Goal: Task Accomplishment & Management: Use online tool/utility

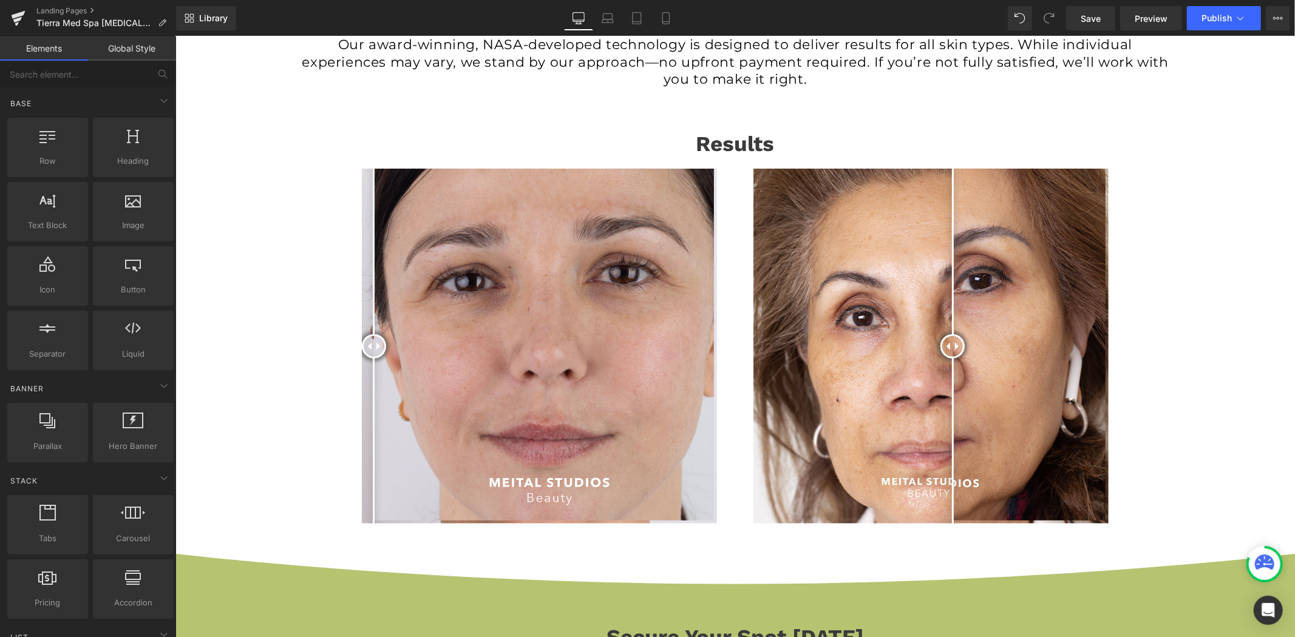
scroll to position [809, 0]
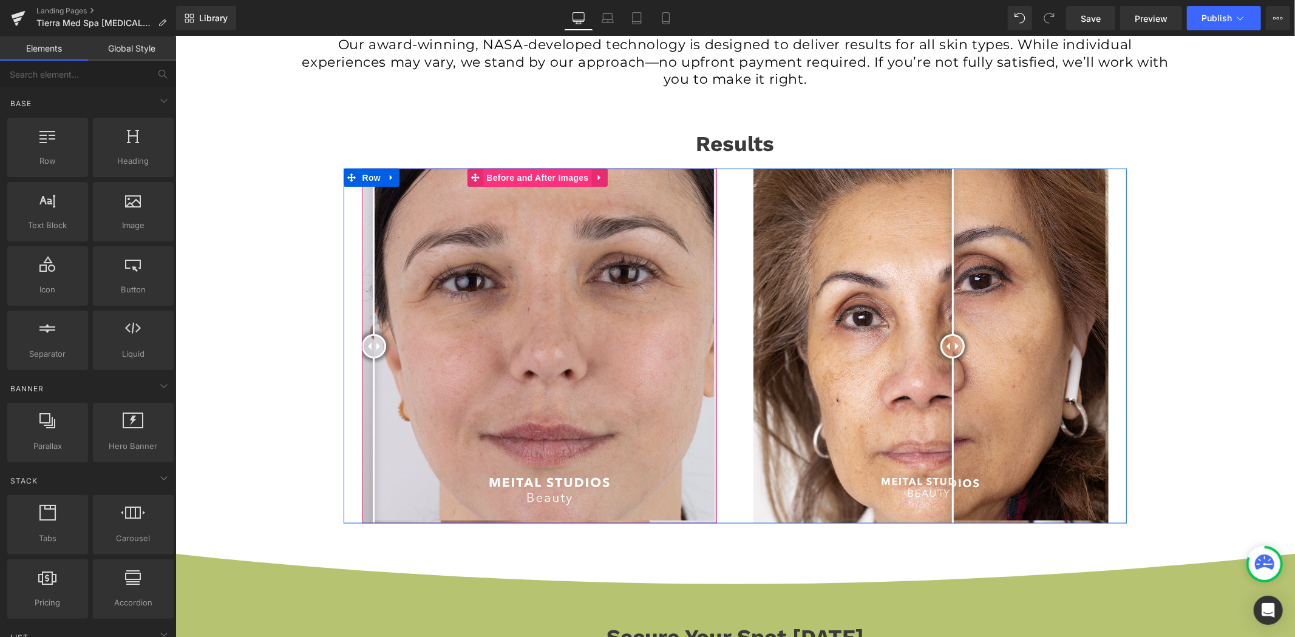
click at [543, 172] on span "Before and After Images" at bounding box center [537, 177] width 108 height 18
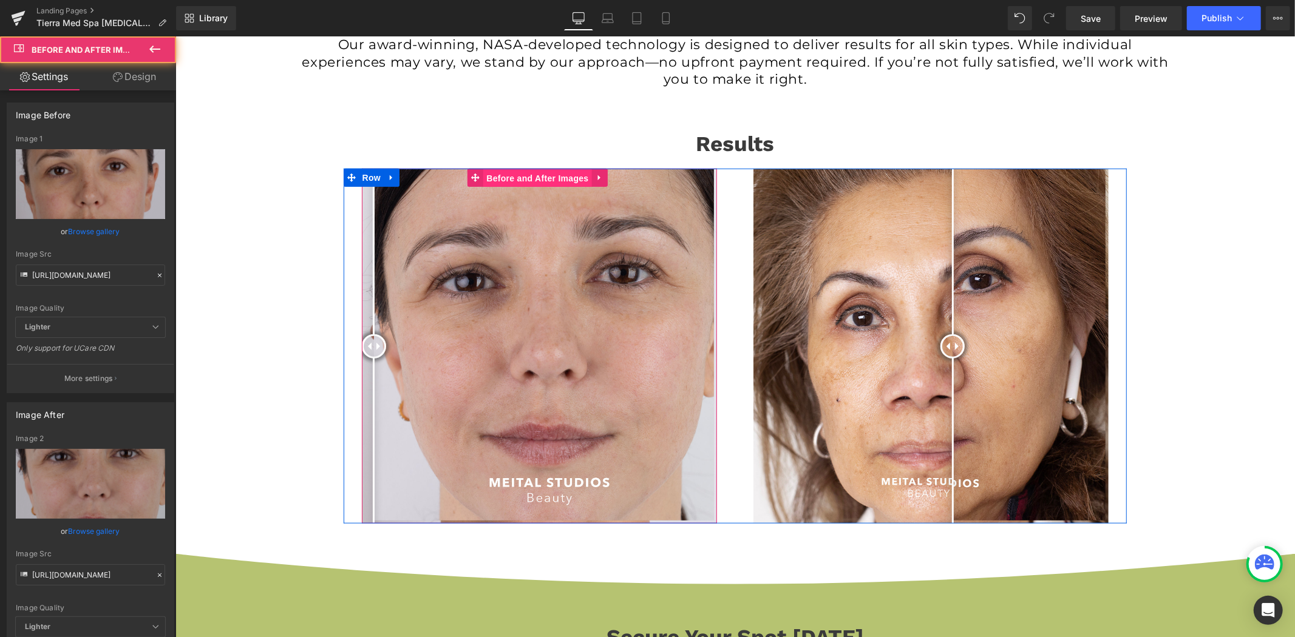
click at [543, 172] on span "Before and After Images" at bounding box center [537, 178] width 108 height 18
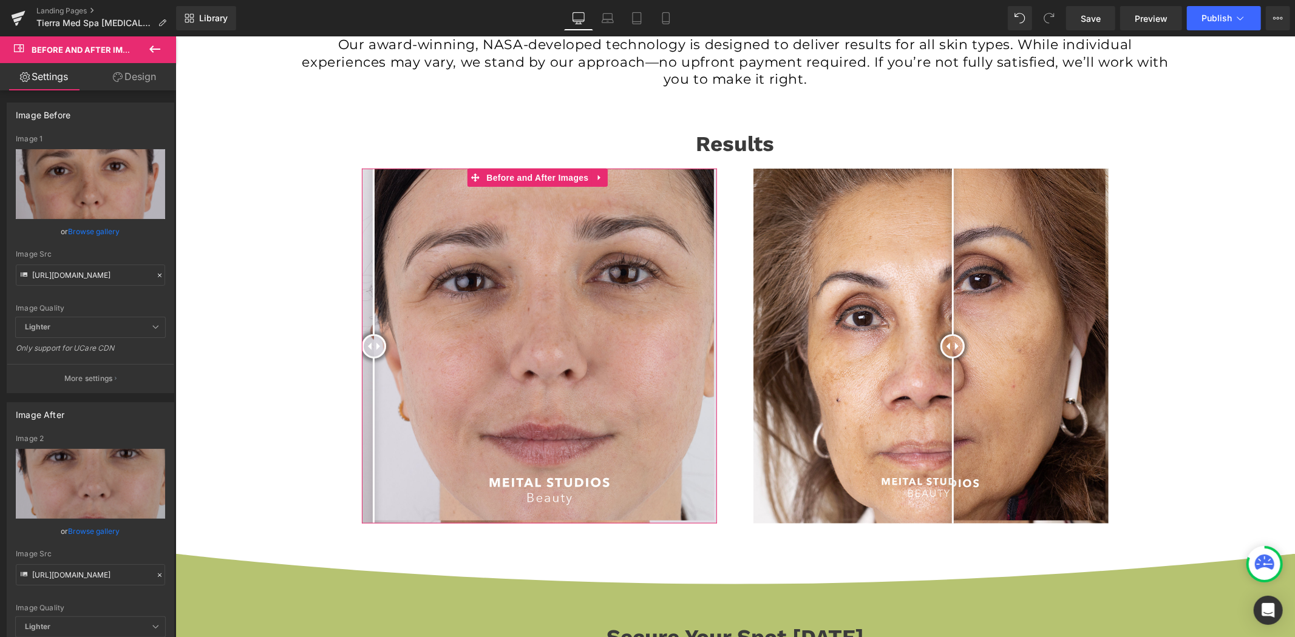
click at [158, 274] on icon at bounding box center [160, 276] width 4 height 4
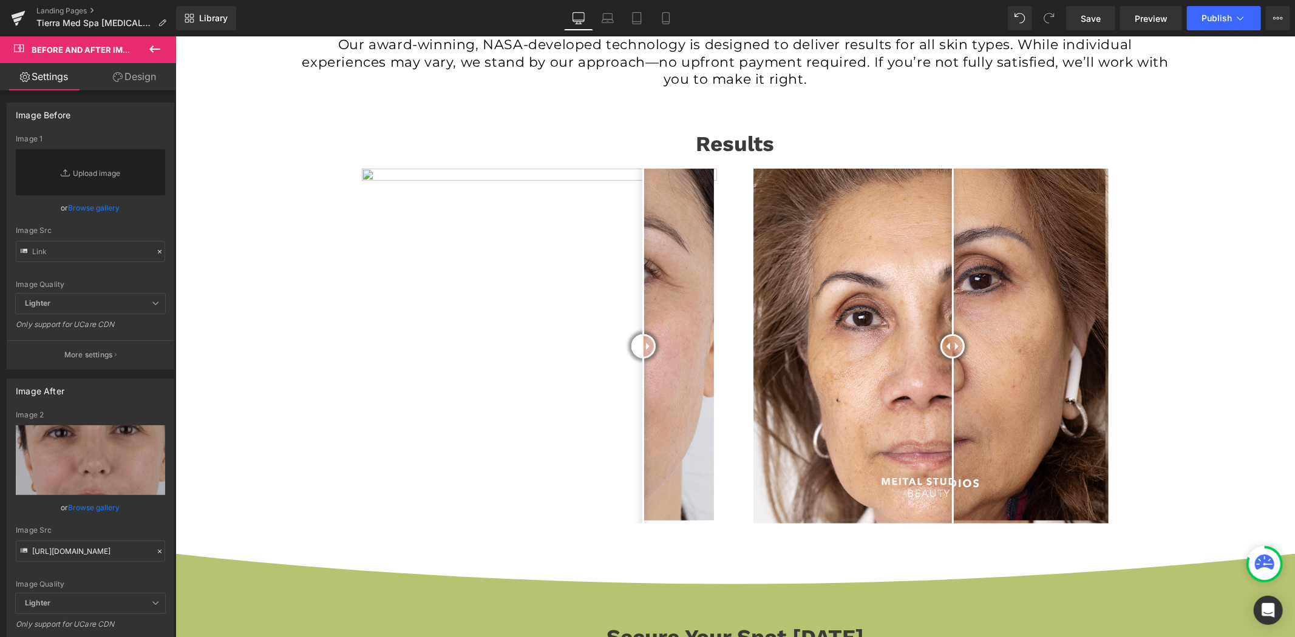
click at [98, 276] on div "Image Quality Lighter Lightest Lighter Lighter Lightest Only support for UCare …" at bounding box center [90, 214] width 149 height 159
click at [100, 251] on input "text" at bounding box center [90, 251] width 149 height 21
paste input "[URL][DOMAIN_NAME]"
type input "[URL][DOMAIN_NAME]"
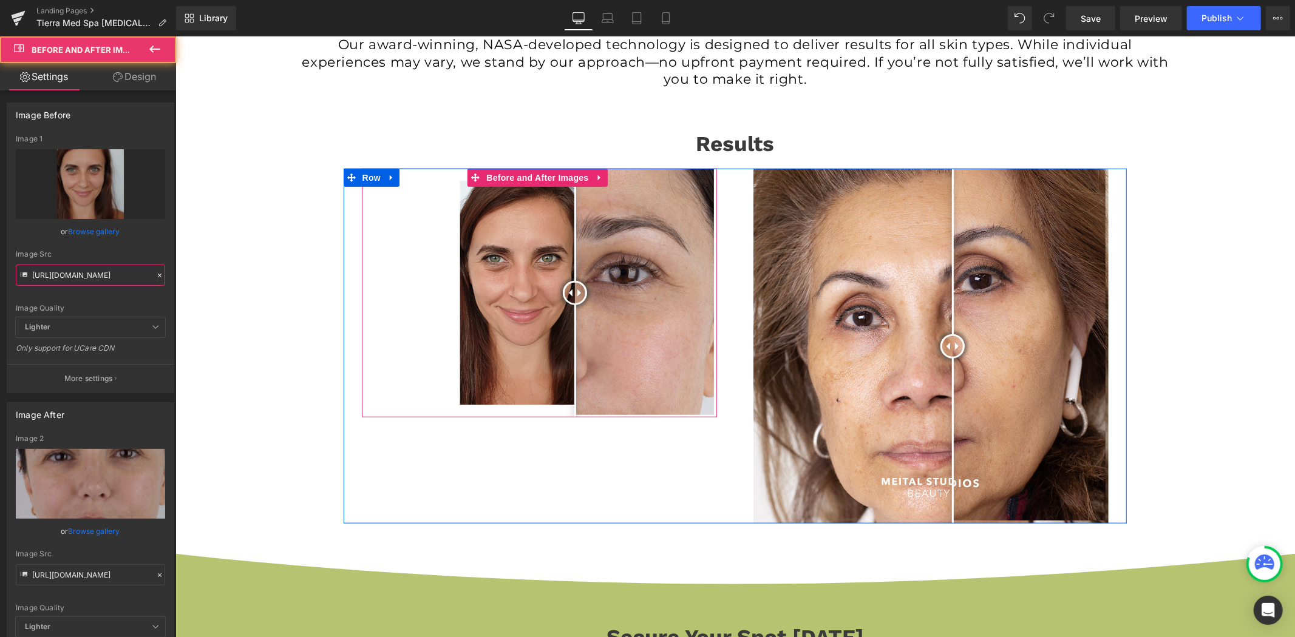
click at [586, 297] on div at bounding box center [574, 292] width 24 height 24
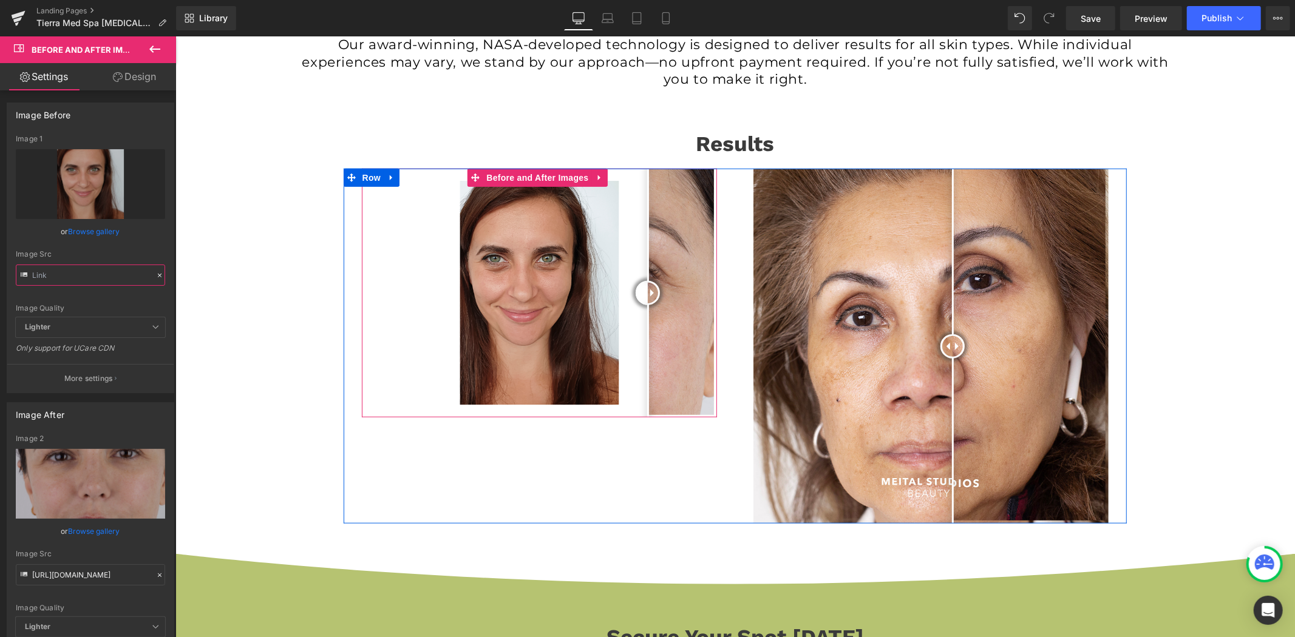
scroll to position [0, 0]
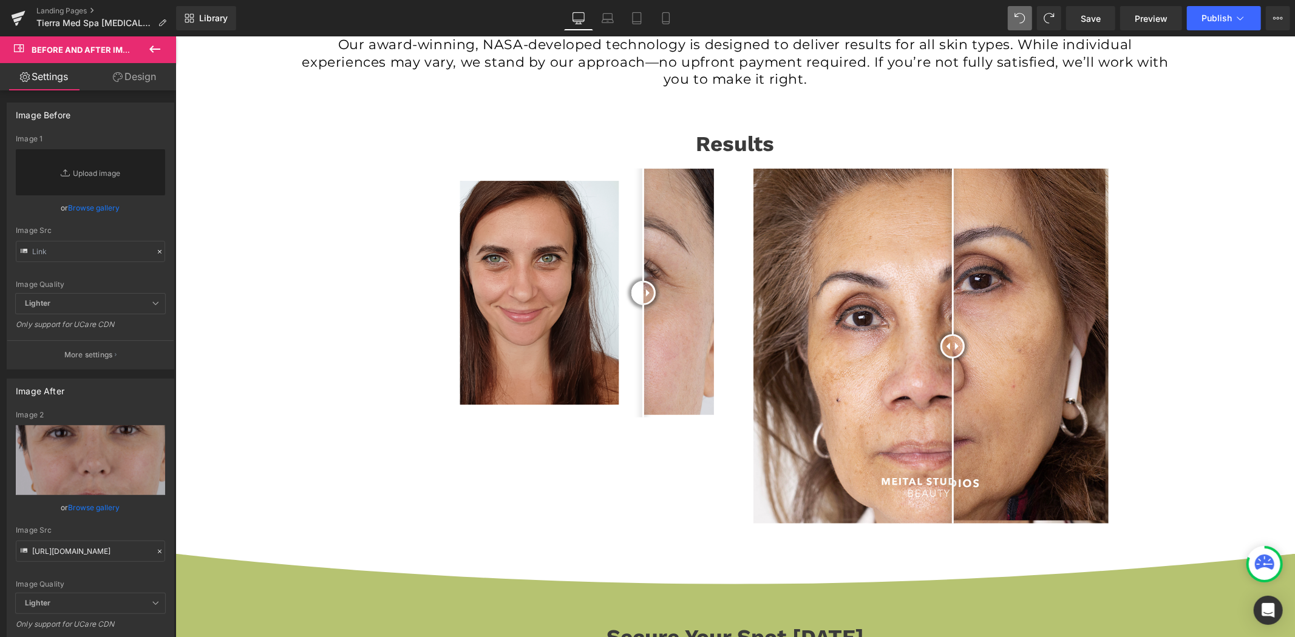
type input "[URL][DOMAIN_NAME]"
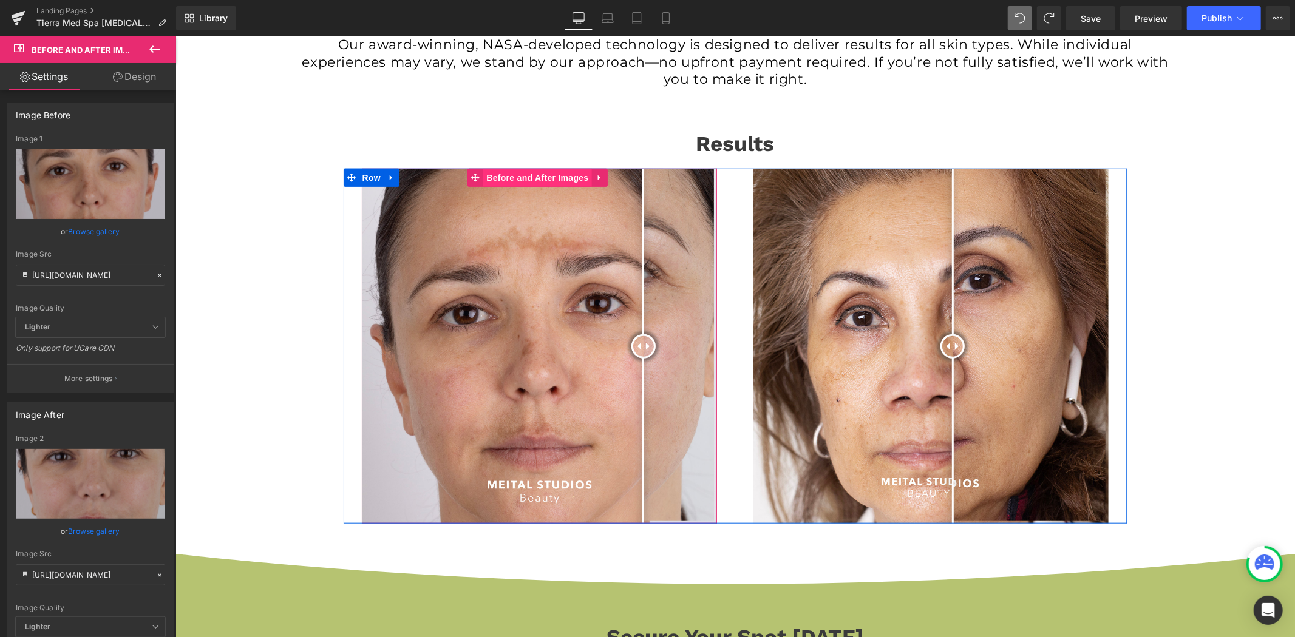
click at [527, 176] on span "Before and After Images" at bounding box center [537, 177] width 108 height 18
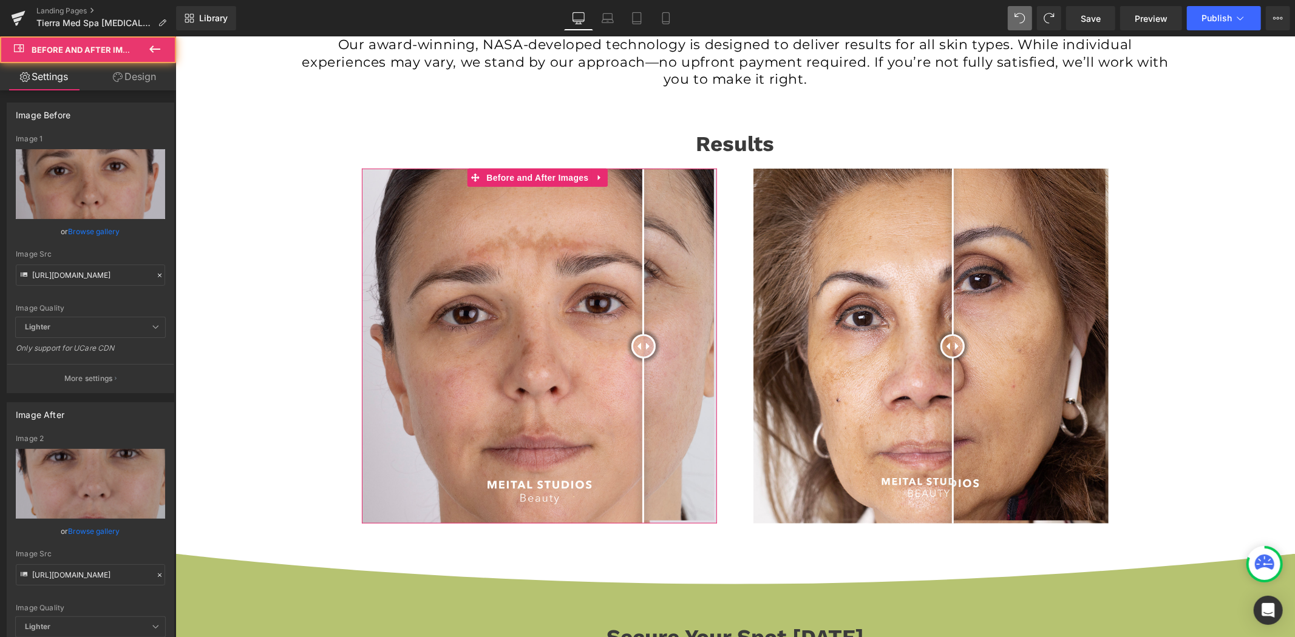
click at [104, 263] on div "Image Src [URL][DOMAIN_NAME]" at bounding box center [90, 268] width 149 height 36
click at [98, 271] on input "[URL][DOMAIN_NAME]" at bounding box center [90, 275] width 149 height 21
click at [99, 275] on input "[URL][DOMAIN_NAME]" at bounding box center [90, 275] width 149 height 21
click at [135, 277] on input "[URL][DOMAIN_NAME]" at bounding box center [90, 275] width 149 height 21
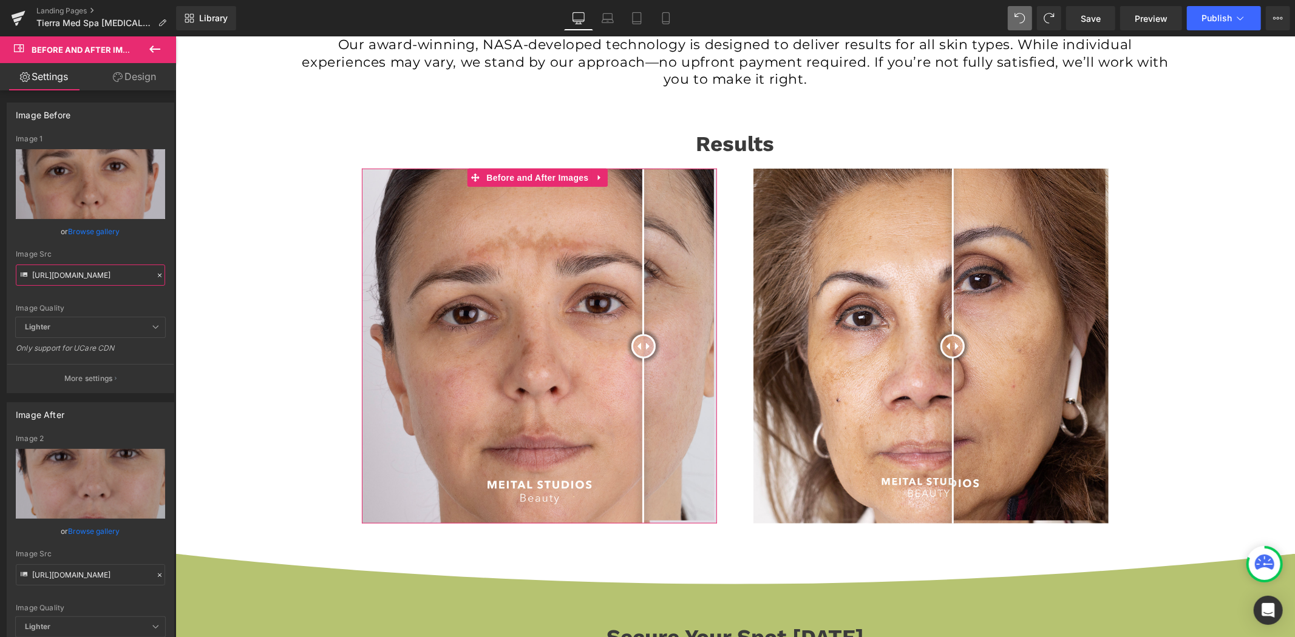
click at [124, 276] on input "[URL][DOMAIN_NAME]" at bounding box center [90, 275] width 149 height 21
drag, startPoint x: 106, startPoint y: 276, endPoint x: 61, endPoint y: 276, distance: 44.9
click at [58, 276] on input "[URL][DOMAIN_NAME]" at bounding box center [90, 275] width 149 height 21
click at [119, 299] on div "Image Quality Lighter Lightest Lighter Lighter Lightest Only support for UCare …" at bounding box center [90, 226] width 149 height 183
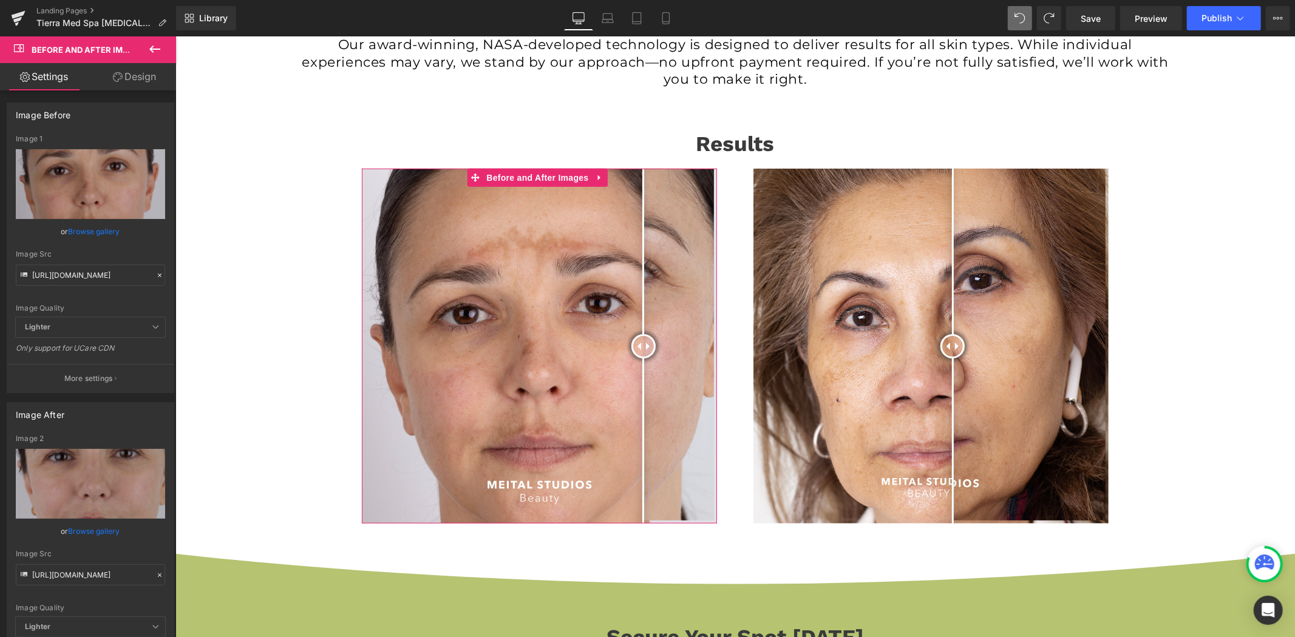
scroll to position [0, 0]
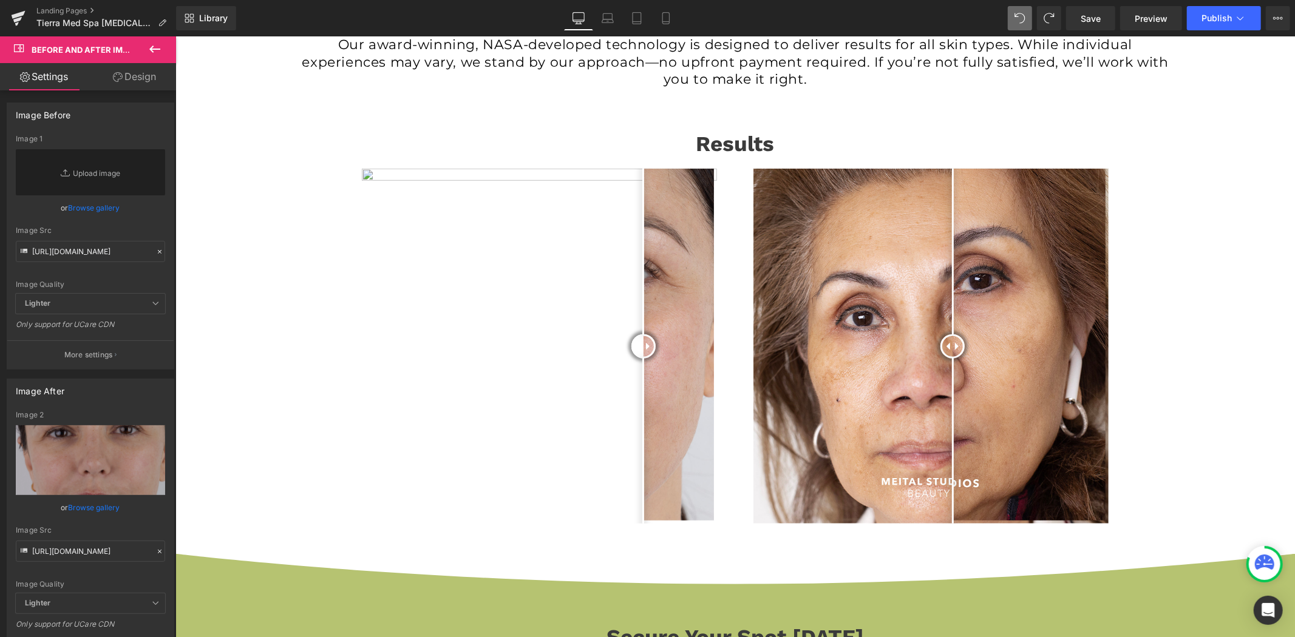
type input "[URL][DOMAIN_NAME]"
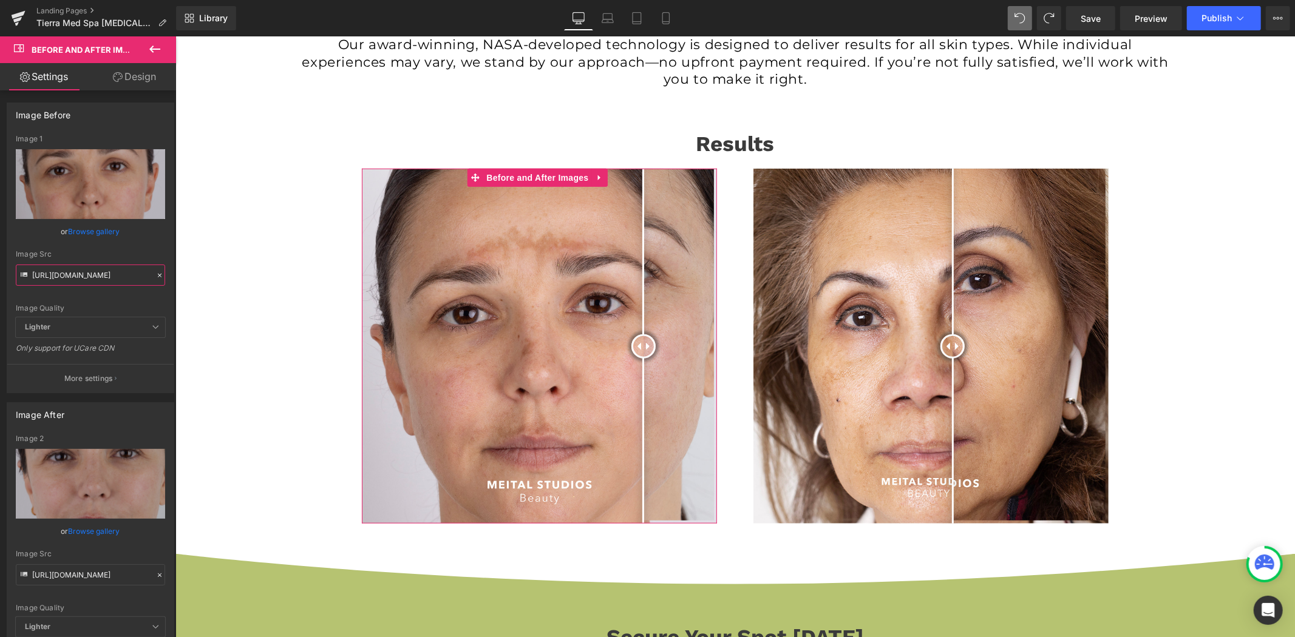
click at [124, 277] on input "[URL][DOMAIN_NAME]" at bounding box center [90, 275] width 149 height 21
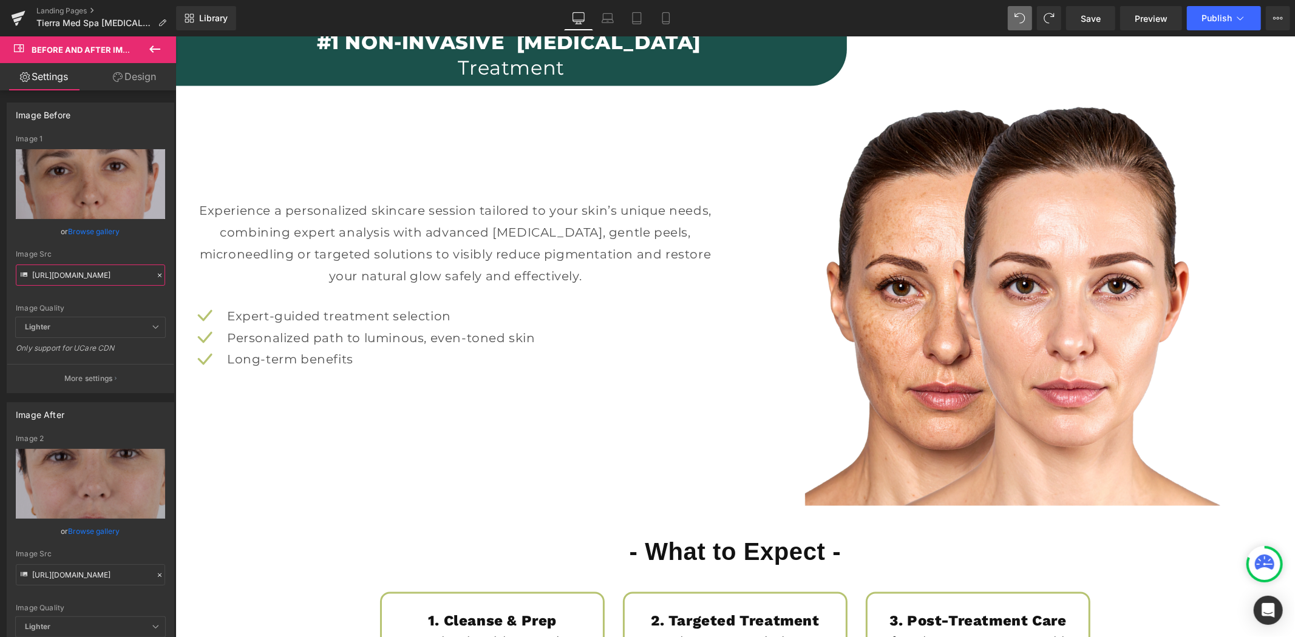
scroll to position [1214, 0]
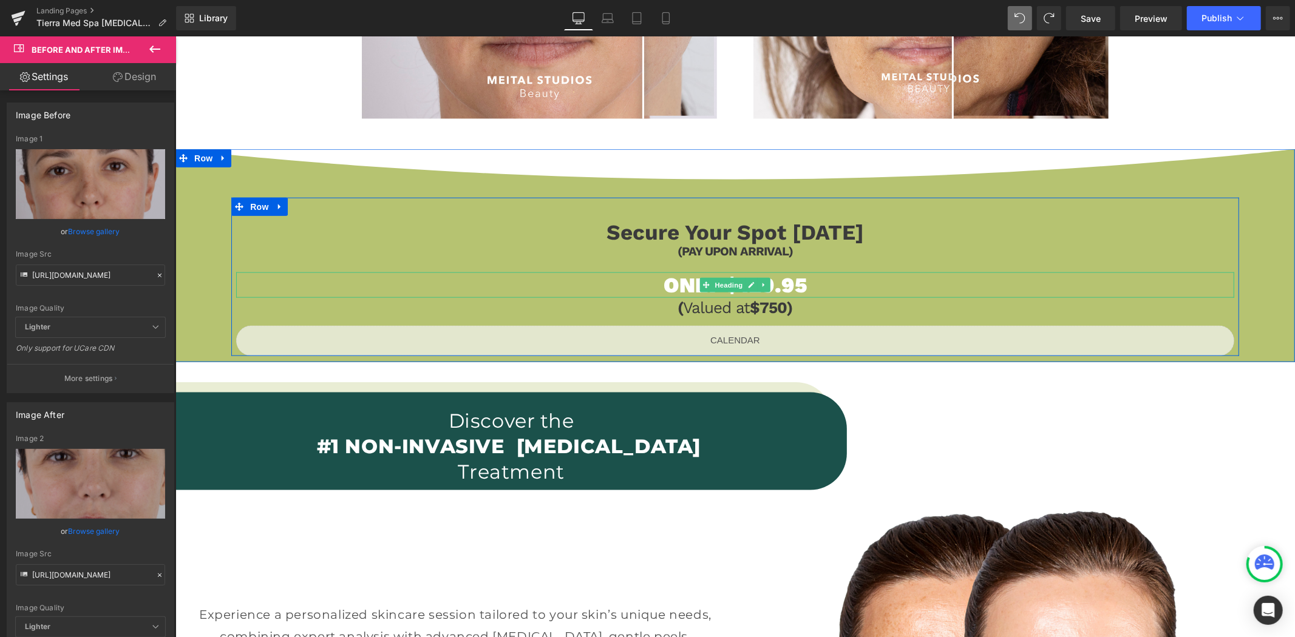
click at [817, 282] on h1 "ONLY $129.95" at bounding box center [735, 284] width 998 height 25
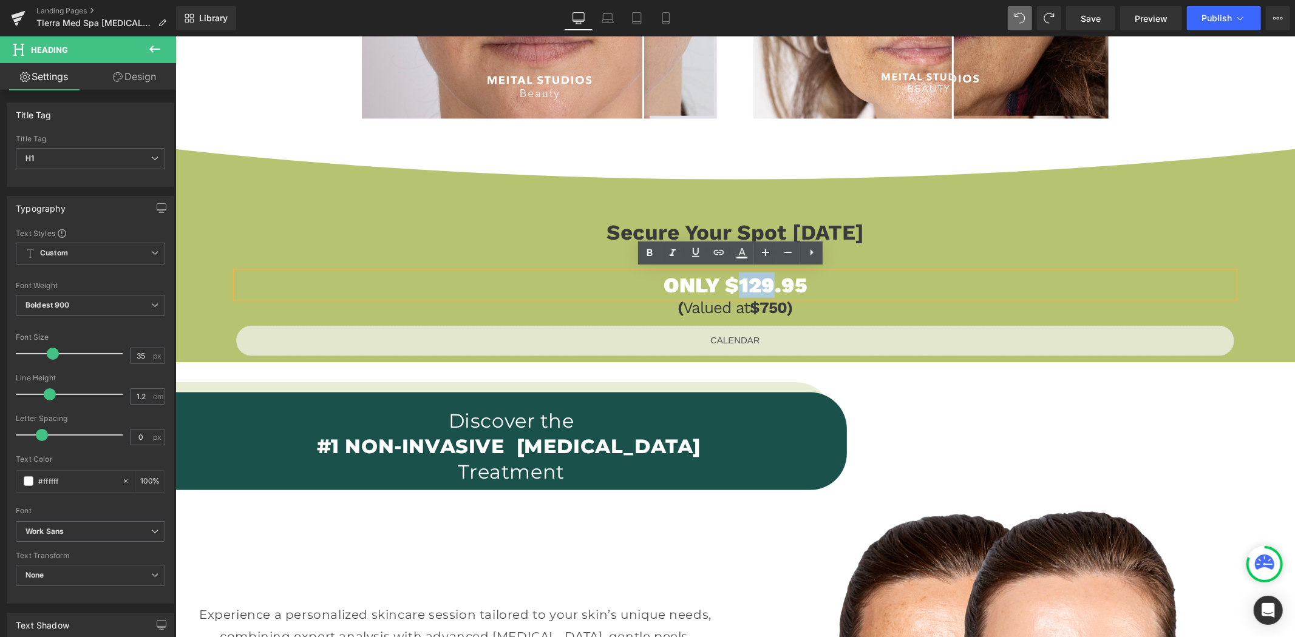
drag, startPoint x: 767, startPoint y: 283, endPoint x: 734, endPoint y: 285, distance: 32.2
click at [734, 285] on h1 "ONLY $129.95" at bounding box center [735, 284] width 998 height 25
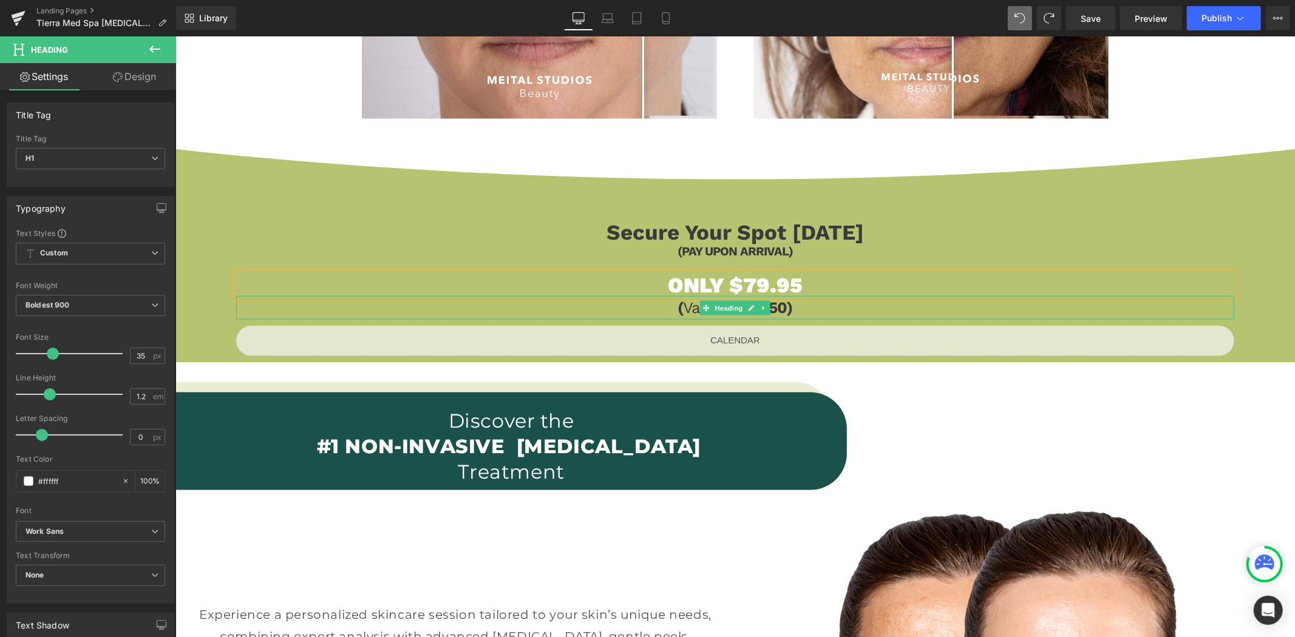
click at [786, 309] on h3 "( Valued at $750)" at bounding box center [735, 308] width 998 height 24
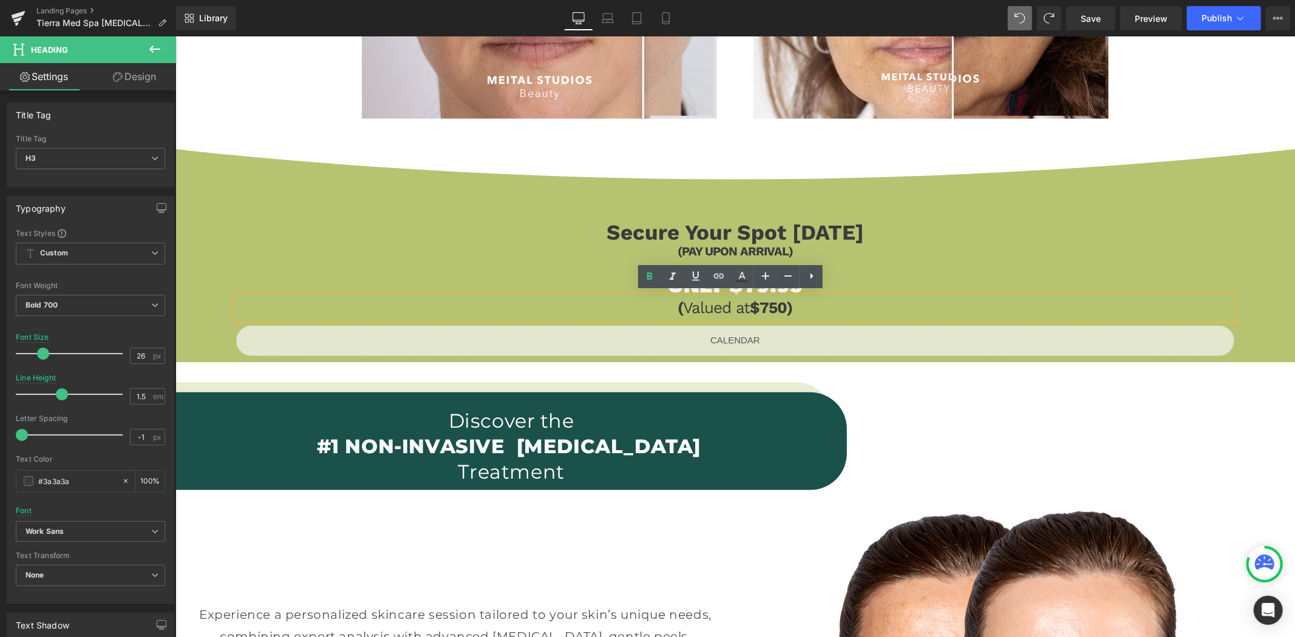
drag, startPoint x: 786, startPoint y: 307, endPoint x: 757, endPoint y: 309, distance: 29.2
click at [757, 309] on h3 "( Valued at $750)" at bounding box center [735, 308] width 998 height 24
drag, startPoint x: 782, startPoint y: 305, endPoint x: 757, endPoint y: 303, distance: 25.5
click at [757, 303] on h3 "( Valued at $750)" at bounding box center [735, 308] width 998 height 24
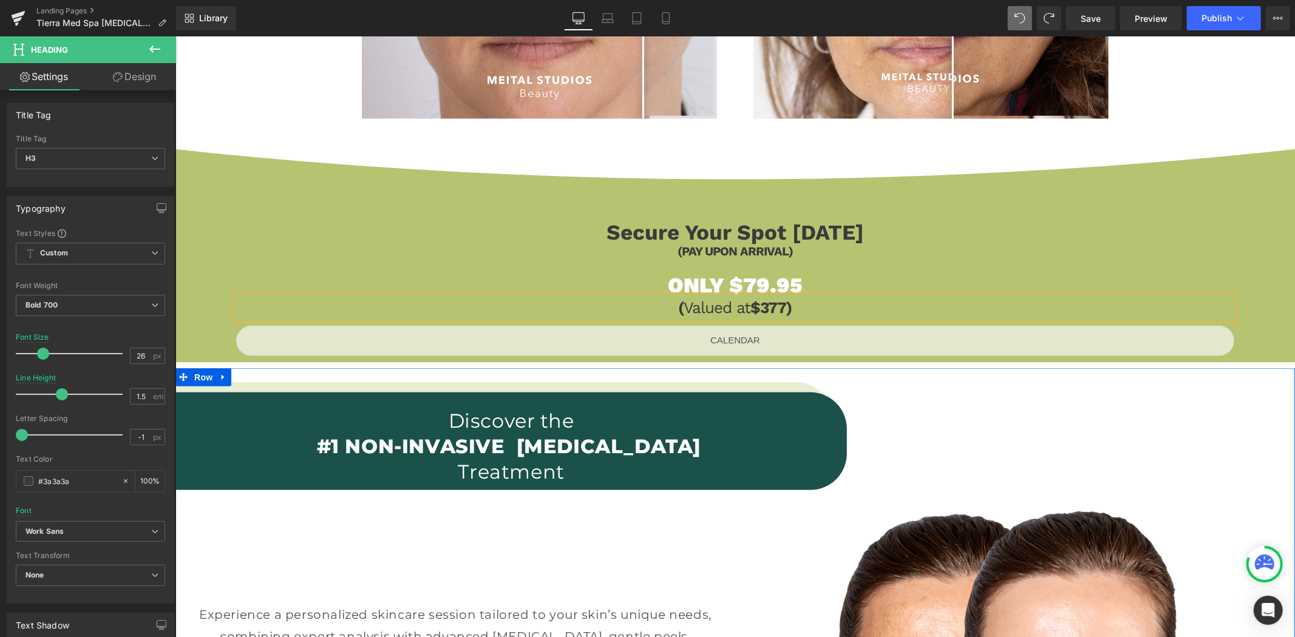
click at [940, 409] on div "Discover the #1 NON-INVASIVE [MEDICAL_DATA] Treatment Heading Row Experience a …" at bounding box center [734, 638] width 1119 height 541
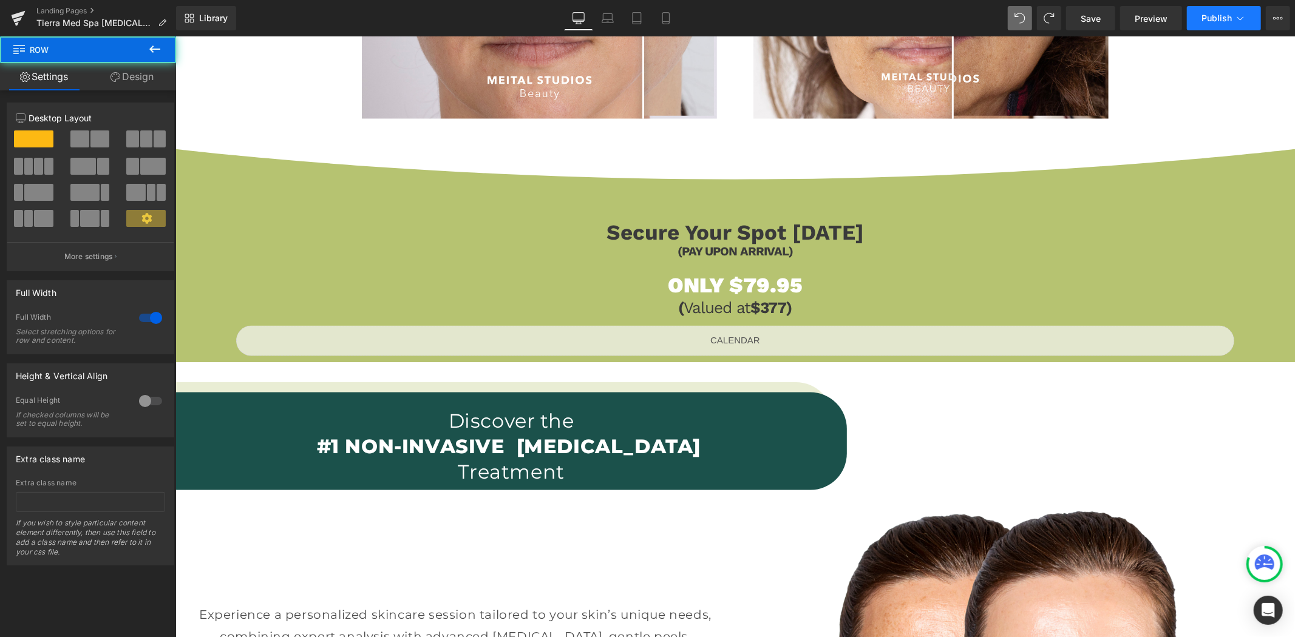
click at [1218, 18] on span "Publish" at bounding box center [1216, 18] width 30 height 10
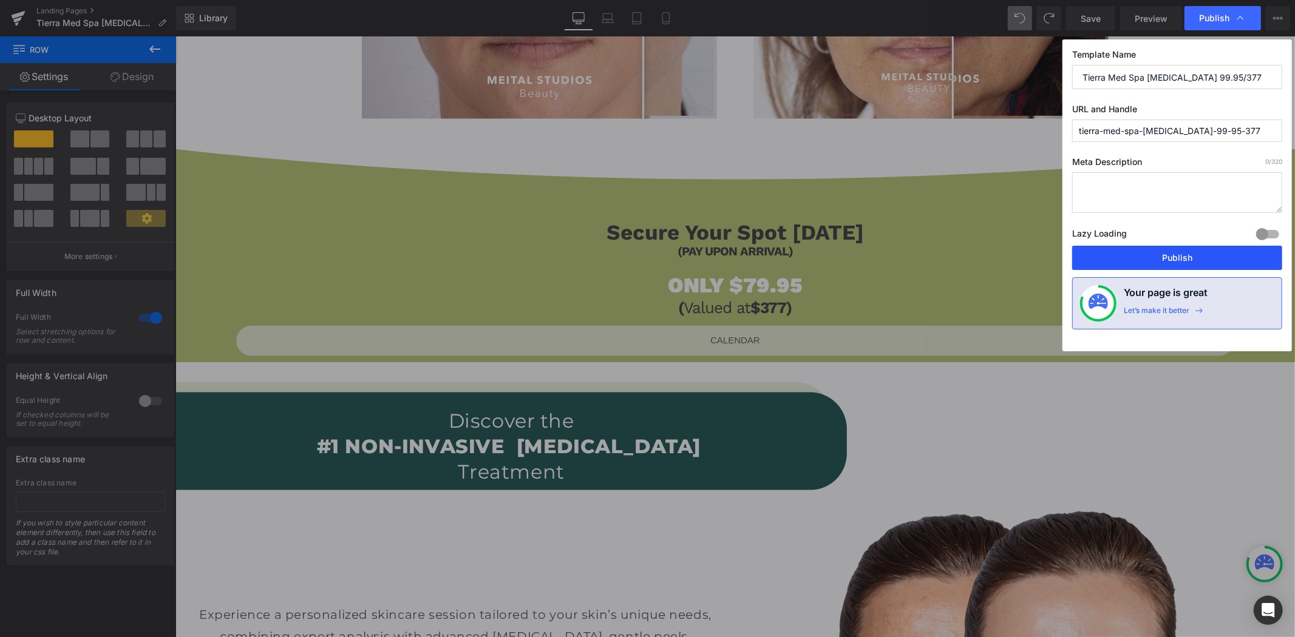
click at [1145, 265] on button "Publish" at bounding box center [1177, 258] width 210 height 24
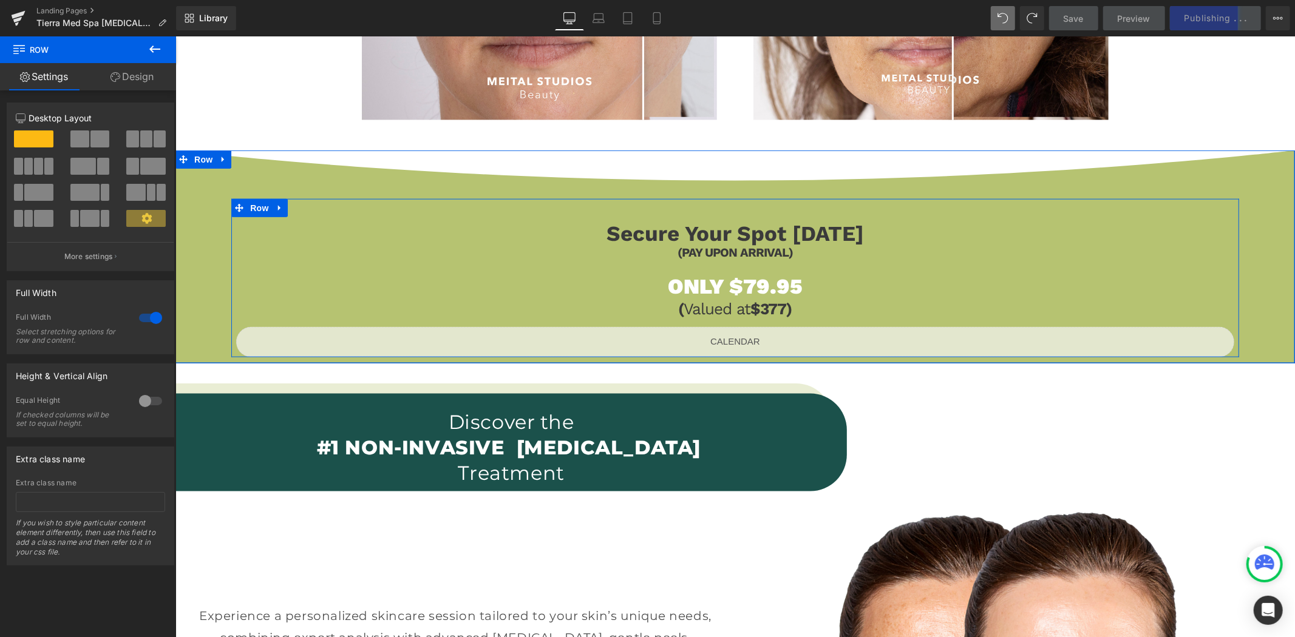
scroll to position [1079, 0]
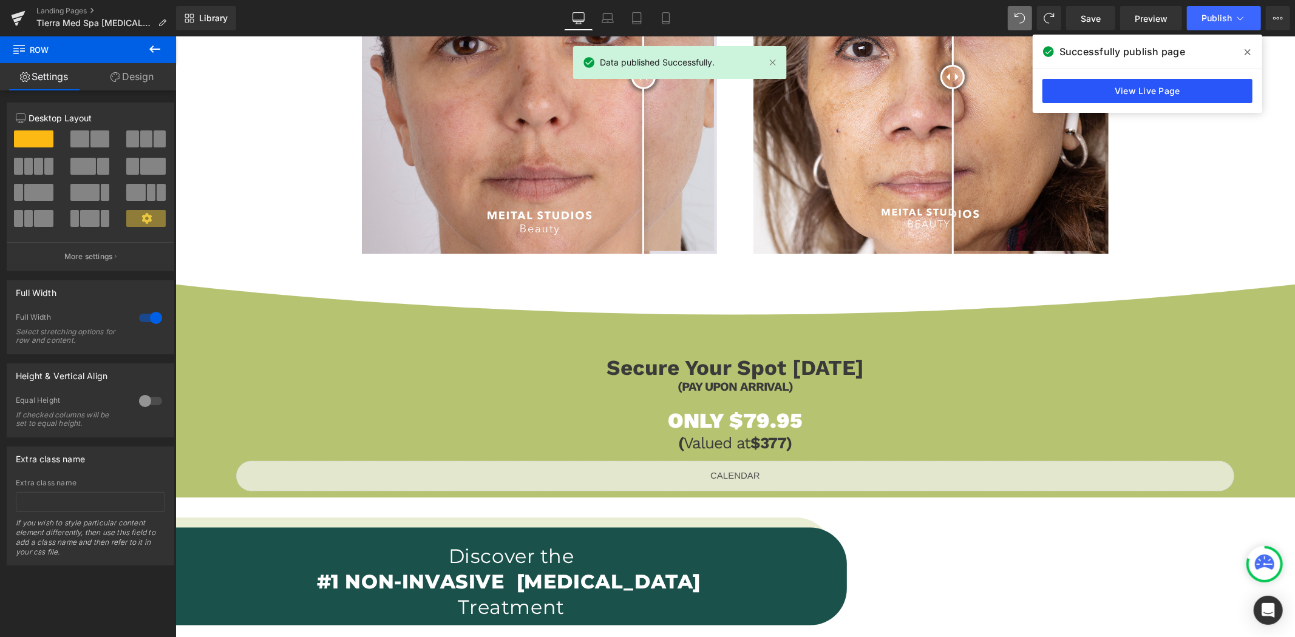
click at [1184, 87] on link "View Live Page" at bounding box center [1147, 91] width 210 height 24
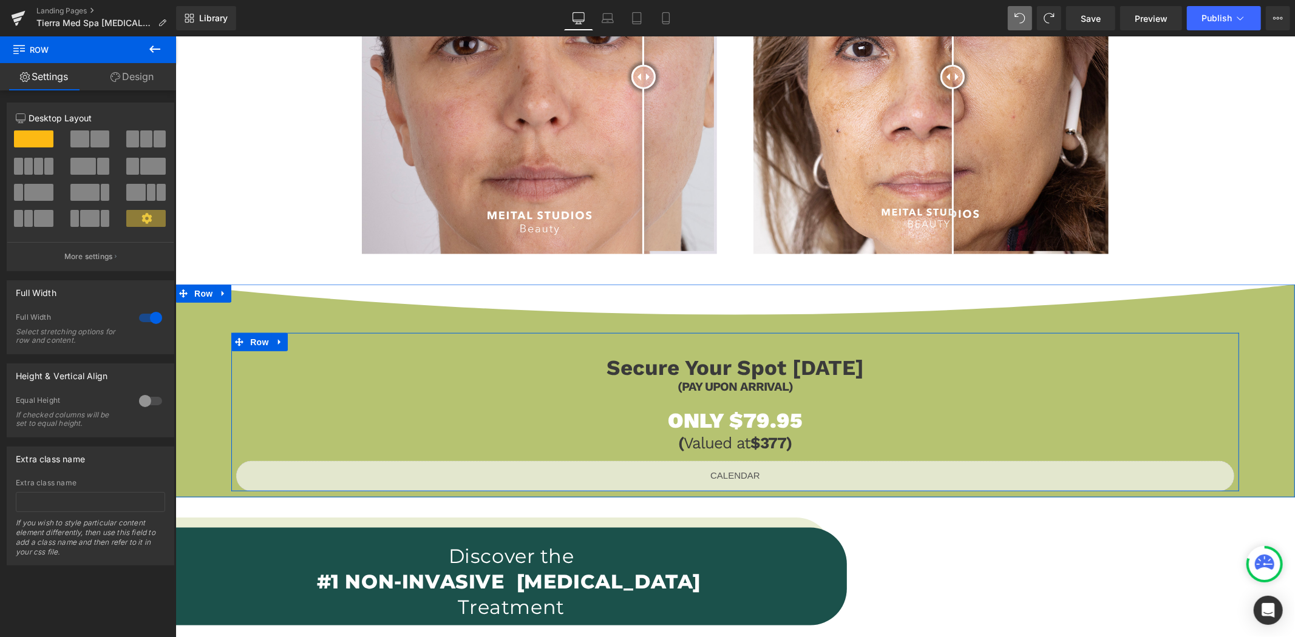
click at [793, 420] on h1 "ONLY $79.95" at bounding box center [735, 419] width 998 height 25
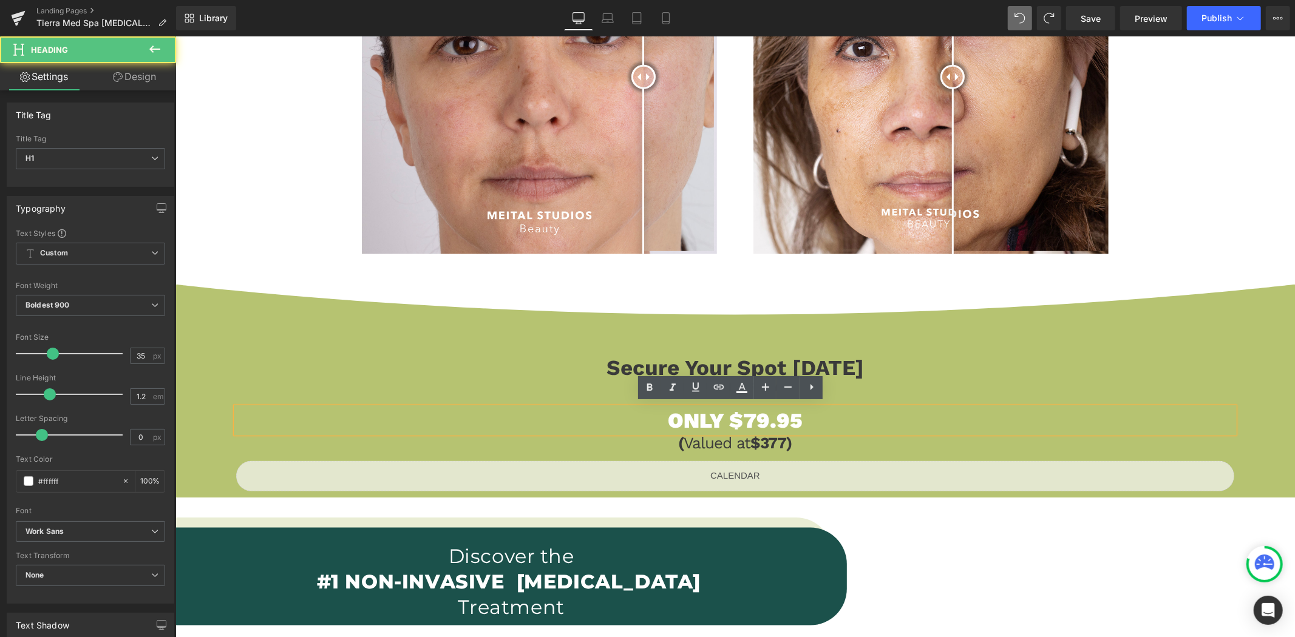
click at [755, 416] on h1 "ONLY $79.95" at bounding box center [735, 419] width 998 height 25
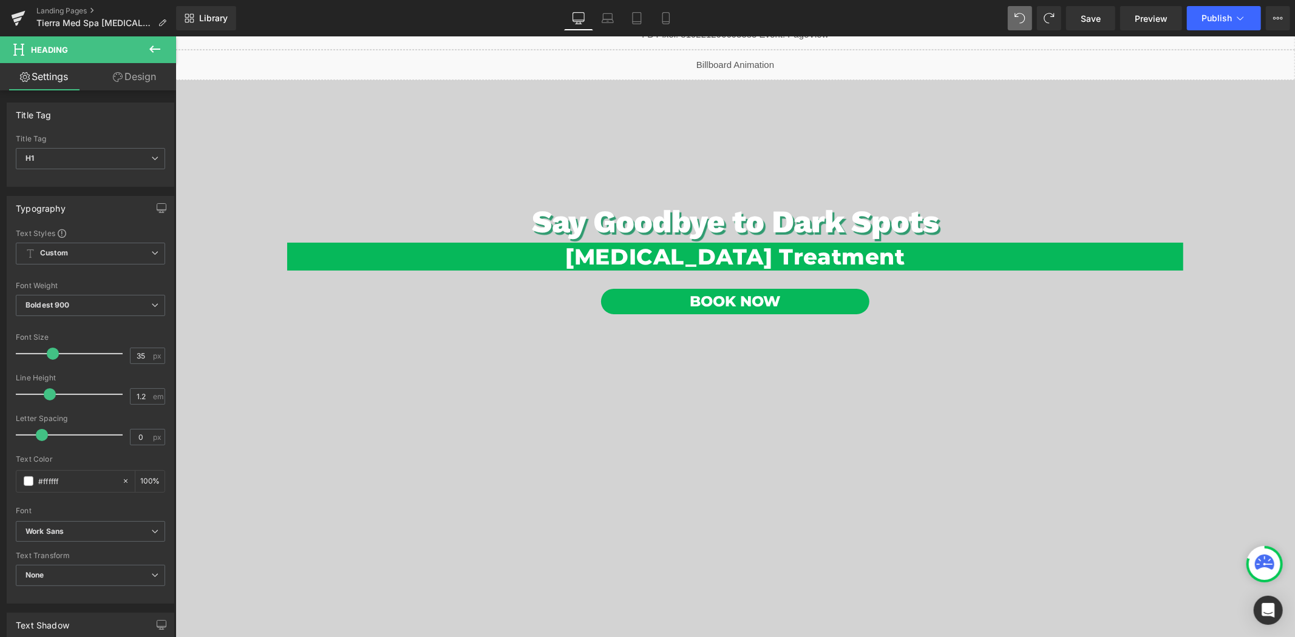
scroll to position [0, 0]
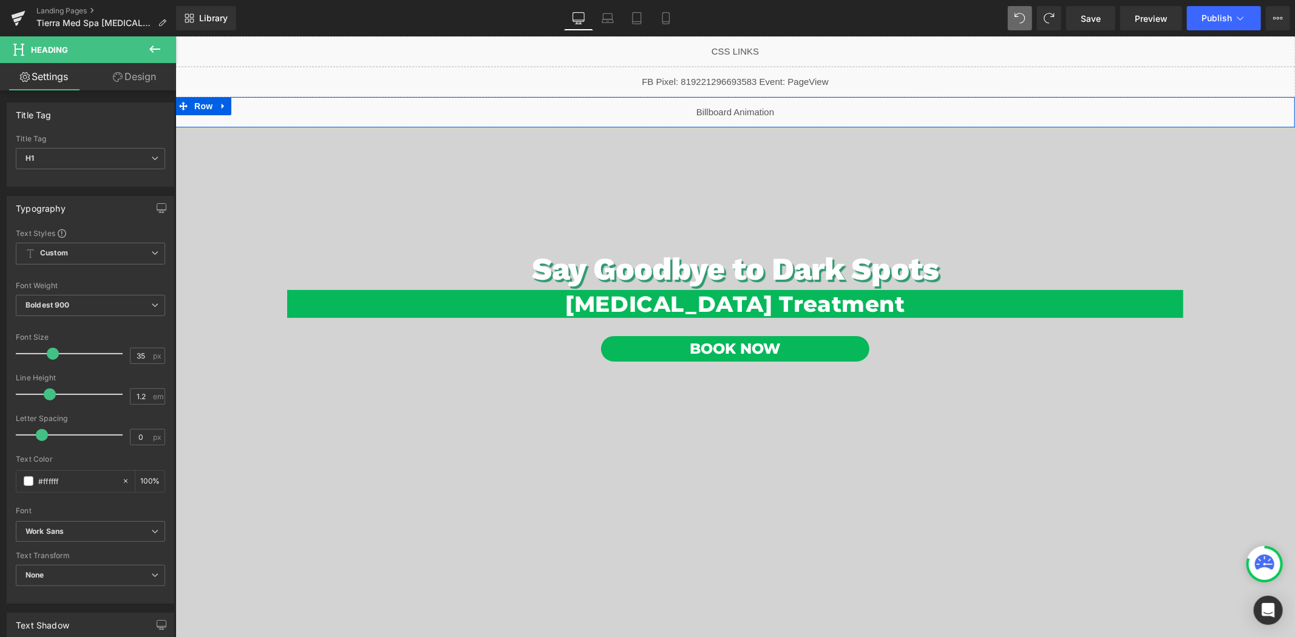
click at [751, 105] on div "Liquid" at bounding box center [734, 112] width 1119 height 30
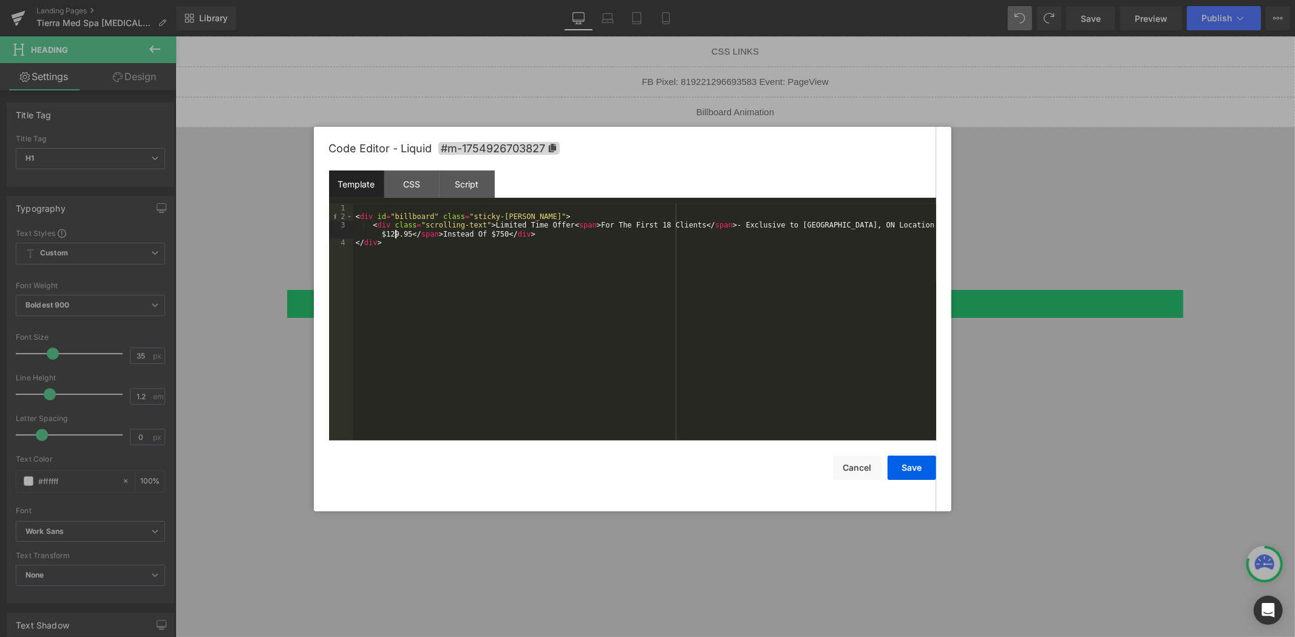
drag, startPoint x: 395, startPoint y: 237, endPoint x: 398, endPoint y: 270, distance: 32.3
click at [393, 237] on div "< div id = "billboard" class = "sticky-[PERSON_NAME]" > < div class = "scrollin…" at bounding box center [644, 331] width 583 height 254
drag, startPoint x: 483, startPoint y: 236, endPoint x: 471, endPoint y: 237, distance: 12.3
click at [471, 237] on div "< div id = "billboard" class = "sticky-[PERSON_NAME]" > < div class = "scrollin…" at bounding box center [644, 331] width 583 height 254
click at [908, 475] on button "Save" at bounding box center [911, 468] width 49 height 24
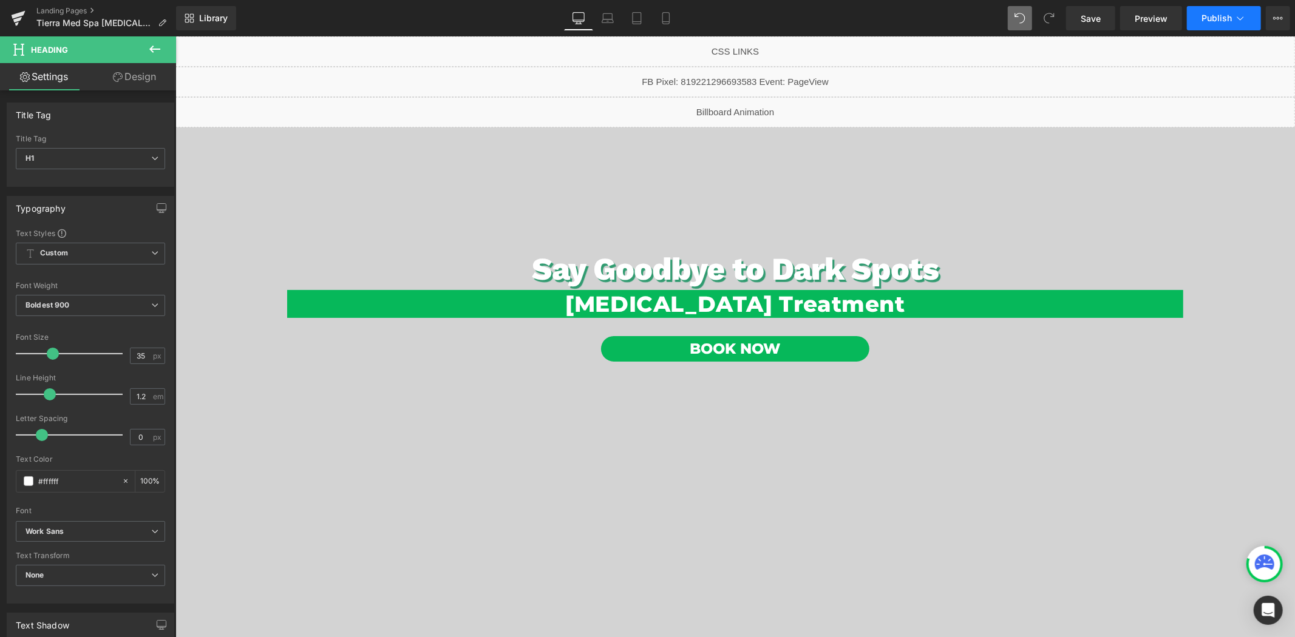
click at [1207, 22] on span "Publish" at bounding box center [1216, 18] width 30 height 10
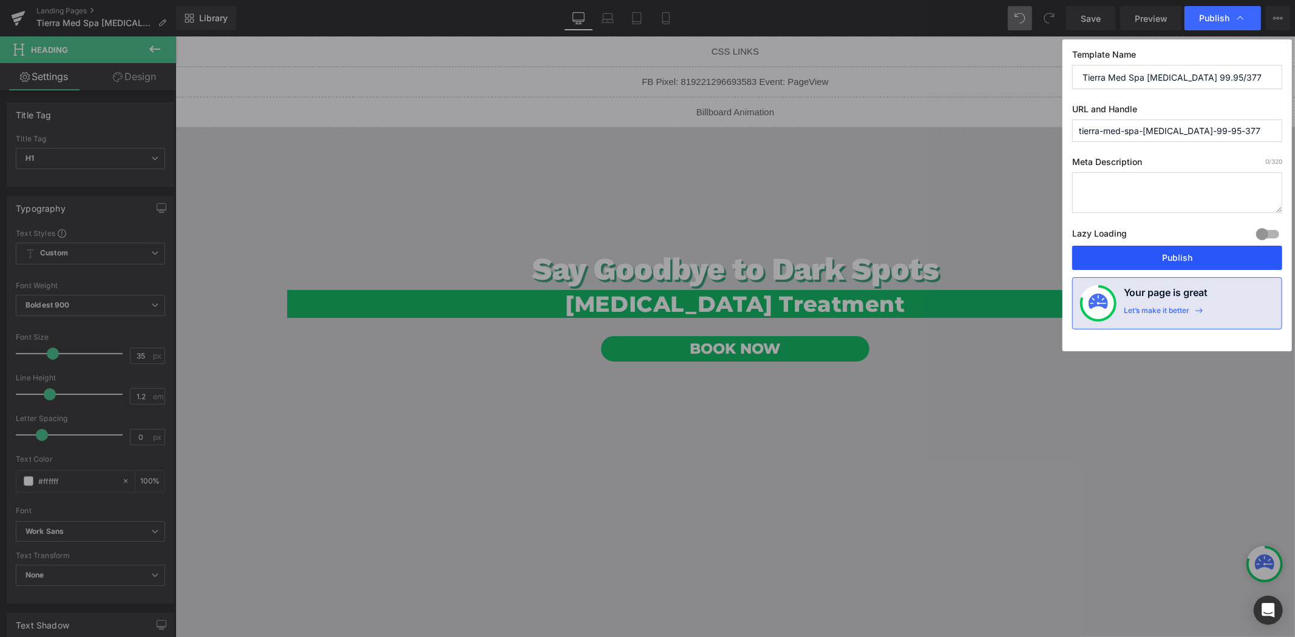
drag, startPoint x: 1137, startPoint y: 254, endPoint x: 831, endPoint y: 287, distance: 307.7
click at [1137, 254] on button "Publish" at bounding box center [1177, 258] width 210 height 24
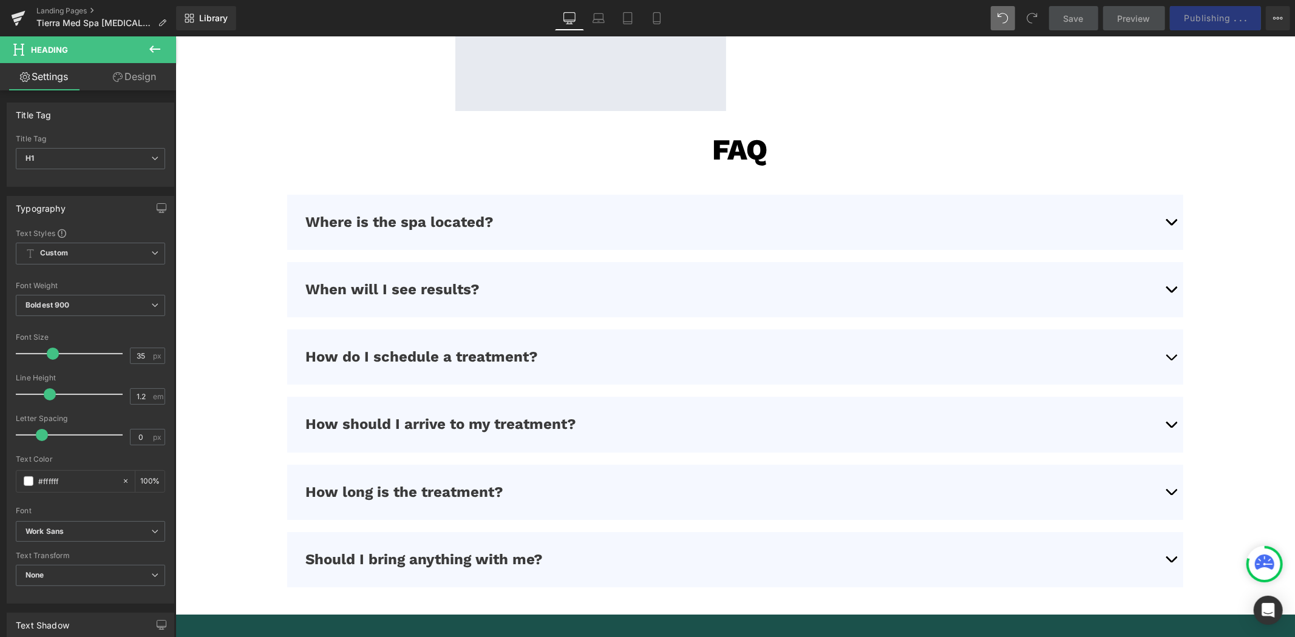
scroll to position [3961, 0]
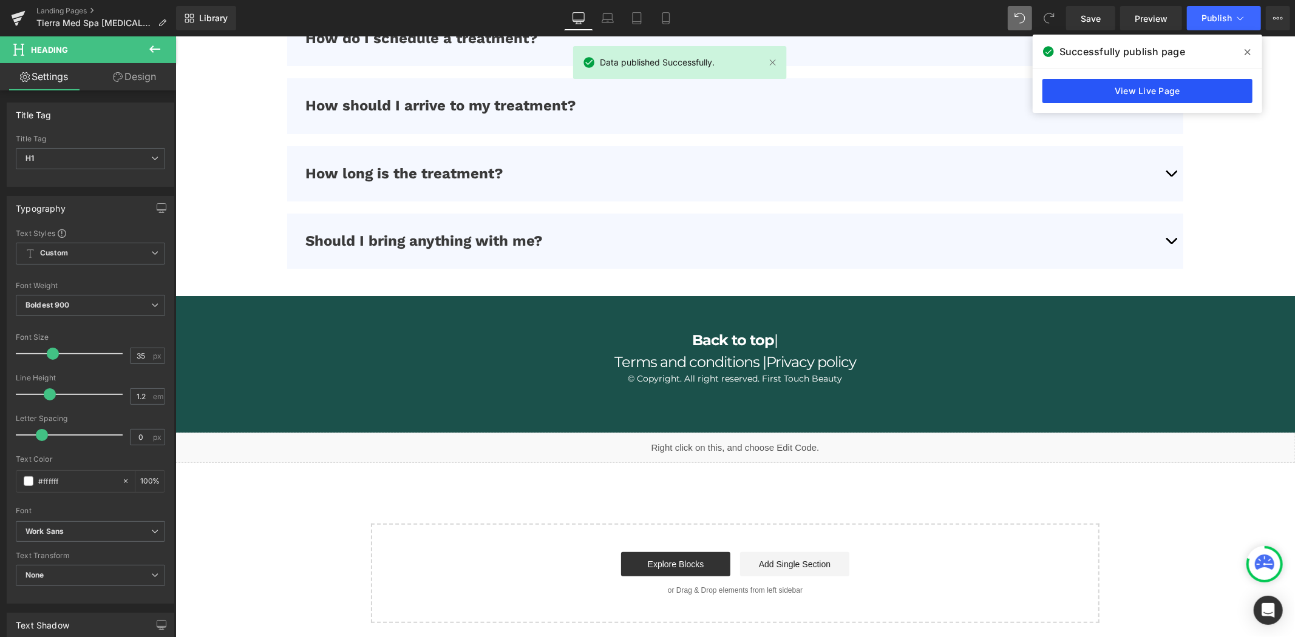
click at [1093, 97] on link "View Live Page" at bounding box center [1147, 91] width 210 height 24
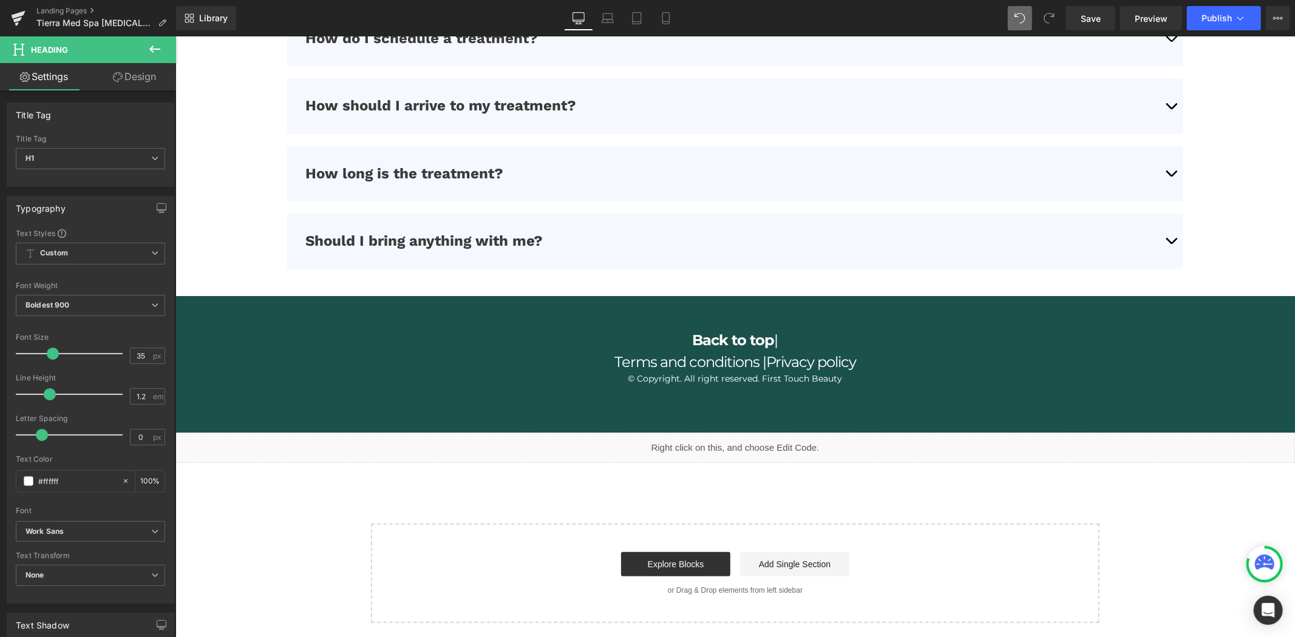
scroll to position [3556, 0]
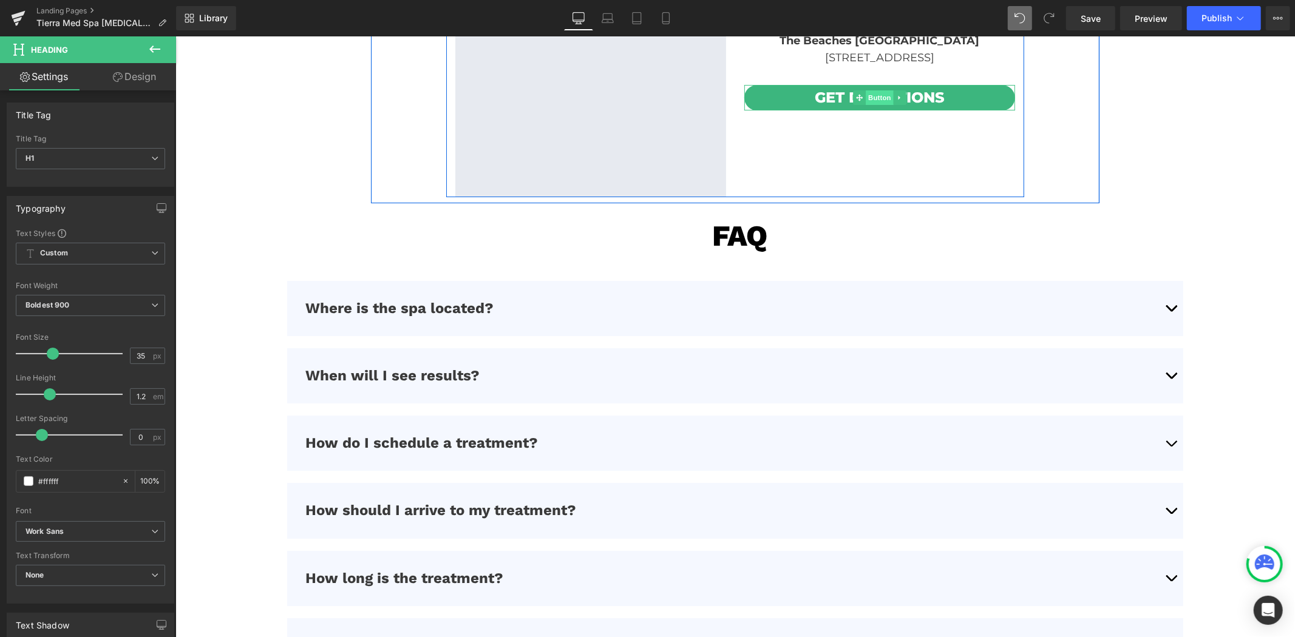
click at [872, 95] on span "Button" at bounding box center [879, 97] width 28 height 15
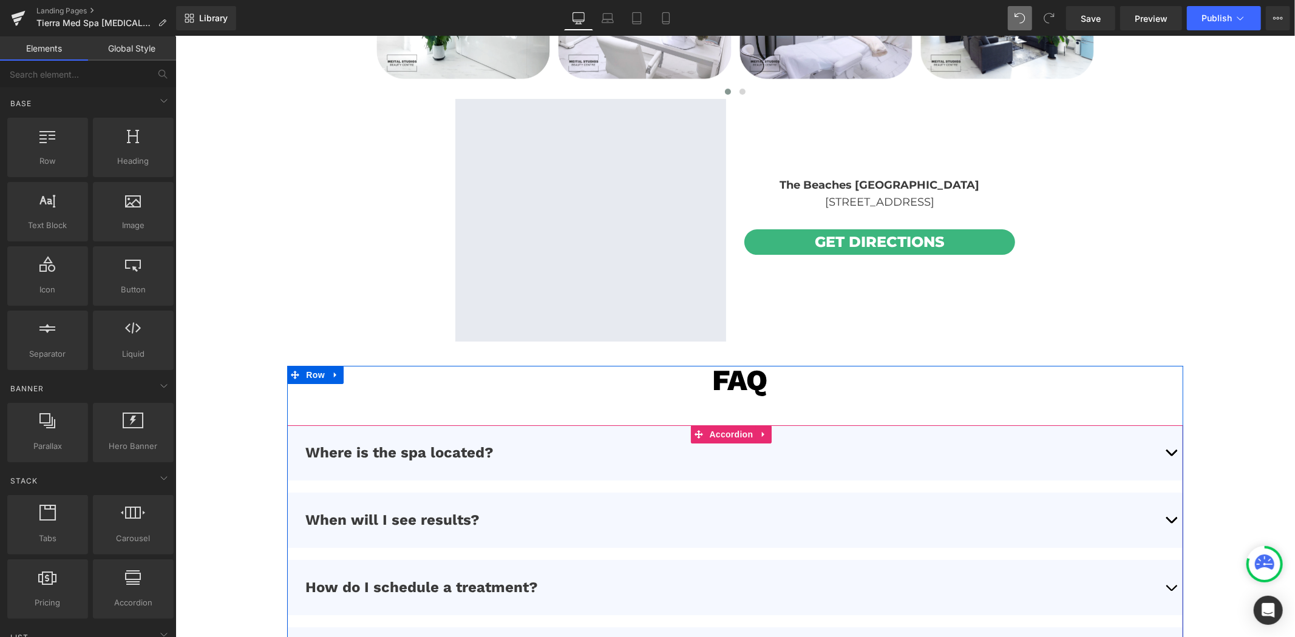
scroll to position [3152, 0]
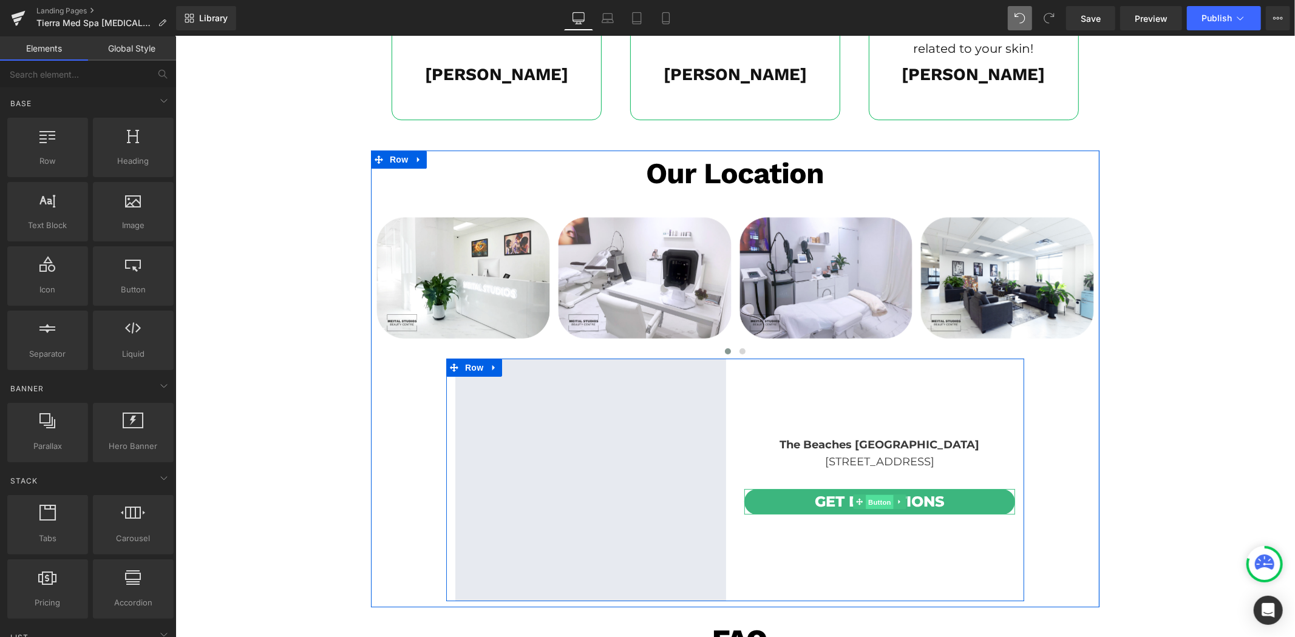
click at [872, 496] on span "Button" at bounding box center [879, 502] width 28 height 15
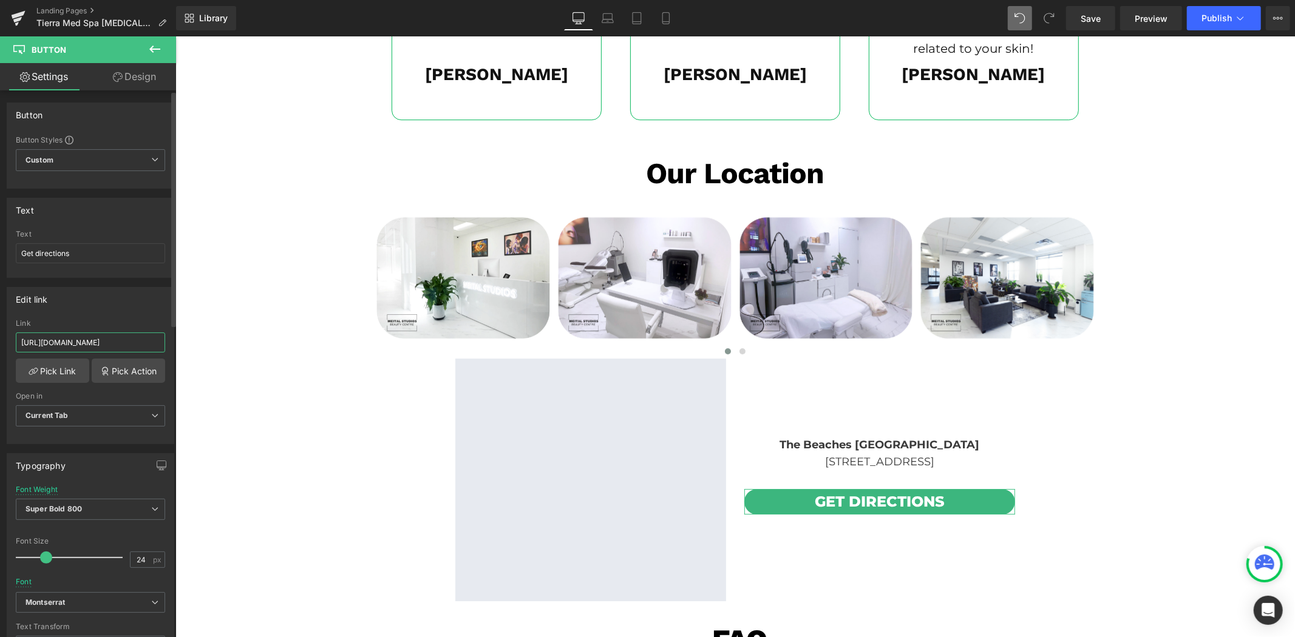
click at [147, 346] on input "[URL][DOMAIN_NAME]" at bounding box center [90, 343] width 149 height 20
paste input "TYQHegAAYfaqDzxT9"
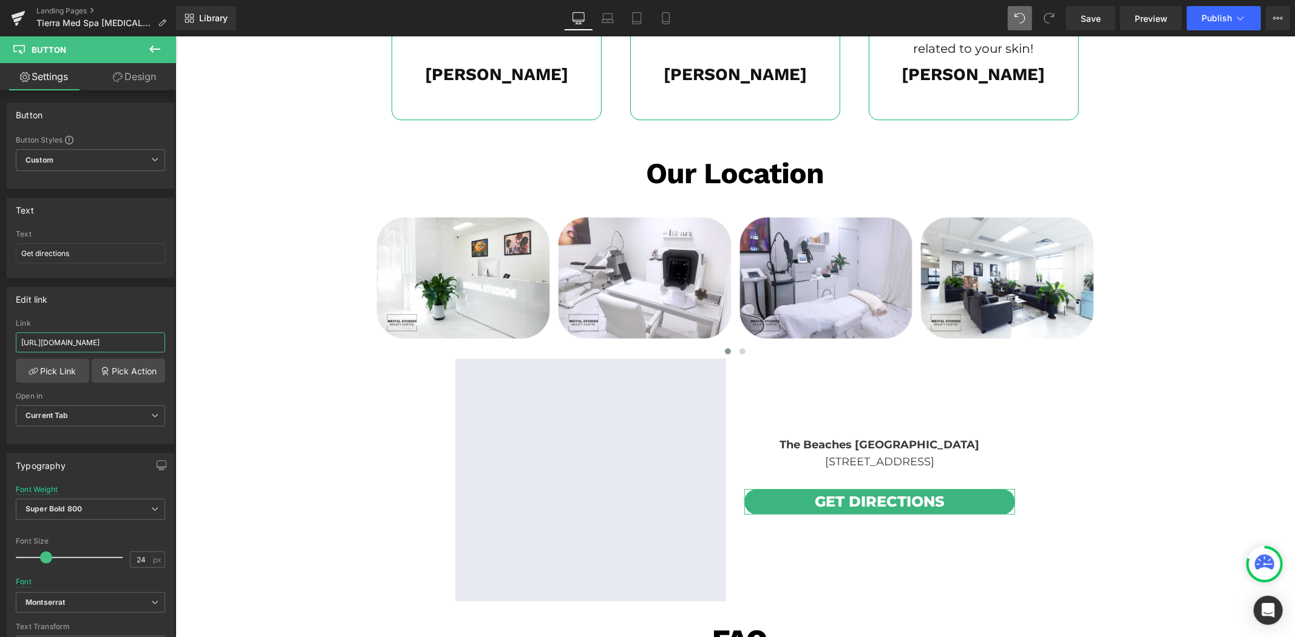
type input "[URL][DOMAIN_NAME]"
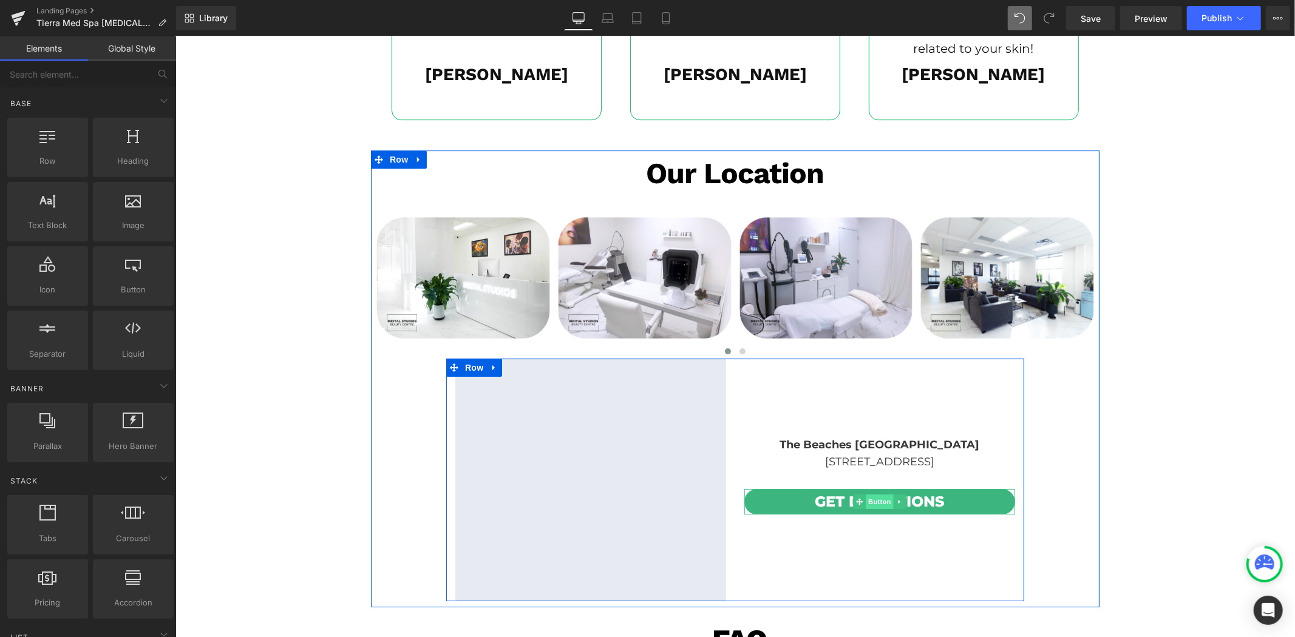
click at [873, 500] on span "Button" at bounding box center [879, 501] width 28 height 15
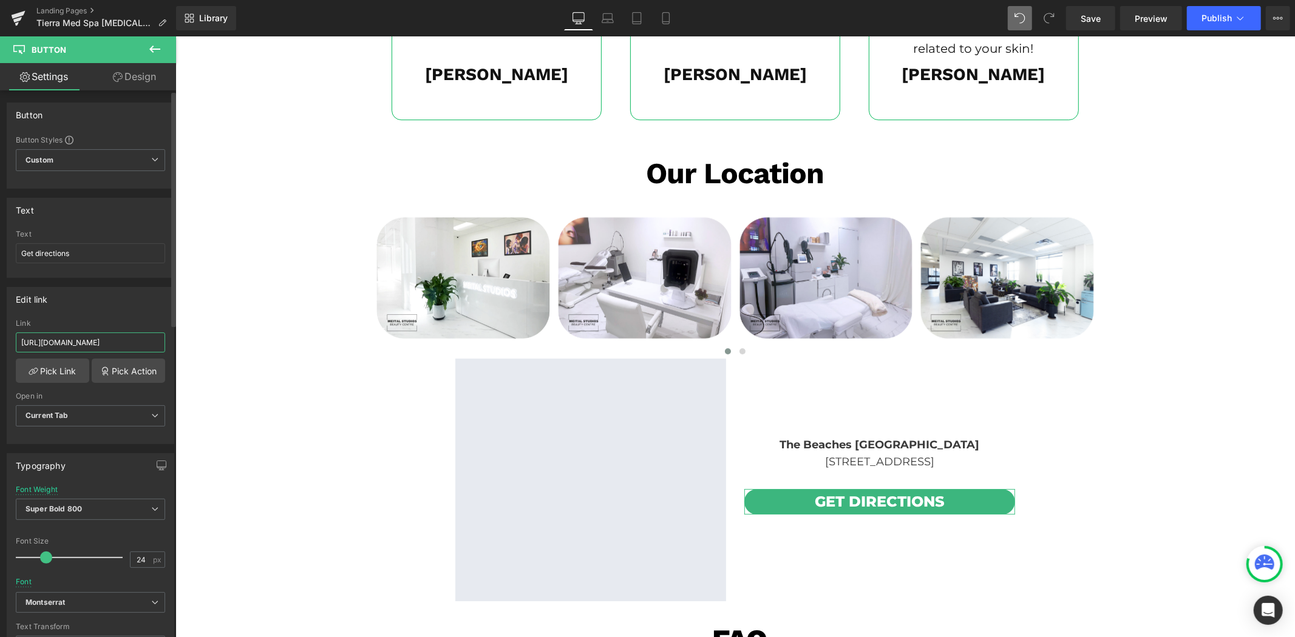
click at [71, 345] on input "[URL][DOMAIN_NAME]" at bounding box center [90, 343] width 149 height 20
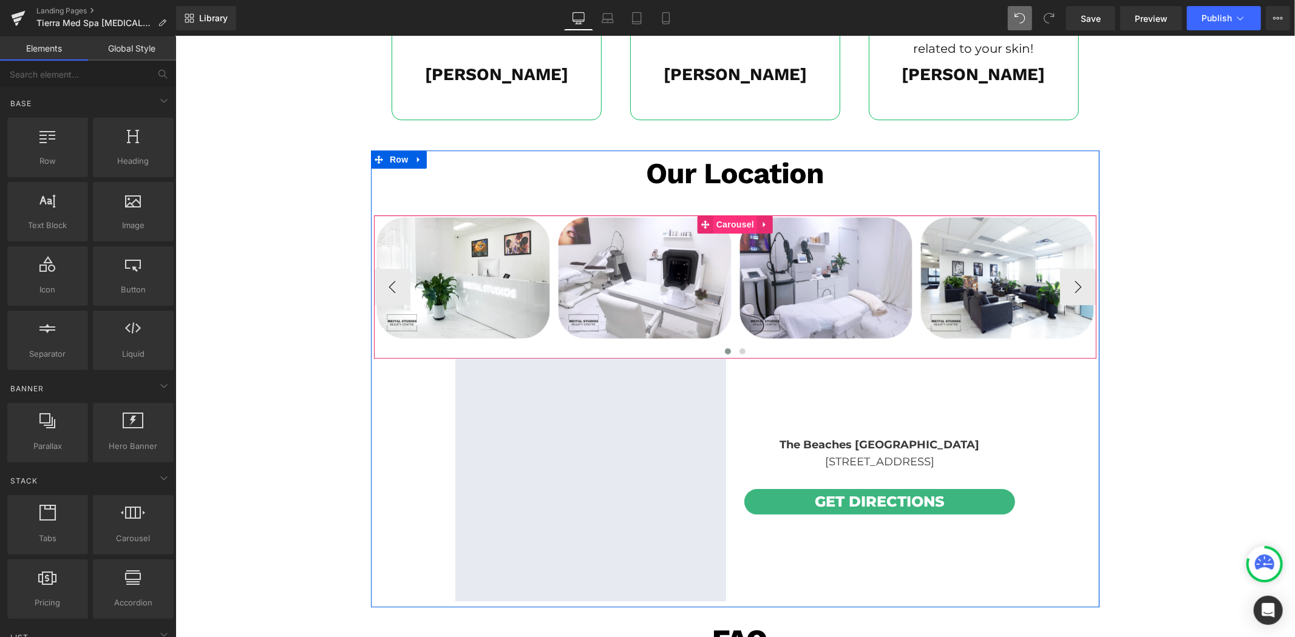
click at [728, 219] on span "Carousel" at bounding box center [735, 224] width 44 height 18
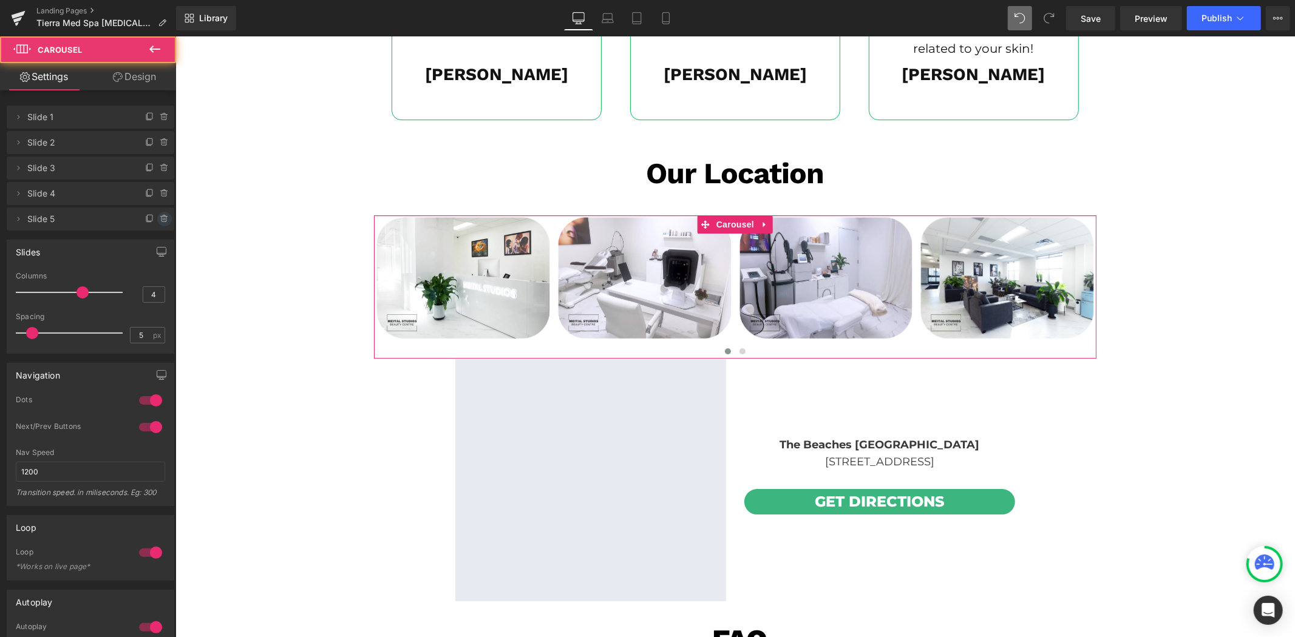
click at [160, 217] on icon at bounding box center [165, 219] width 10 height 10
click at [159, 217] on button "Delete" at bounding box center [151, 220] width 38 height 16
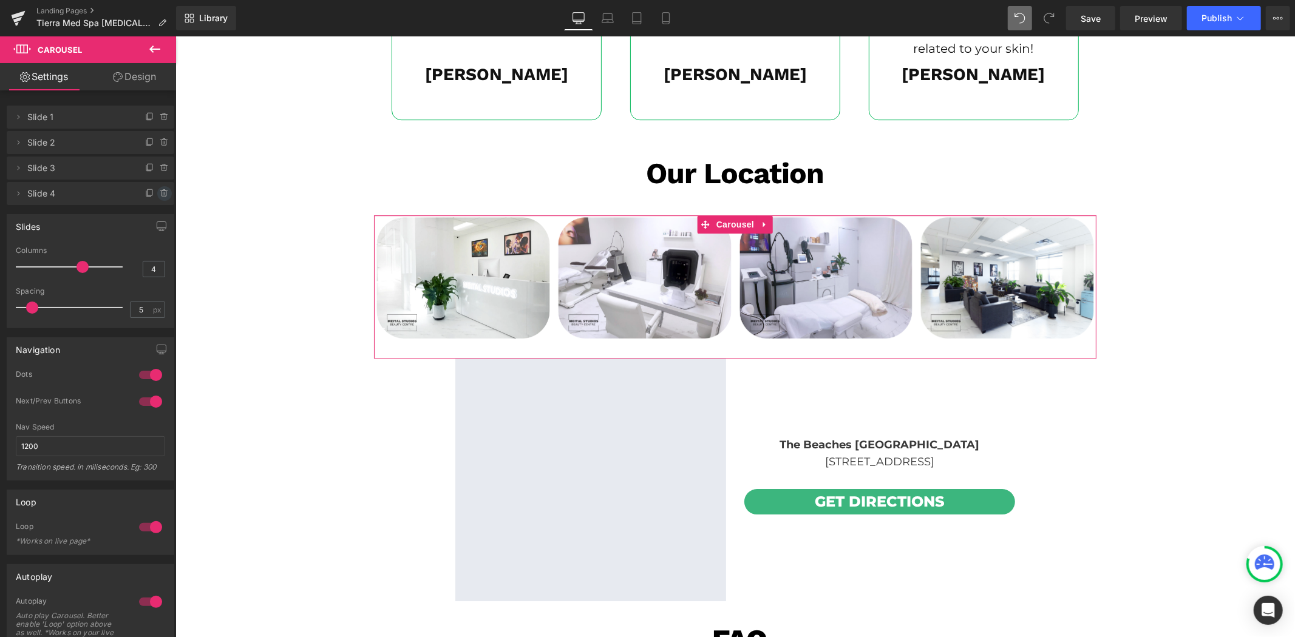
click at [160, 190] on icon at bounding box center [165, 194] width 10 height 10
click at [159, 190] on button "Delete" at bounding box center [151, 194] width 38 height 16
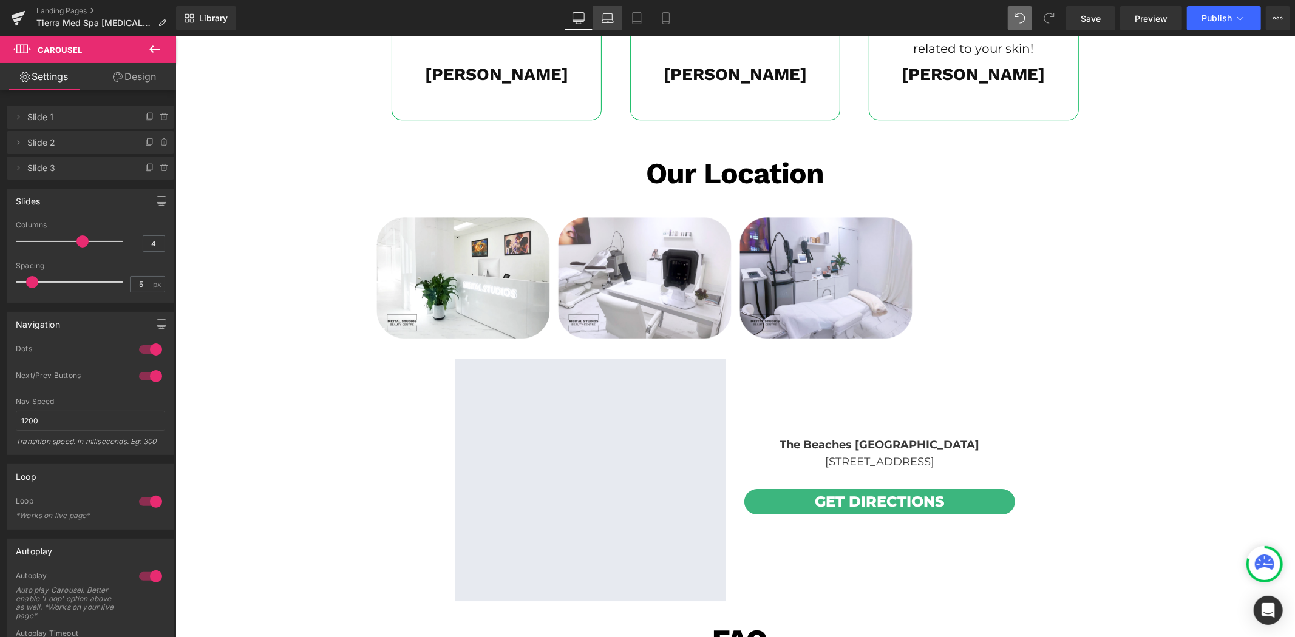
click at [615, 21] on link "Laptop" at bounding box center [607, 18] width 29 height 24
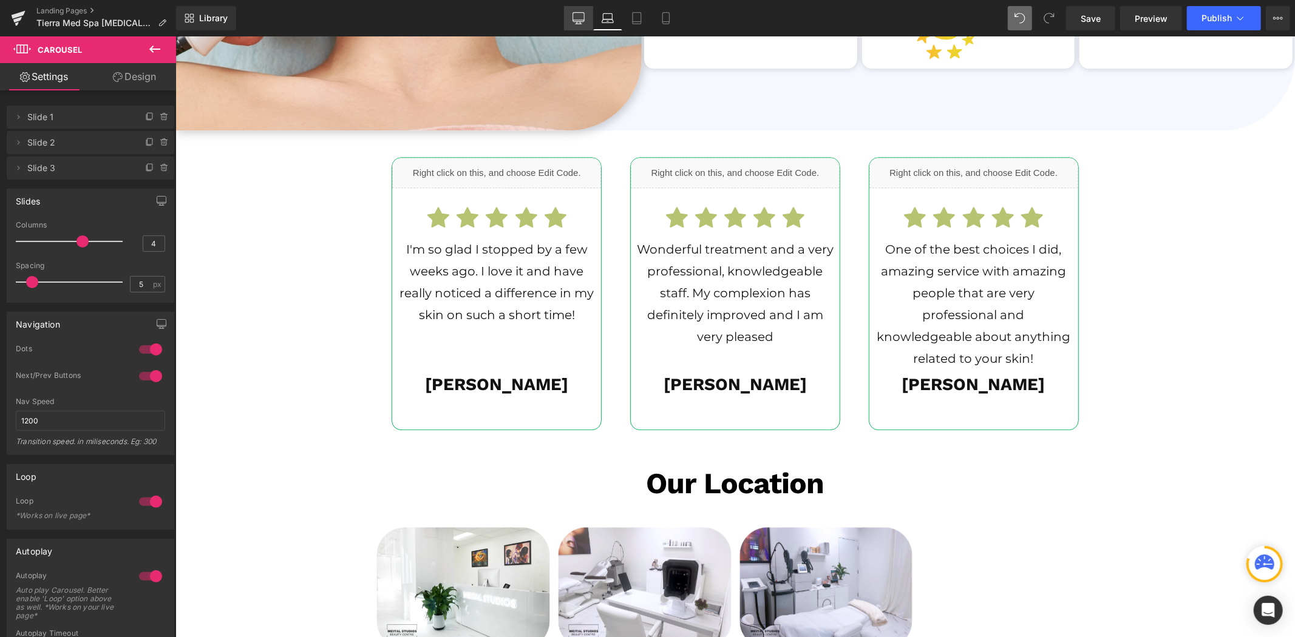
click at [581, 17] on icon at bounding box center [578, 18] width 12 height 12
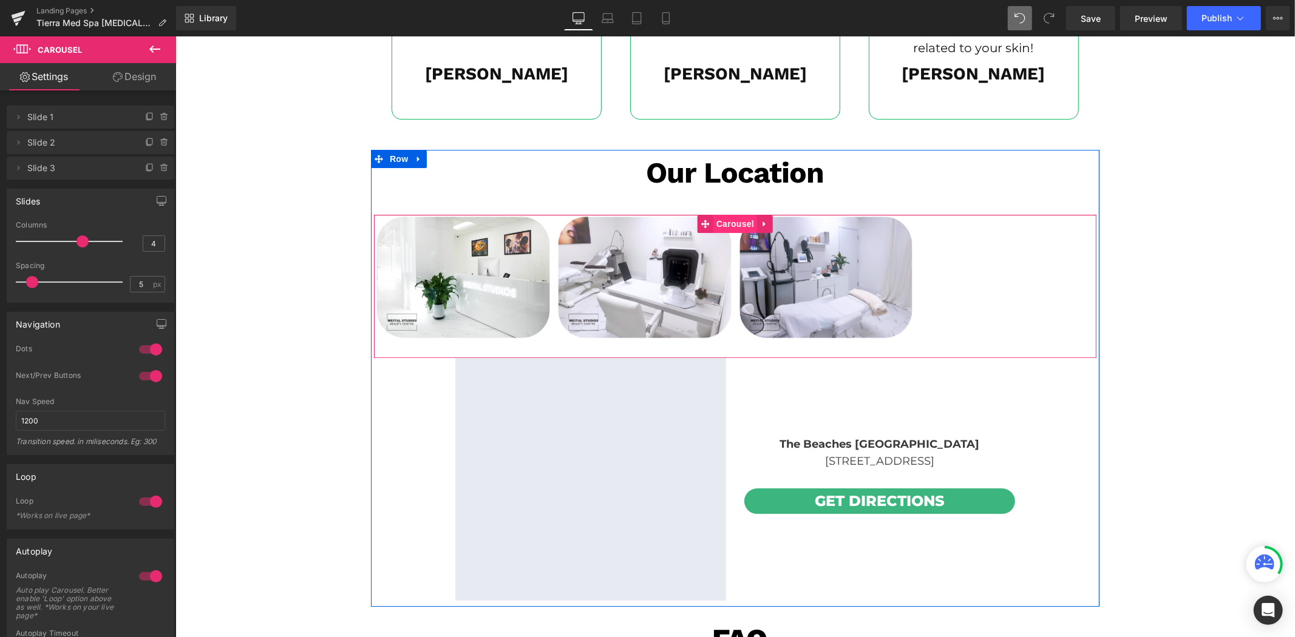
click at [722, 225] on span "Carousel" at bounding box center [735, 223] width 44 height 18
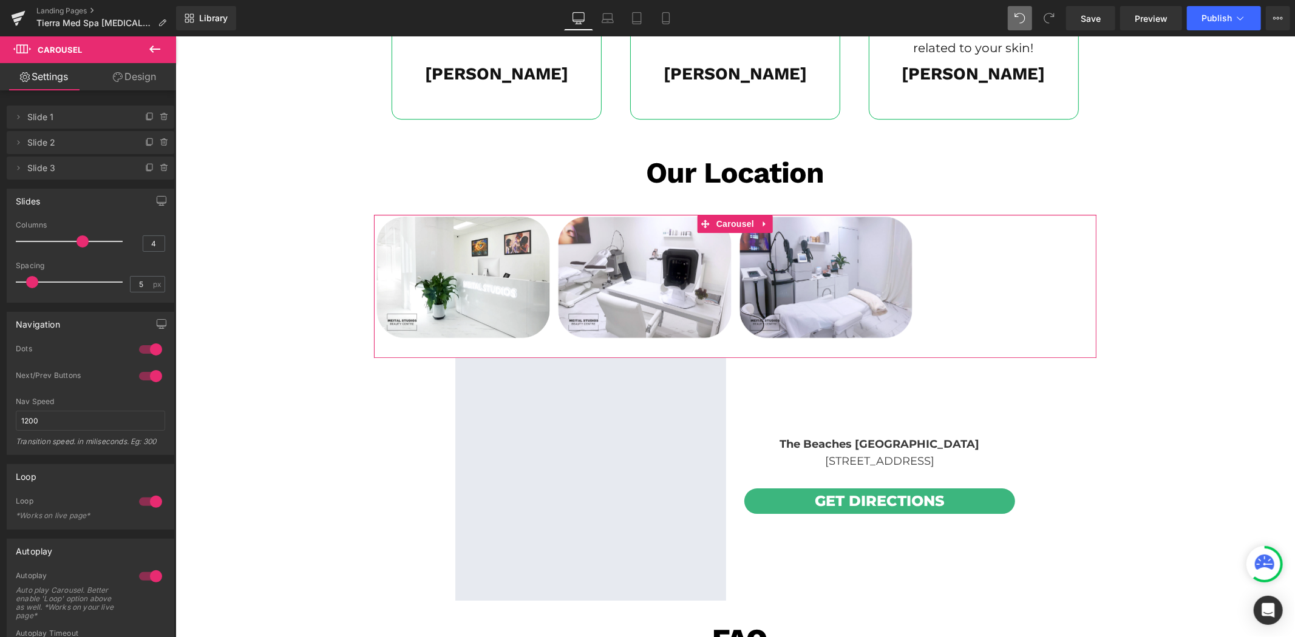
click at [76, 241] on span at bounding box center [82, 242] width 12 height 12
type input "3"
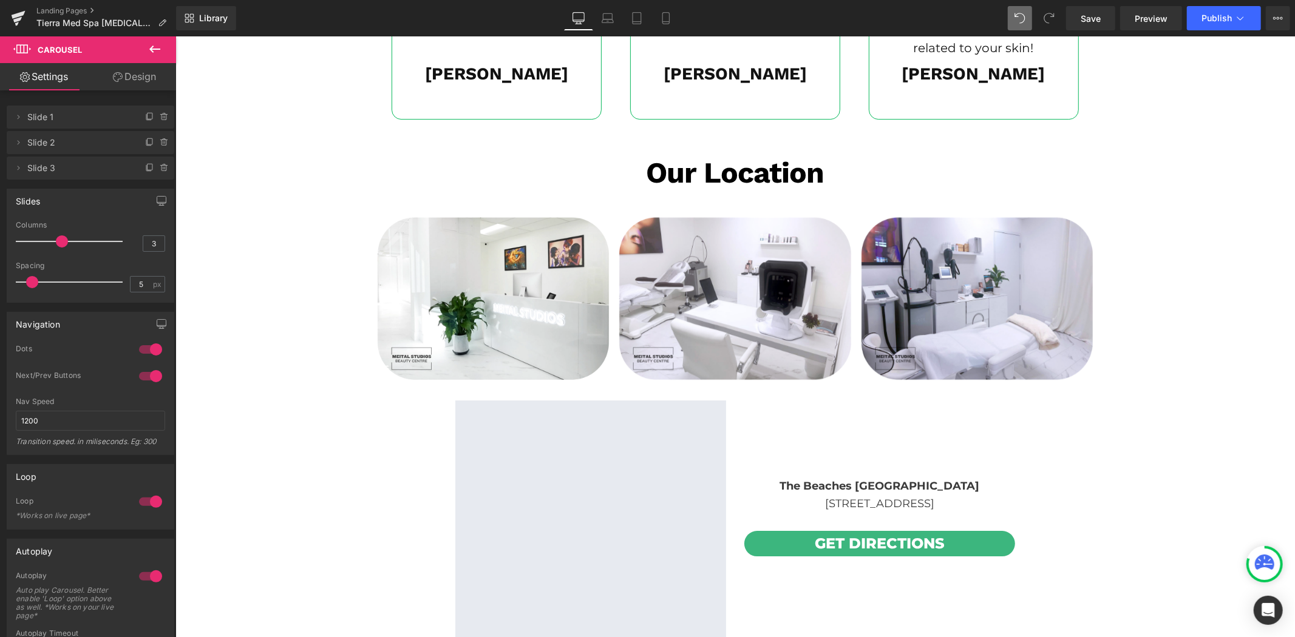
drag, startPoint x: 82, startPoint y: 243, endPoint x: 69, endPoint y: 243, distance: 12.7
click at [69, 243] on div at bounding box center [72, 241] width 101 height 24
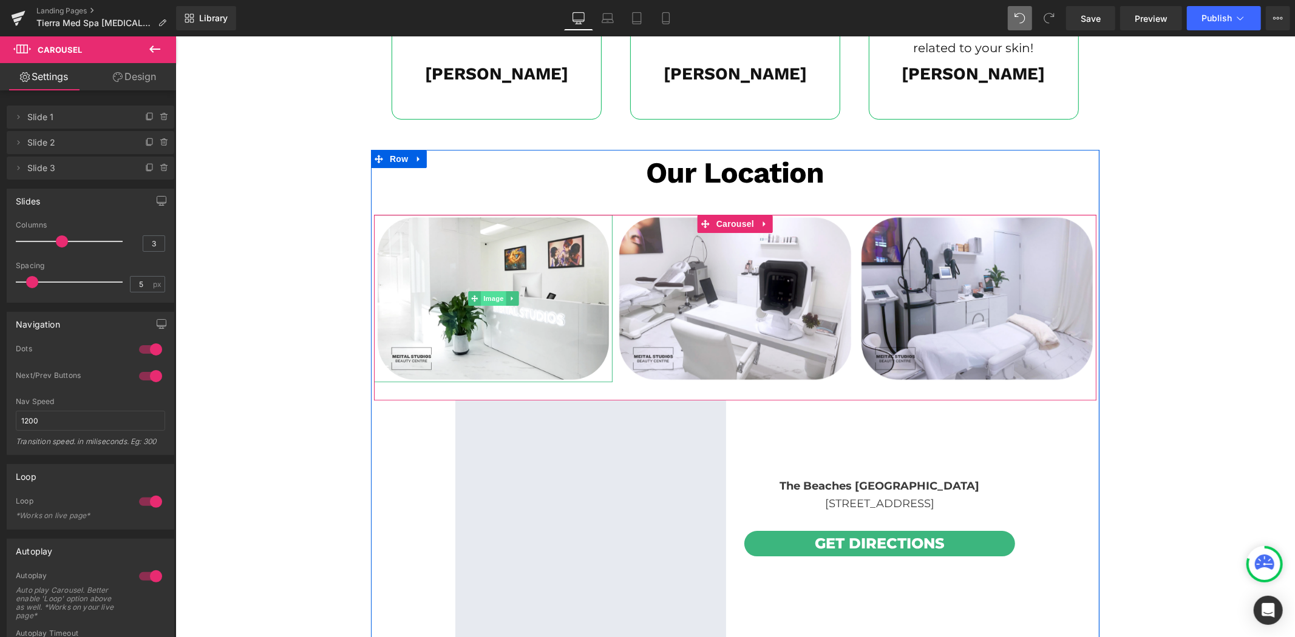
click at [486, 298] on span "Image" at bounding box center [492, 298] width 25 height 15
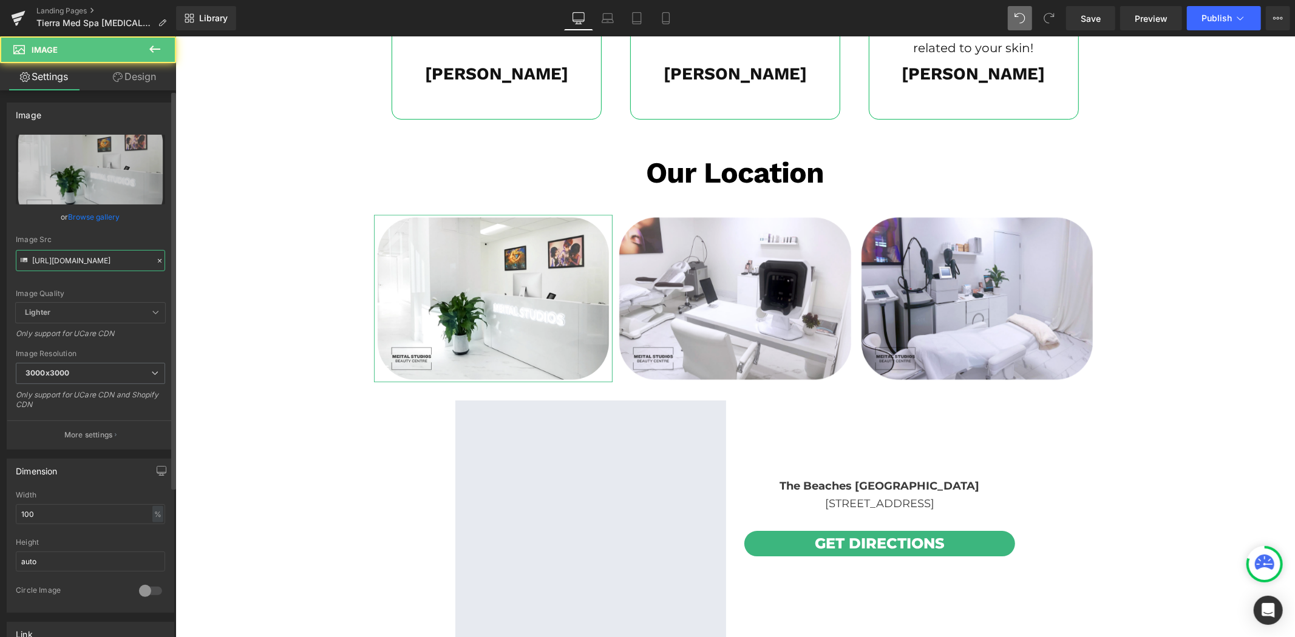
click at [95, 260] on input "[URL][DOMAIN_NAME]" at bounding box center [90, 260] width 149 height 21
paste input "570/4895/7112/files/tm_new_2.png?v=1754949118"
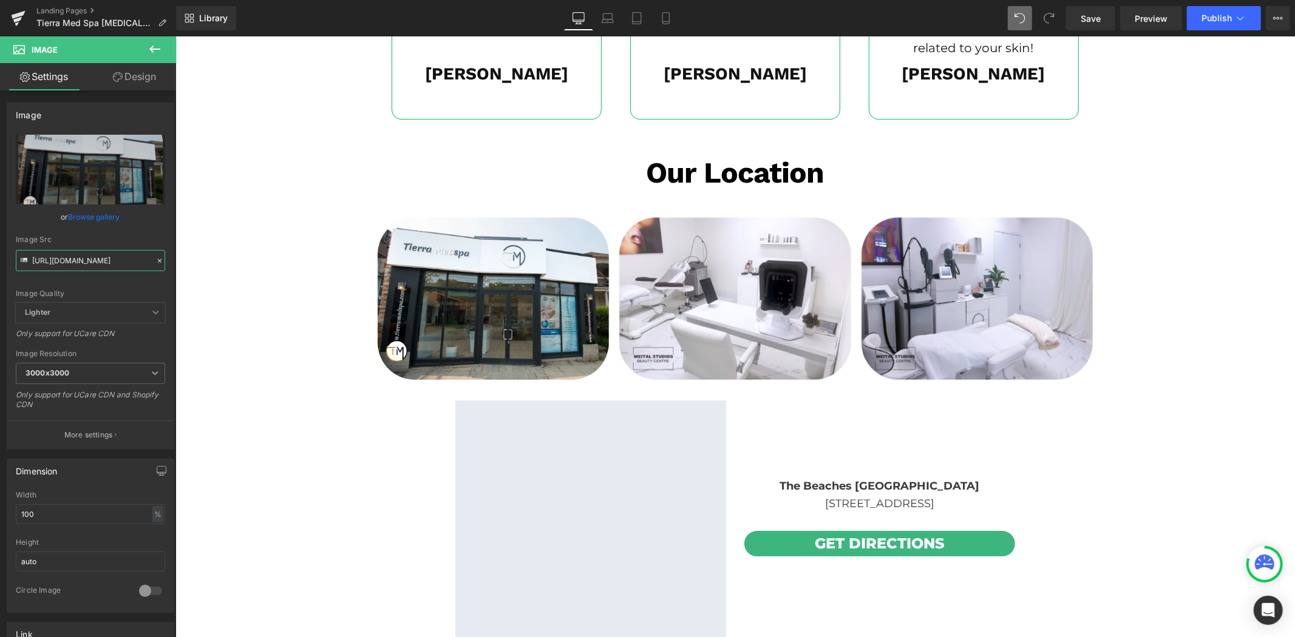
type input "[URL][DOMAIN_NAME]"
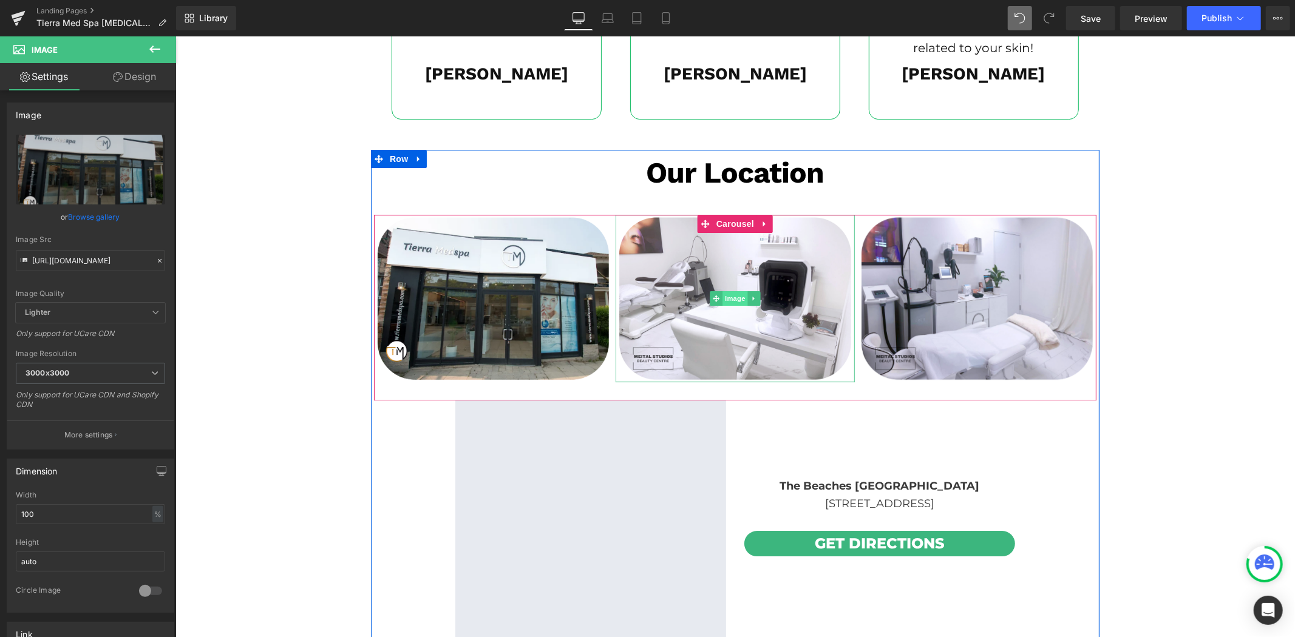
click at [725, 291] on span "Image" at bounding box center [734, 298] width 25 height 15
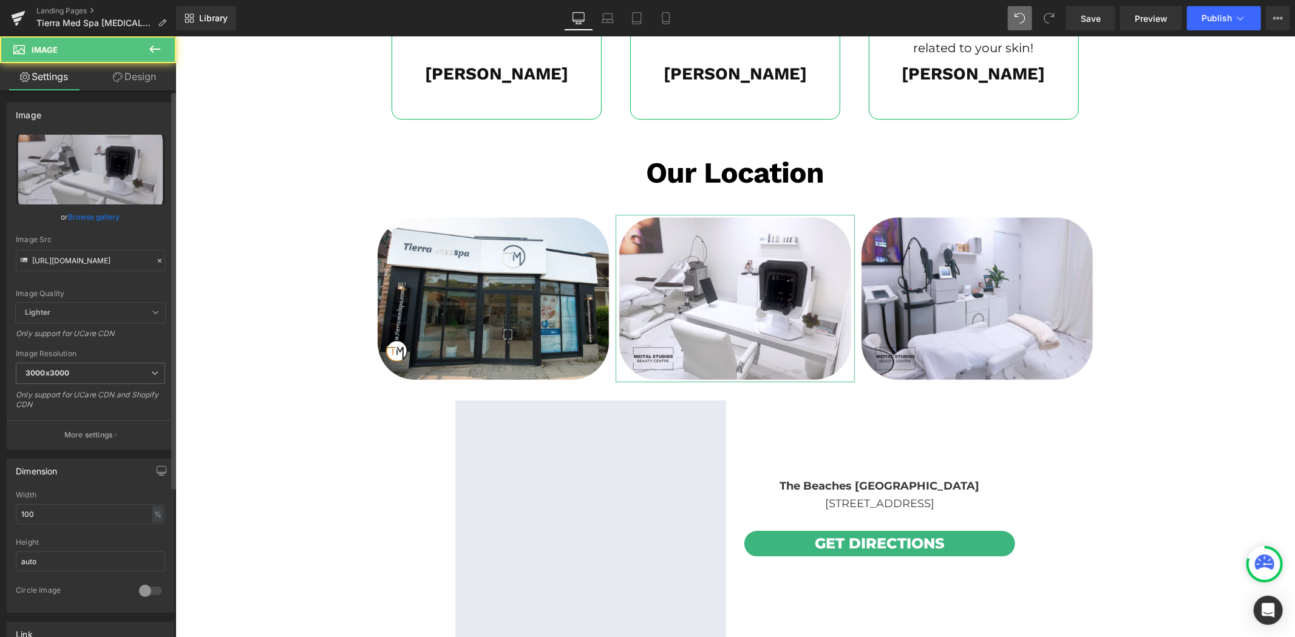
click at [131, 271] on div "Image Quality Lighter Lightest Lighter Lighter Lightest Only support for UCare …" at bounding box center [90, 219] width 149 height 168
click at [120, 259] on input "[URL][DOMAIN_NAME]" at bounding box center [90, 260] width 149 height 21
paste input "text"
type input "[URL][DOMAIN_NAME]"
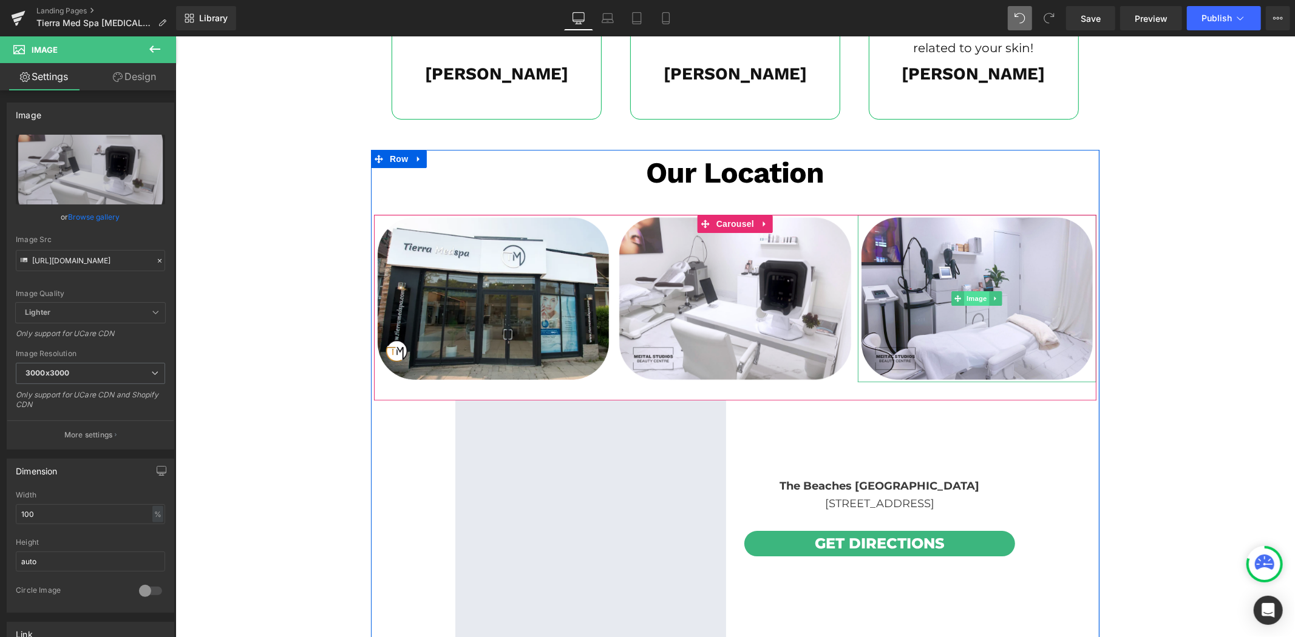
click at [968, 294] on span "Image" at bounding box center [976, 298] width 25 height 15
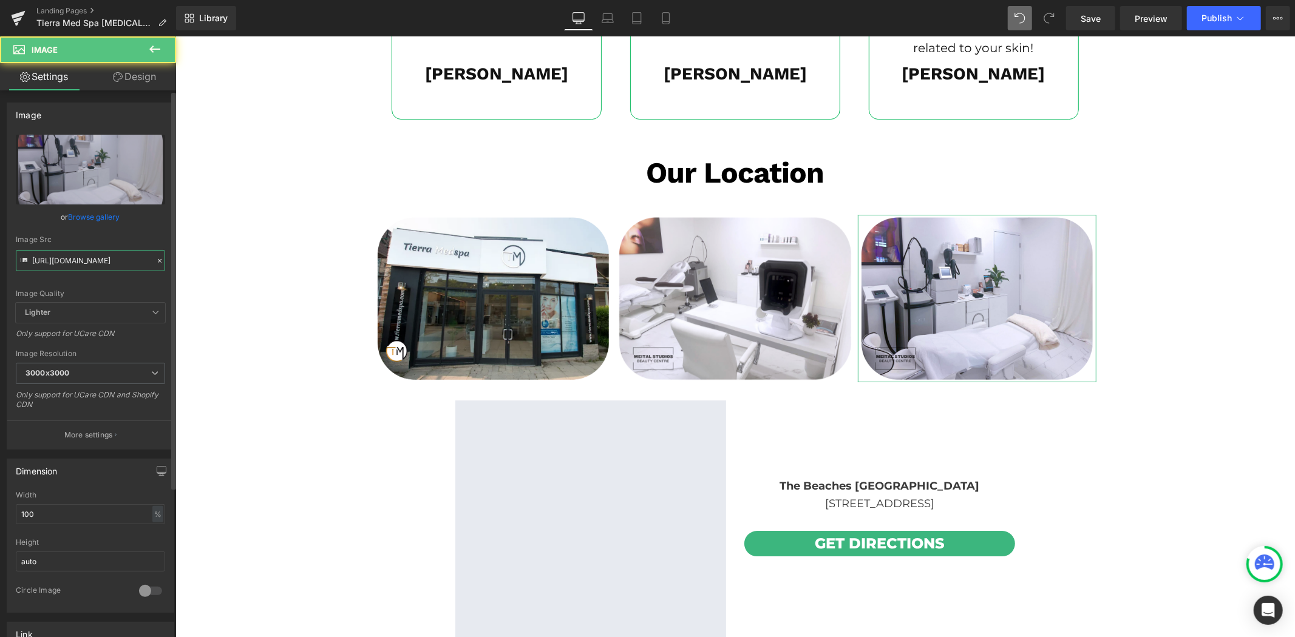
click at [97, 267] on input "[URL][DOMAIN_NAME]" at bounding box center [90, 260] width 149 height 21
paste input "570/4895/7112/files/tm_new_3.png?v=1754949120"
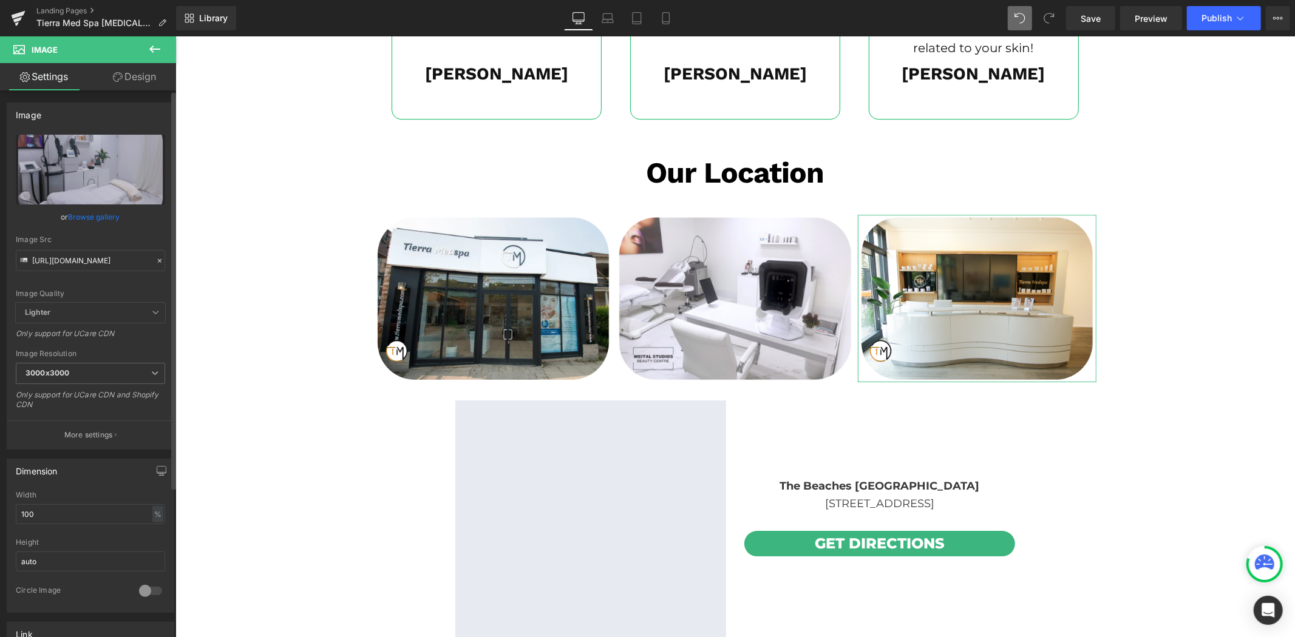
click at [142, 288] on div "Image Quality Lighter Lightest Lighter Lighter Lightest Only support for UCare …" at bounding box center [90, 219] width 149 height 168
type input "[URL][DOMAIN_NAME]"
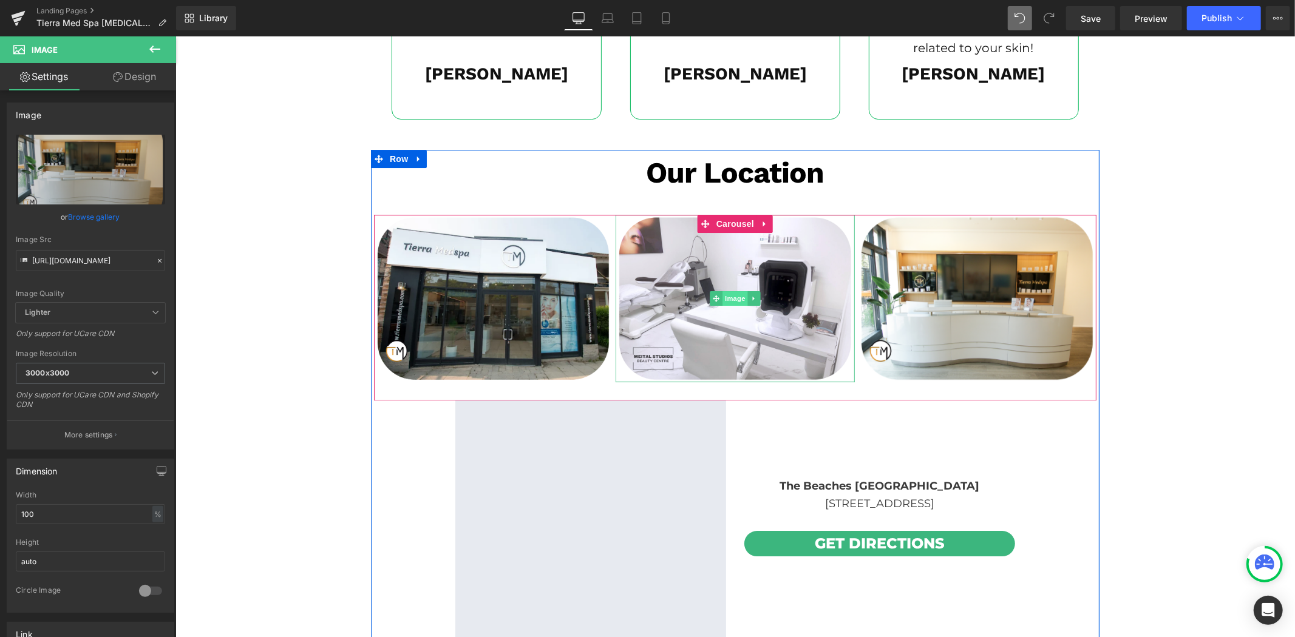
click at [734, 300] on span "Image" at bounding box center [734, 298] width 25 height 15
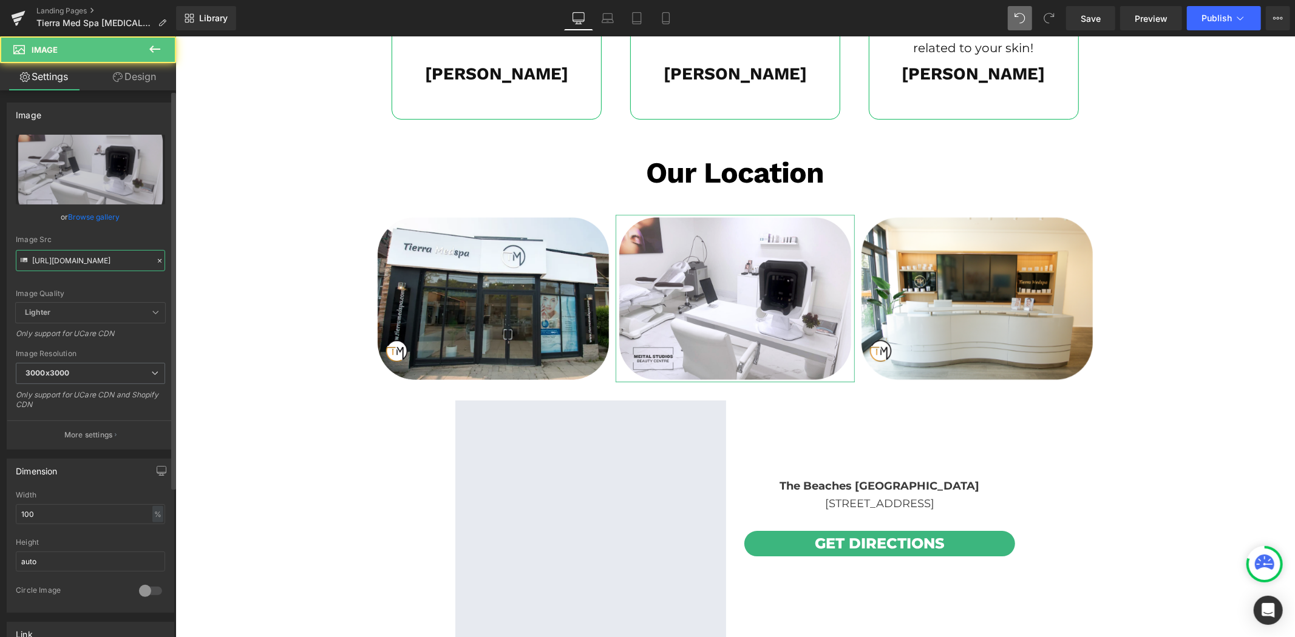
click at [114, 269] on input "[URL][DOMAIN_NAME]" at bounding box center [90, 260] width 149 height 21
paste input "text"
type input "[URL][DOMAIN_NAME]"
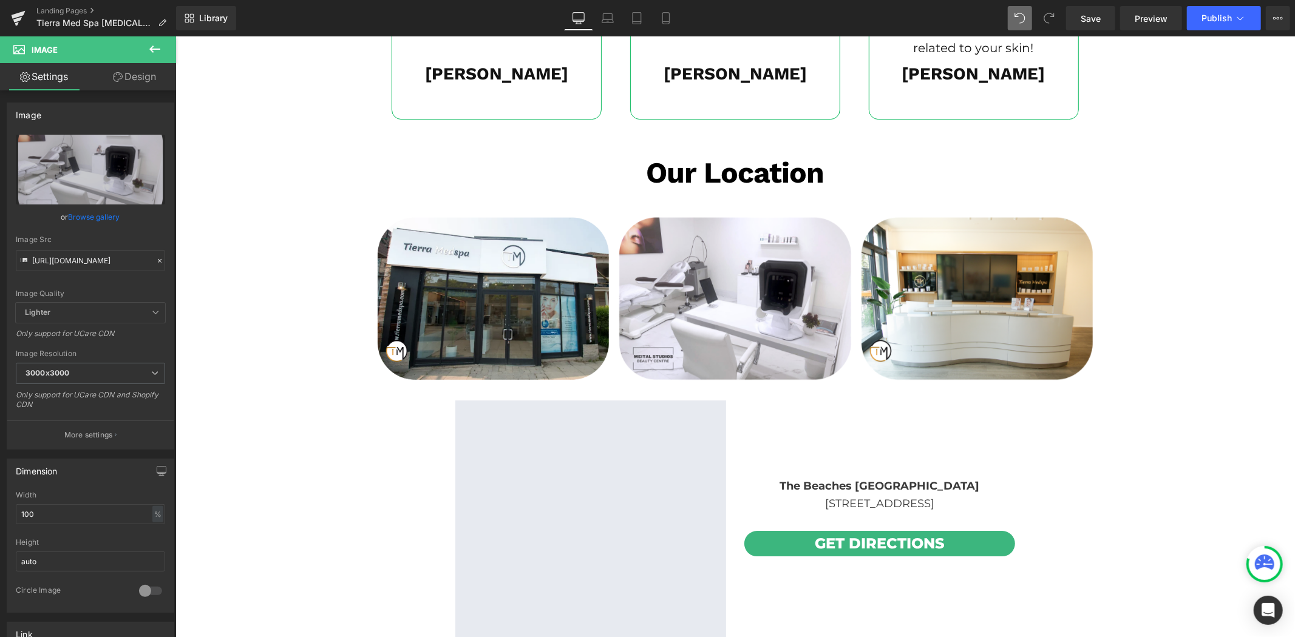
scroll to position [0, 0]
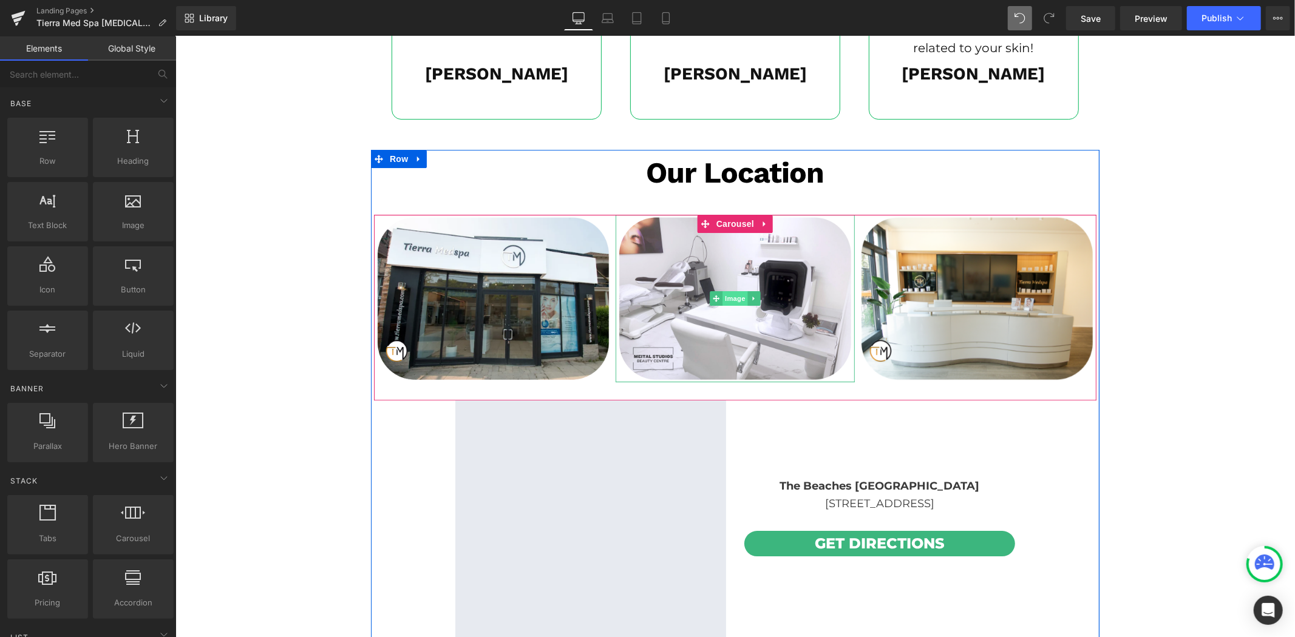
click at [722, 297] on span "Image" at bounding box center [734, 298] width 25 height 15
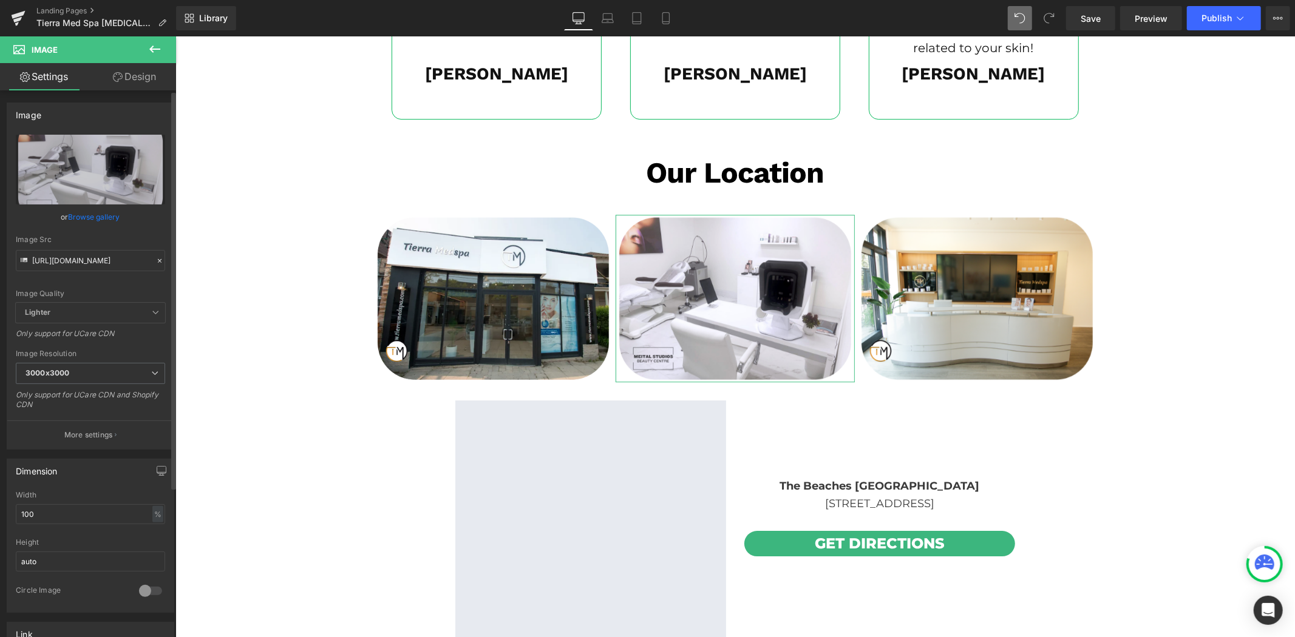
click at [155, 257] on icon at bounding box center [159, 261] width 8 height 8
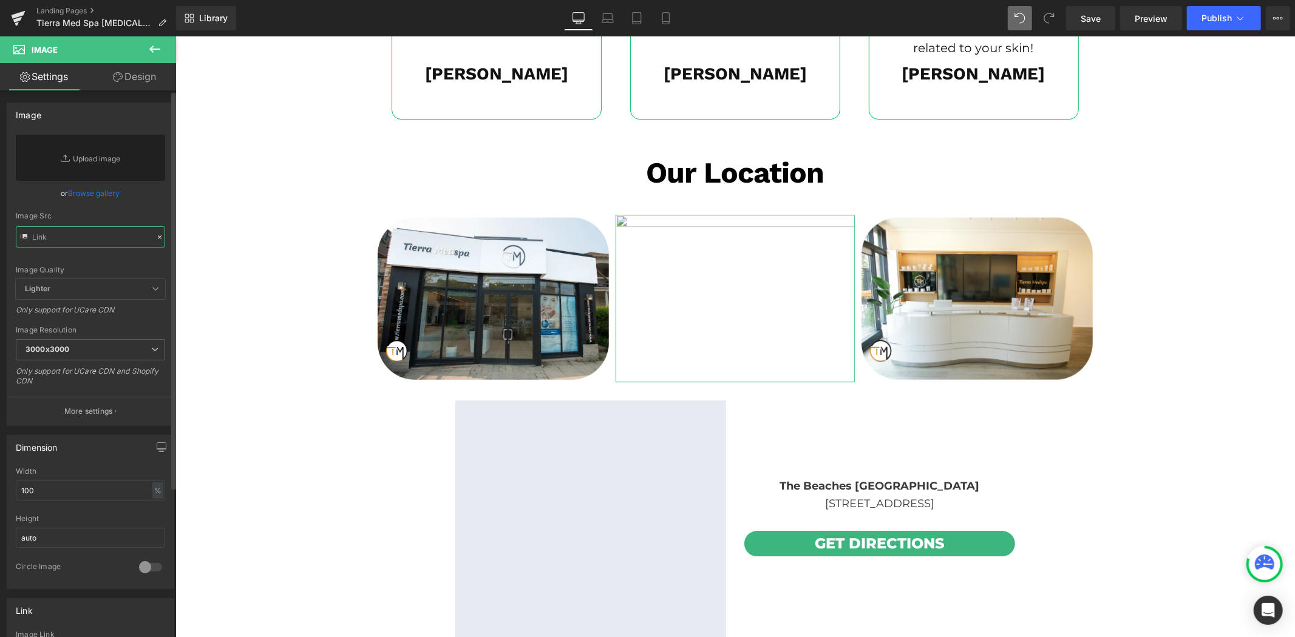
click at [104, 240] on input "text" at bounding box center [90, 236] width 149 height 21
paste input "[URL][DOMAIN_NAME]"
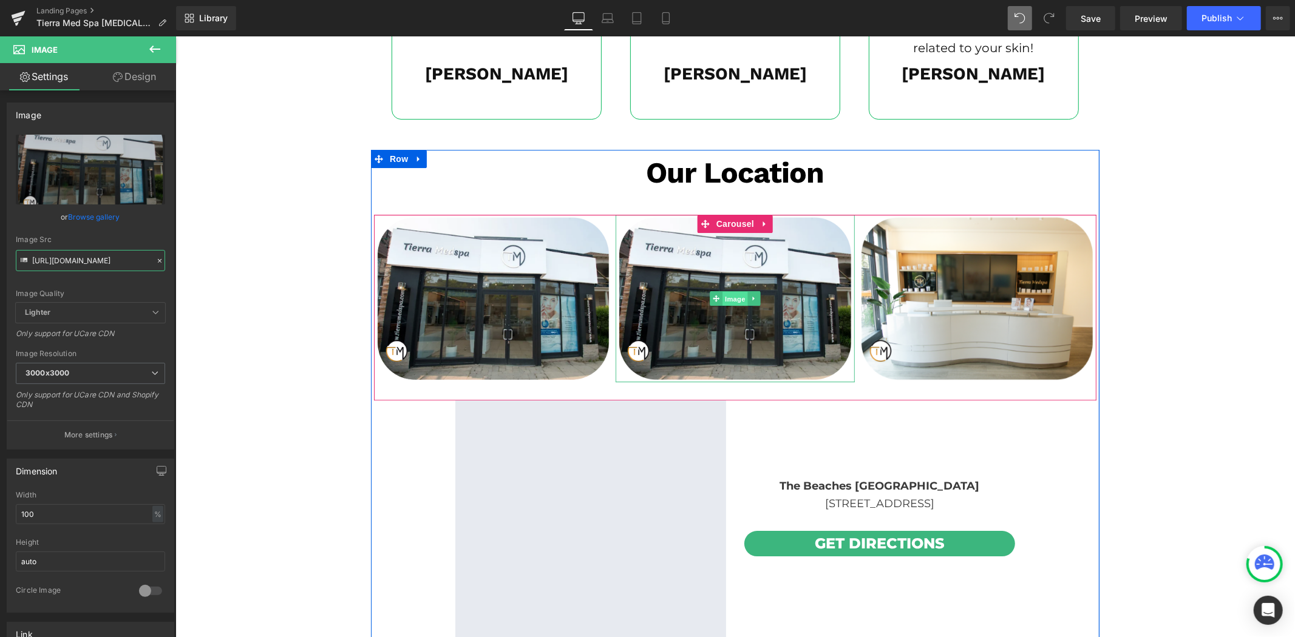
click at [733, 294] on span "Image" at bounding box center [734, 298] width 25 height 15
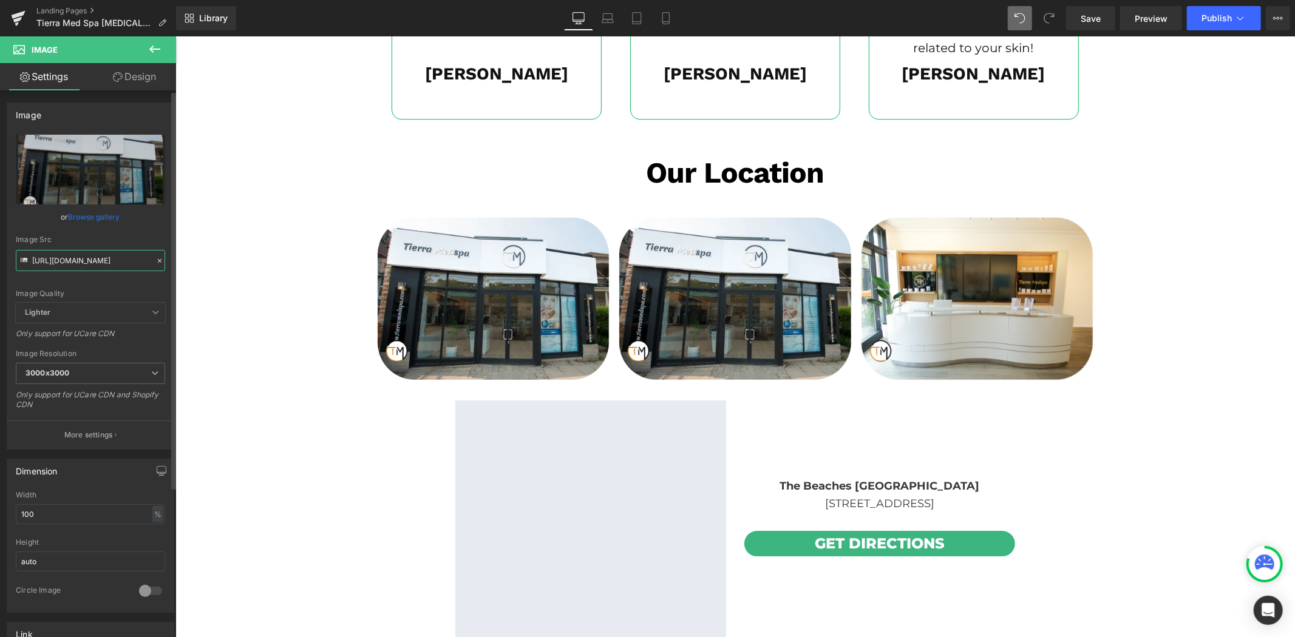
click at [126, 259] on input "[URL][DOMAIN_NAME]" at bounding box center [90, 260] width 149 height 21
paste input "text"
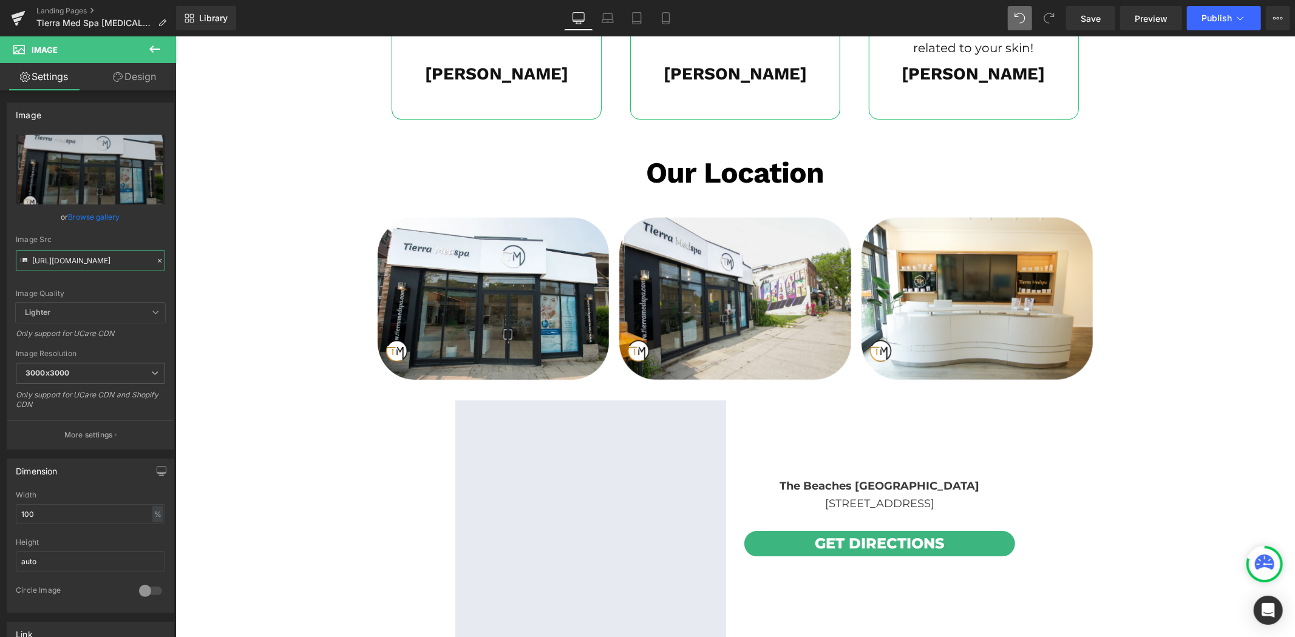
type input "[URL][DOMAIN_NAME]"
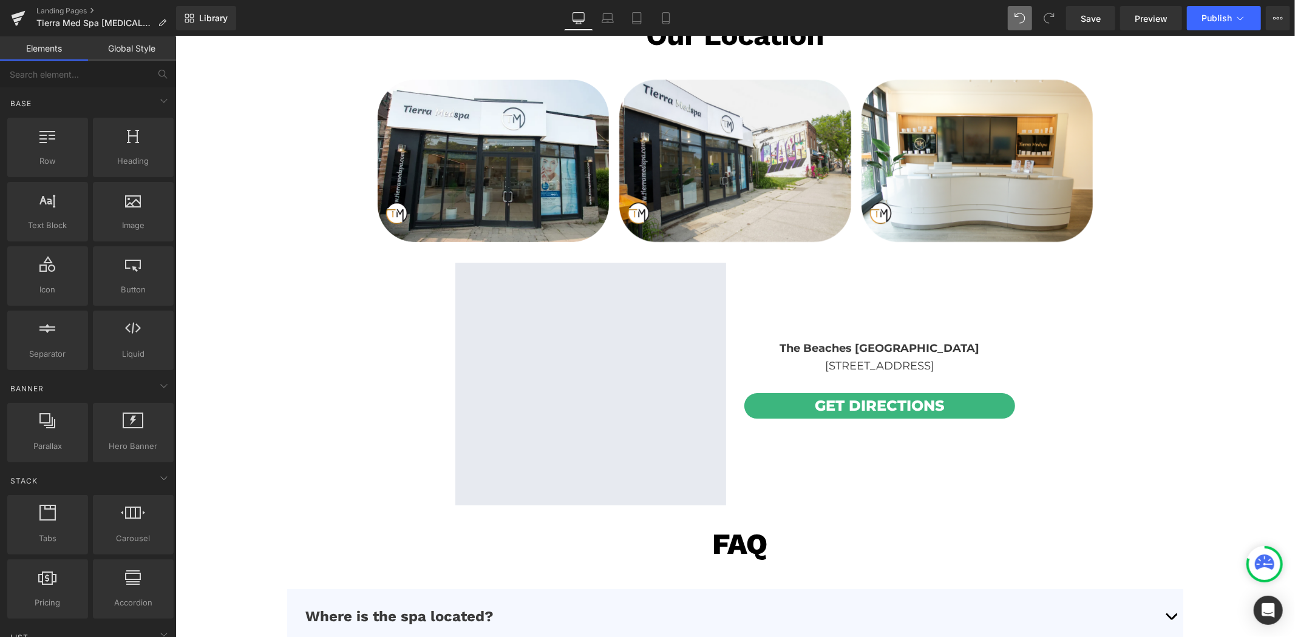
scroll to position [3422, 0]
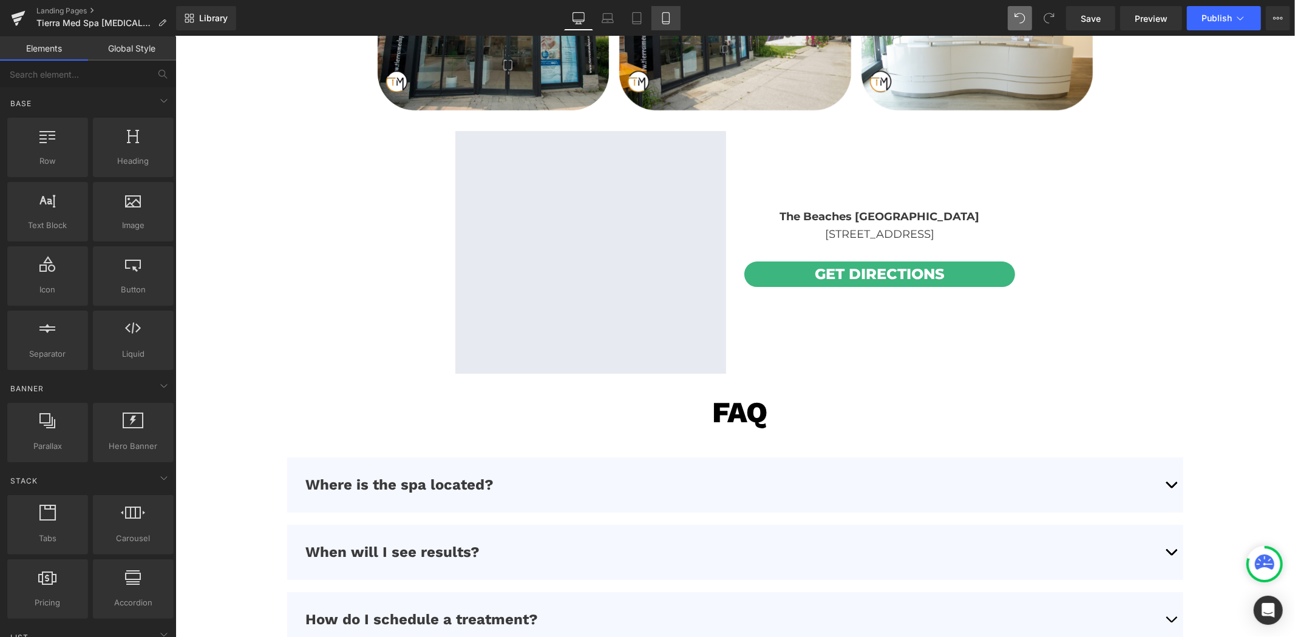
click at [660, 26] on link "Mobile" at bounding box center [665, 18] width 29 height 24
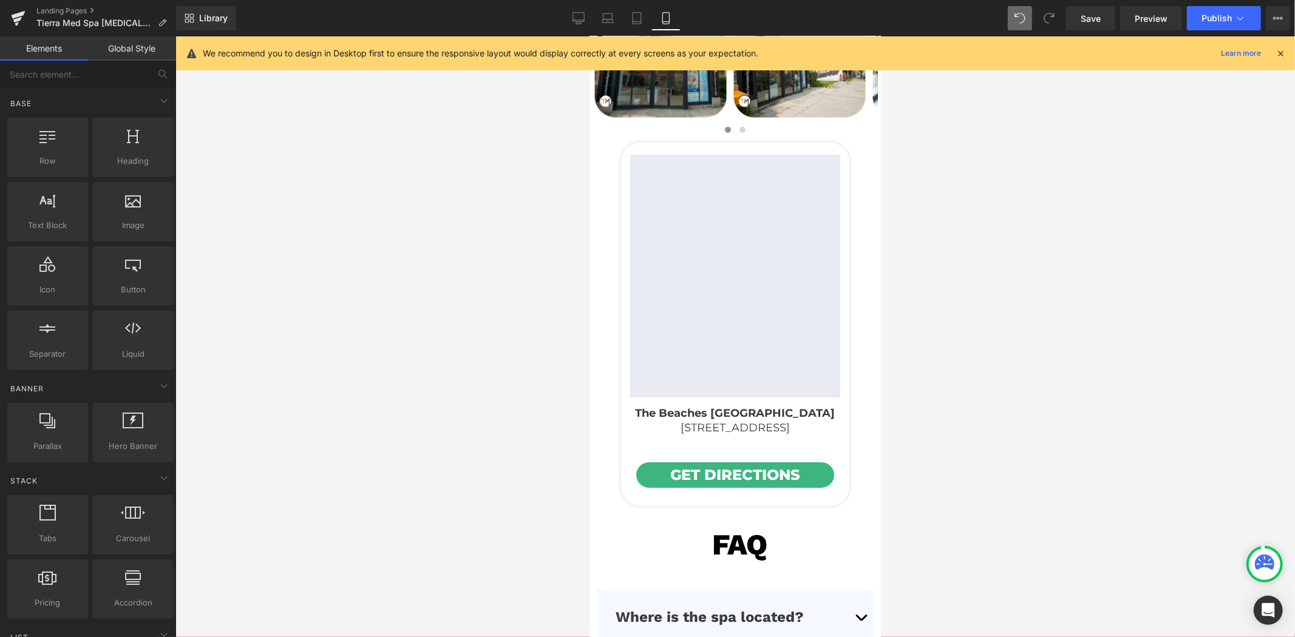
scroll to position [3762, 0]
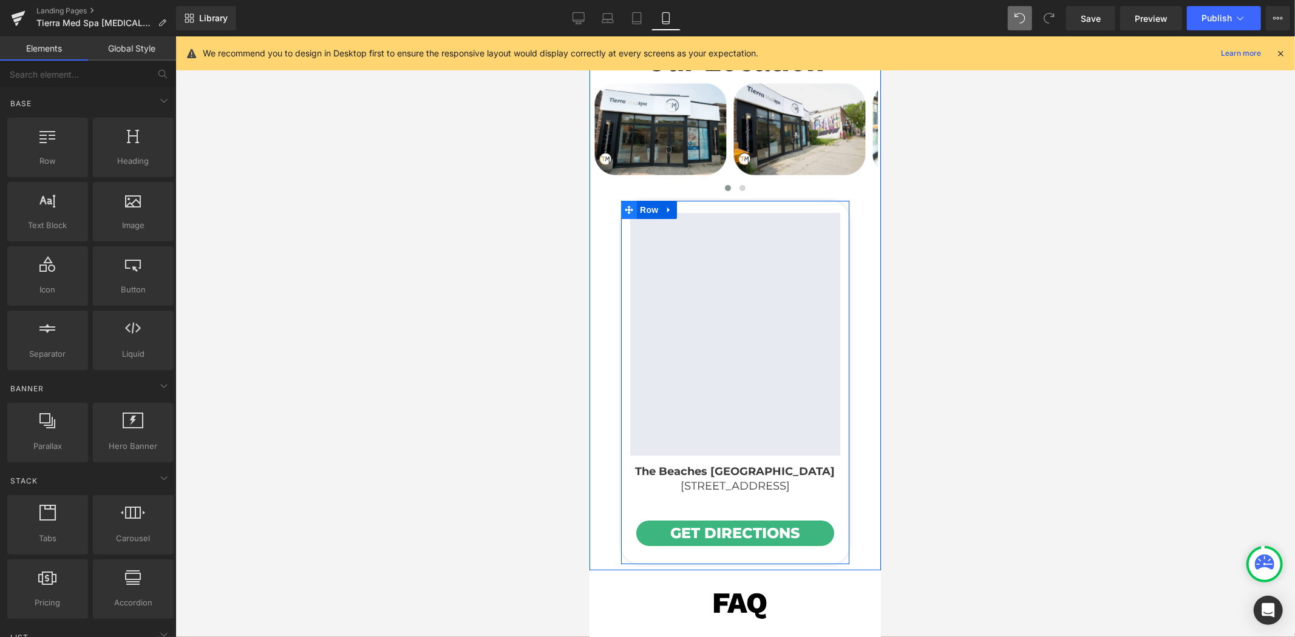
drag, startPoint x: 638, startPoint y: 214, endPoint x: 632, endPoint y: 212, distance: 6.5
click at [638, 214] on span "Row" at bounding box center [648, 209] width 24 height 18
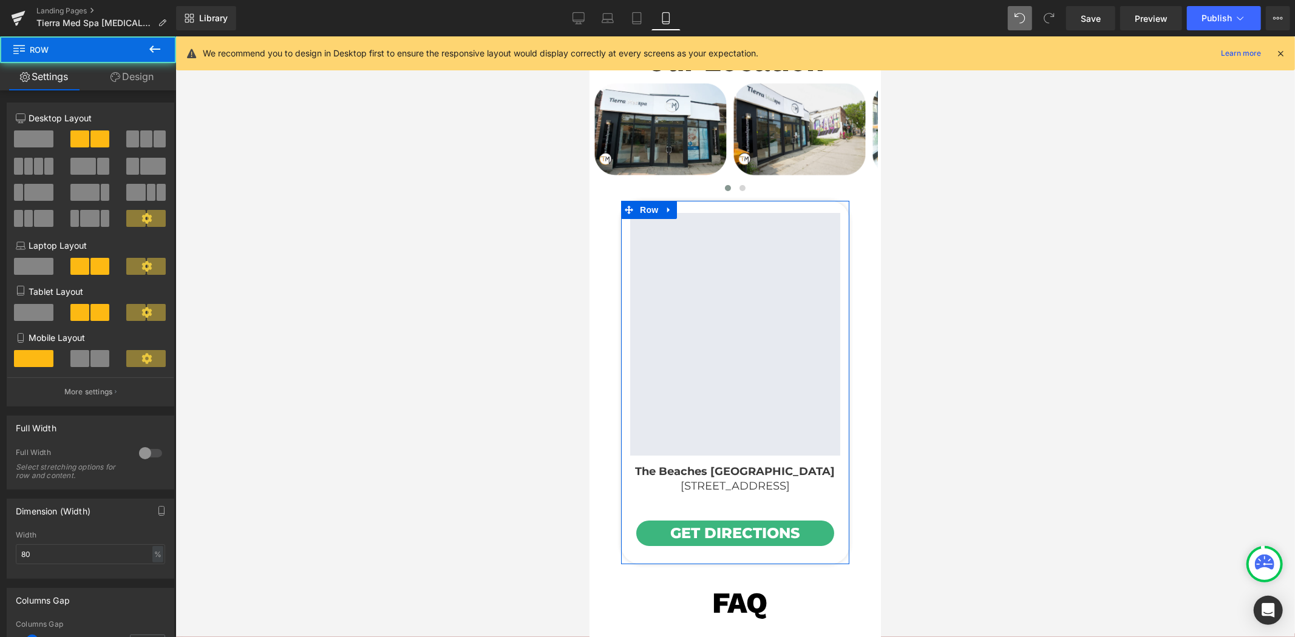
click at [149, 462] on div at bounding box center [150, 453] width 29 height 19
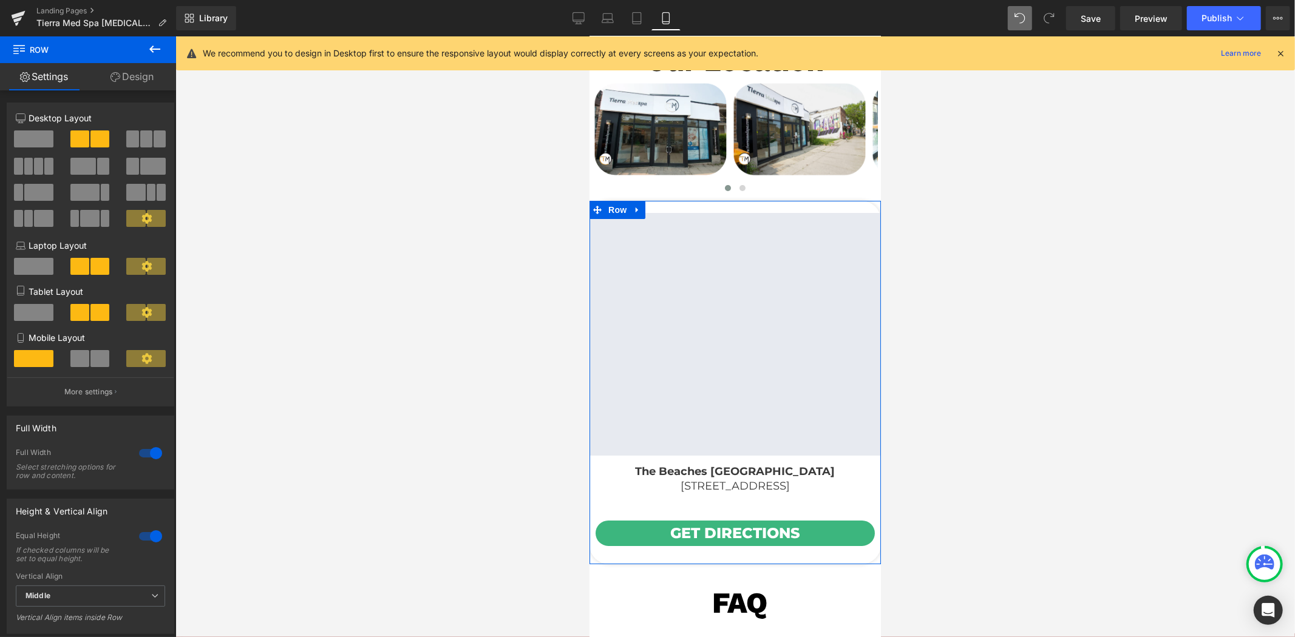
click at [149, 462] on div at bounding box center [150, 453] width 29 height 19
type input "100"
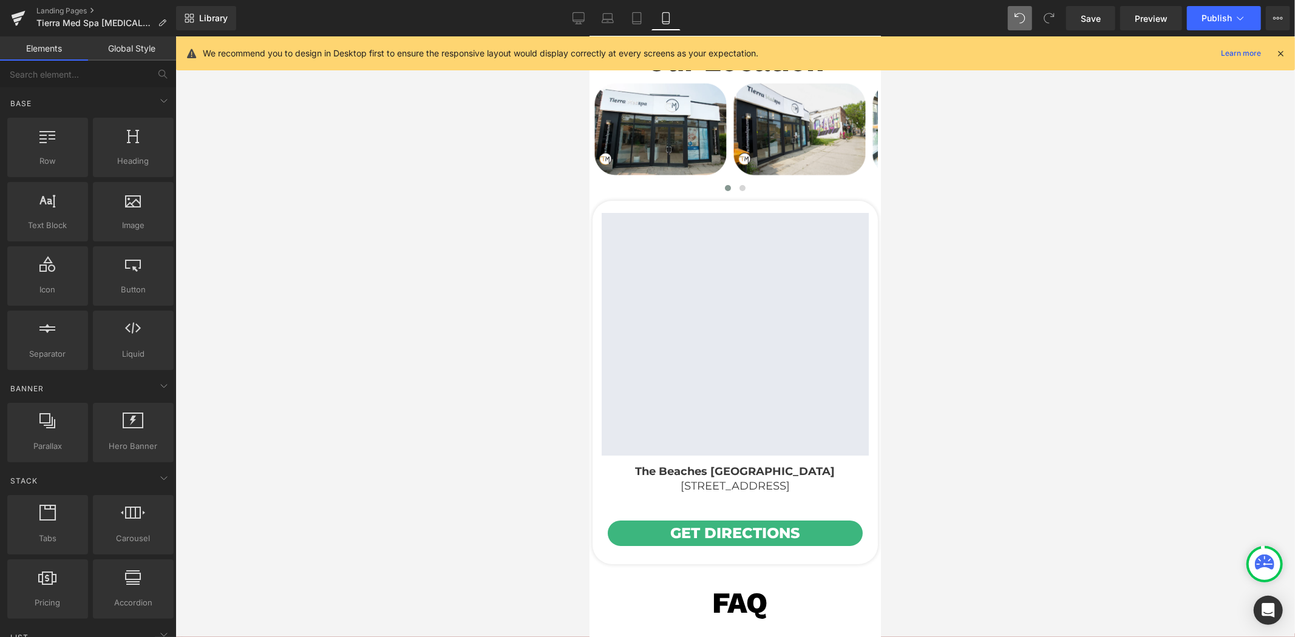
click at [456, 379] on div at bounding box center [734, 336] width 1119 height 601
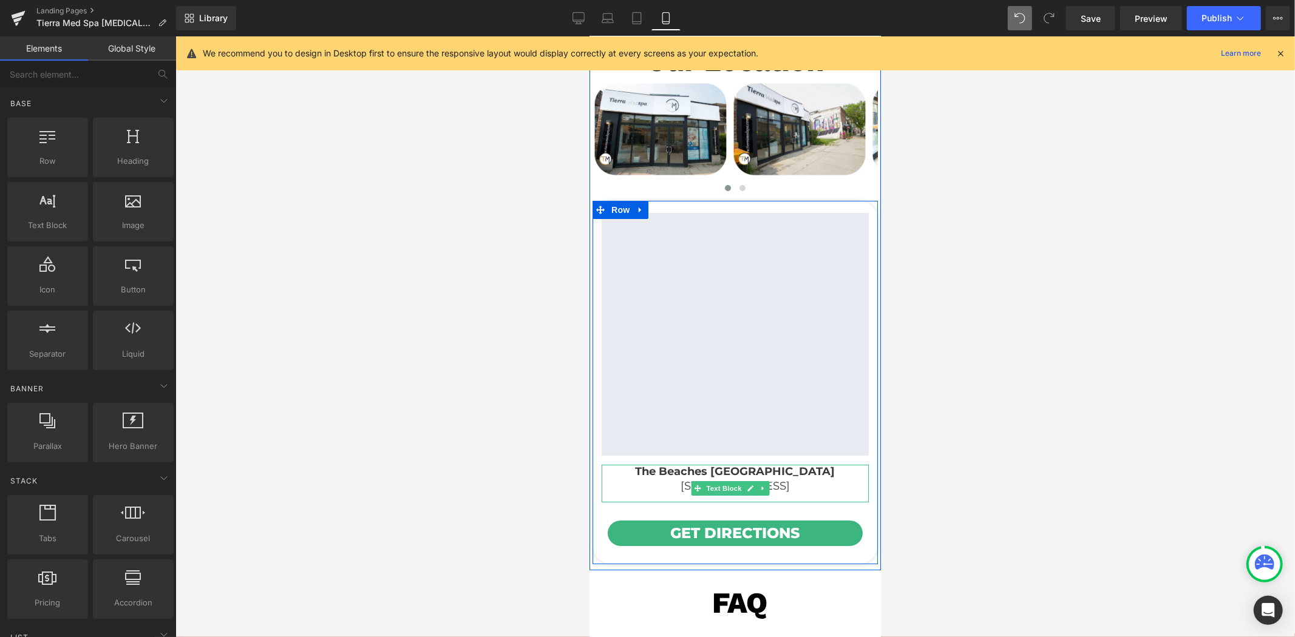
scroll to position [4100, 0]
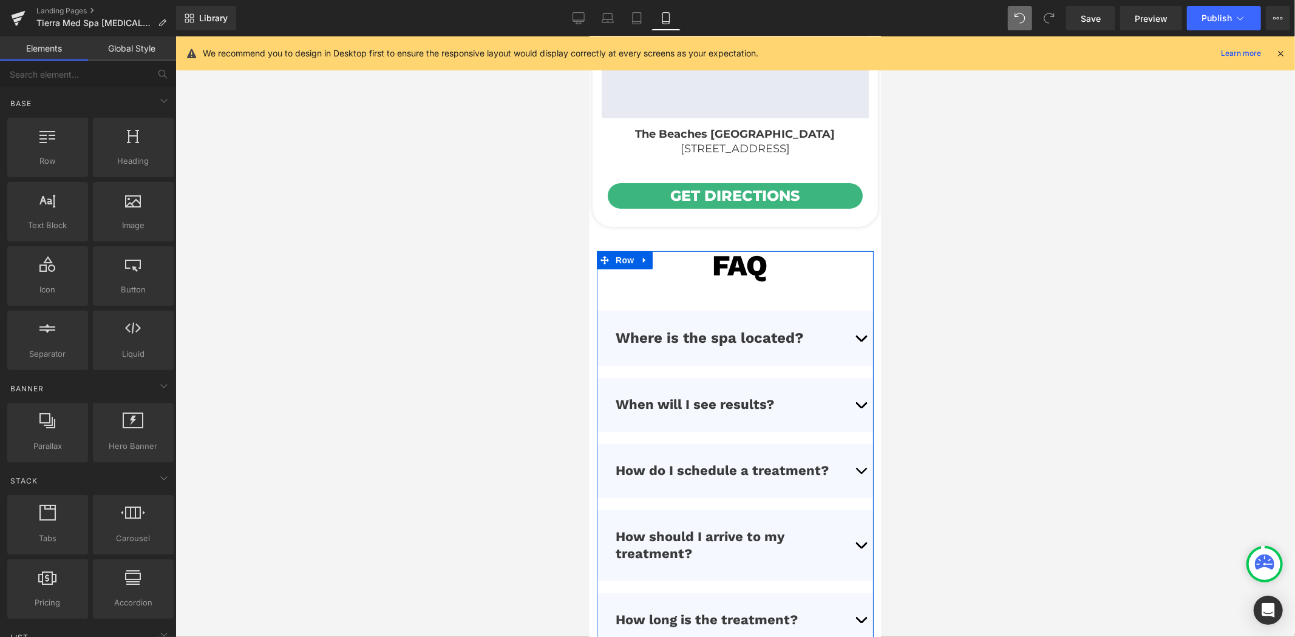
click at [872, 331] on div at bounding box center [872, 491] width 1 height 480
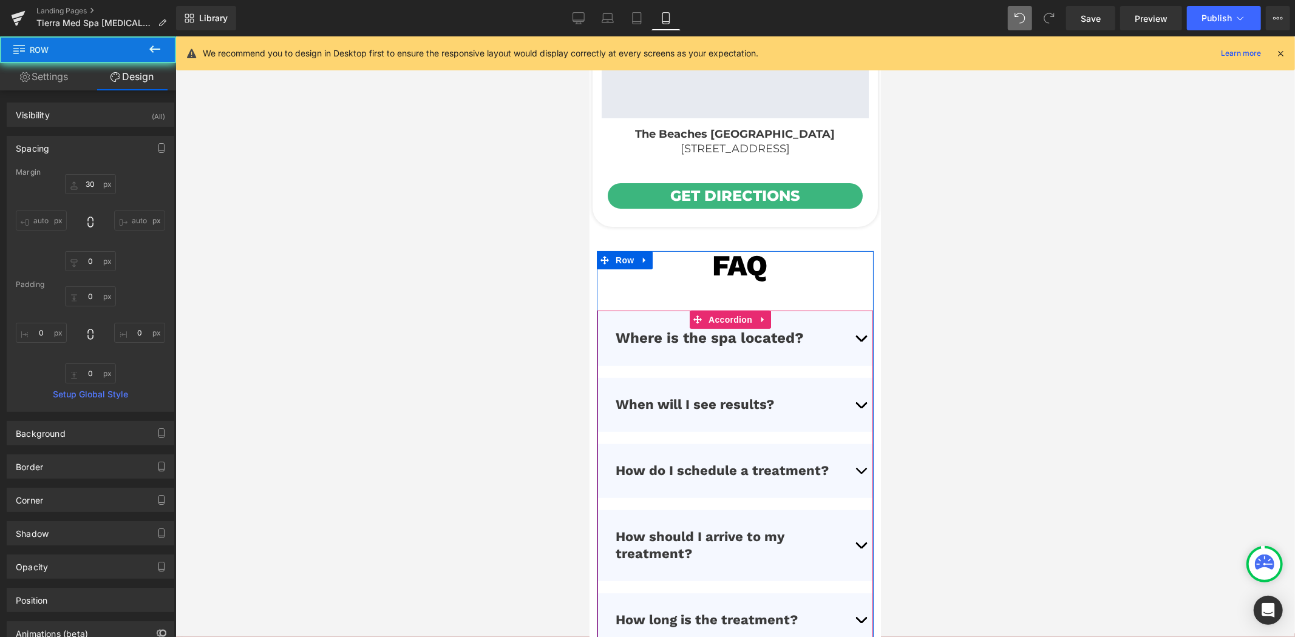
click at [860, 341] on span "button" at bounding box center [860, 341] width 0 height 0
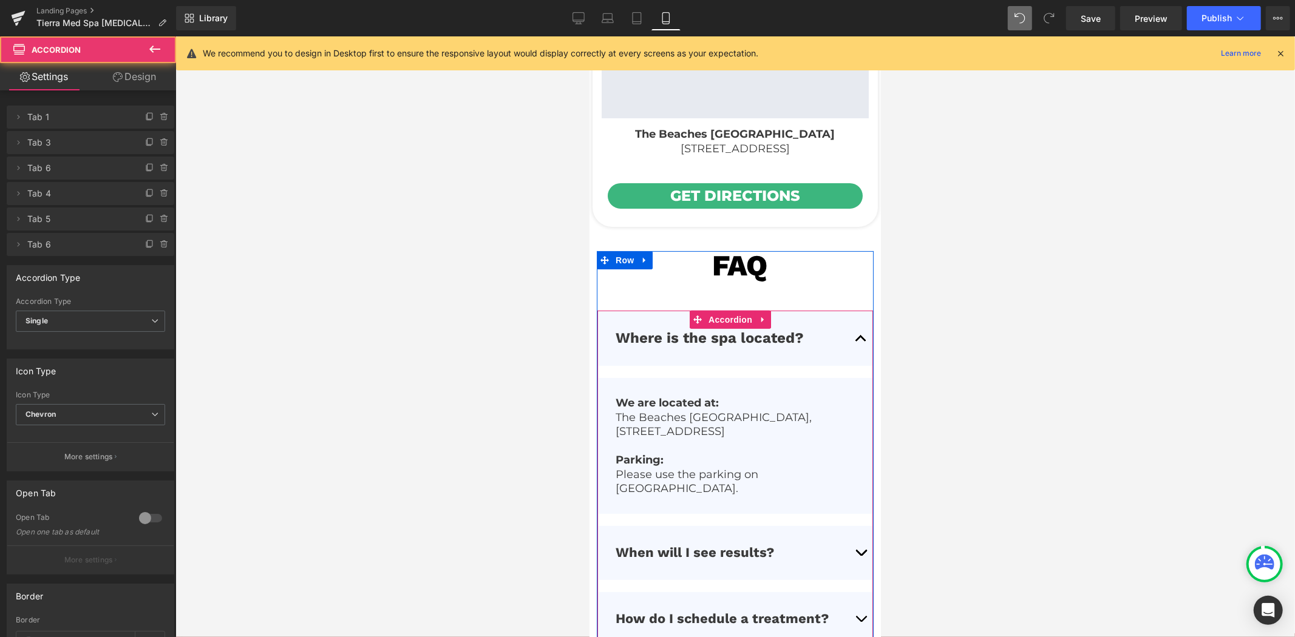
click at [855, 336] on button "button" at bounding box center [860, 337] width 24 height 55
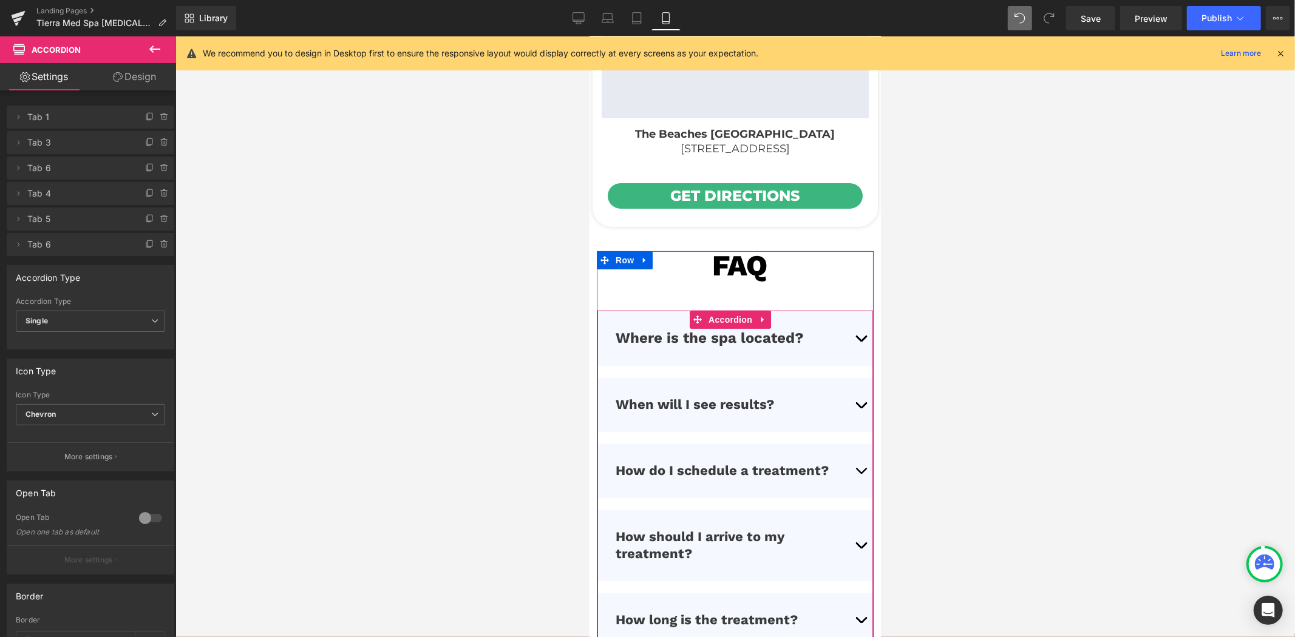
scroll to position [4437, 0]
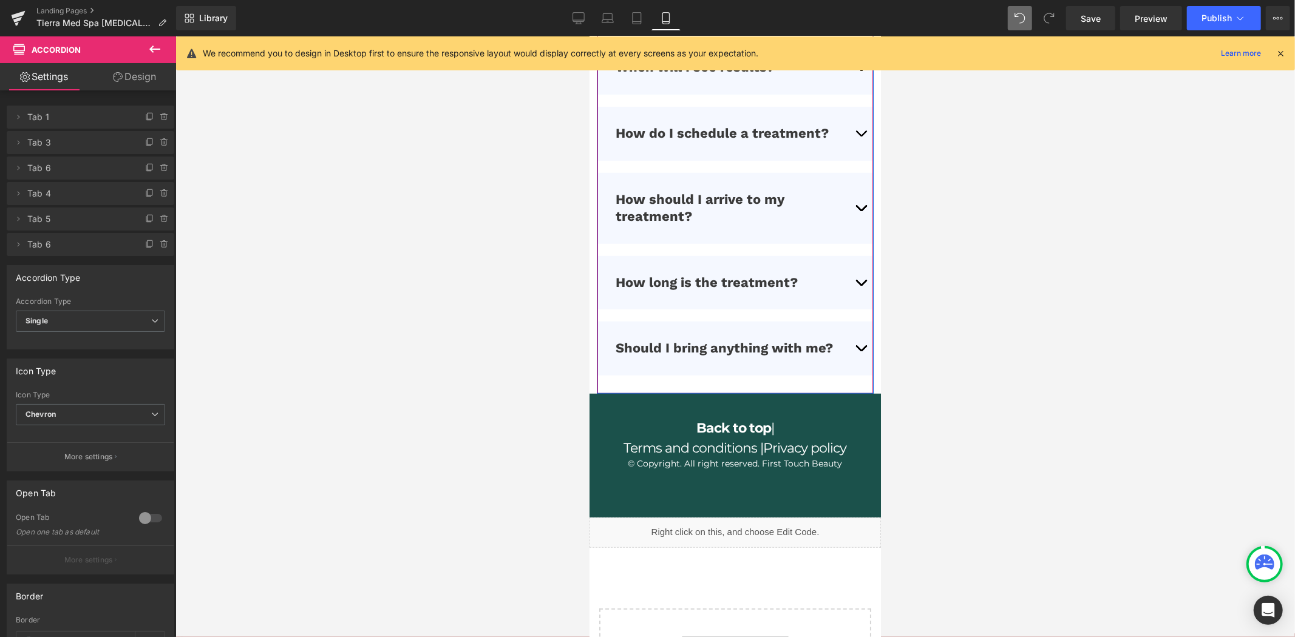
click at [860, 285] on span "button" at bounding box center [860, 285] width 0 height 0
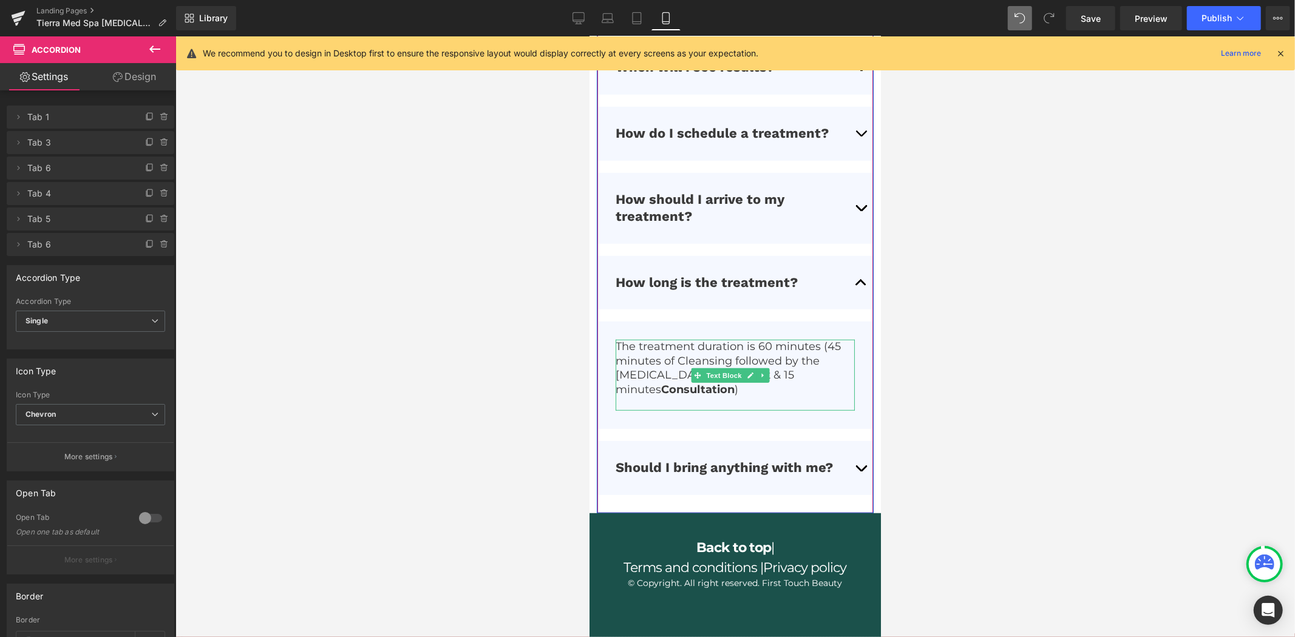
click at [791, 398] on p at bounding box center [734, 403] width 239 height 14
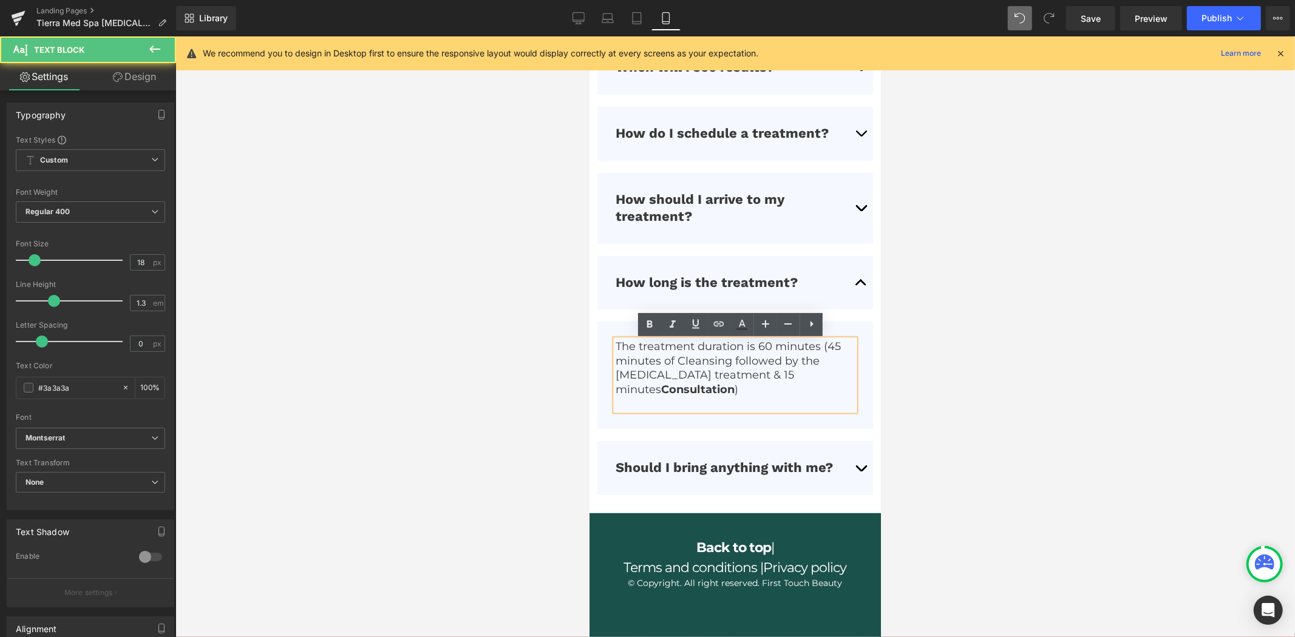
click at [791, 398] on p at bounding box center [734, 403] width 239 height 14
click at [792, 390] on p "The treatment duration is 60 minutes (45 minutes of Cleansing followed by the […" at bounding box center [734, 367] width 239 height 57
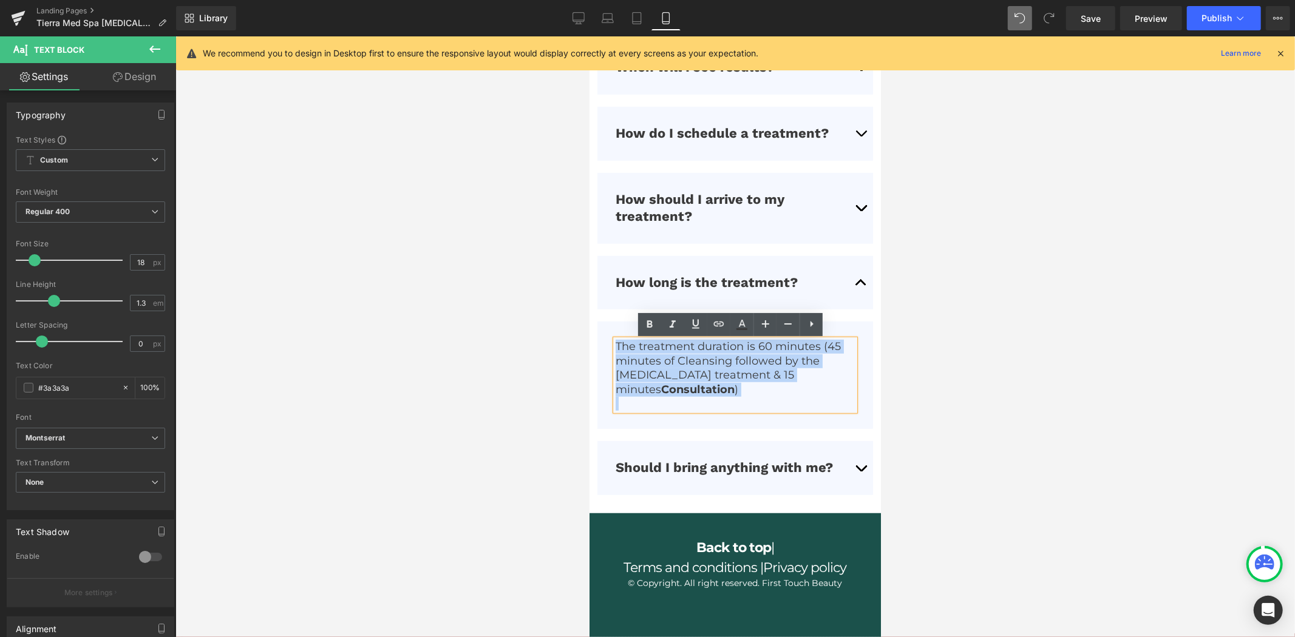
click at [792, 390] on p "The treatment duration is 60 minutes (45 minutes of Cleansing followed by the […" at bounding box center [734, 367] width 239 height 57
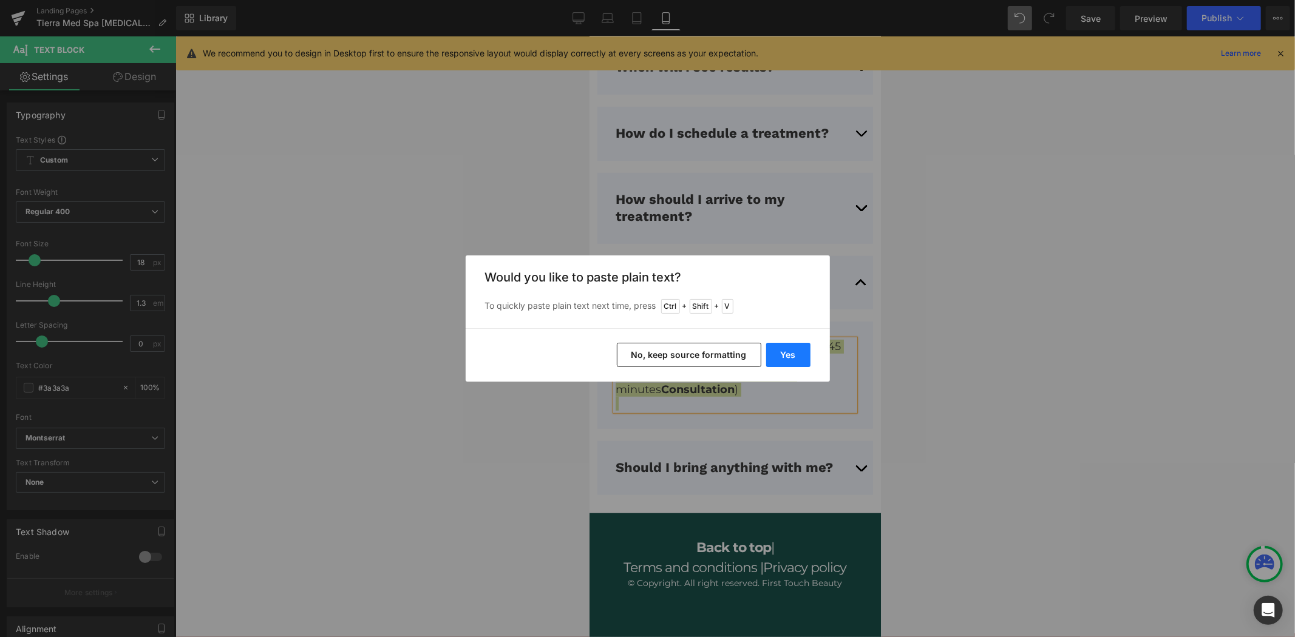
click at [787, 359] on button "Yes" at bounding box center [788, 355] width 44 height 24
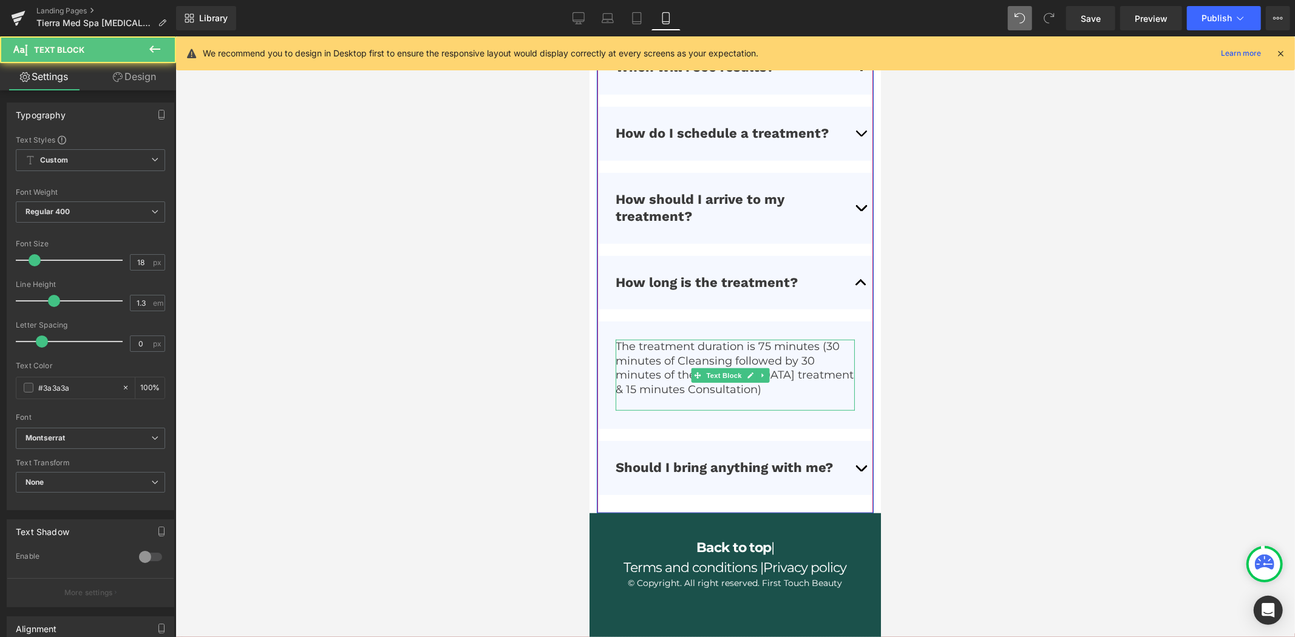
drag, startPoint x: 745, startPoint y: 392, endPoint x: 813, endPoint y: 393, distance: 67.4
click at [813, 393] on p "The treatment duration is 75 minutes (30 minutes of Cleansing followed by 30 mi…" at bounding box center [734, 367] width 239 height 57
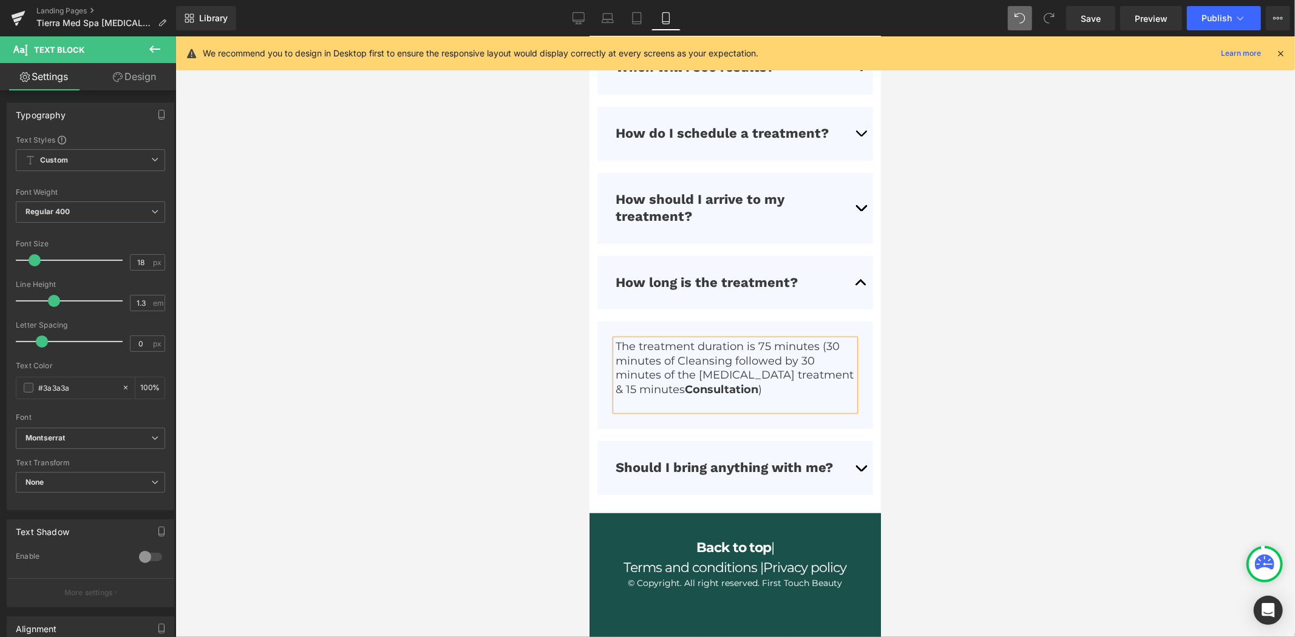
click at [405, 265] on div at bounding box center [734, 336] width 1119 height 601
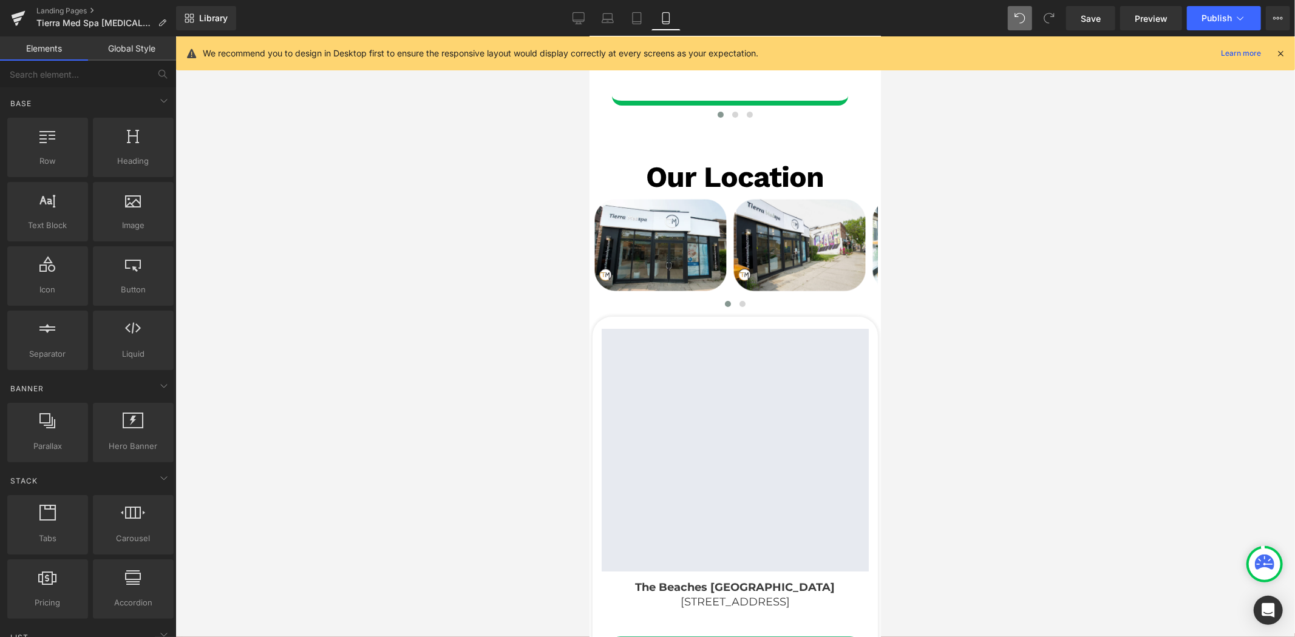
scroll to position [3627, 0]
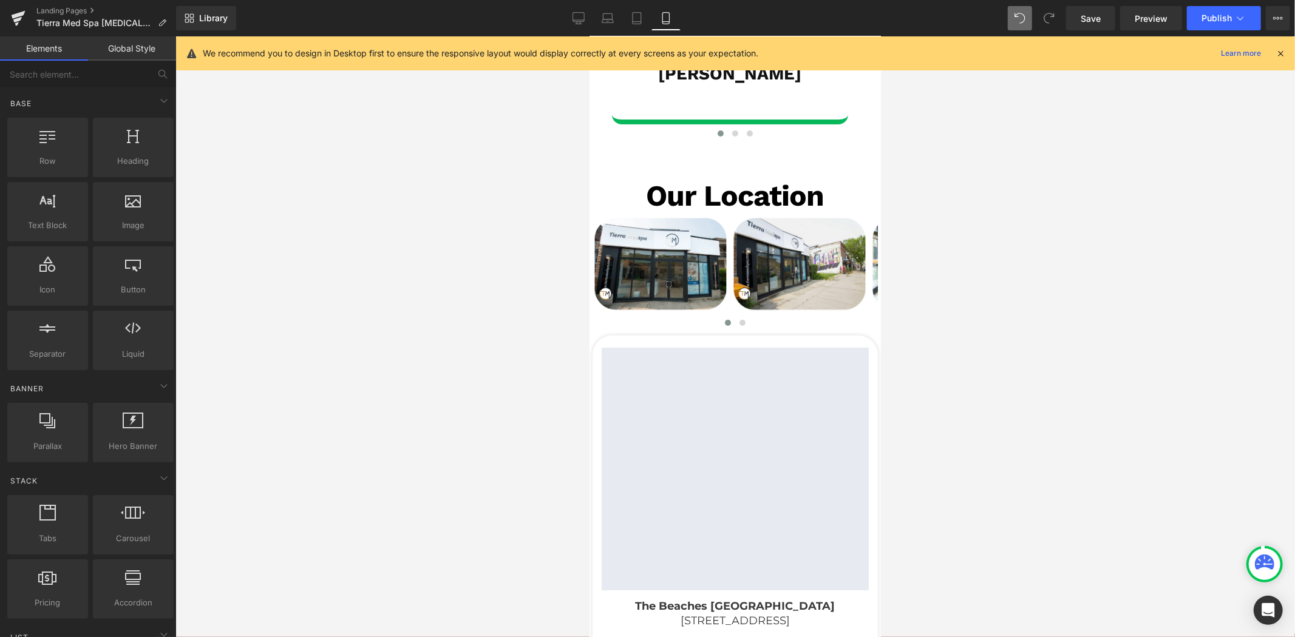
click at [250, 263] on div at bounding box center [734, 336] width 1119 height 601
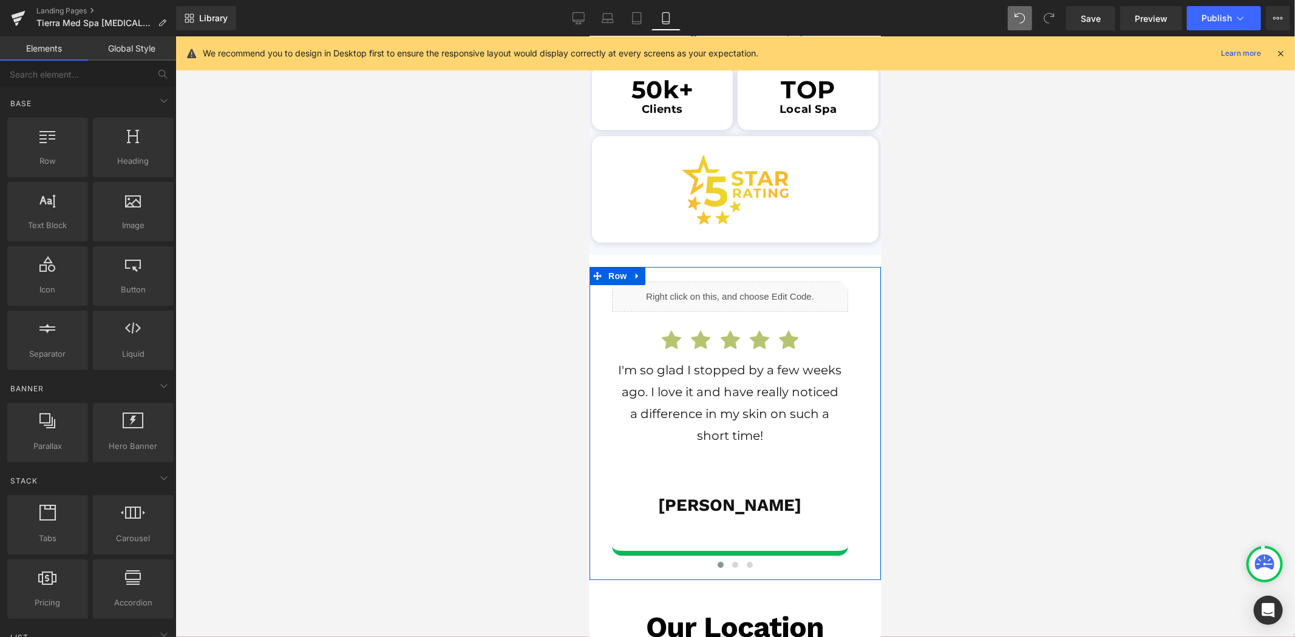
scroll to position [3155, 0]
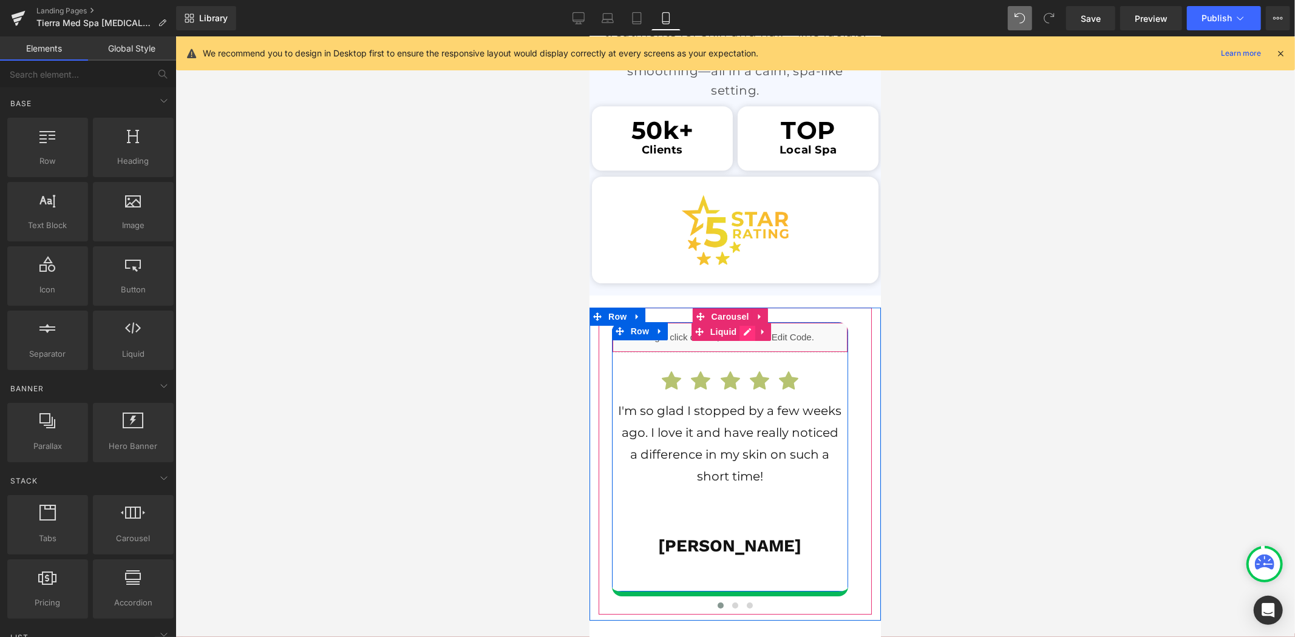
click at [748, 334] on div "Liquid" at bounding box center [729, 337] width 237 height 30
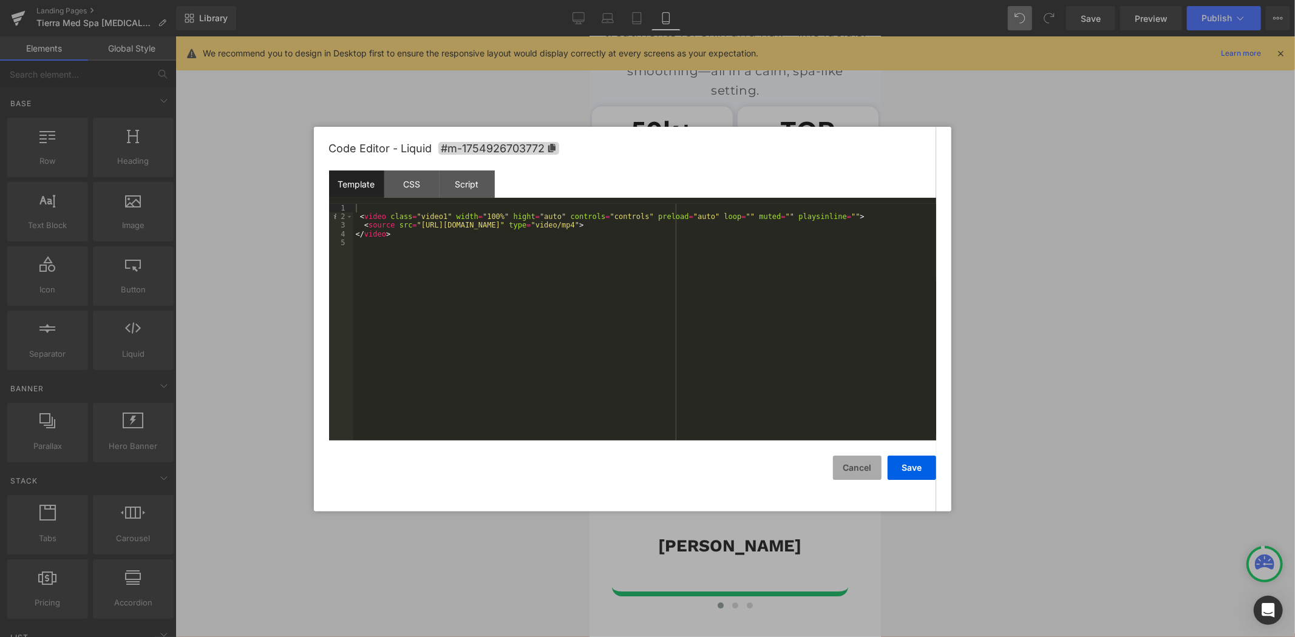
click at [858, 458] on button "Cancel" at bounding box center [857, 468] width 49 height 24
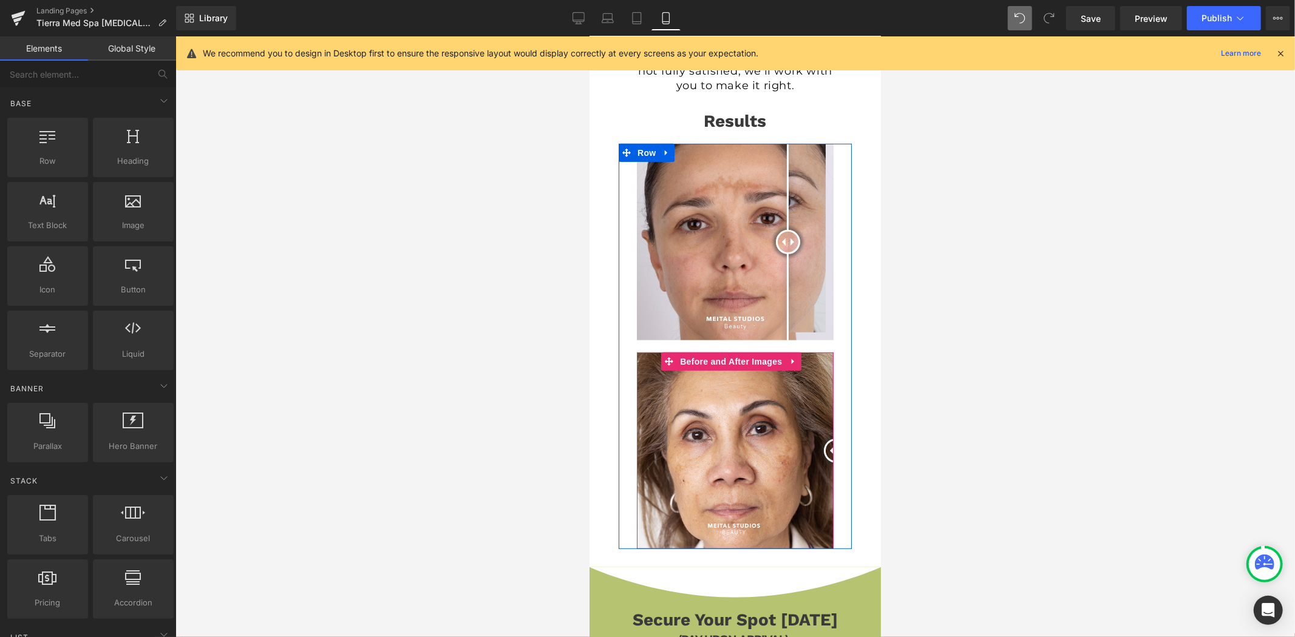
scroll to position [404, 0]
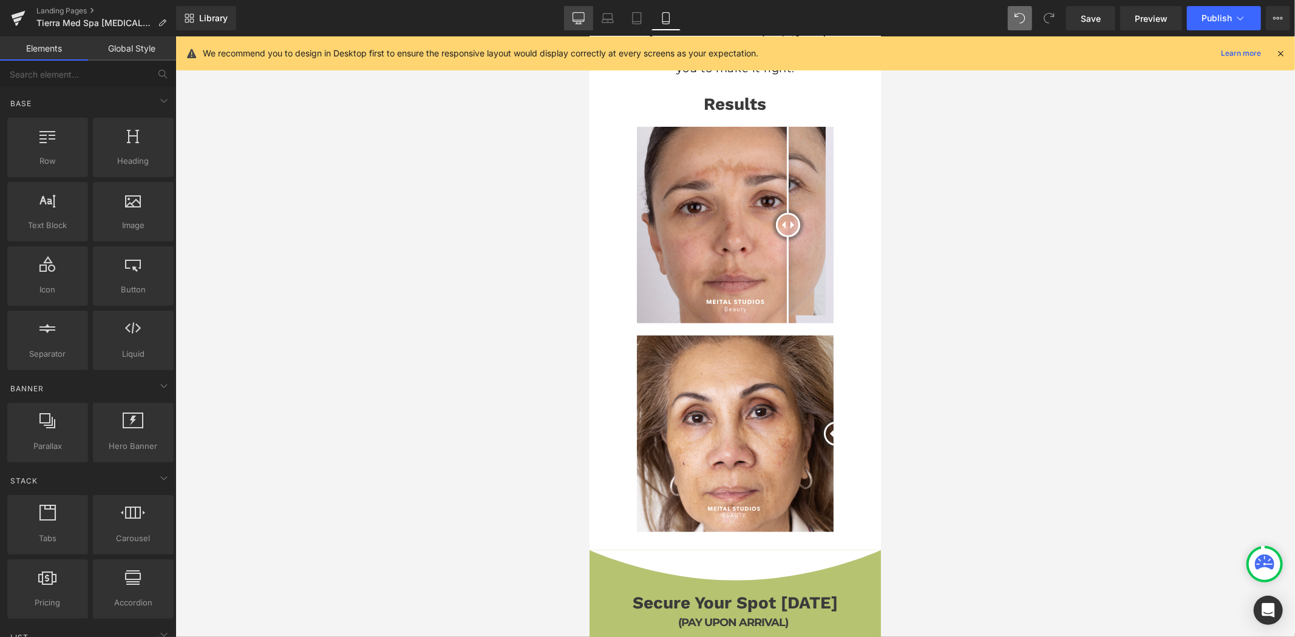
click at [585, 16] on icon at bounding box center [578, 18] width 12 height 12
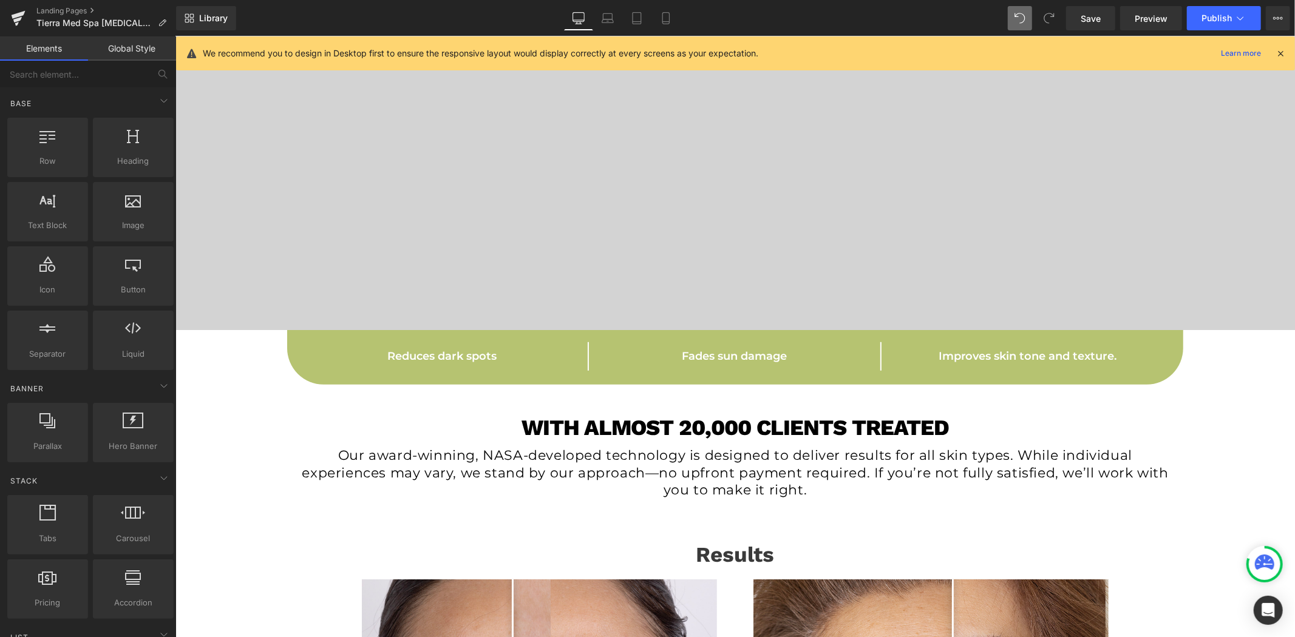
scroll to position [897, 0]
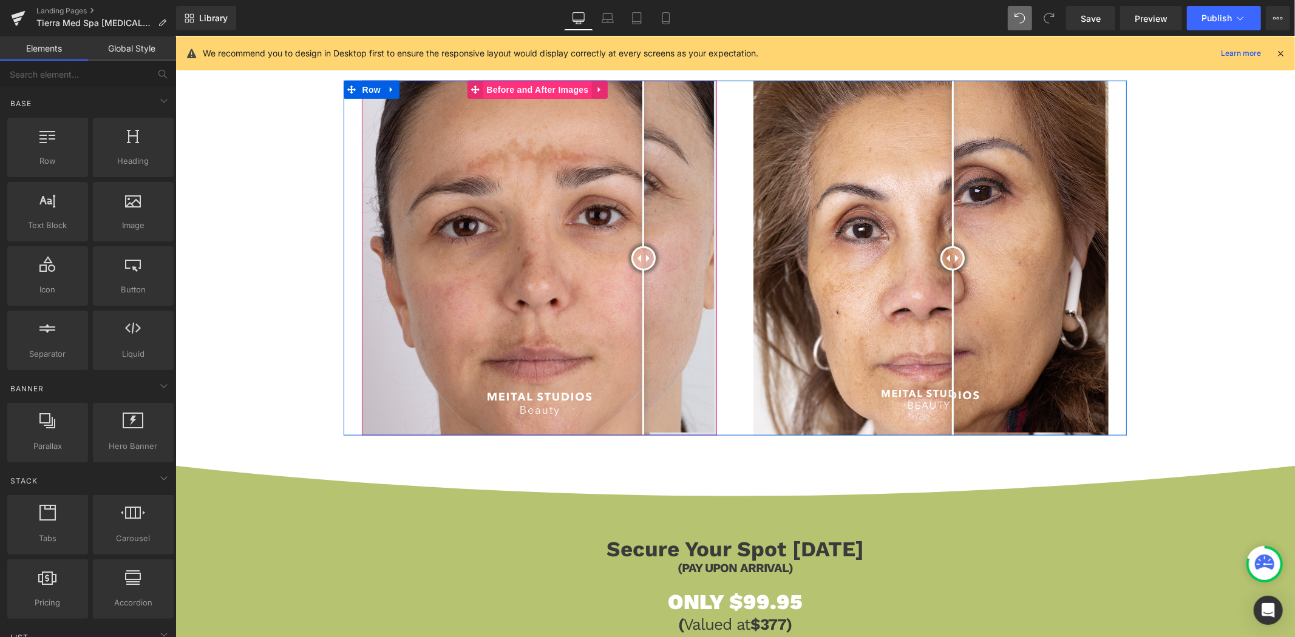
click at [518, 90] on span "Before and After Images" at bounding box center [537, 89] width 108 height 18
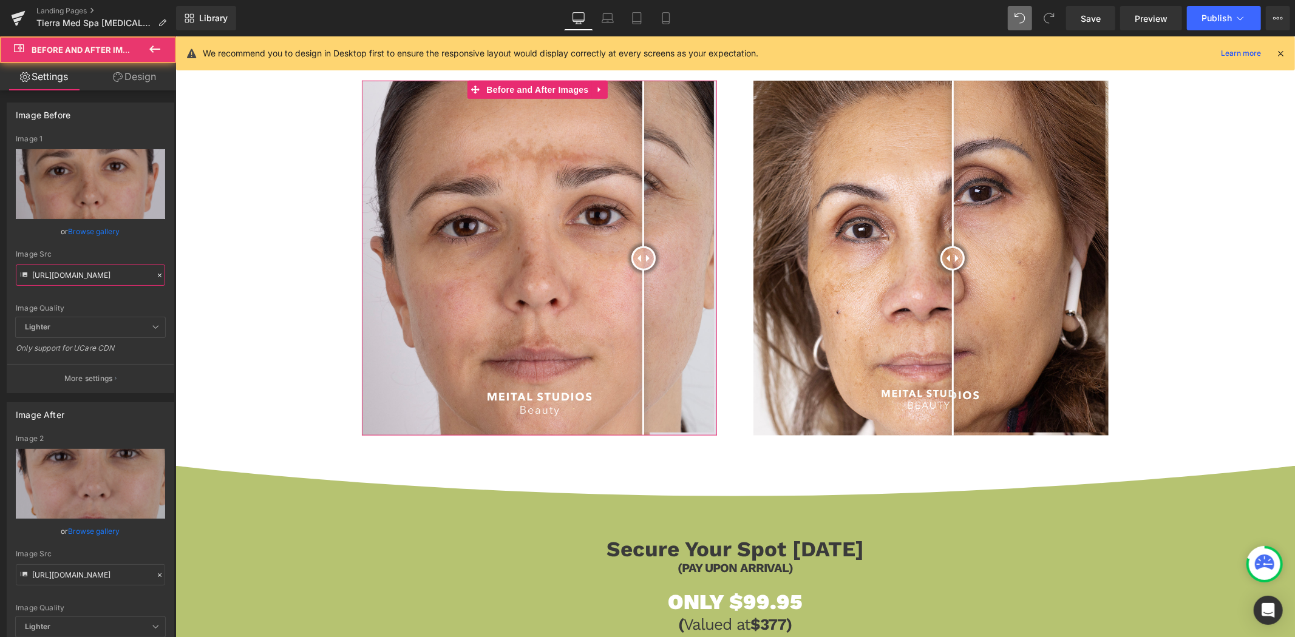
click at [72, 265] on input "[URL][DOMAIN_NAME]" at bounding box center [90, 275] width 149 height 21
paste input "570/4895/7112/files/Before_tm_3.png?v=1754950936"
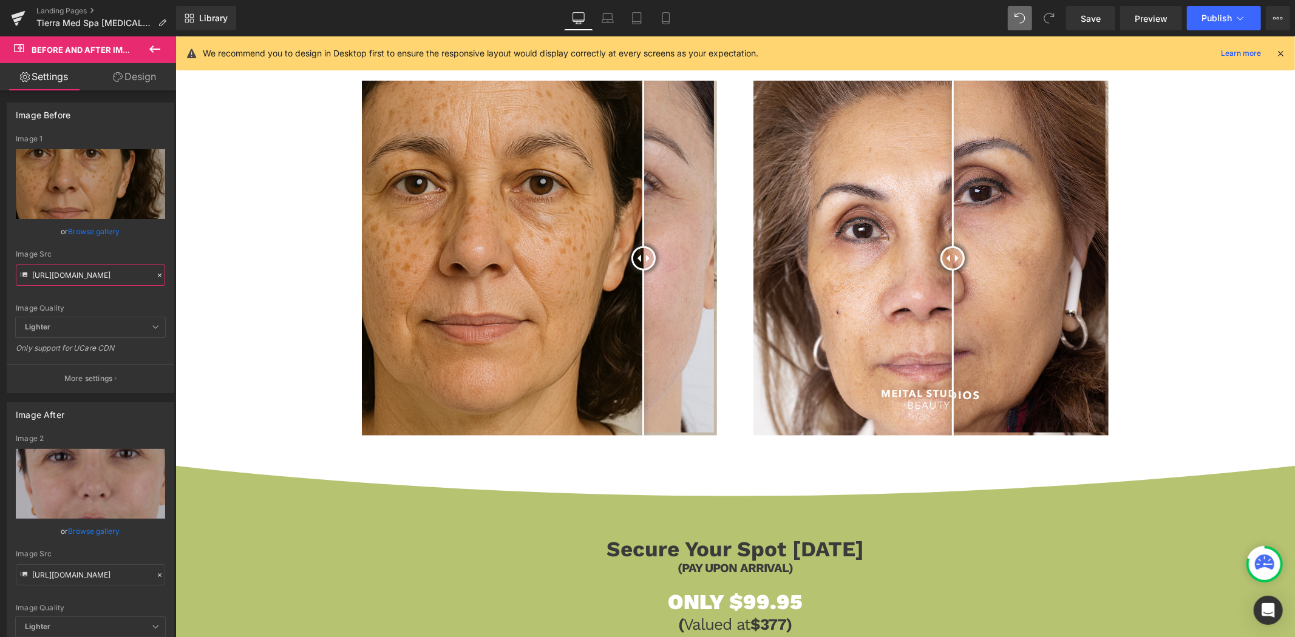
type input "[URL][DOMAIN_NAME]"
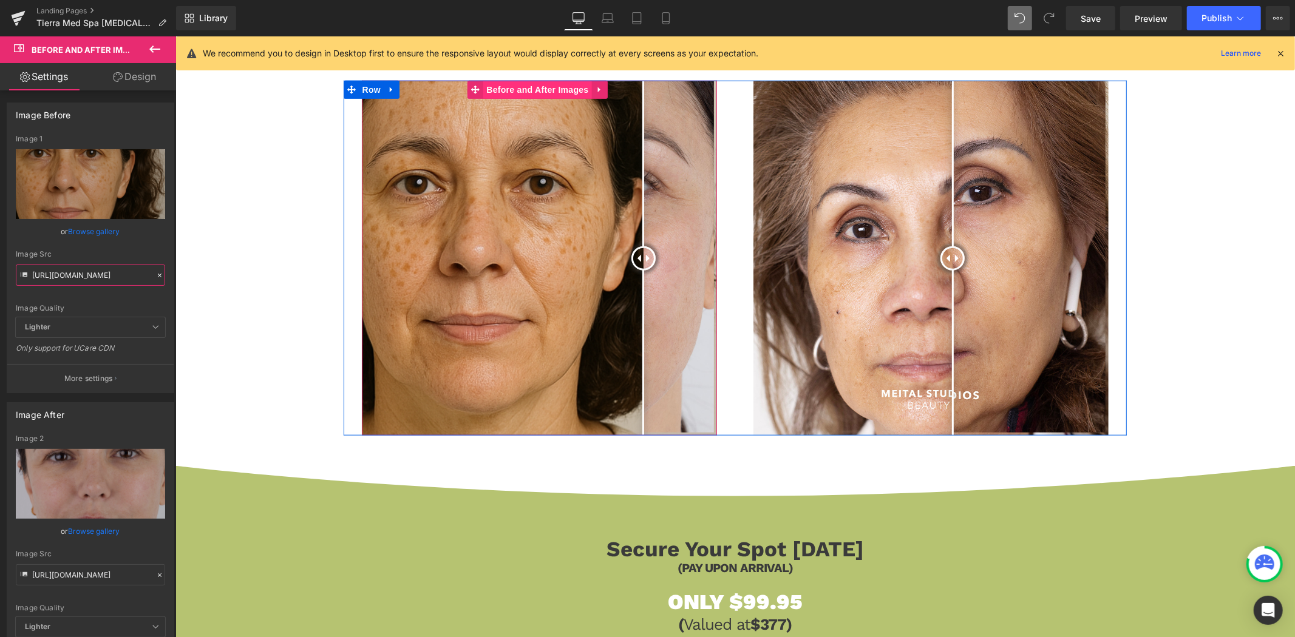
click at [549, 92] on span "Before and After Images" at bounding box center [537, 89] width 108 height 18
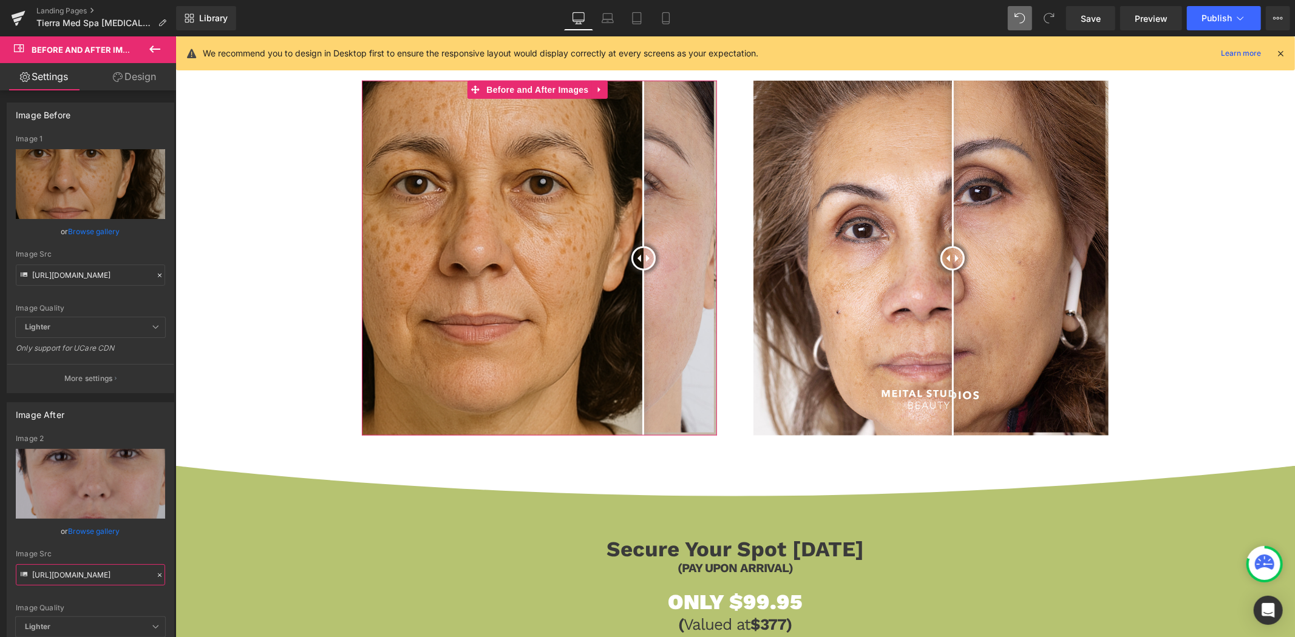
click at [123, 569] on input "[URL][DOMAIN_NAME]" at bounding box center [90, 575] width 149 height 21
paste input "570/4895/7112/files/Before_tm_3.png?v=1754950936"
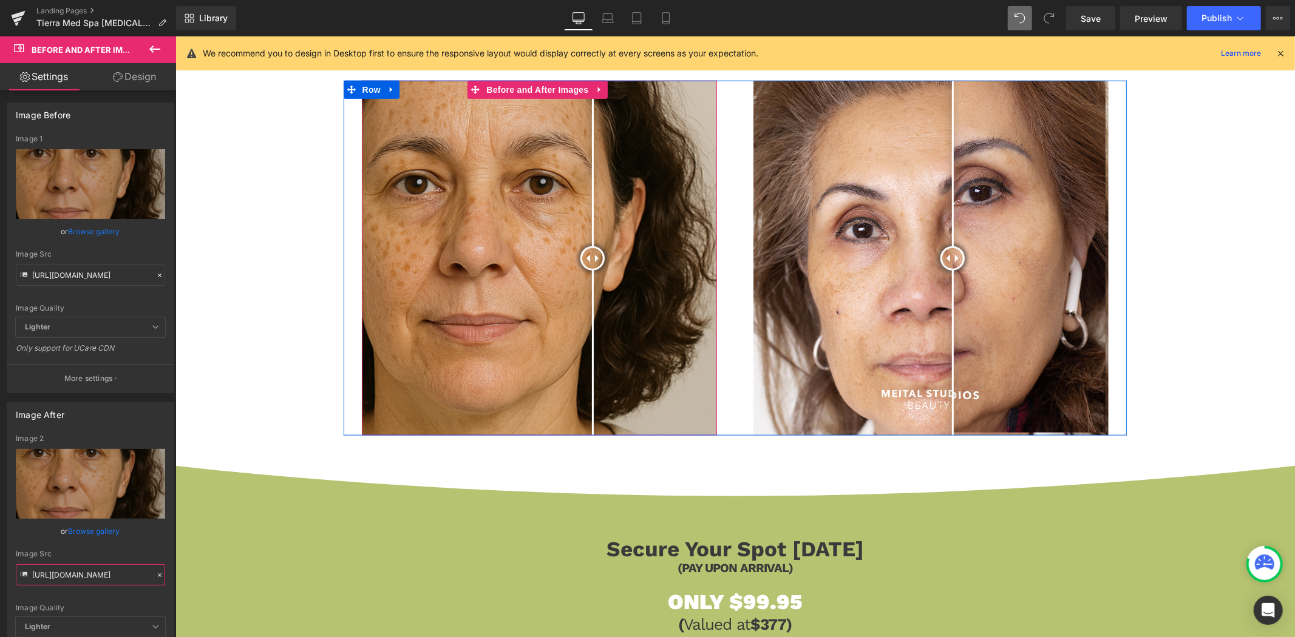
drag, startPoint x: 644, startPoint y: 251, endPoint x: 591, endPoint y: 249, distance: 53.4
click at [591, 249] on div at bounding box center [592, 258] width 24 height 24
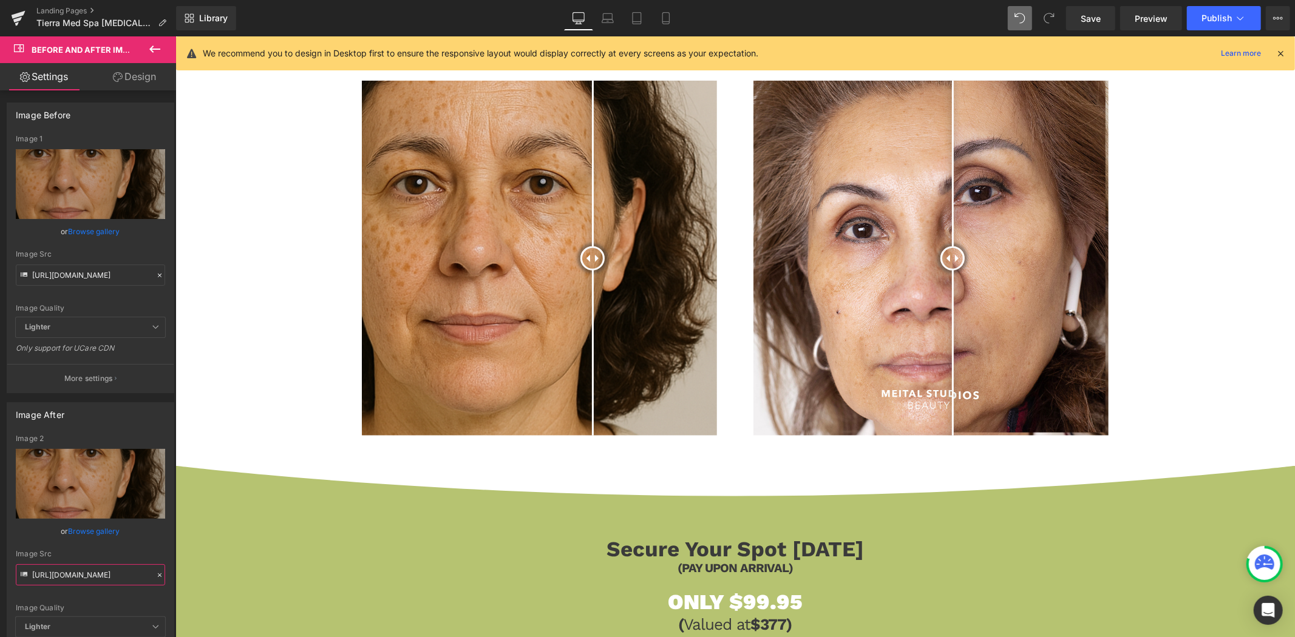
type input "[URL][DOMAIN_NAME]"
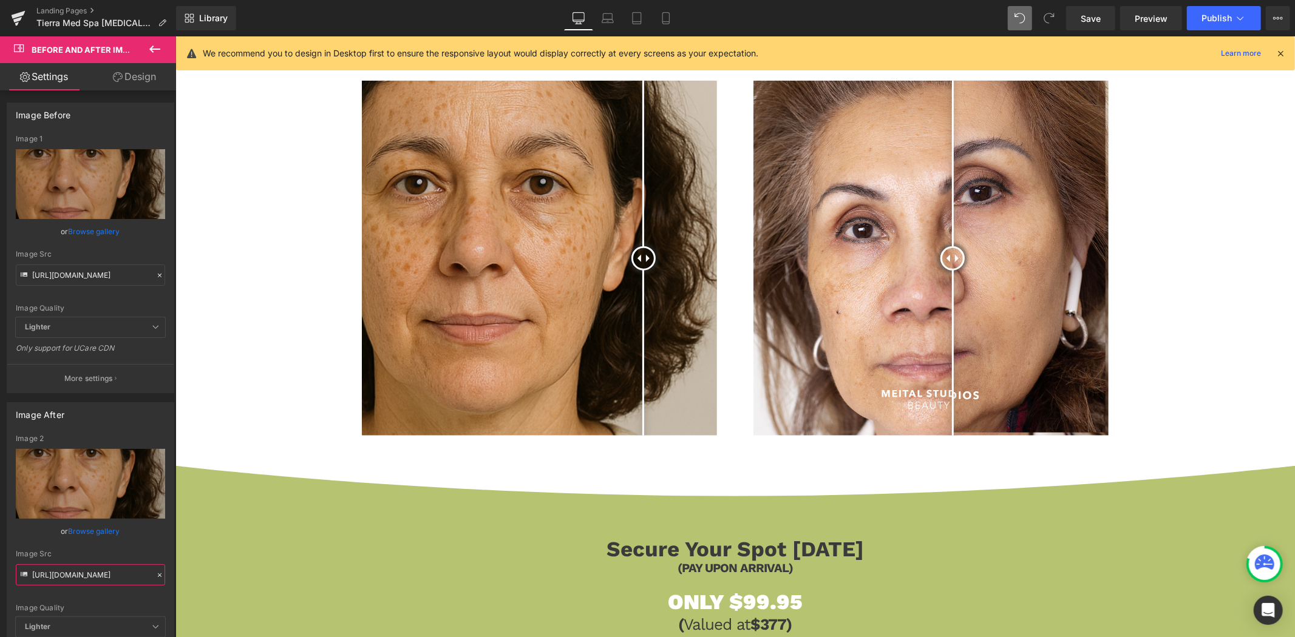
scroll to position [0, 0]
click at [158, 574] on icon at bounding box center [160, 576] width 4 height 4
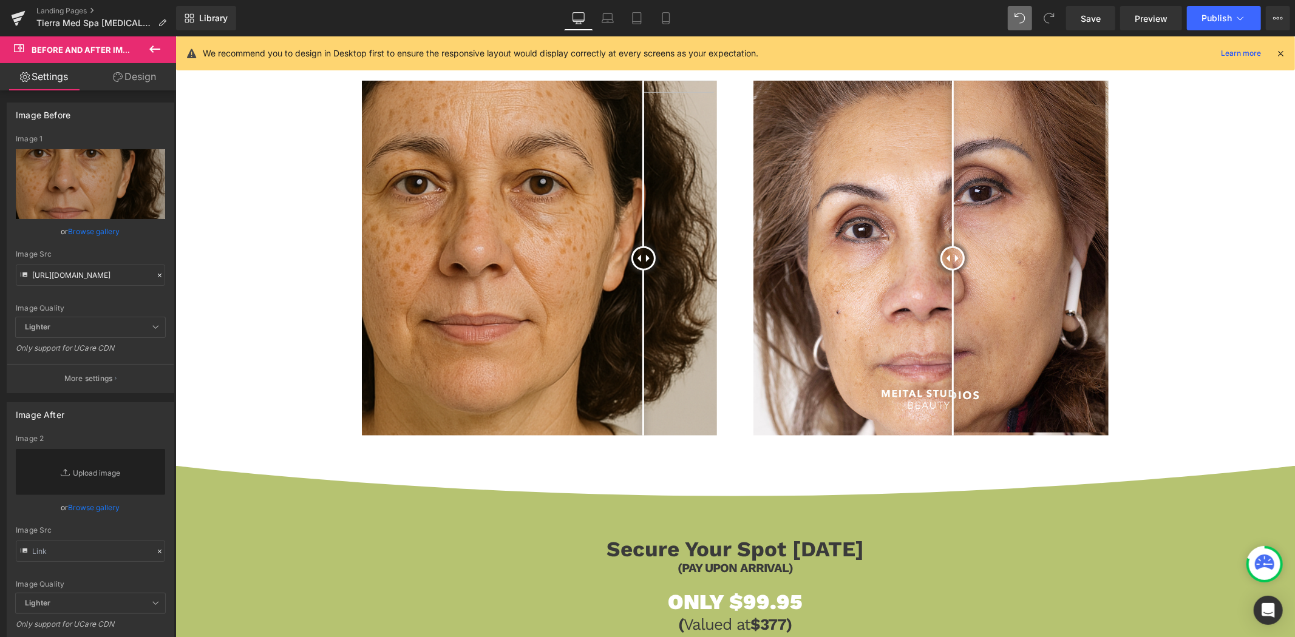
click at [130, 572] on div "Image Quality Lighter Lightest Lighter Lighter Lightest Only support for UCare …" at bounding box center [90, 514] width 149 height 159
click at [119, 552] on input "text" at bounding box center [90, 551] width 149 height 21
paste input "[URL][DOMAIN_NAME]"
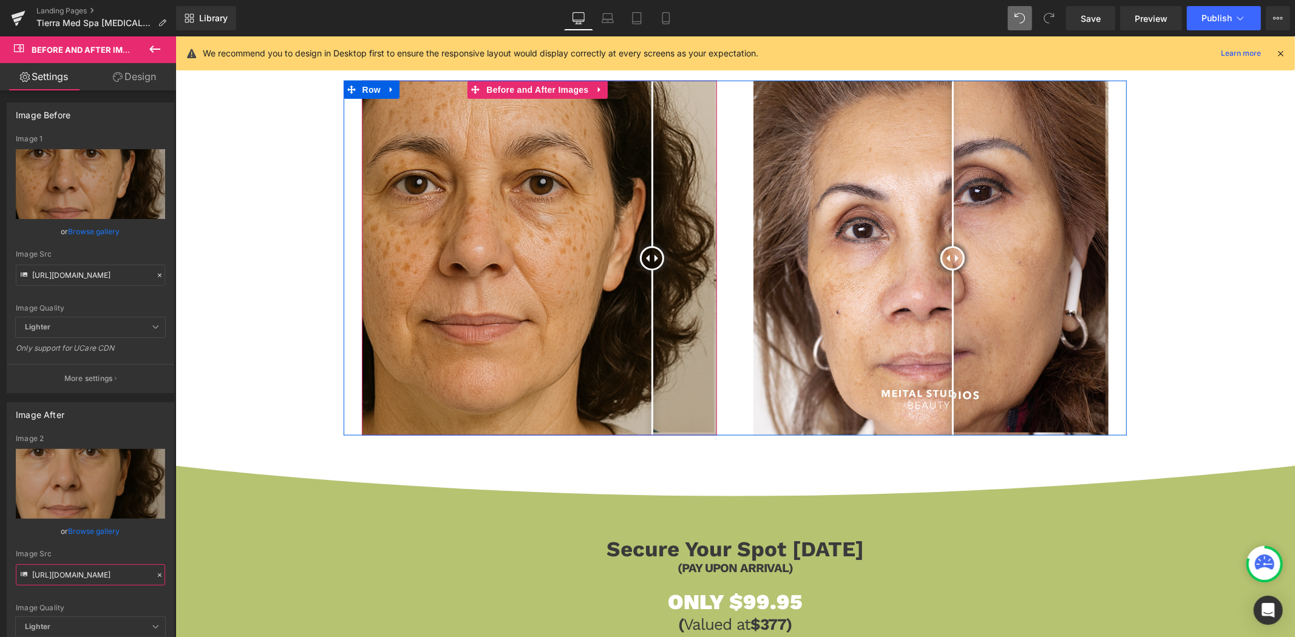
drag, startPoint x: 643, startPoint y: 256, endPoint x: 650, endPoint y: 265, distance: 11.2
click at [650, 265] on div at bounding box center [651, 258] width 24 height 24
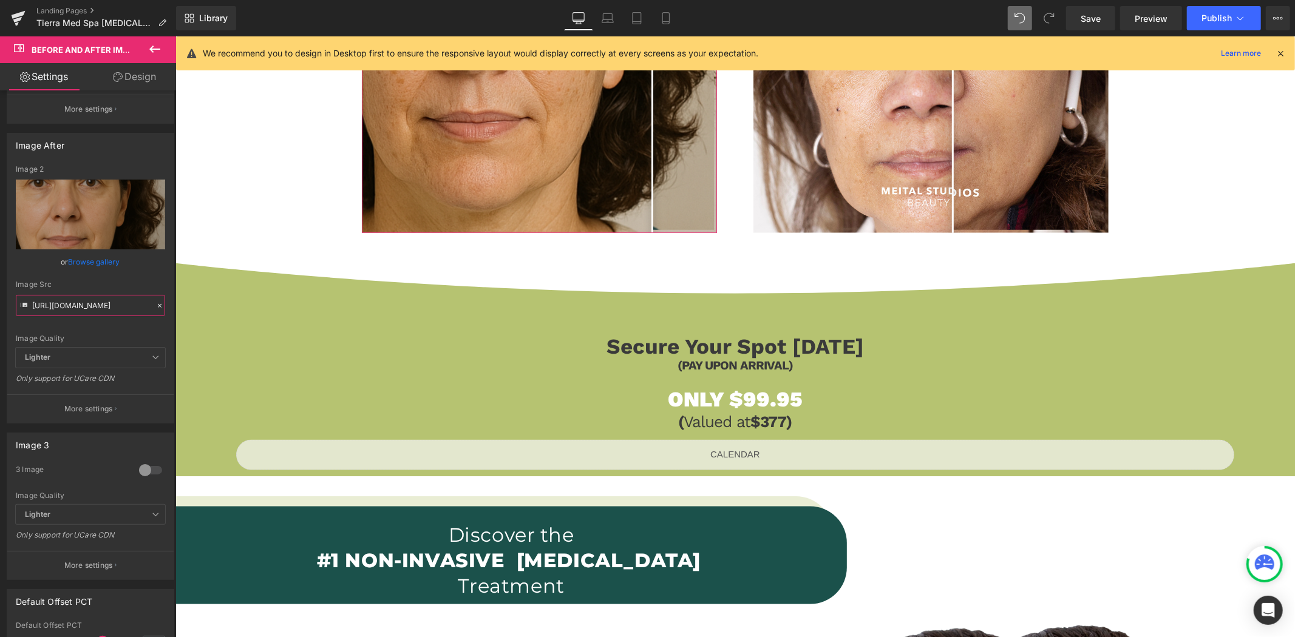
scroll to position [539, 0]
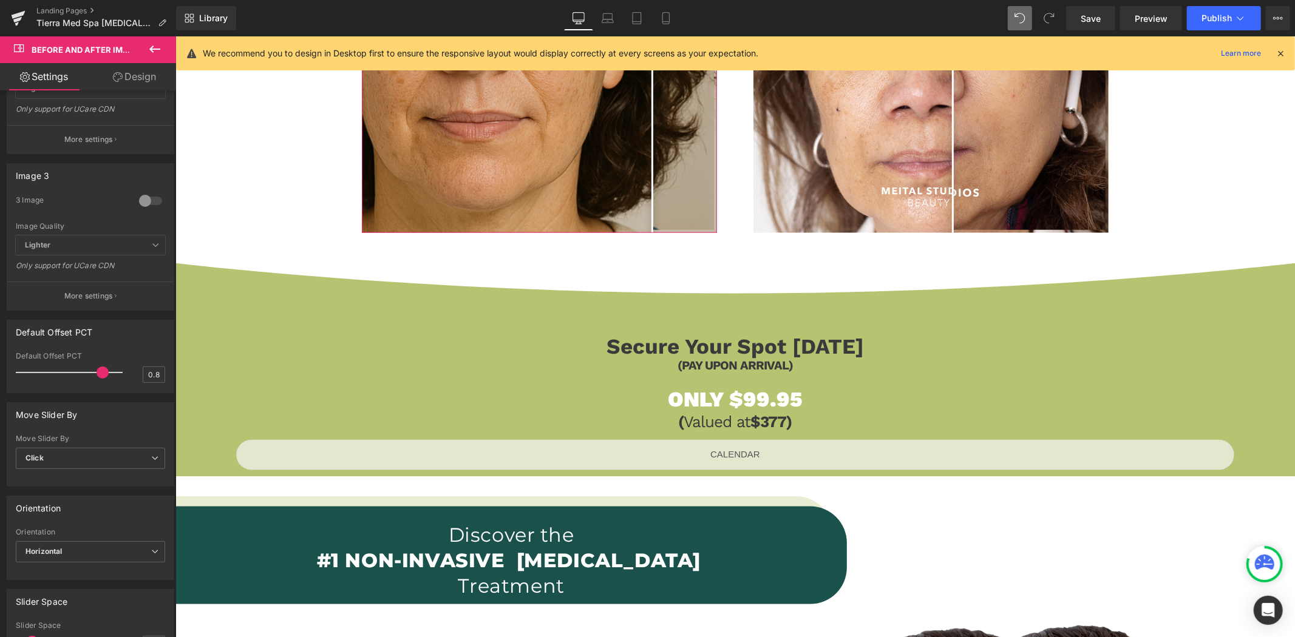
type input "[URL][DOMAIN_NAME]"
type input "0.6"
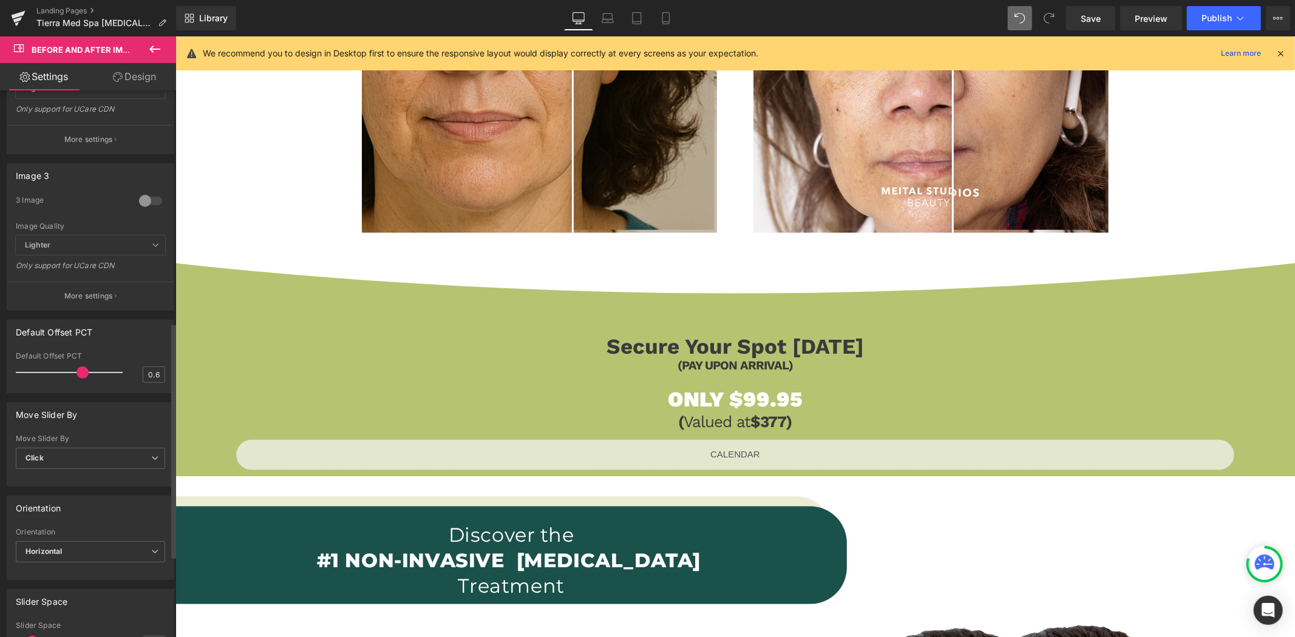
drag, startPoint x: 100, startPoint y: 374, endPoint x: 78, endPoint y: 379, distance: 22.5
click at [78, 379] on div at bounding box center [72, 373] width 101 height 24
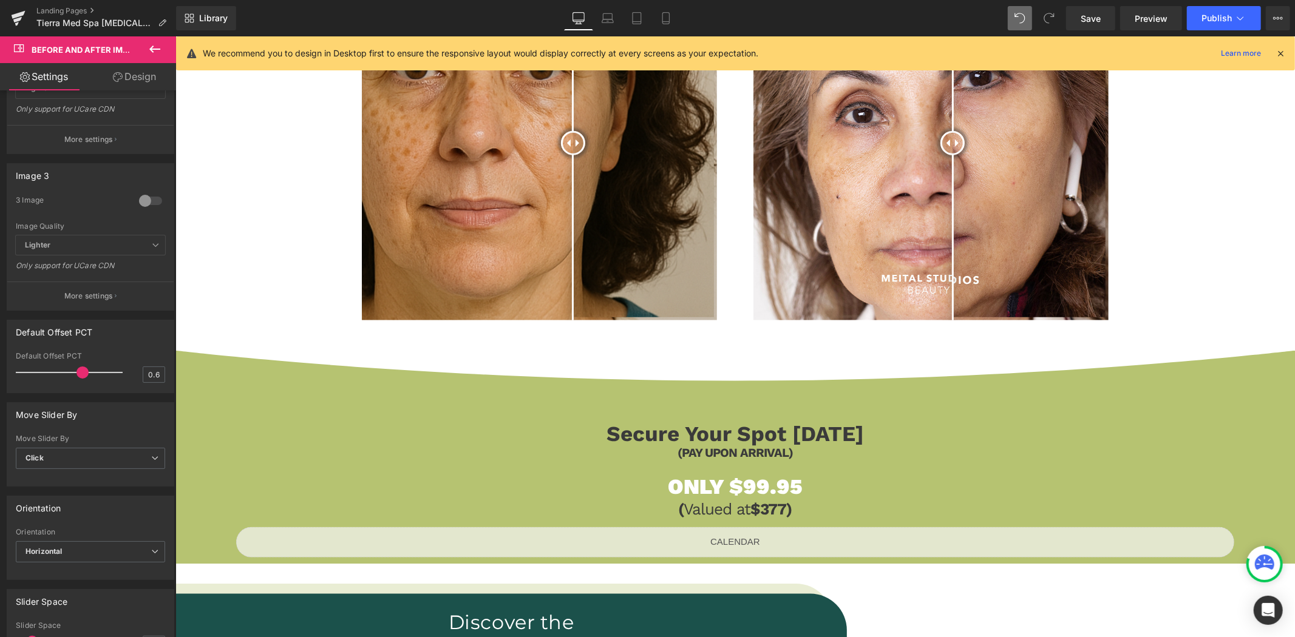
scroll to position [830, 0]
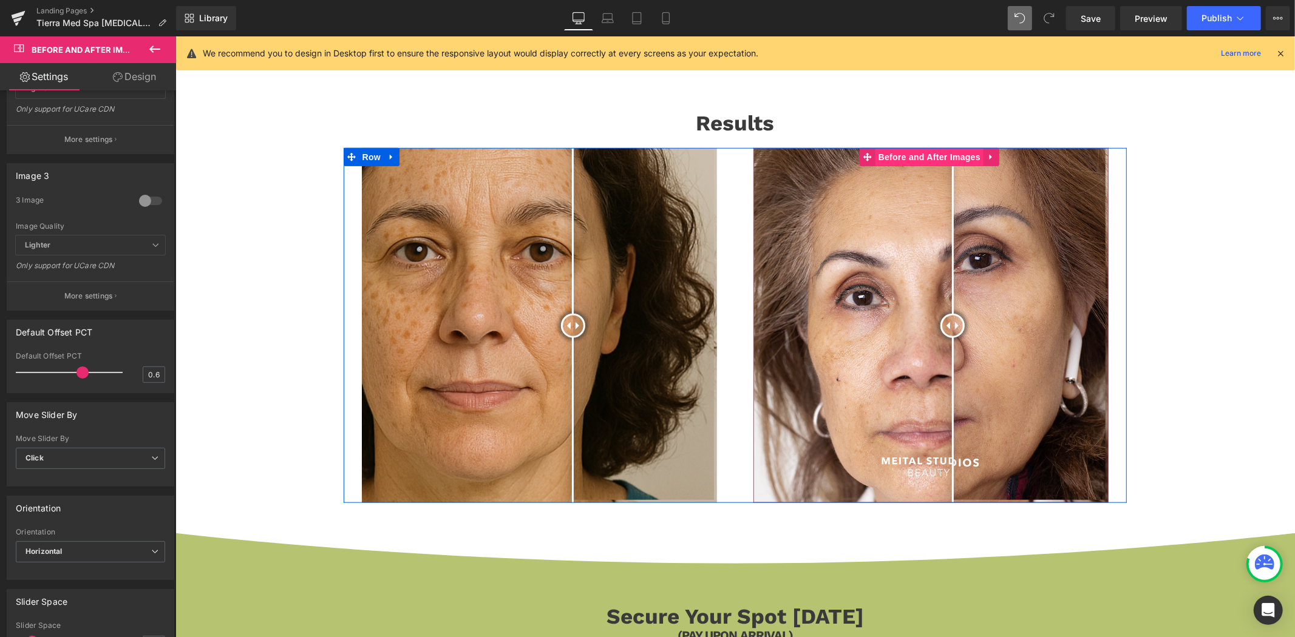
click at [927, 155] on span "Before and After Images" at bounding box center [929, 156] width 108 height 18
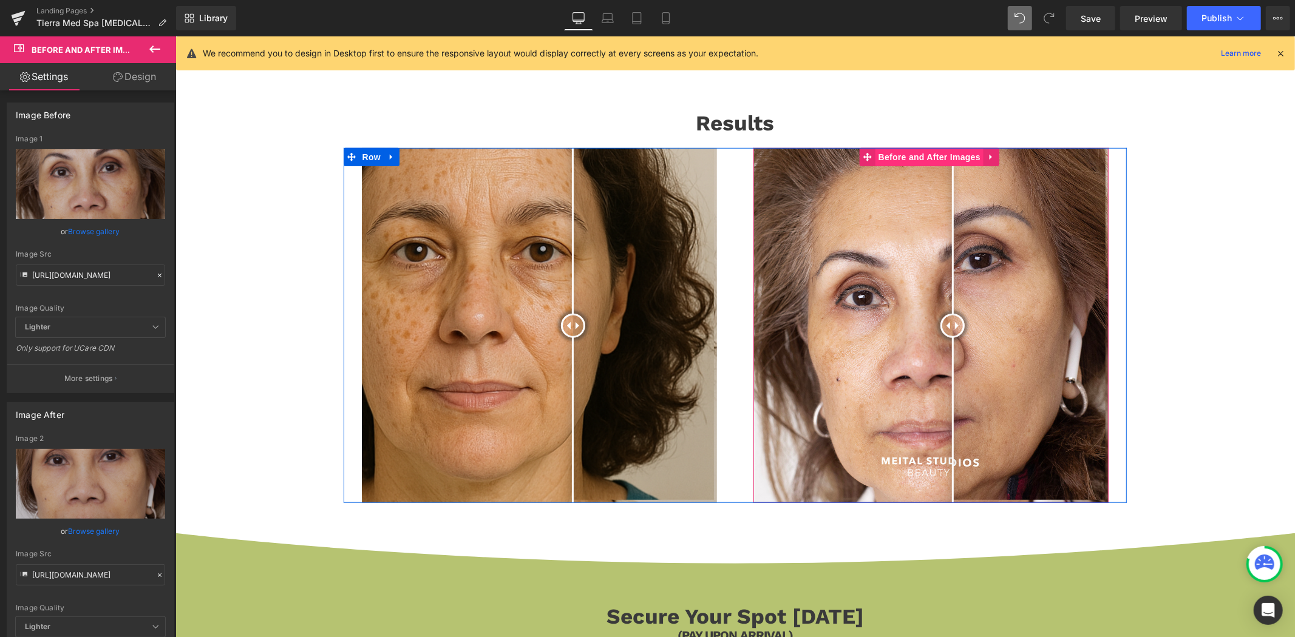
click at [944, 153] on span "Before and After Images" at bounding box center [929, 156] width 108 height 18
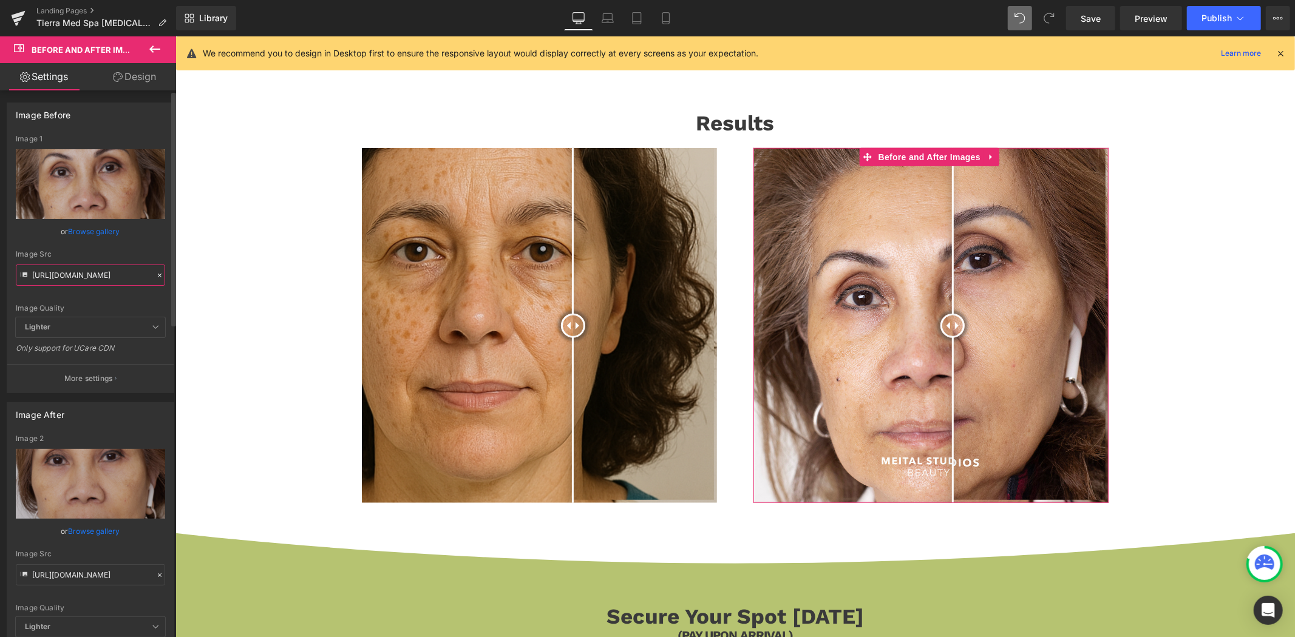
click at [130, 270] on input "[URL][DOMAIN_NAME]" at bounding box center [90, 275] width 149 height 21
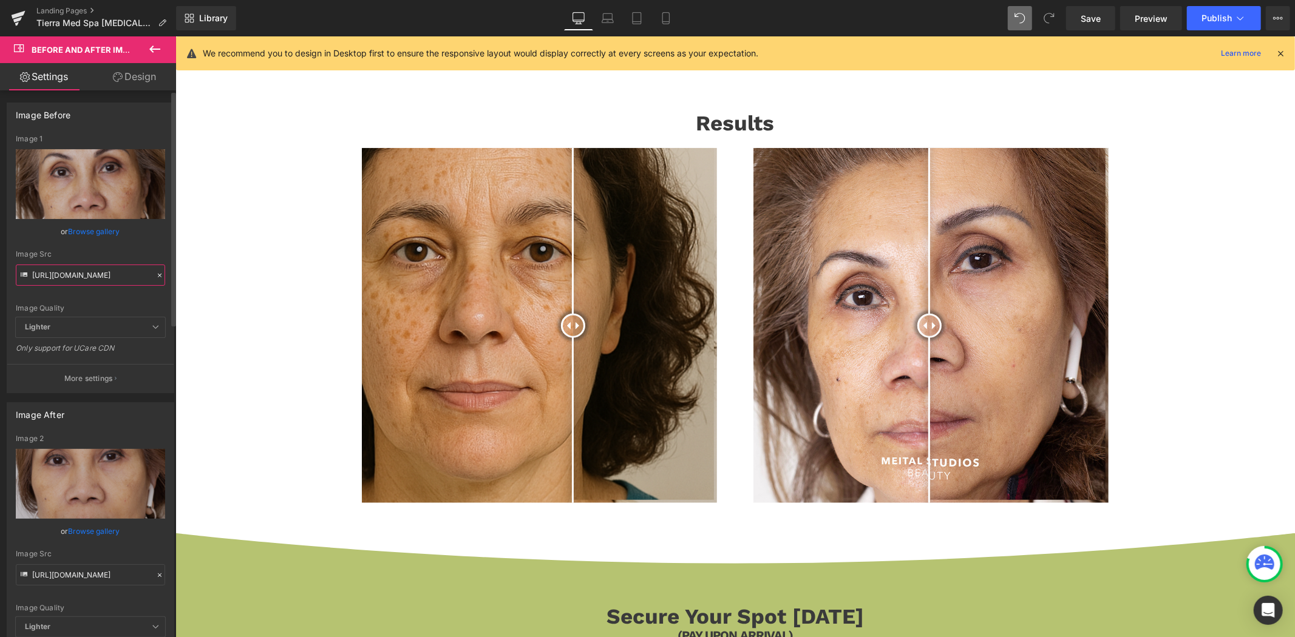
paste input "570/4895/7112/files/Before_tm.png?v=1754950934"
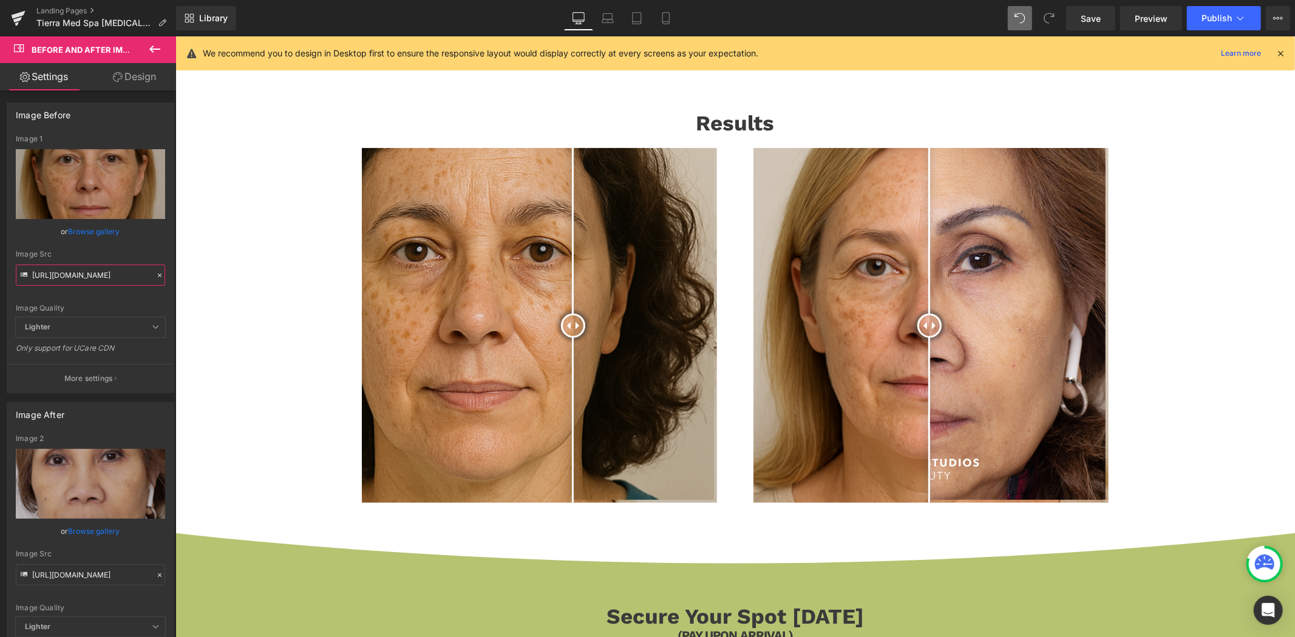
type input "[URL][DOMAIN_NAME]"
click at [158, 574] on icon at bounding box center [160, 576] width 4 height 4
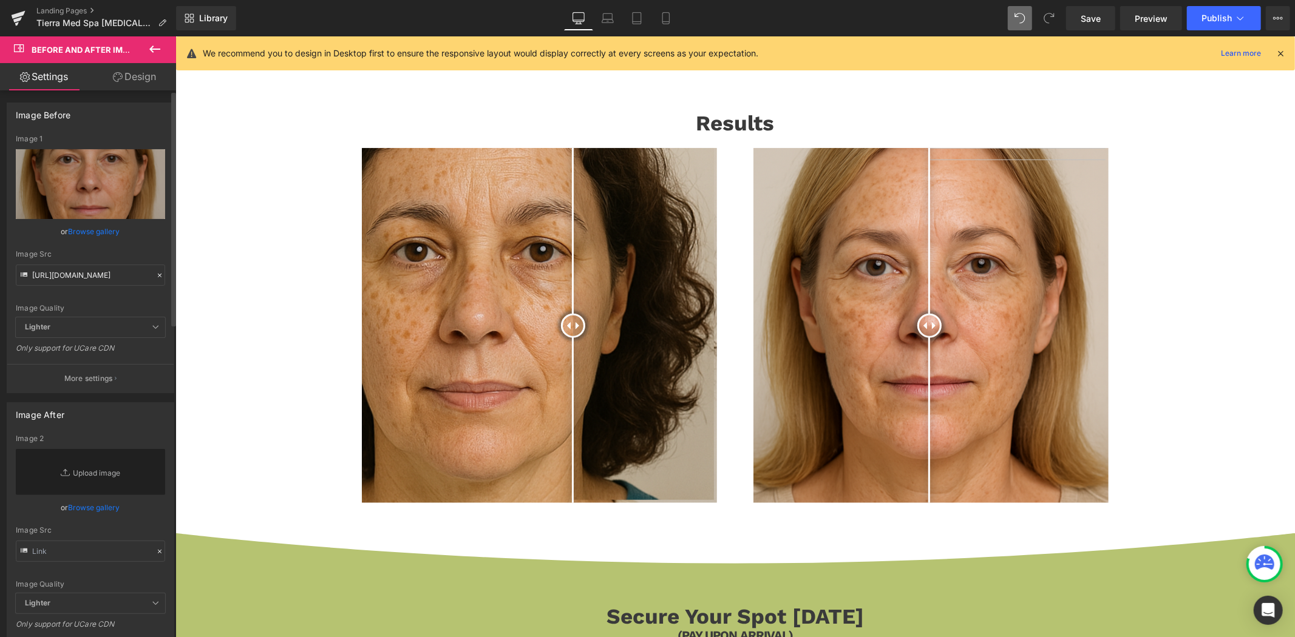
click at [117, 571] on div "Image Quality Lighter Lightest Lighter Lighter Lightest Only support for UCare …" at bounding box center [90, 514] width 149 height 159
drag, startPoint x: 117, startPoint y: 555, endPoint x: 123, endPoint y: 552, distance: 7.1
click at [117, 556] on input "text" at bounding box center [90, 551] width 149 height 21
paste input "[URL][DOMAIN_NAME]"
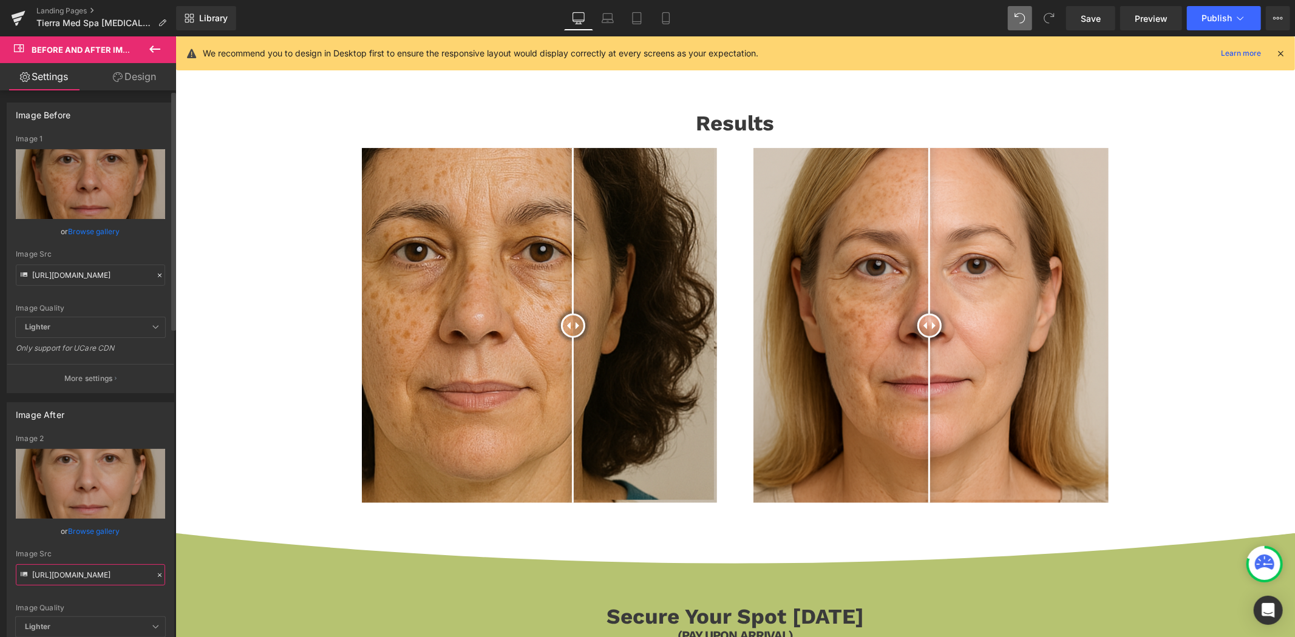
type input "[URL][DOMAIN_NAME]"
click at [136, 520] on div "Image Quality Lighter Lightest Lighter Lighter Lightest Only support for UCare …" at bounding box center [90, 526] width 149 height 183
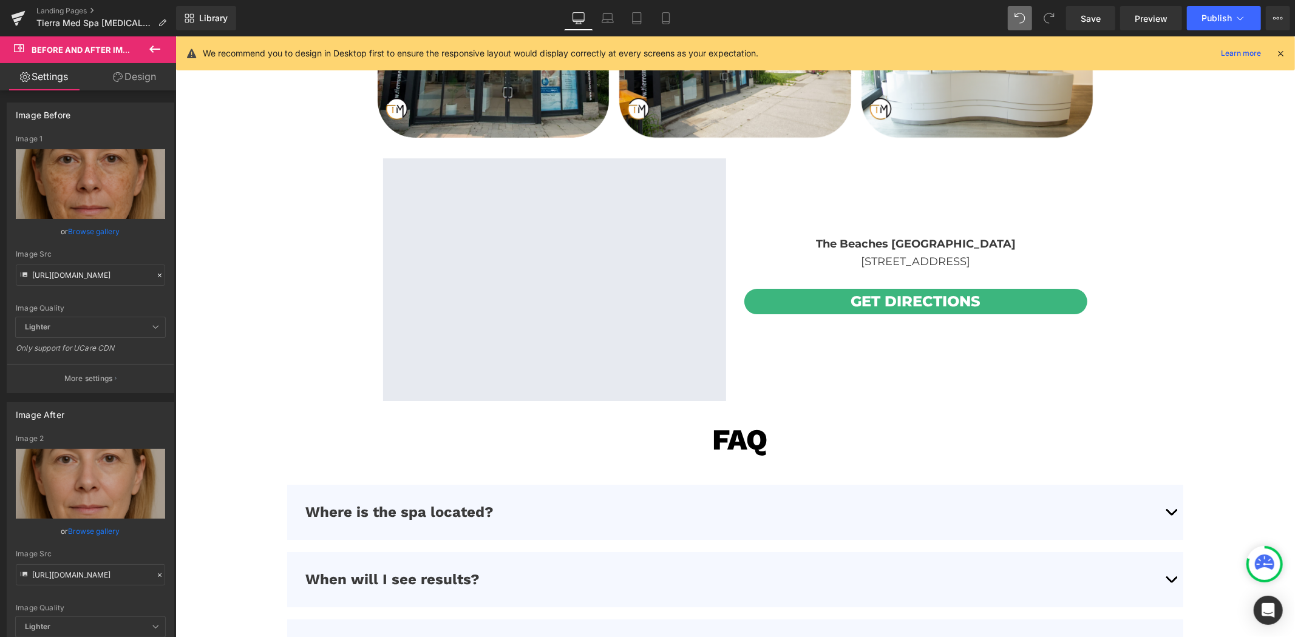
scroll to position [3393, 0]
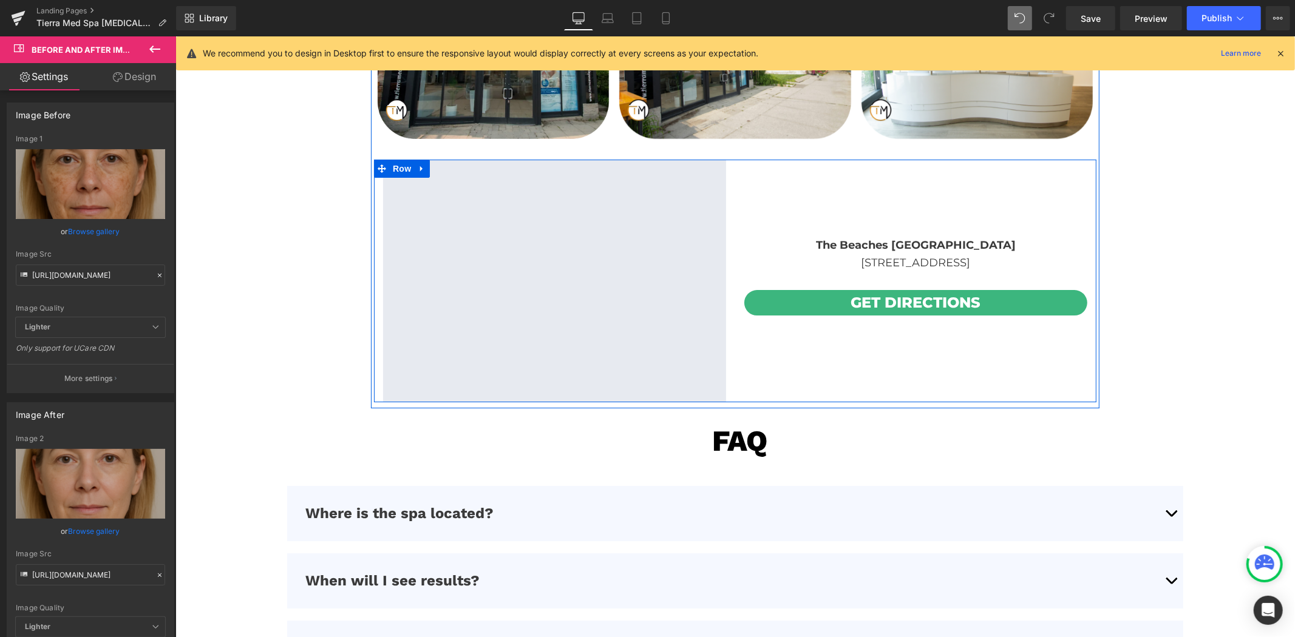
click at [897, 306] on div "Get directions Button" at bounding box center [915, 302] width 343 height 25
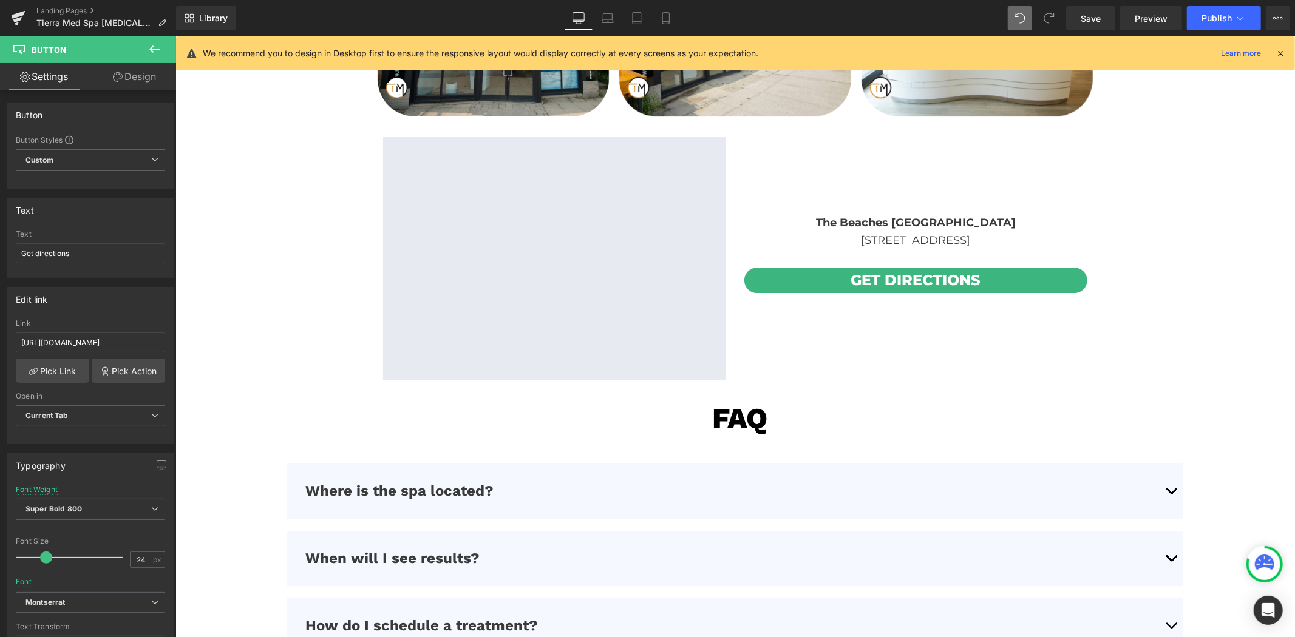
scroll to position [3595, 0]
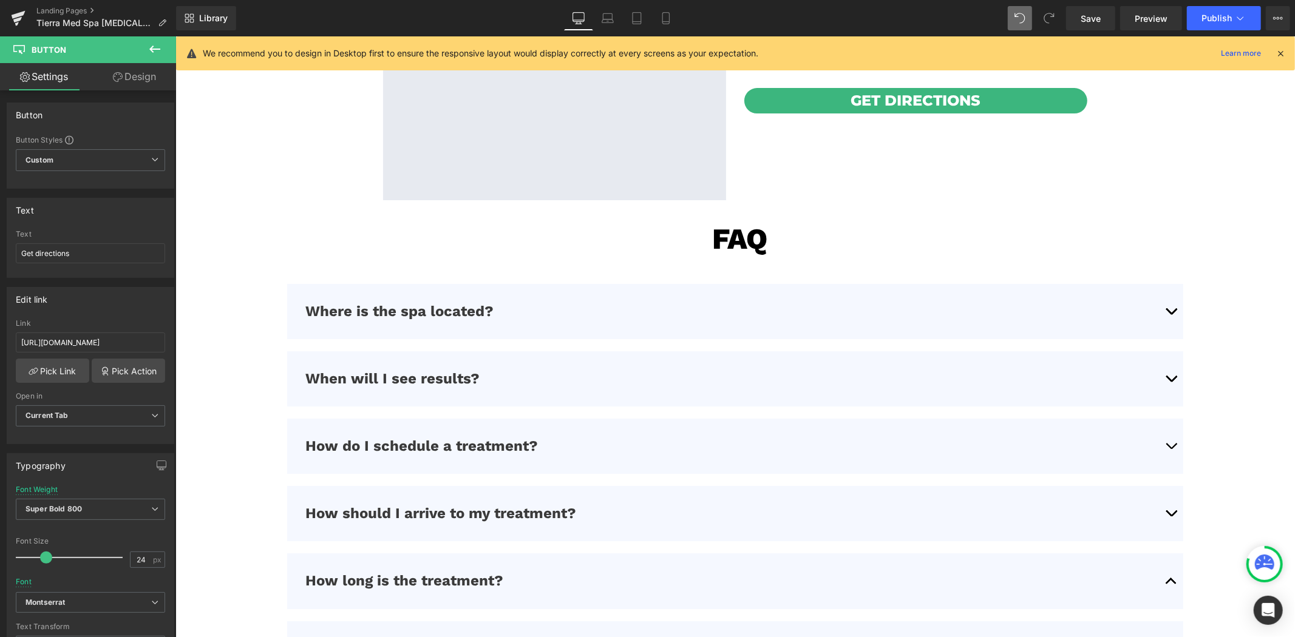
click at [1168, 441] on button "button" at bounding box center [1170, 445] width 24 height 55
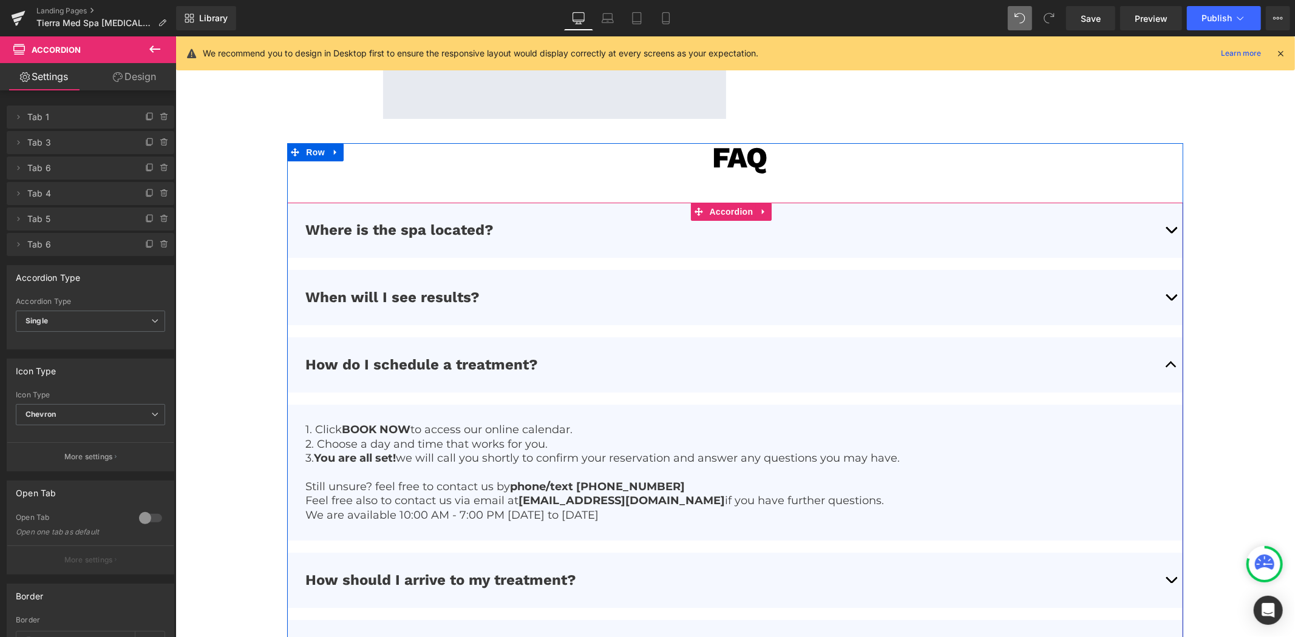
scroll to position [3730, 0]
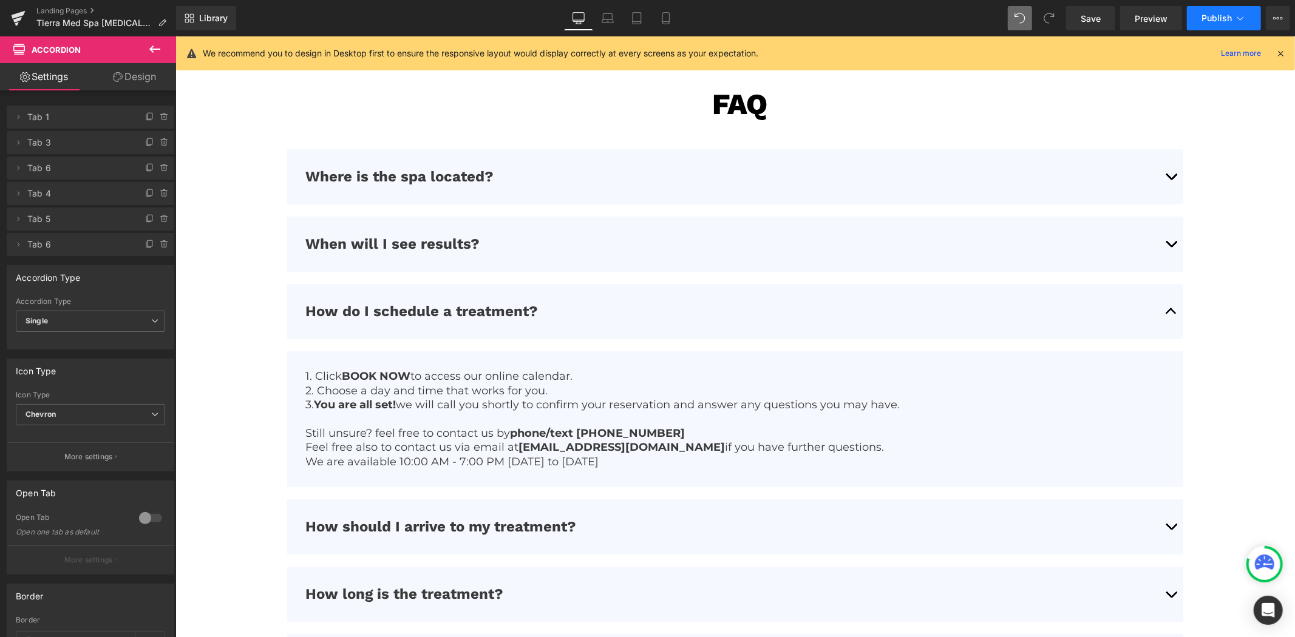
click at [1219, 20] on span "Publish" at bounding box center [1216, 18] width 30 height 10
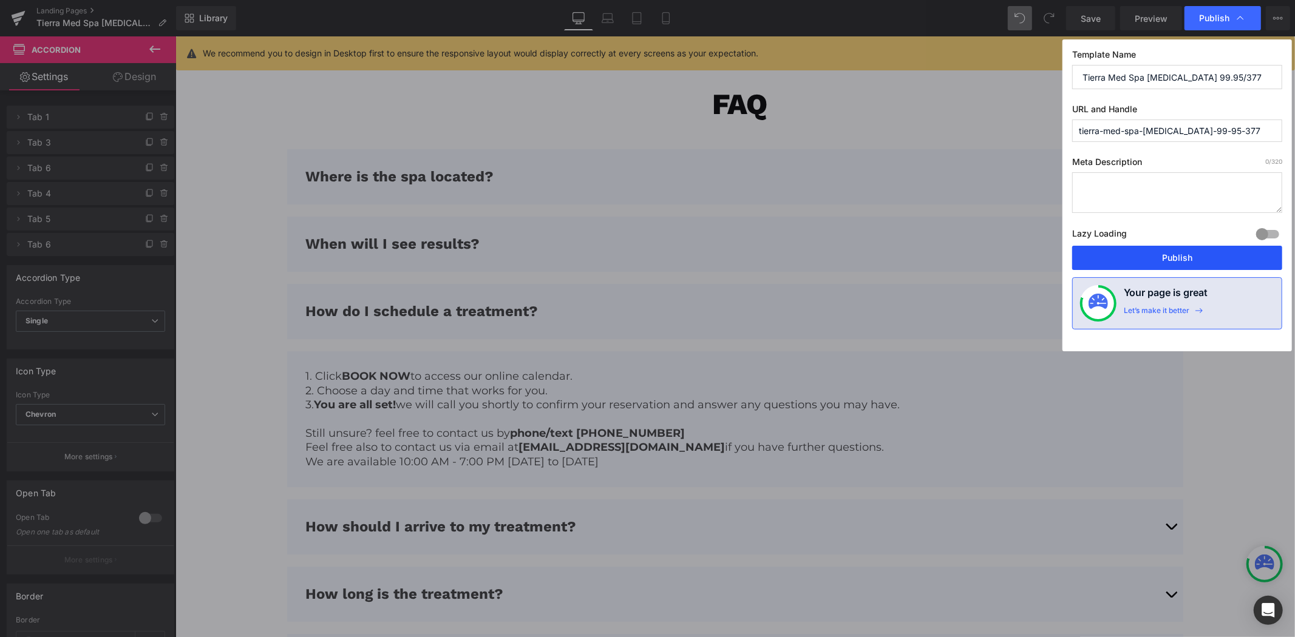
drag, startPoint x: 1174, startPoint y: 265, endPoint x: 835, endPoint y: 265, distance: 338.7
click at [1174, 265] on button "Publish" at bounding box center [1177, 258] width 210 height 24
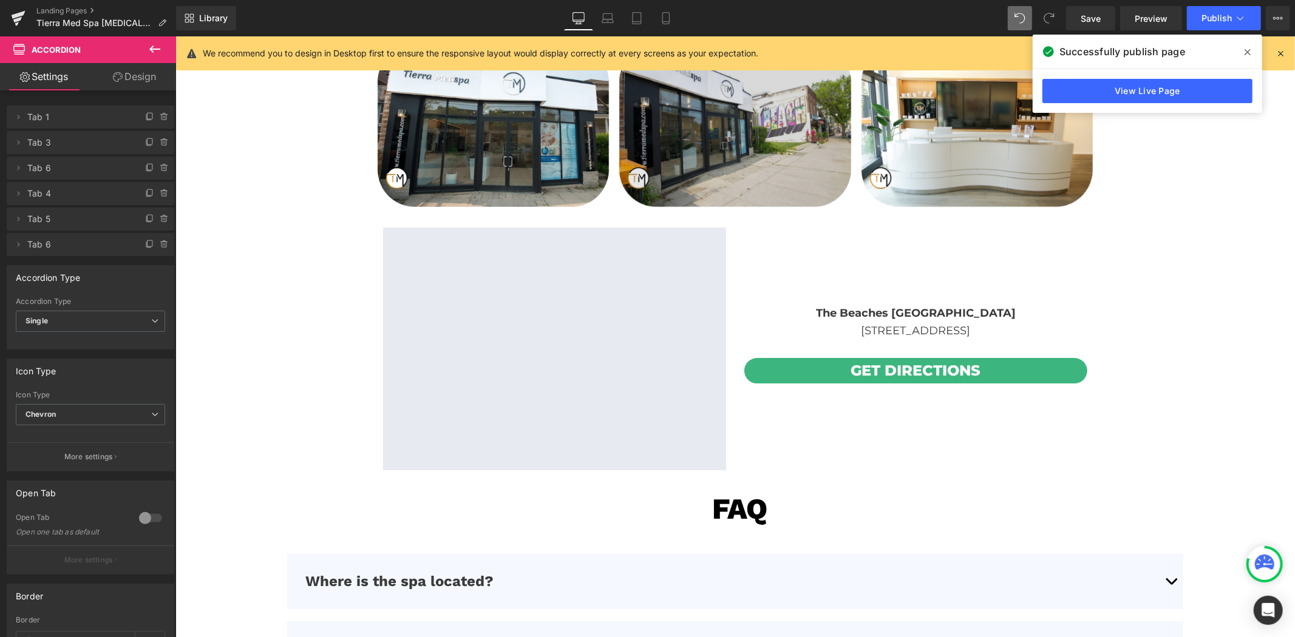
scroll to position [3123, 0]
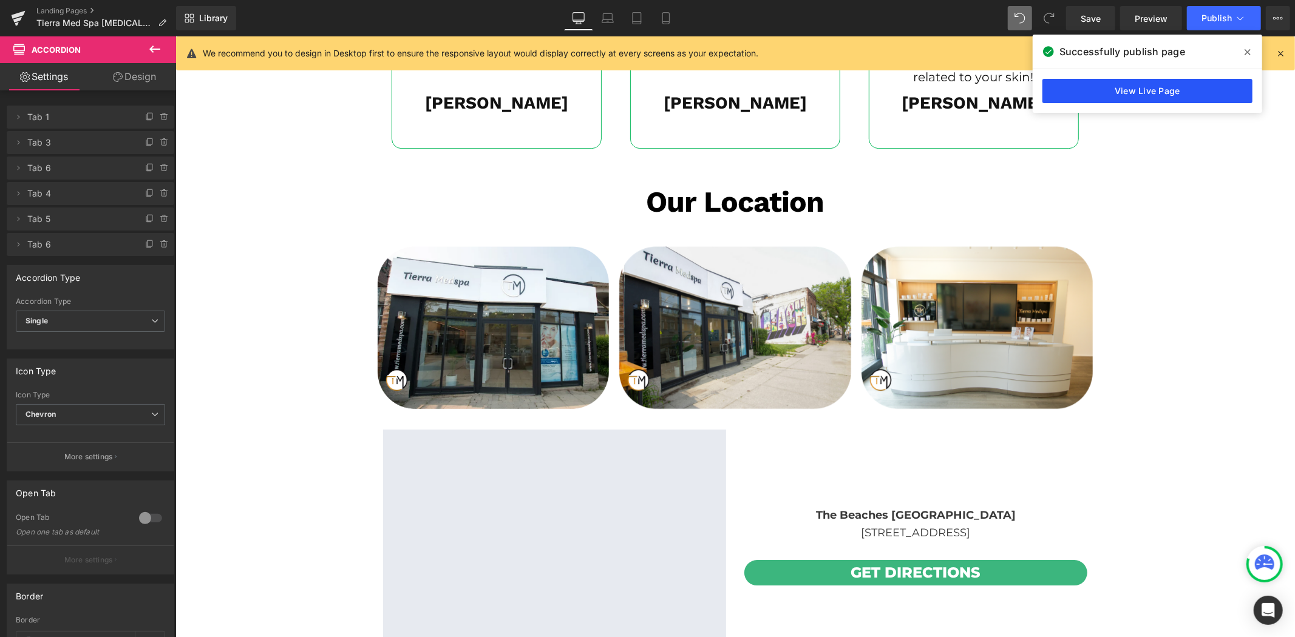
click at [1070, 97] on link "View Live Page" at bounding box center [1147, 91] width 210 height 24
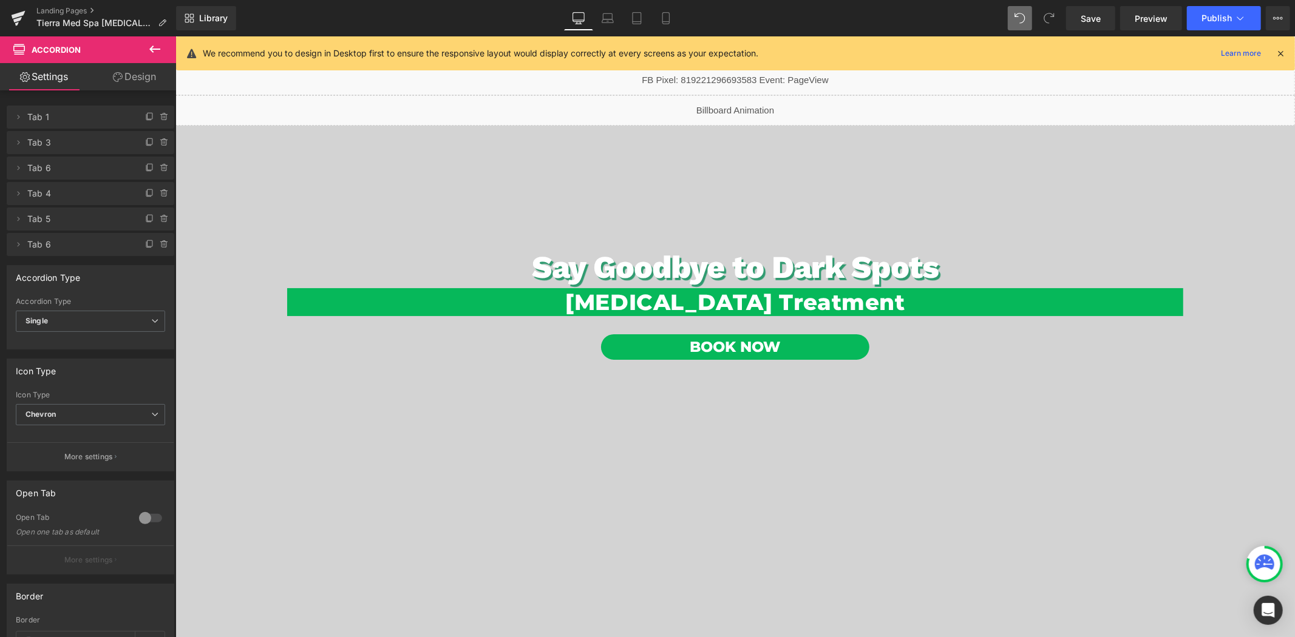
scroll to position [0, 0]
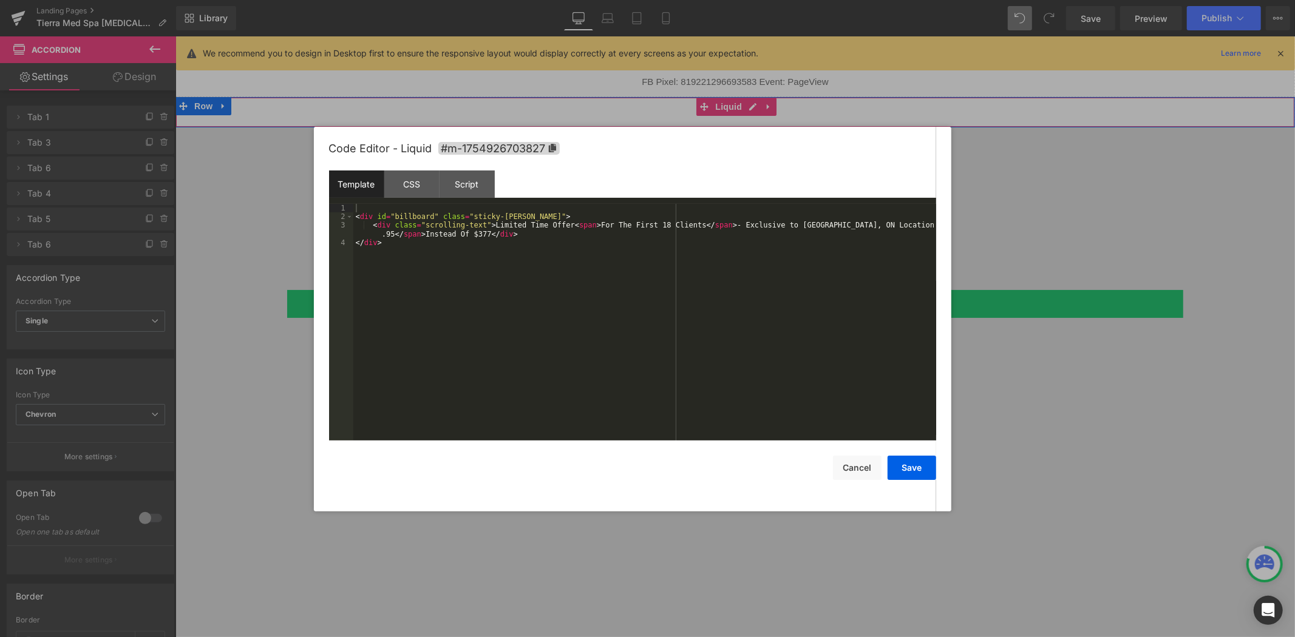
click at [745, 104] on div "Liquid" at bounding box center [734, 112] width 1119 height 30
drag, startPoint x: 811, startPoint y: 223, endPoint x: 771, endPoint y: 226, distance: 40.2
click at [771, 226] on div "< div id = "billboard" class = "sticky-[PERSON_NAME]" > < div class = "scrollin…" at bounding box center [644, 331] width 583 height 254
click at [779, 225] on div "< div id = "billboard" class = "sticky-[PERSON_NAME]" > < div class = "scrollin…" at bounding box center [644, 331] width 583 height 254
click at [775, 228] on div "< div id = "billboard" class = "sticky-[PERSON_NAME]" > < div class = "scrollin…" at bounding box center [644, 331] width 583 height 254
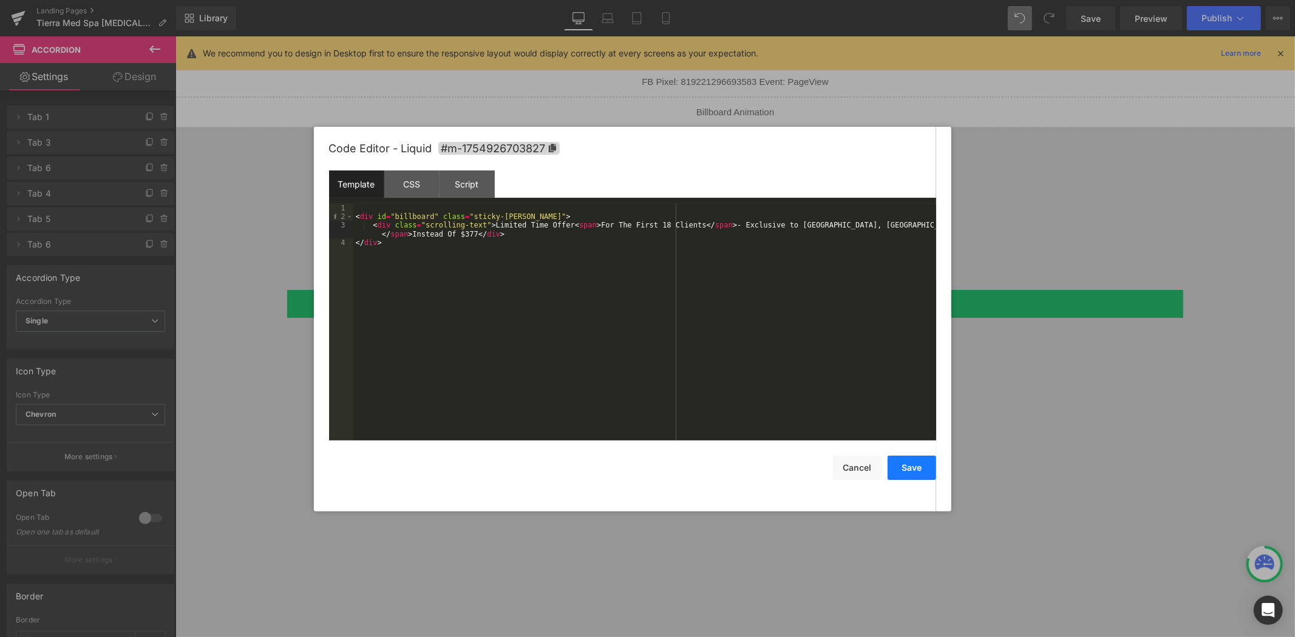
click at [921, 462] on button "Save" at bounding box center [911, 468] width 49 height 24
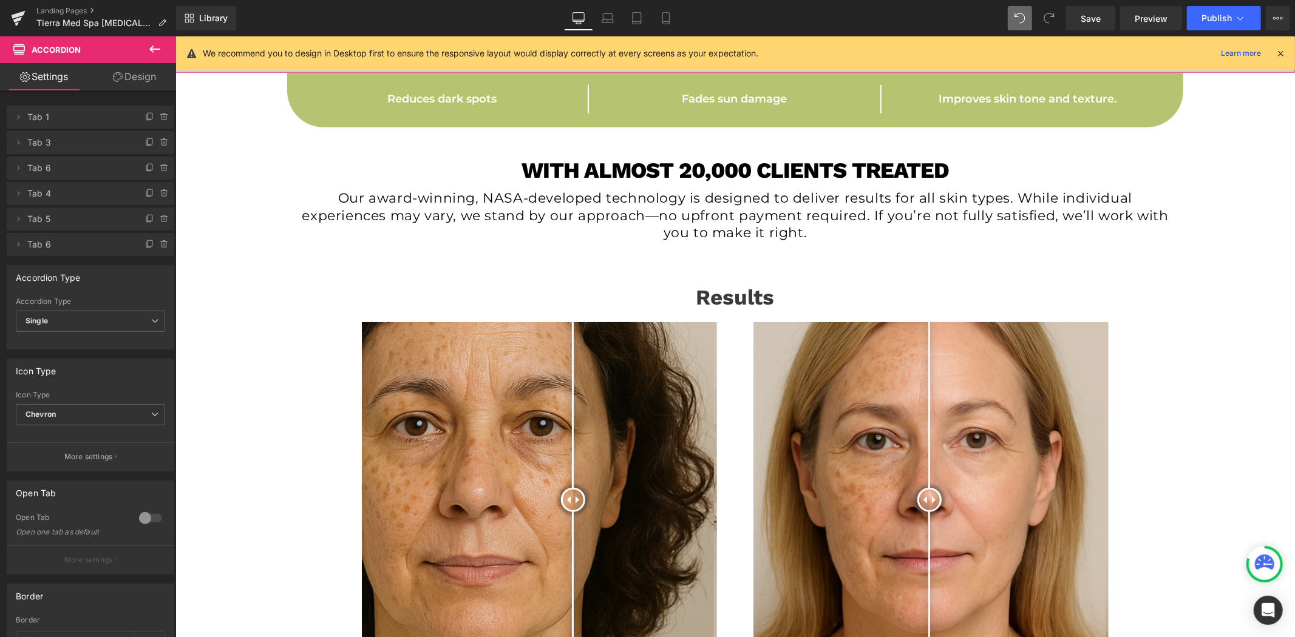
scroll to position [674, 0]
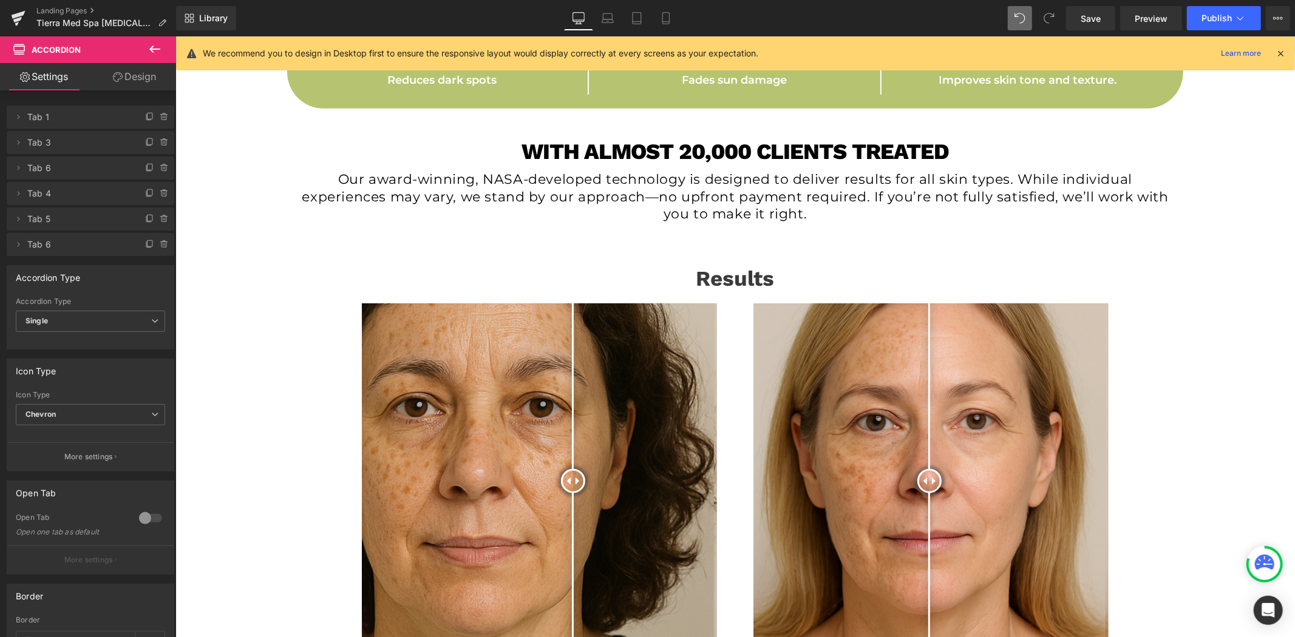
click at [1212, 2] on div "Library Desktop Desktop Laptop Tablet Mobile Save Preview Publish Scheduled Vie…" at bounding box center [735, 18] width 1119 height 36
click at [1212, 20] on span "Publish" at bounding box center [1216, 18] width 30 height 10
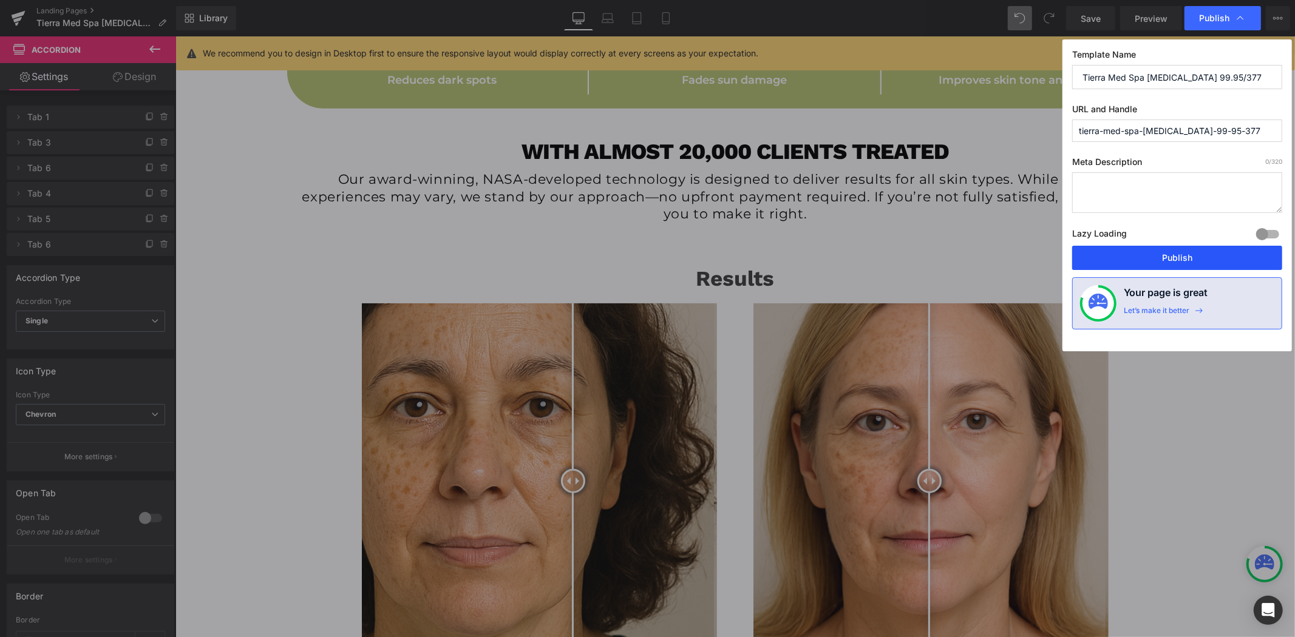
click at [1164, 265] on button "Publish" at bounding box center [1177, 258] width 210 height 24
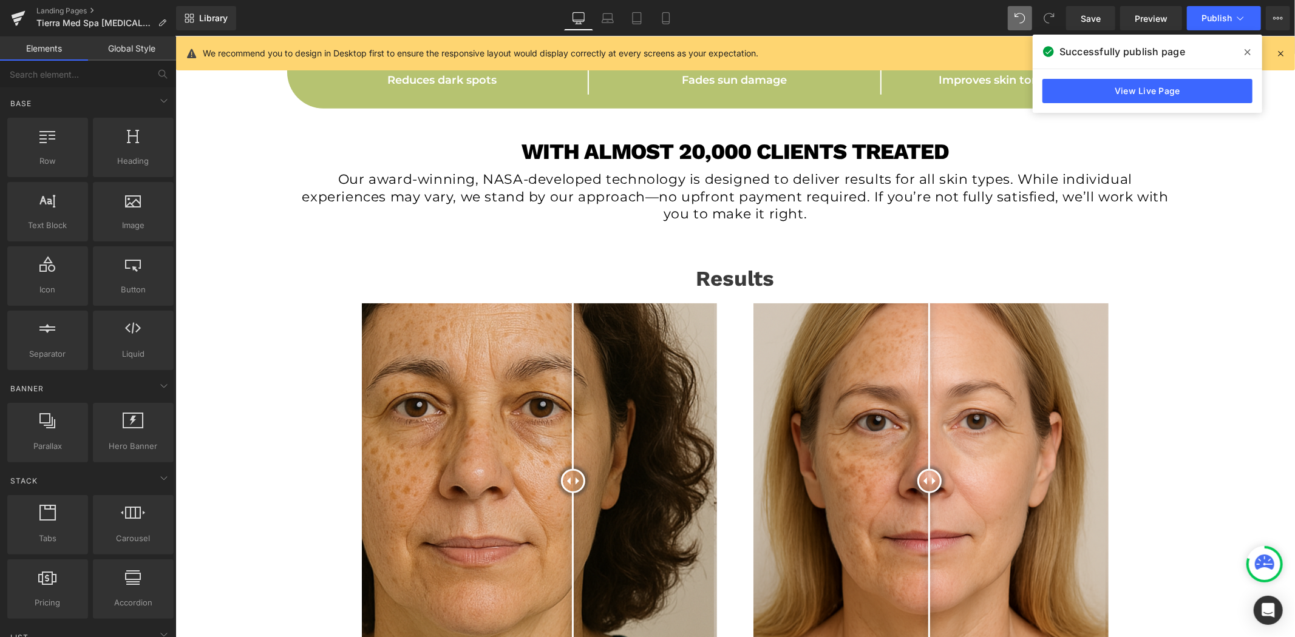
drag, startPoint x: 229, startPoint y: 248, endPoint x: 236, endPoint y: 248, distance: 6.7
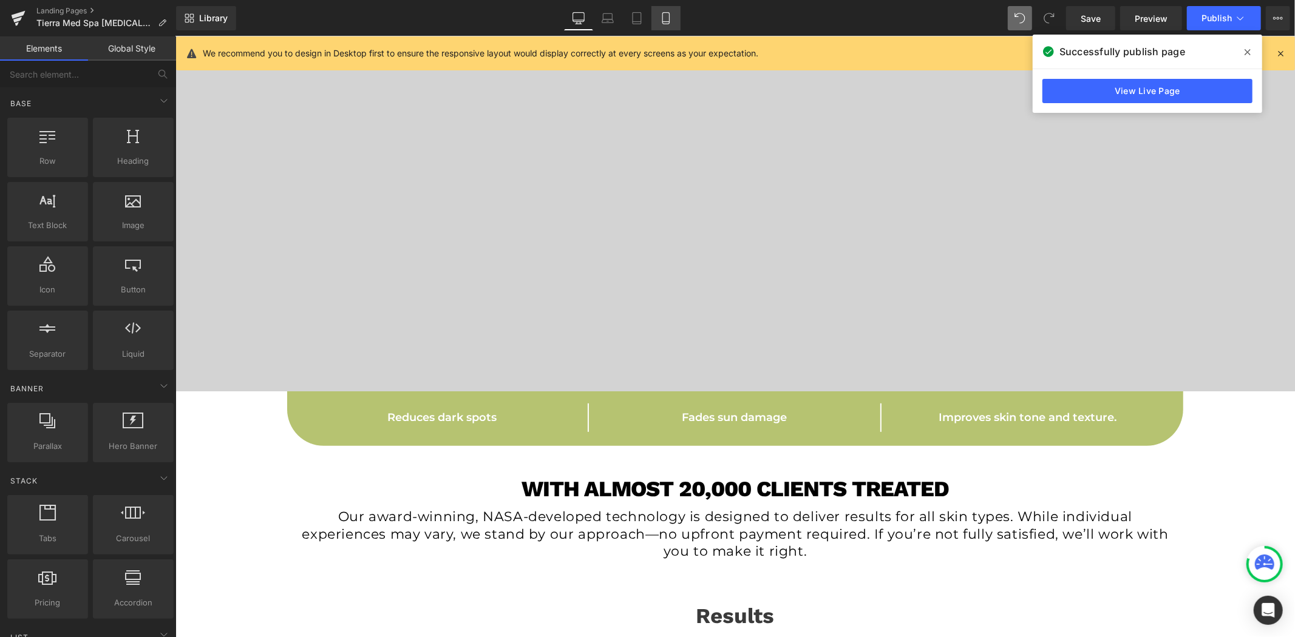
click at [673, 10] on link "Mobile" at bounding box center [665, 18] width 29 height 24
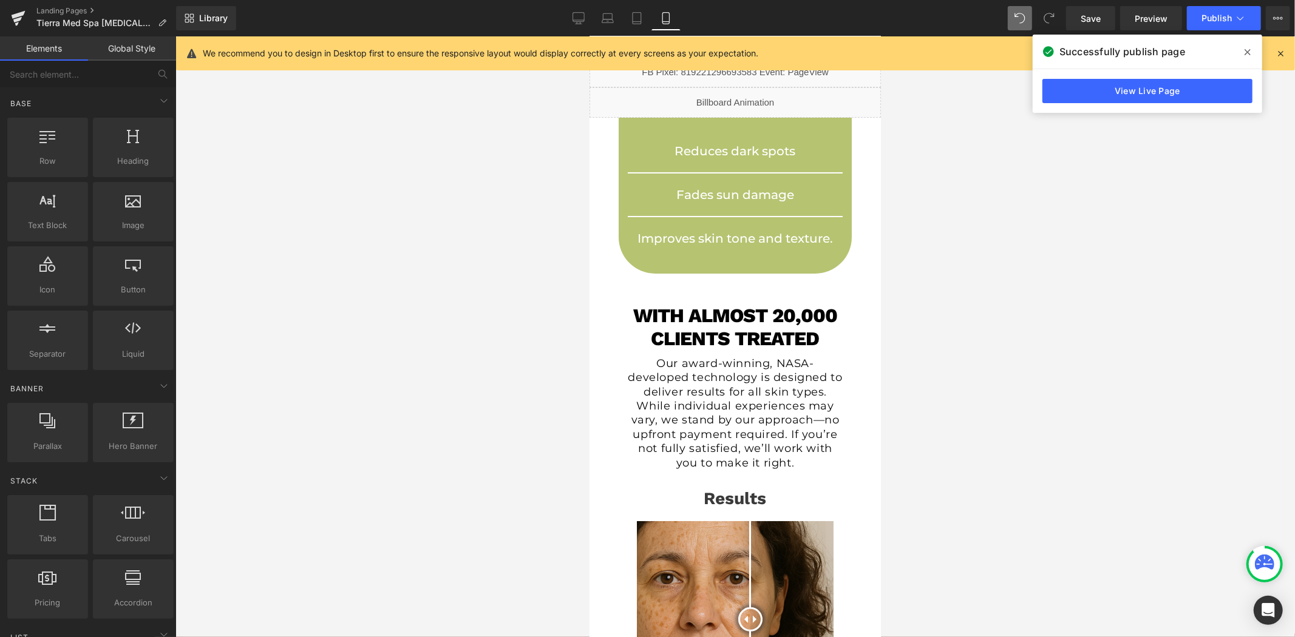
scroll to position [0, 0]
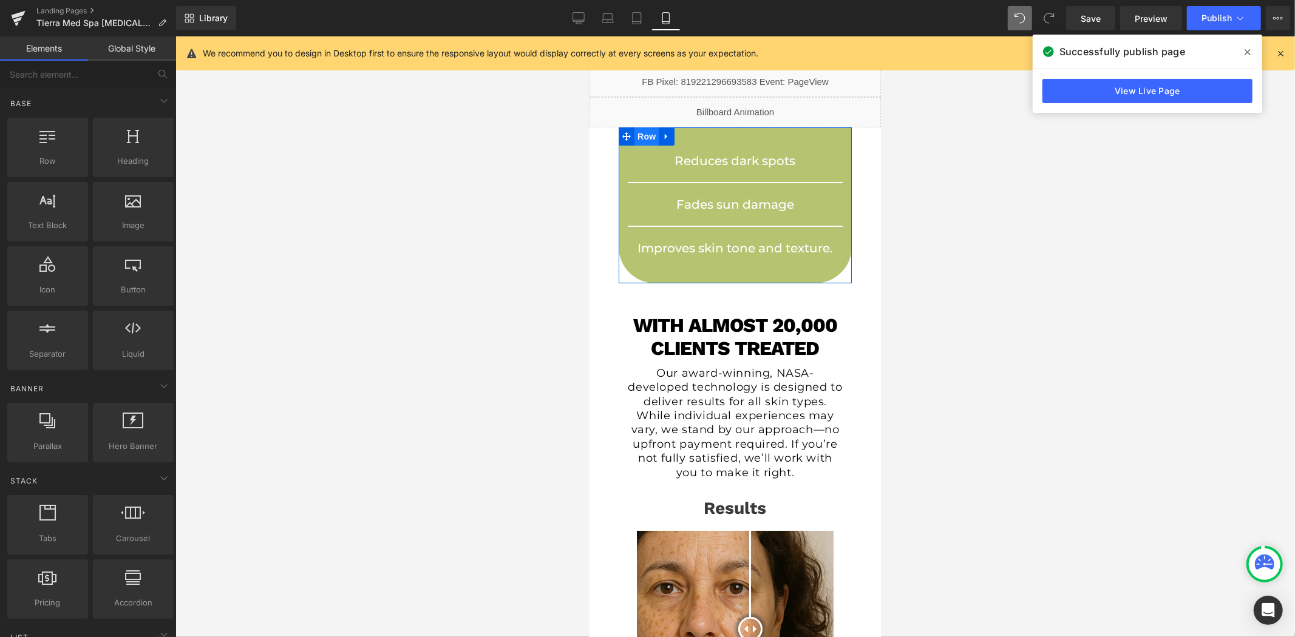
click at [642, 134] on span "Row" at bounding box center [646, 136] width 24 height 18
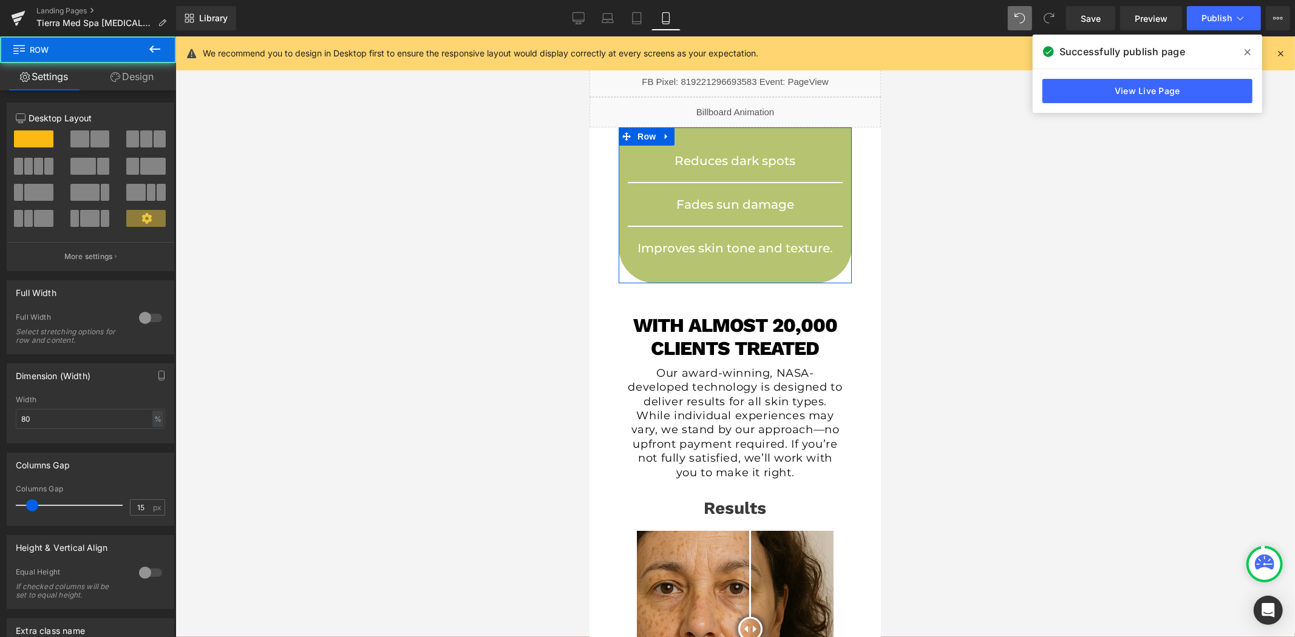
click at [140, 73] on link "Design" at bounding box center [132, 76] width 88 height 27
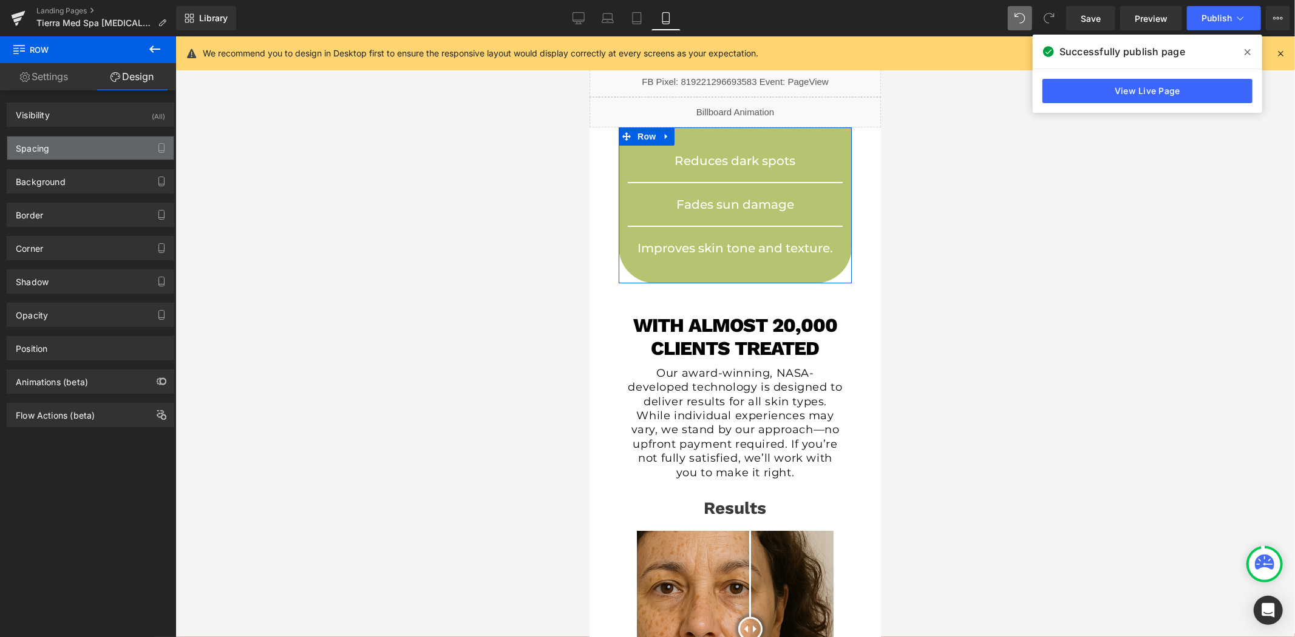
click at [104, 137] on div "Spacing" at bounding box center [90, 148] width 166 height 23
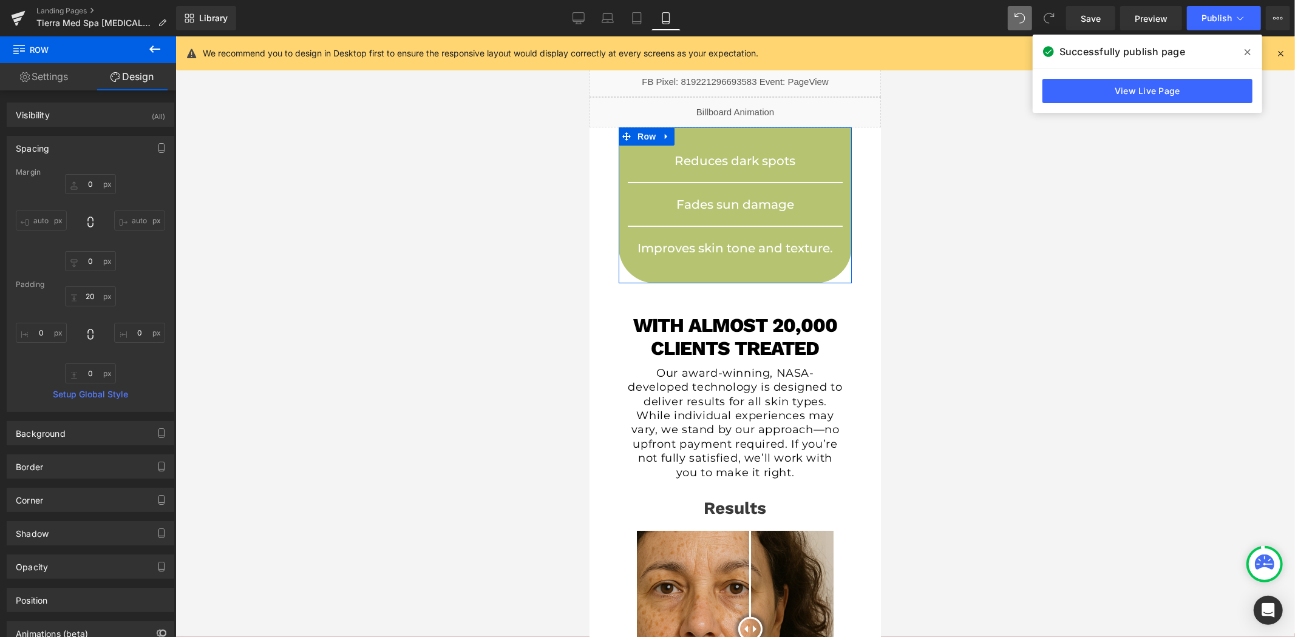
click at [97, 150] on div "Spacing" at bounding box center [90, 148] width 166 height 23
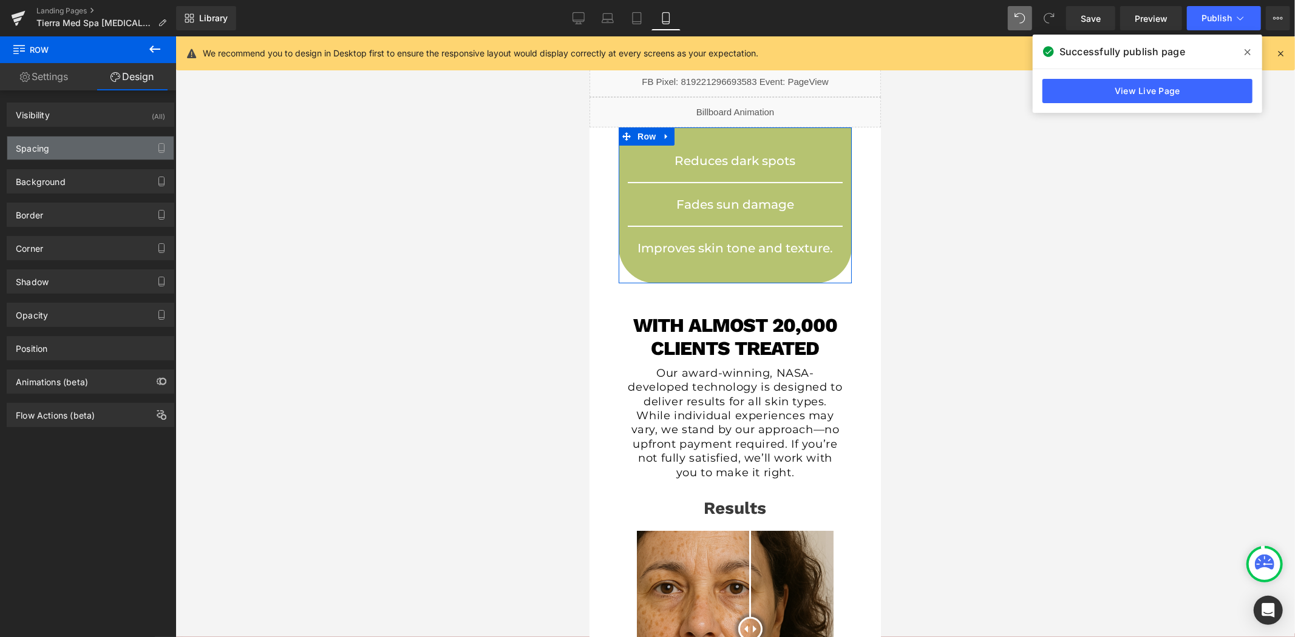
click at [91, 143] on div "Spacing" at bounding box center [90, 148] width 166 height 23
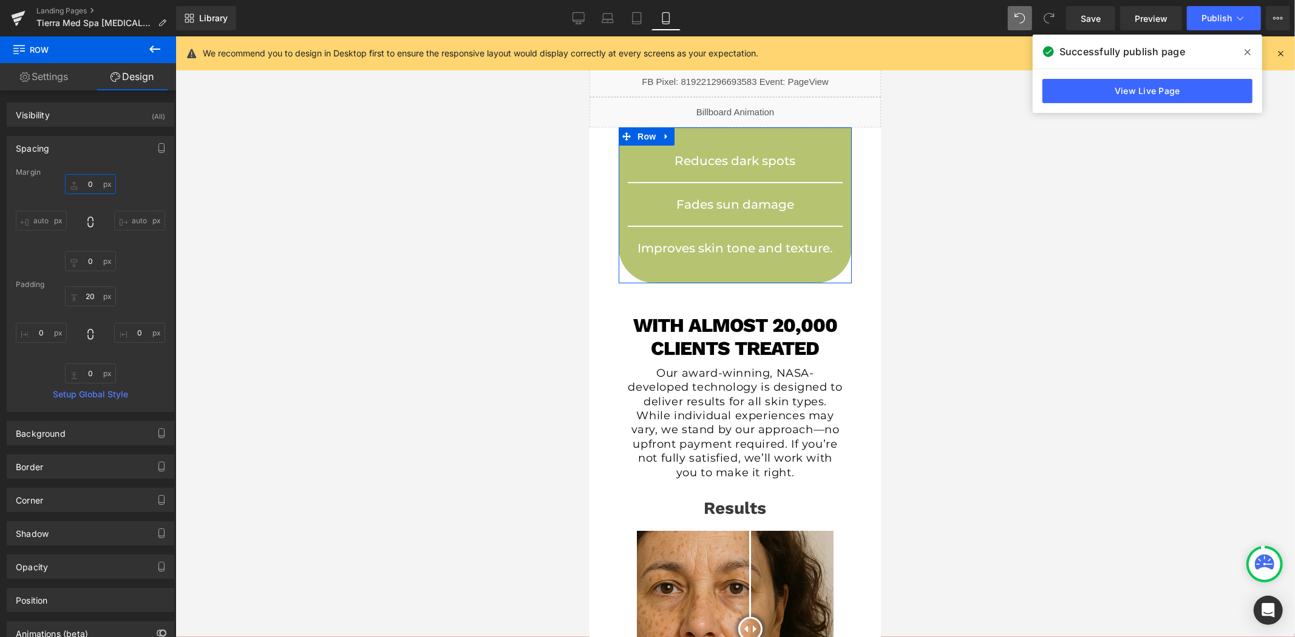
click at [86, 187] on input "0" at bounding box center [90, 184] width 51 height 20
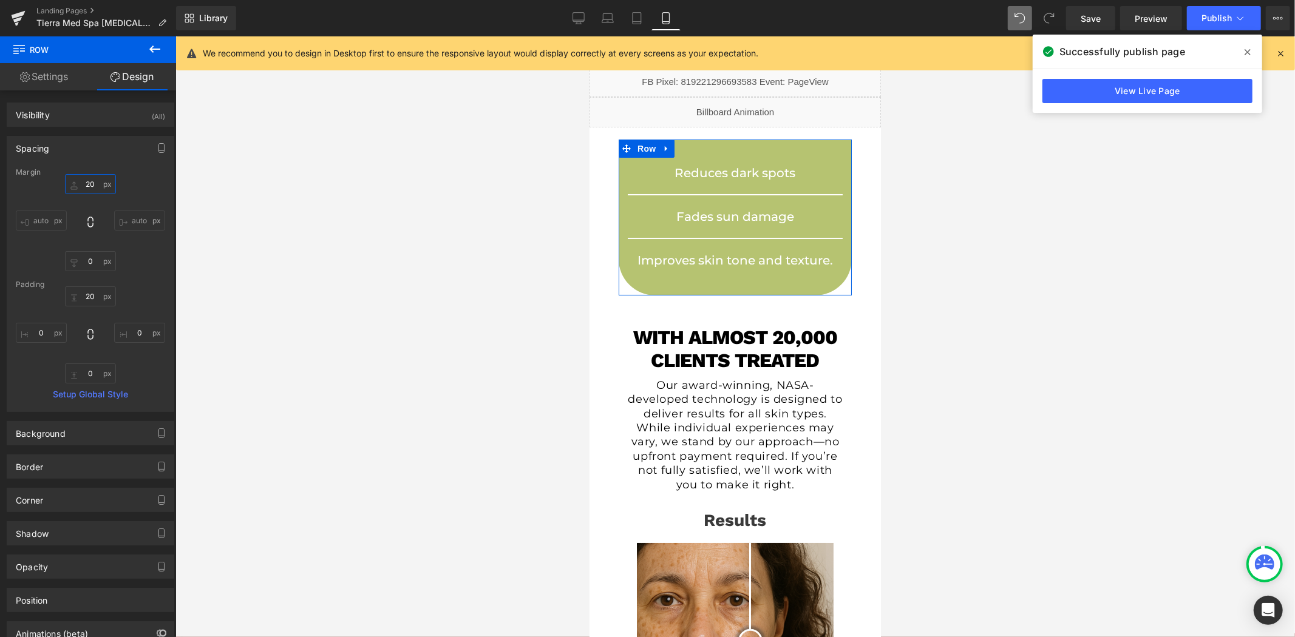
type input "2"
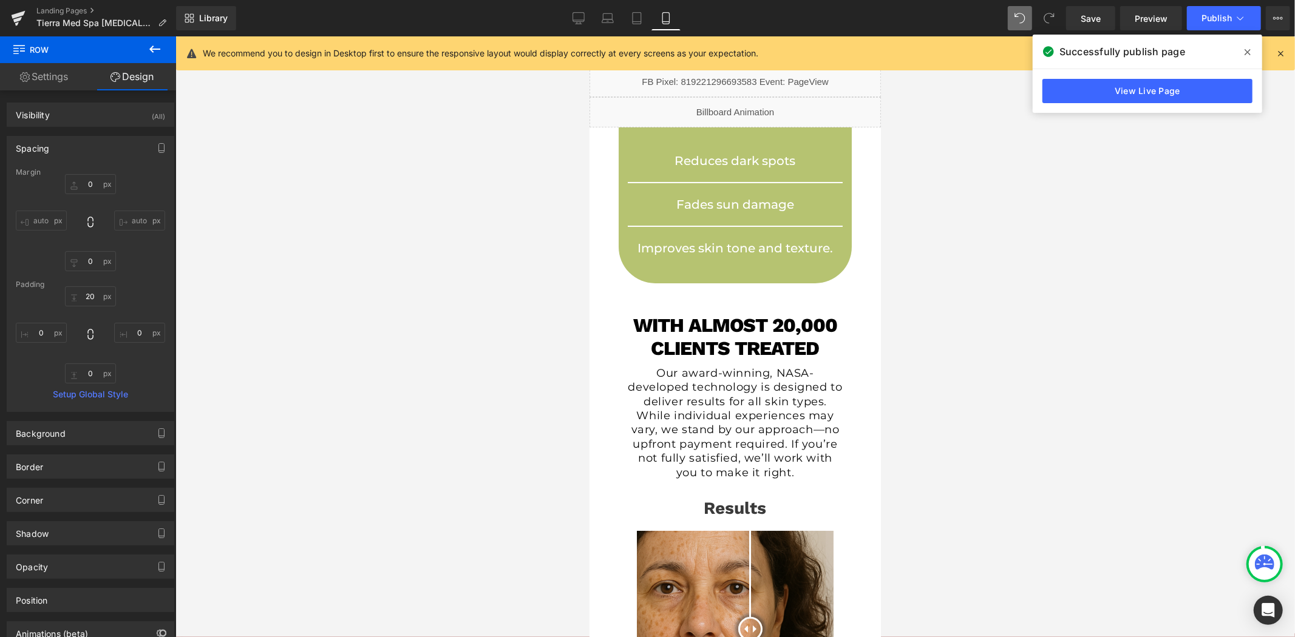
click at [405, 248] on div at bounding box center [734, 336] width 1119 height 601
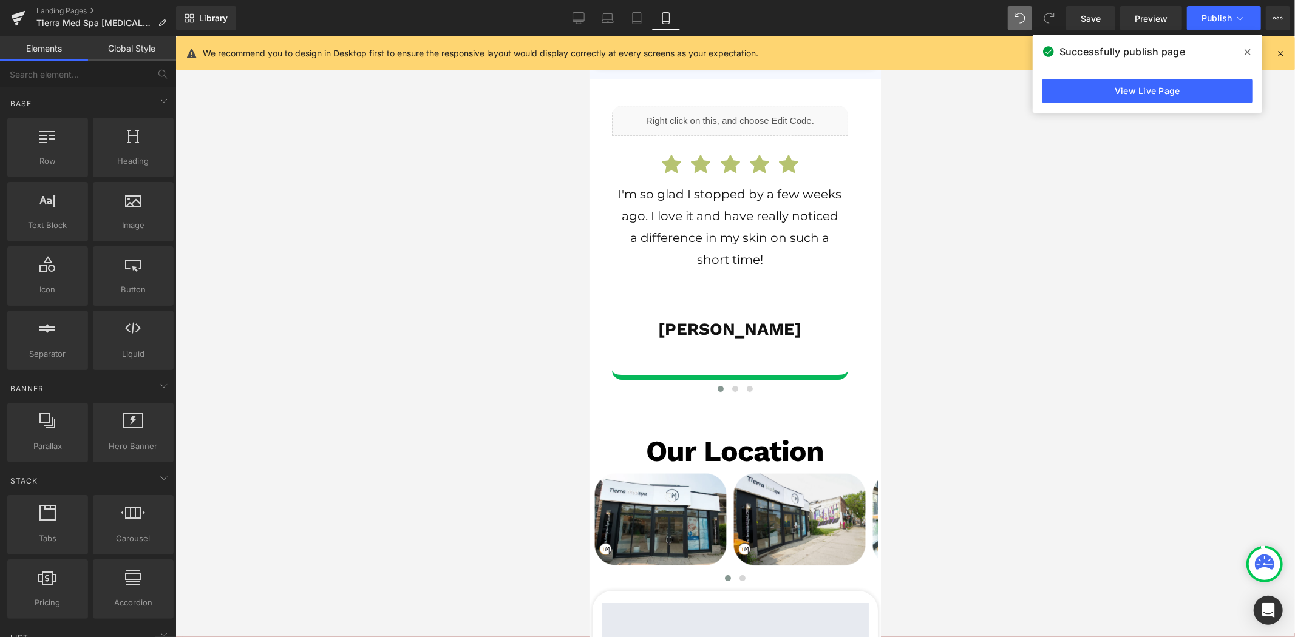
scroll to position [3709, 0]
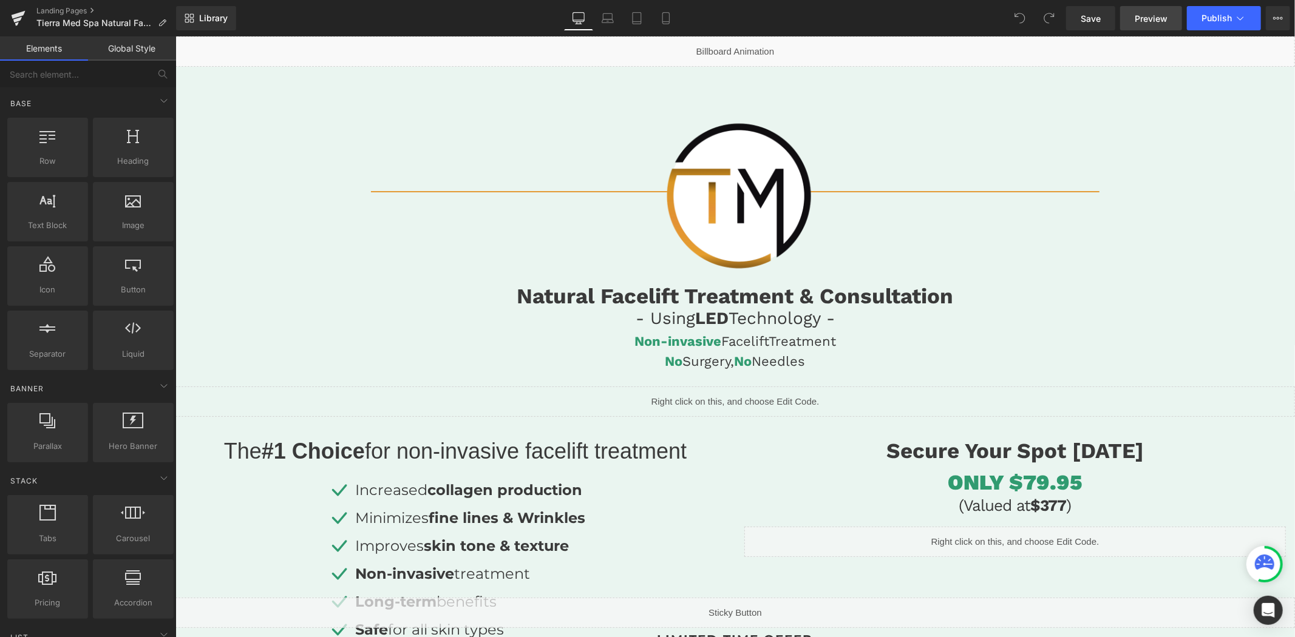
click at [1138, 15] on span "Preview" at bounding box center [1150, 18] width 33 height 13
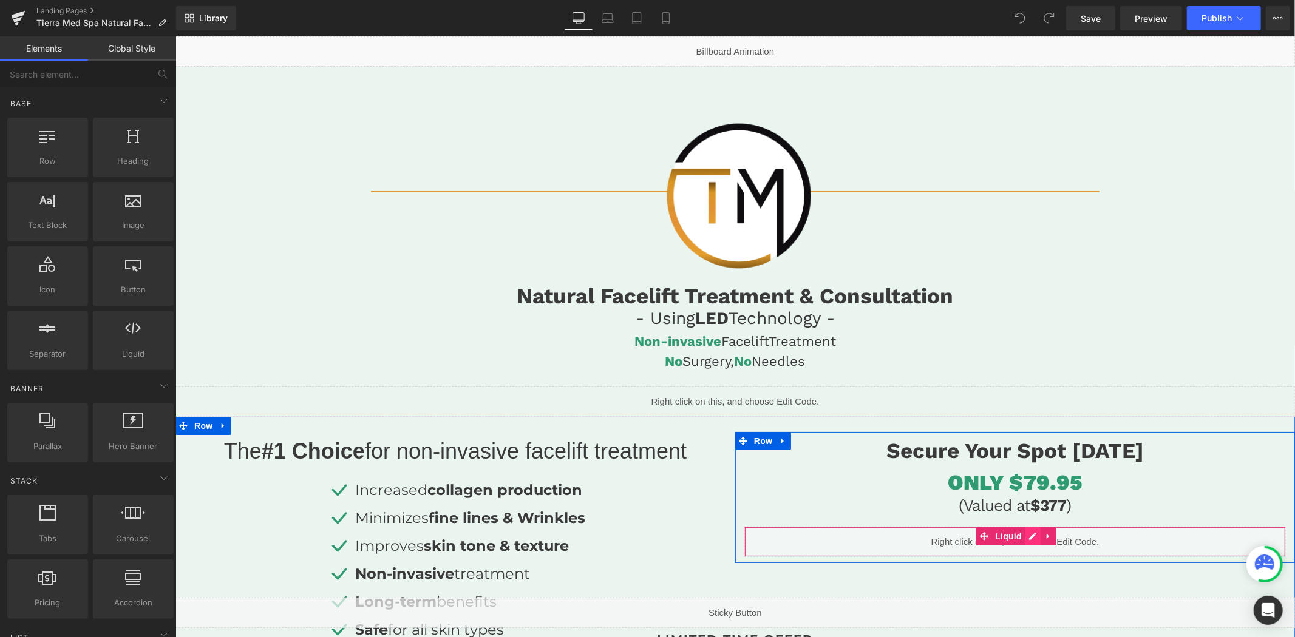
click at [1025, 534] on div "Liquid" at bounding box center [1014, 541] width 541 height 30
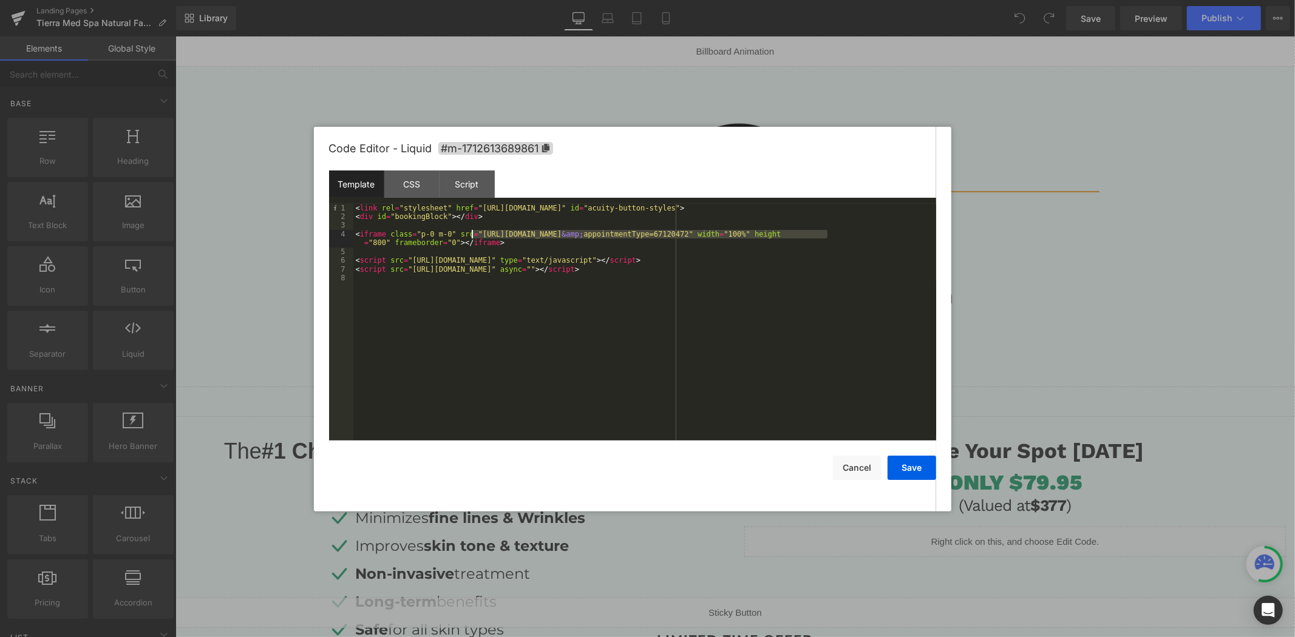
drag, startPoint x: 828, startPoint y: 237, endPoint x: 472, endPoint y: 237, distance: 355.7
click at [472, 237] on div "< link rel = "stylesheet" href = "https://embed.acuityscheduling.com/embed/butt…" at bounding box center [644, 331] width 583 height 254
click at [846, 466] on button "Cancel" at bounding box center [857, 468] width 49 height 24
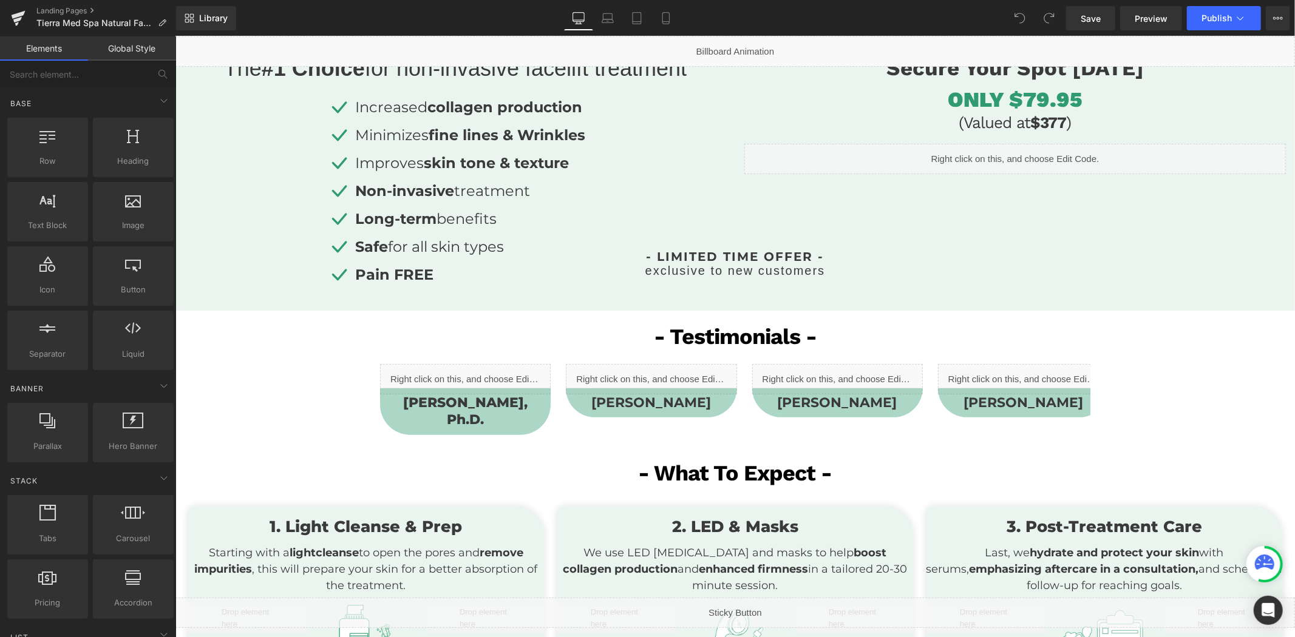
scroll to position [337, 0]
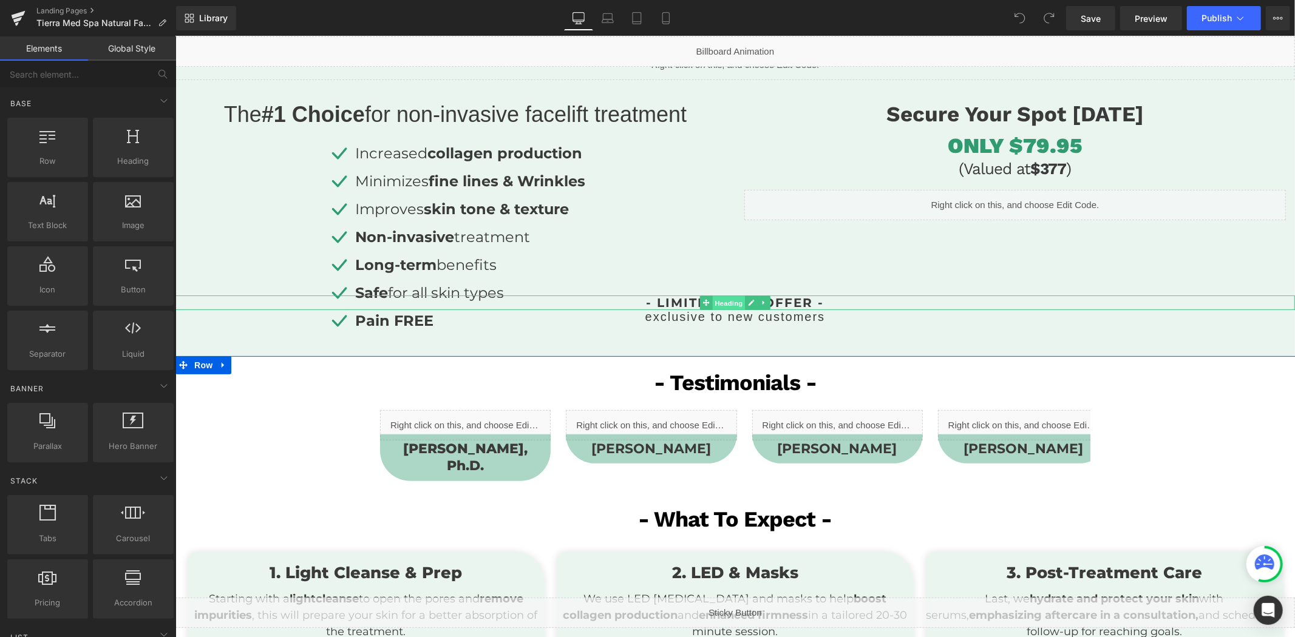
click at [718, 299] on span "Heading" at bounding box center [728, 303] width 33 height 15
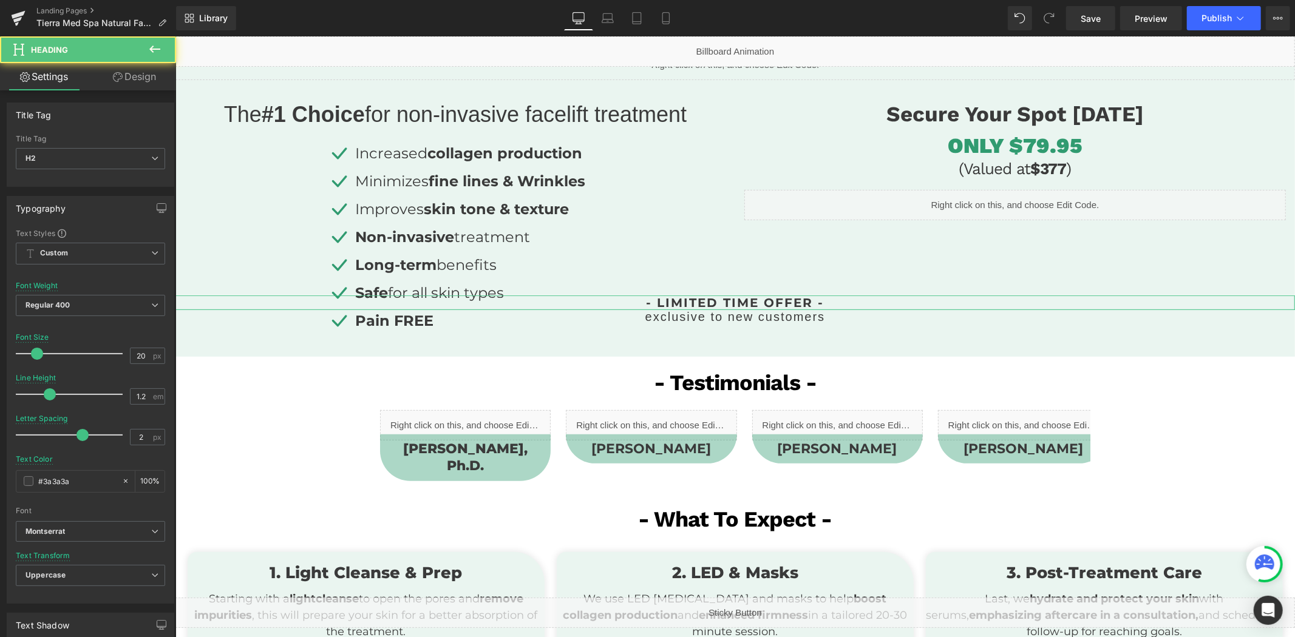
click at [143, 90] on link "Design" at bounding box center [134, 76] width 88 height 27
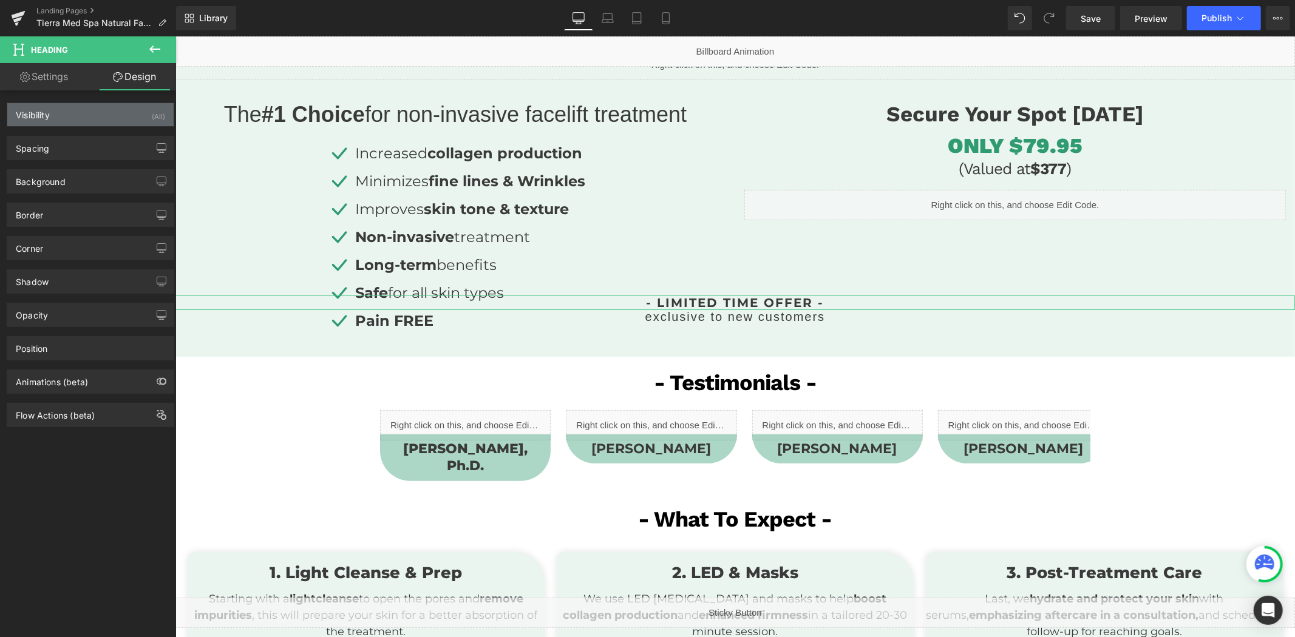
type input "-100"
type input "0"
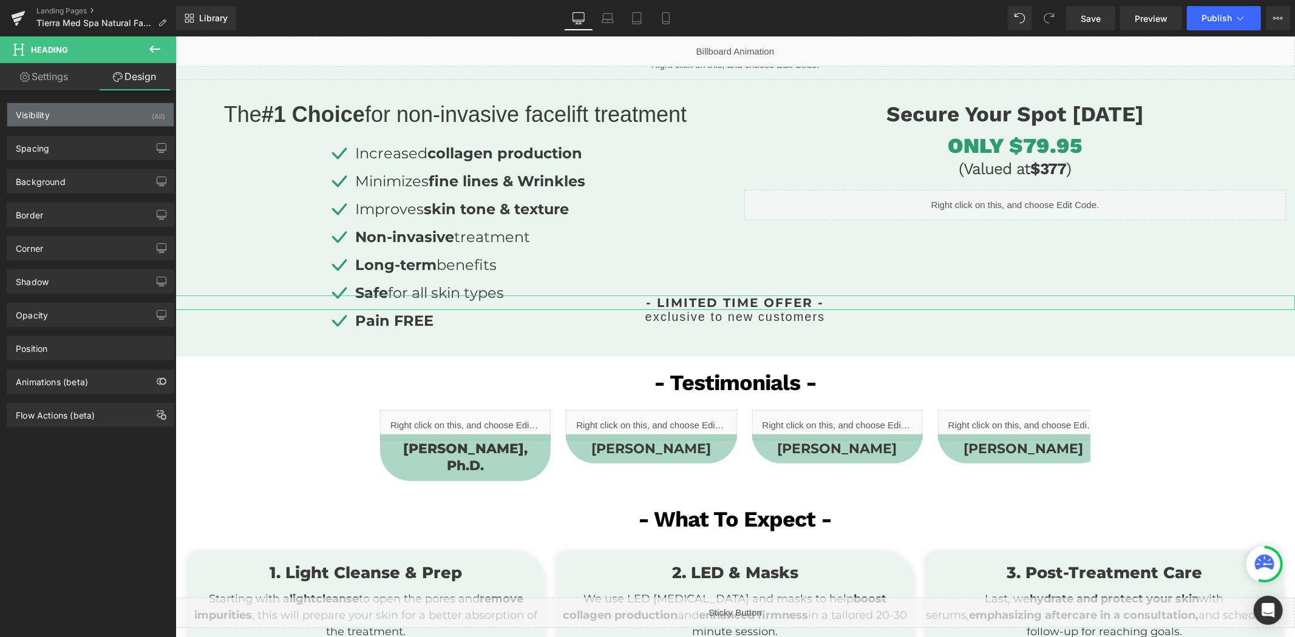
type input "0"
click at [80, 131] on div "Spacing Margin -100px -100 0px 0 0px 0 0px 0 Padding 0px 0 0px 0 0px 0 0px 0 Se…" at bounding box center [90, 143] width 181 height 33
click at [81, 140] on div "Spacing" at bounding box center [90, 148] width 166 height 23
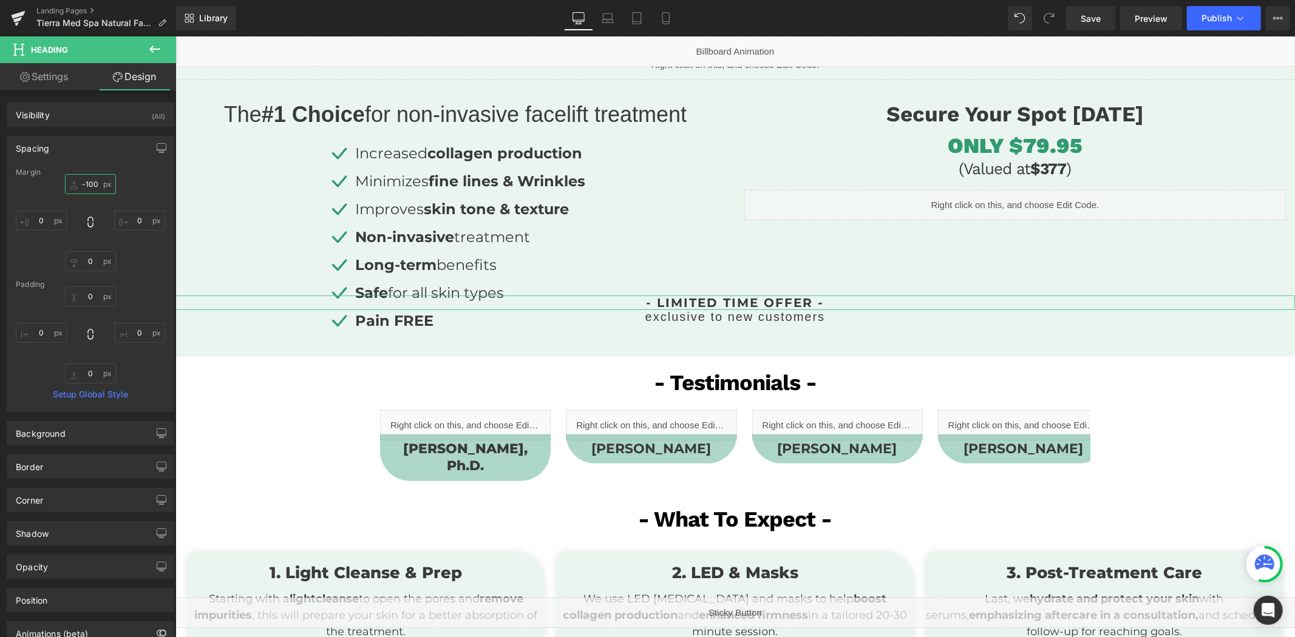
click at [99, 186] on input "-100" at bounding box center [90, 184] width 51 height 20
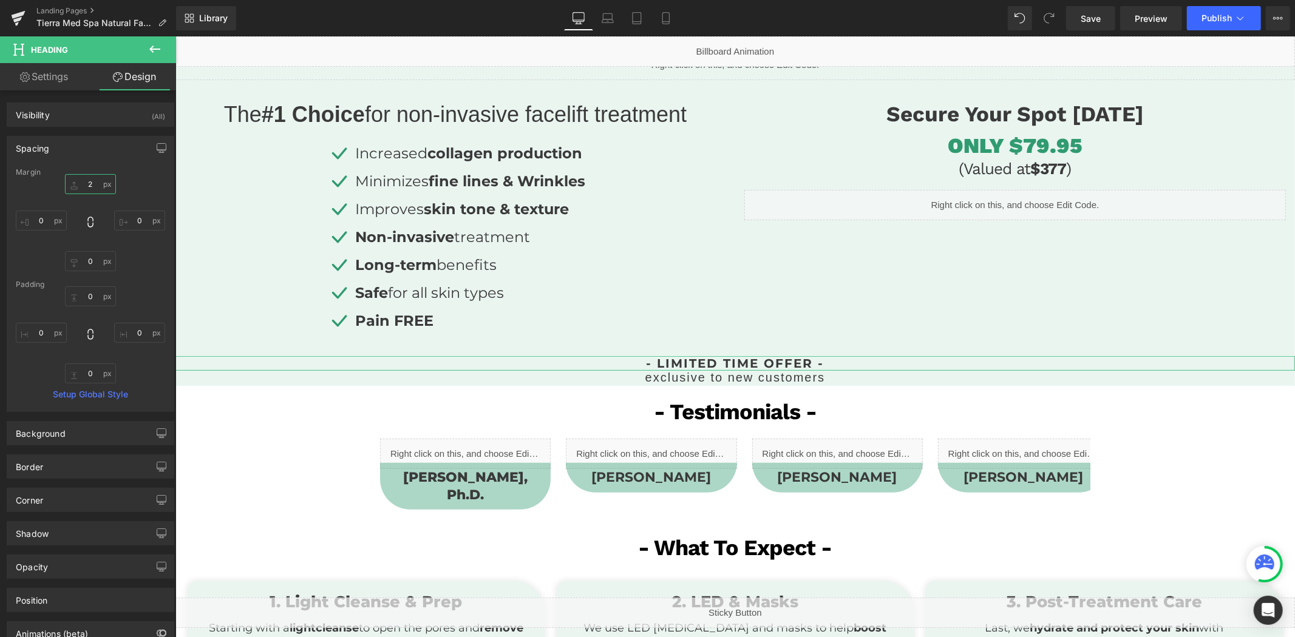
type input "25"
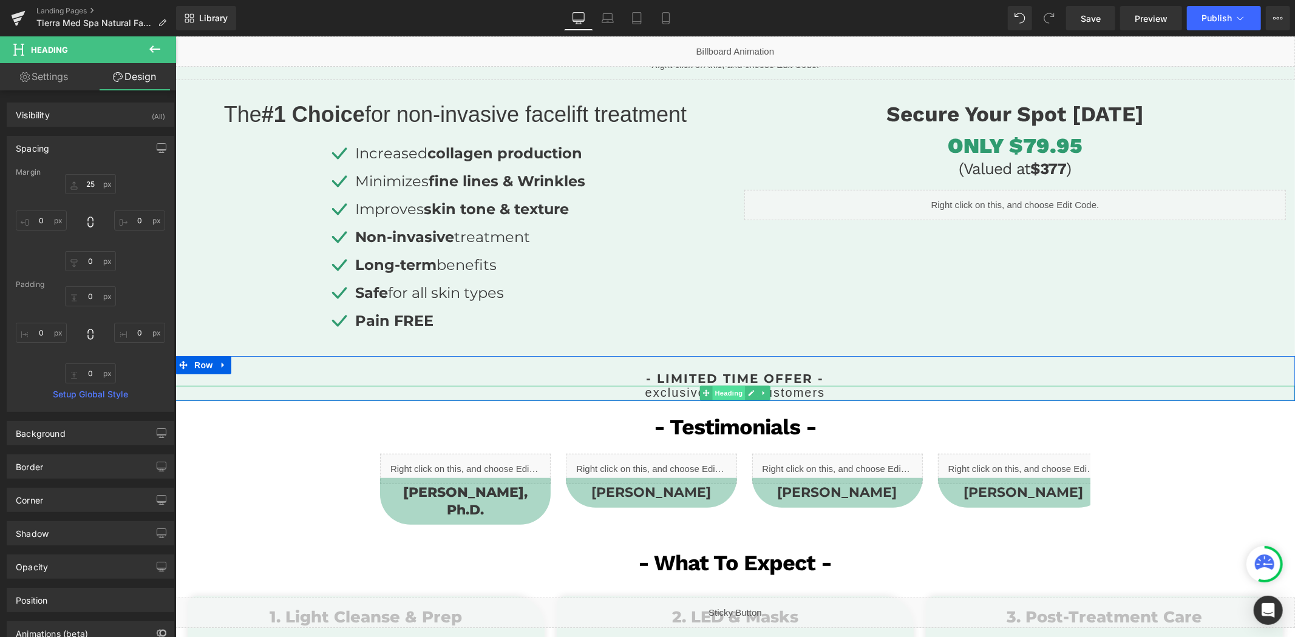
click at [727, 392] on span "Heading" at bounding box center [728, 392] width 33 height 15
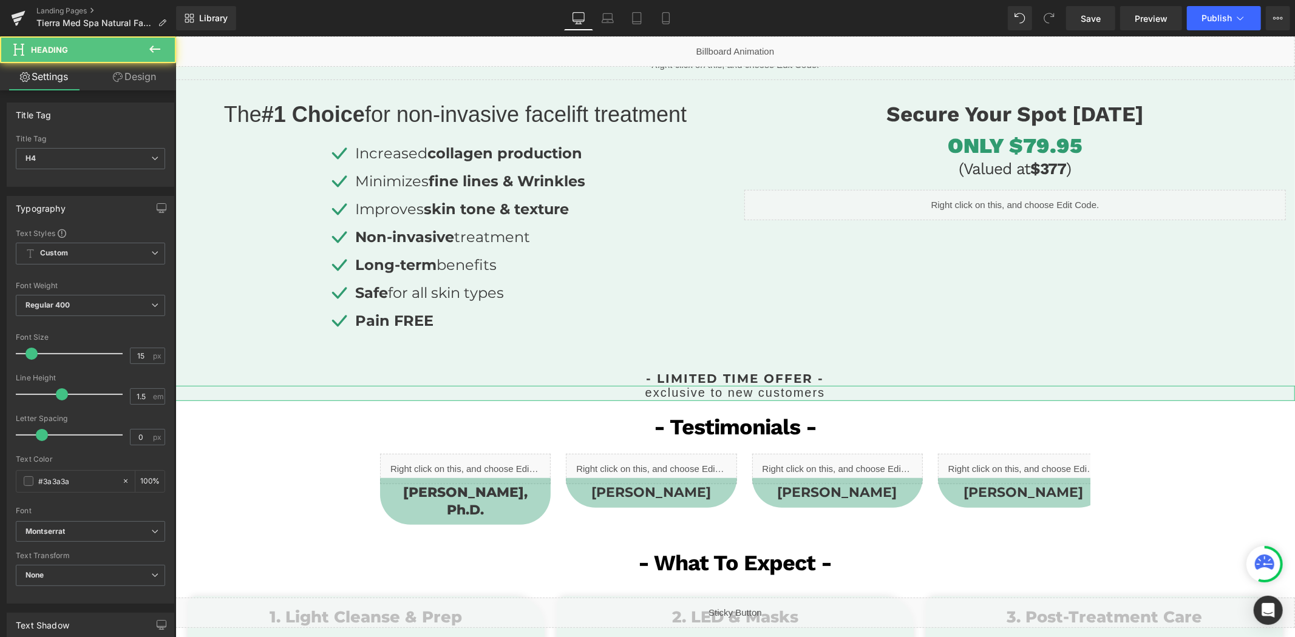
click at [138, 81] on link "Design" at bounding box center [134, 76] width 88 height 27
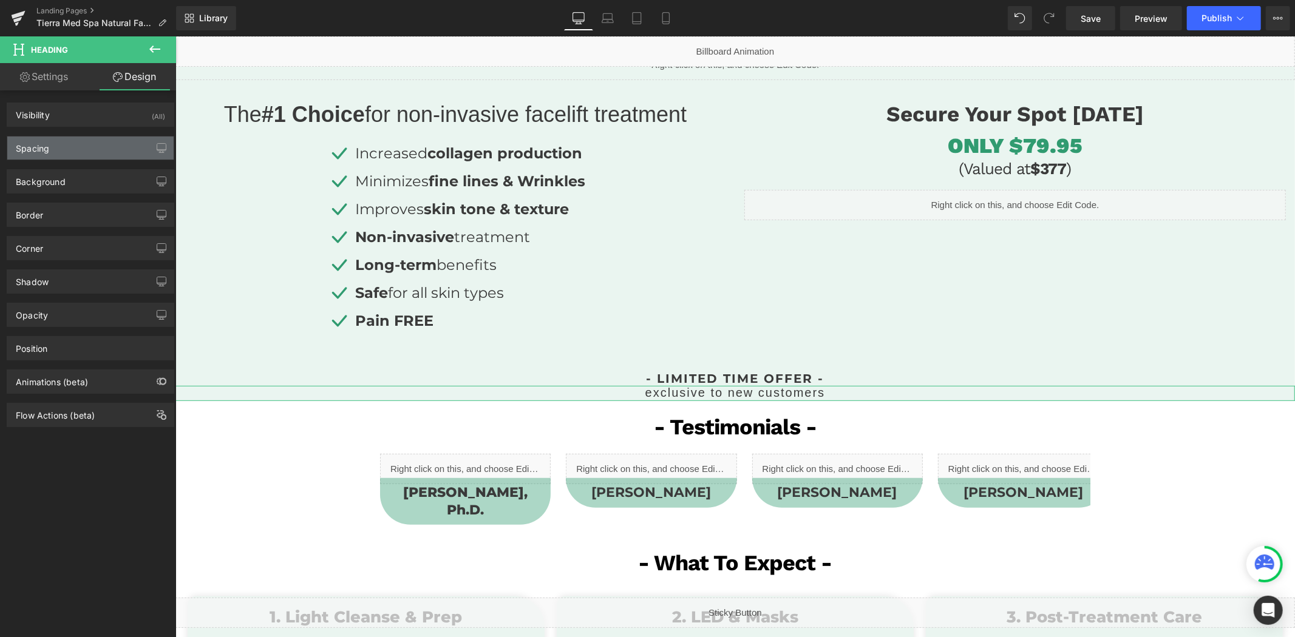
click at [96, 148] on div "Spacing" at bounding box center [90, 148] width 166 height 23
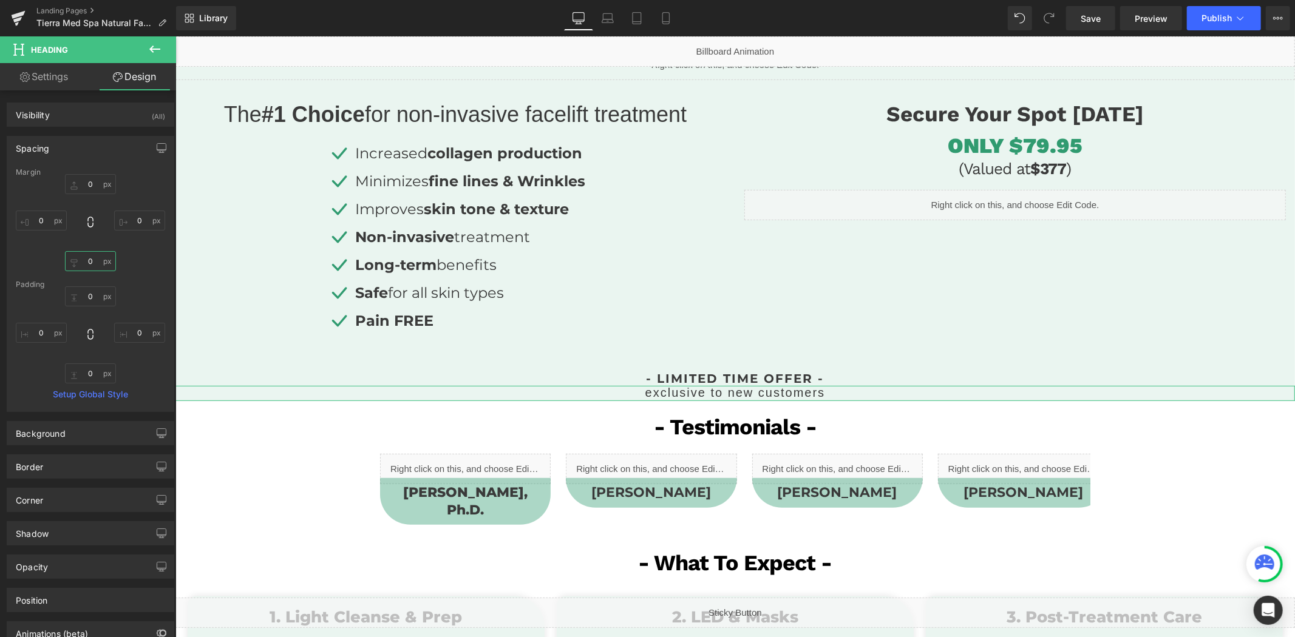
click at [89, 254] on input "0" at bounding box center [90, 261] width 51 height 20
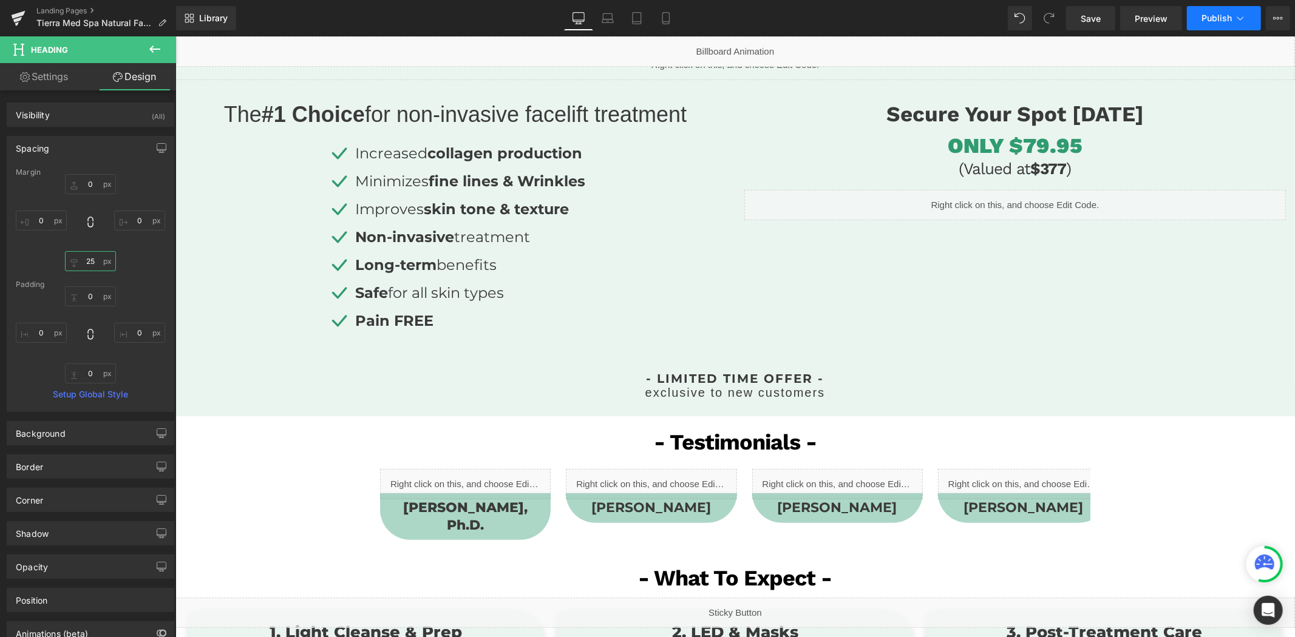
type input "25"
click at [1204, 15] on span "Publish" at bounding box center [1216, 18] width 30 height 10
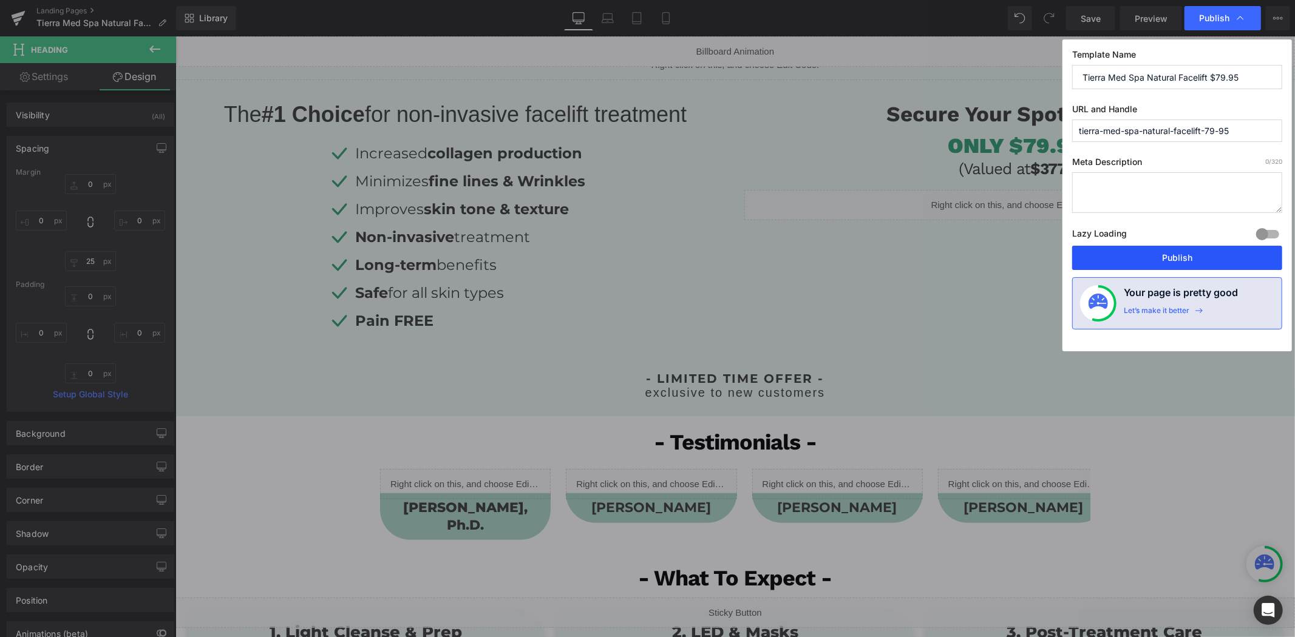
drag, startPoint x: 1153, startPoint y: 262, endPoint x: 673, endPoint y: 119, distance: 501.6
click at [1153, 262] on button "Publish" at bounding box center [1177, 258] width 210 height 24
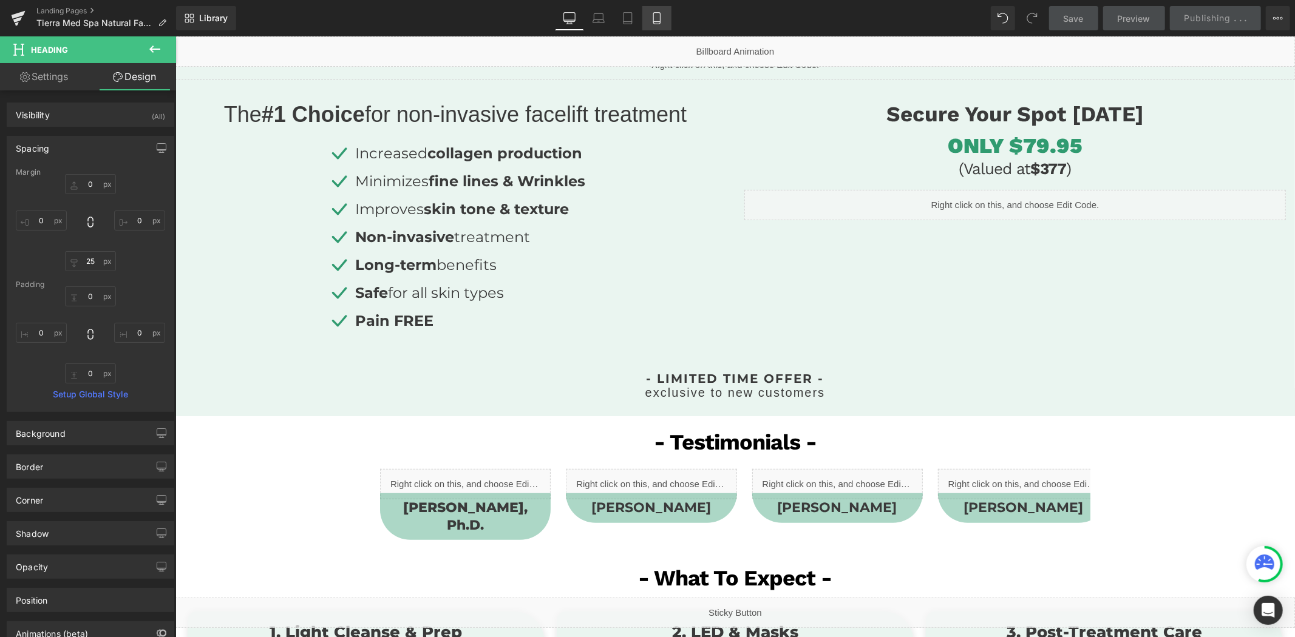
click at [657, 22] on icon at bounding box center [657, 22] width 7 height 0
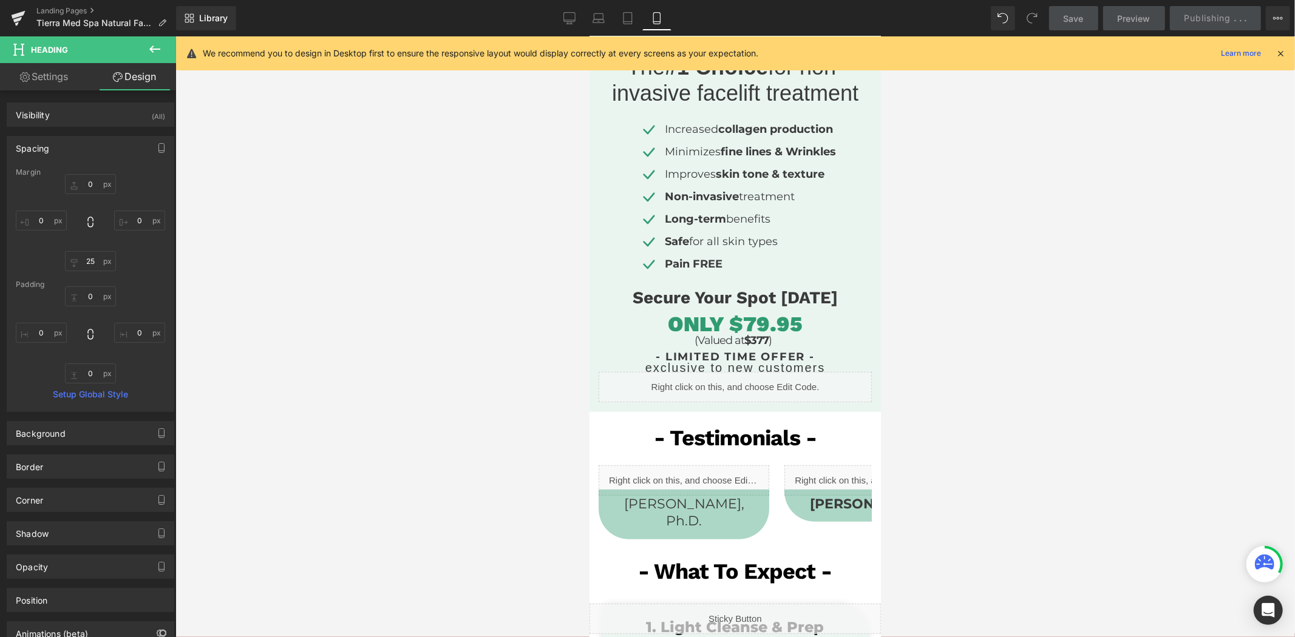
type input "-5"
type input "0"
type input "25"
type input "0"
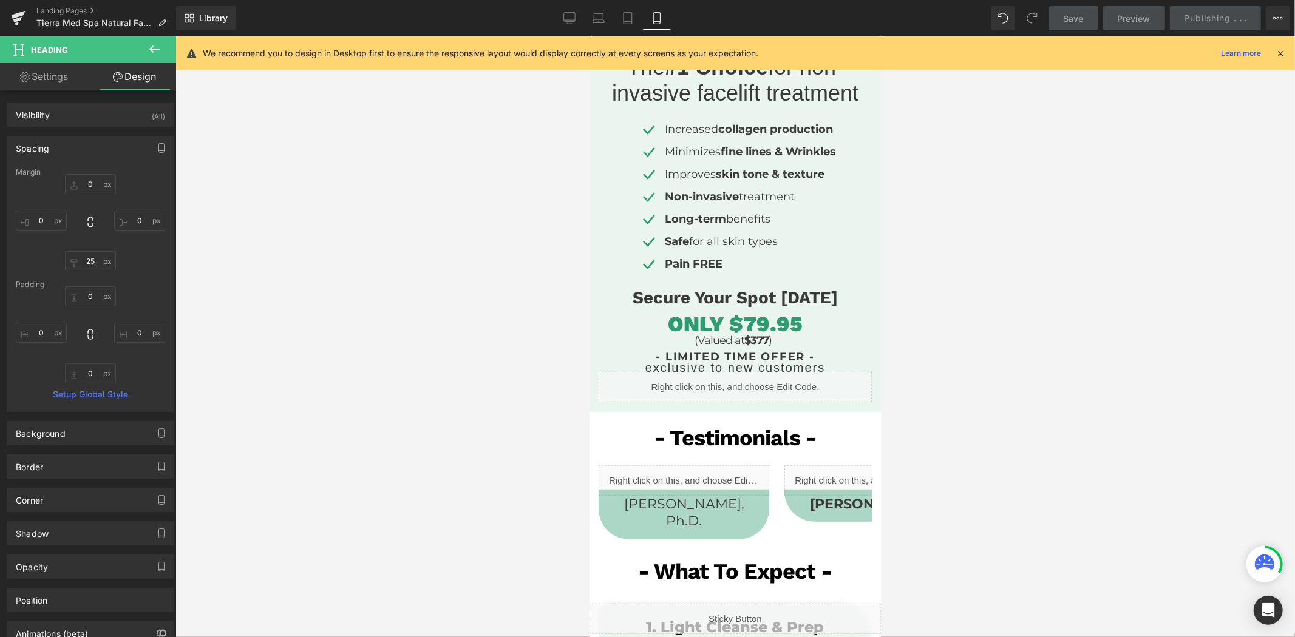
type input "0"
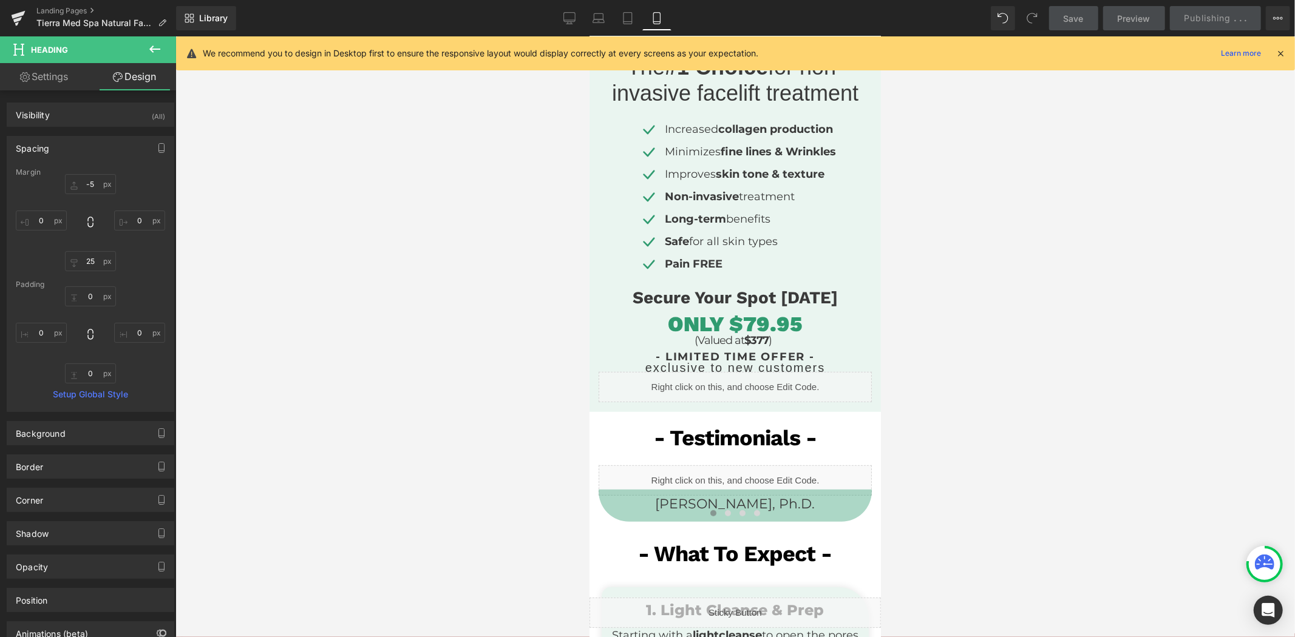
scroll to position [456, 0]
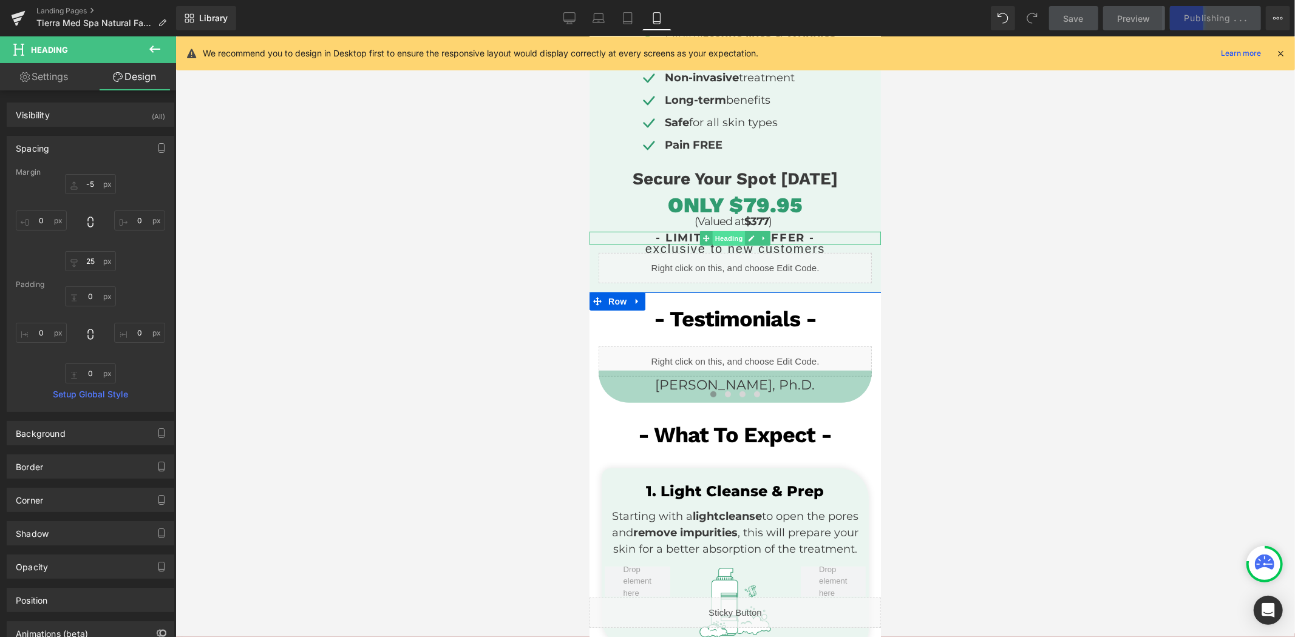
click at [728, 232] on span "Heading" at bounding box center [728, 238] width 33 height 15
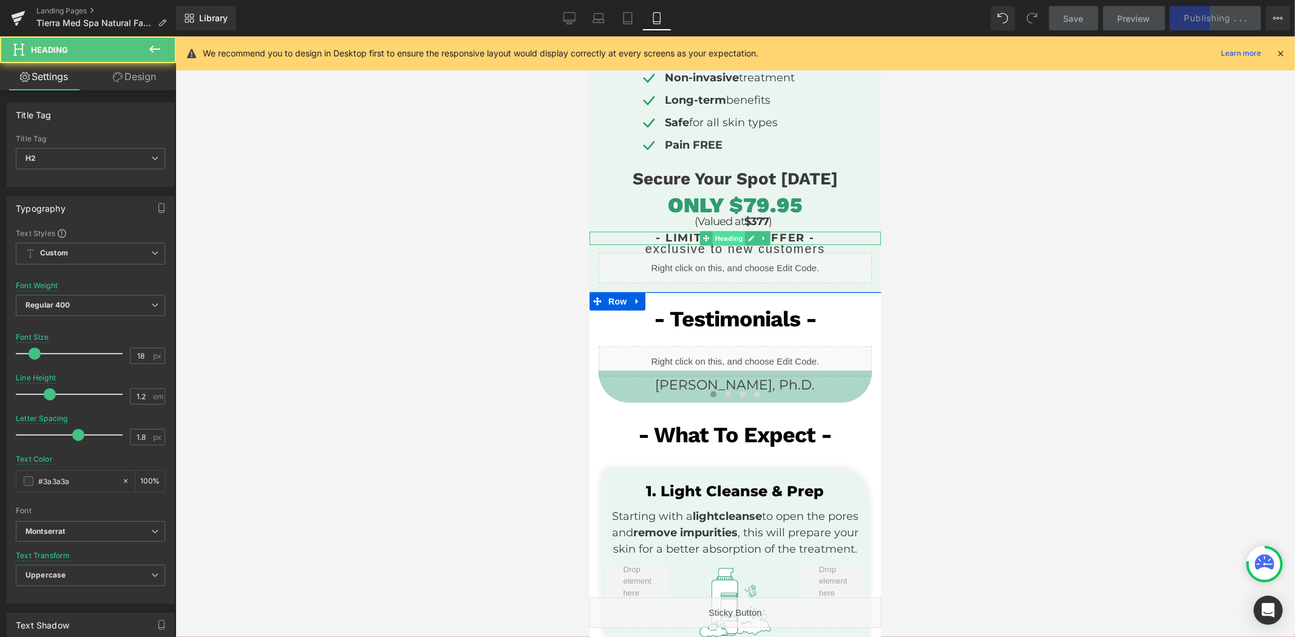
click at [728, 232] on span "Heading" at bounding box center [728, 238] width 33 height 15
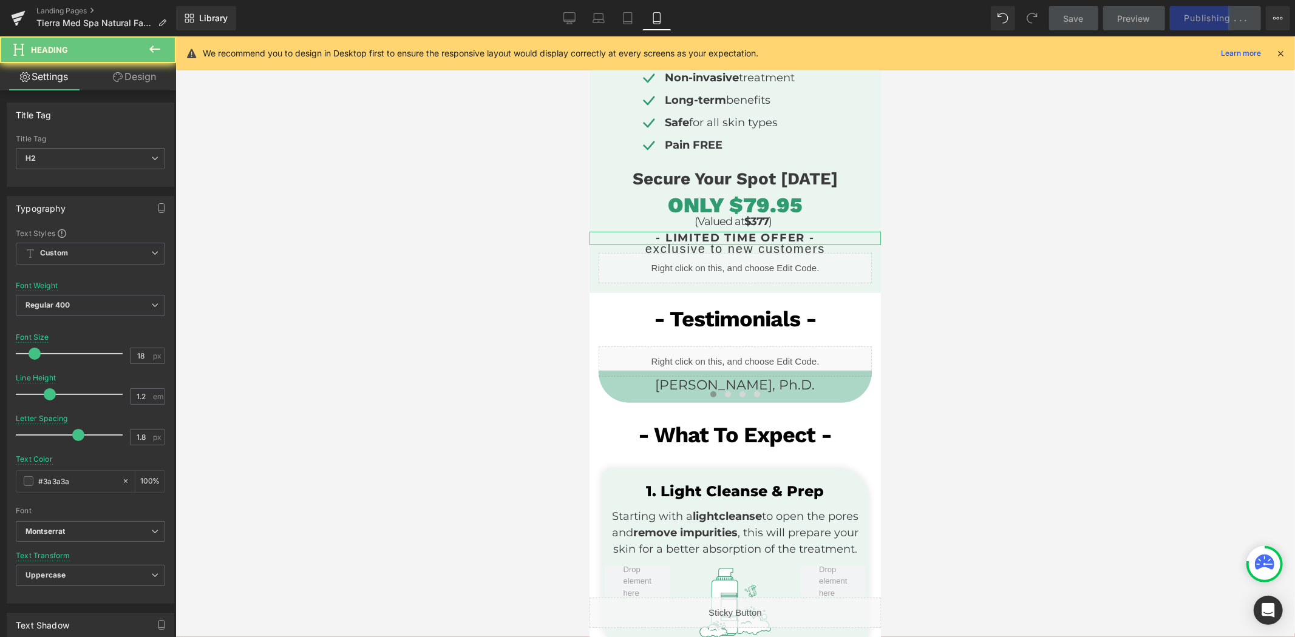
click at [134, 85] on link "Design" at bounding box center [134, 76] width 88 height 27
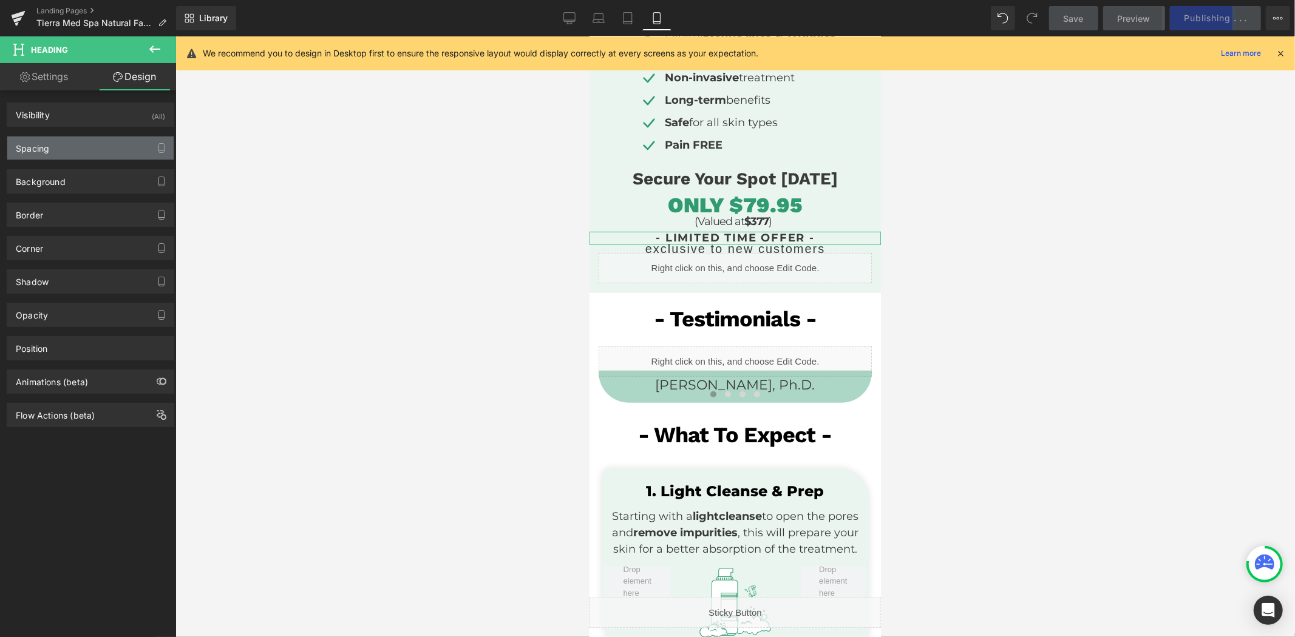
click at [92, 149] on div "Spacing" at bounding box center [90, 148] width 166 height 23
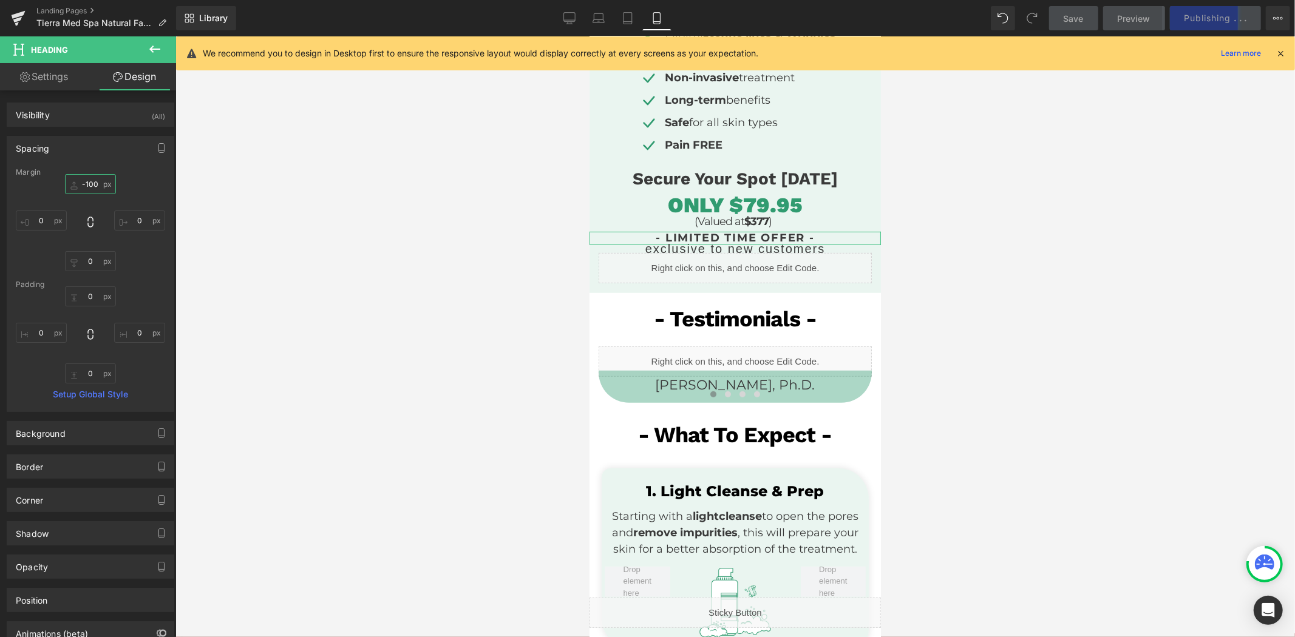
click at [90, 180] on input "-100" at bounding box center [90, 184] width 51 height 20
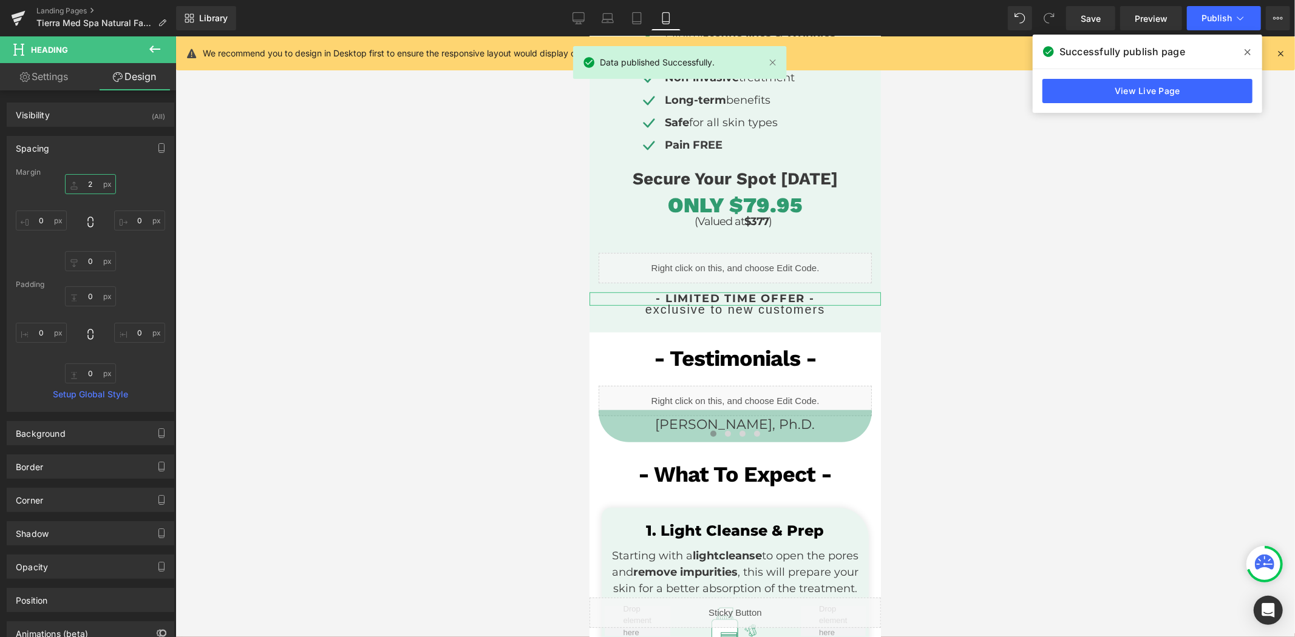
type input "25"
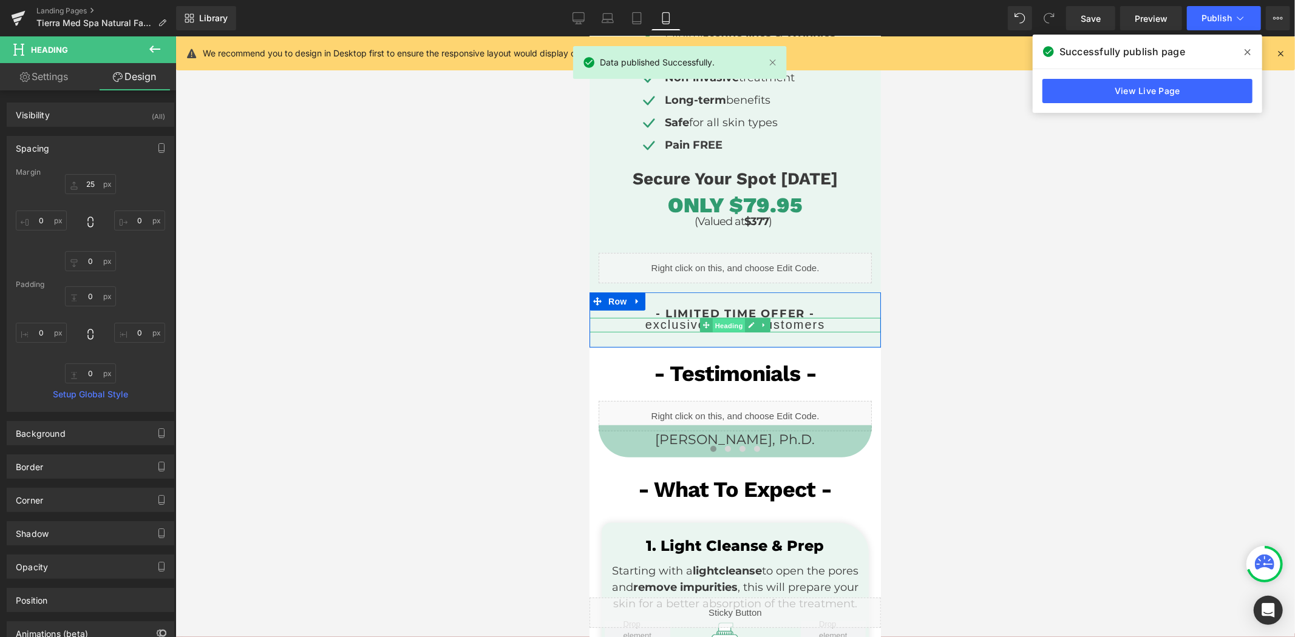
click at [716, 322] on span "Heading" at bounding box center [728, 325] width 33 height 15
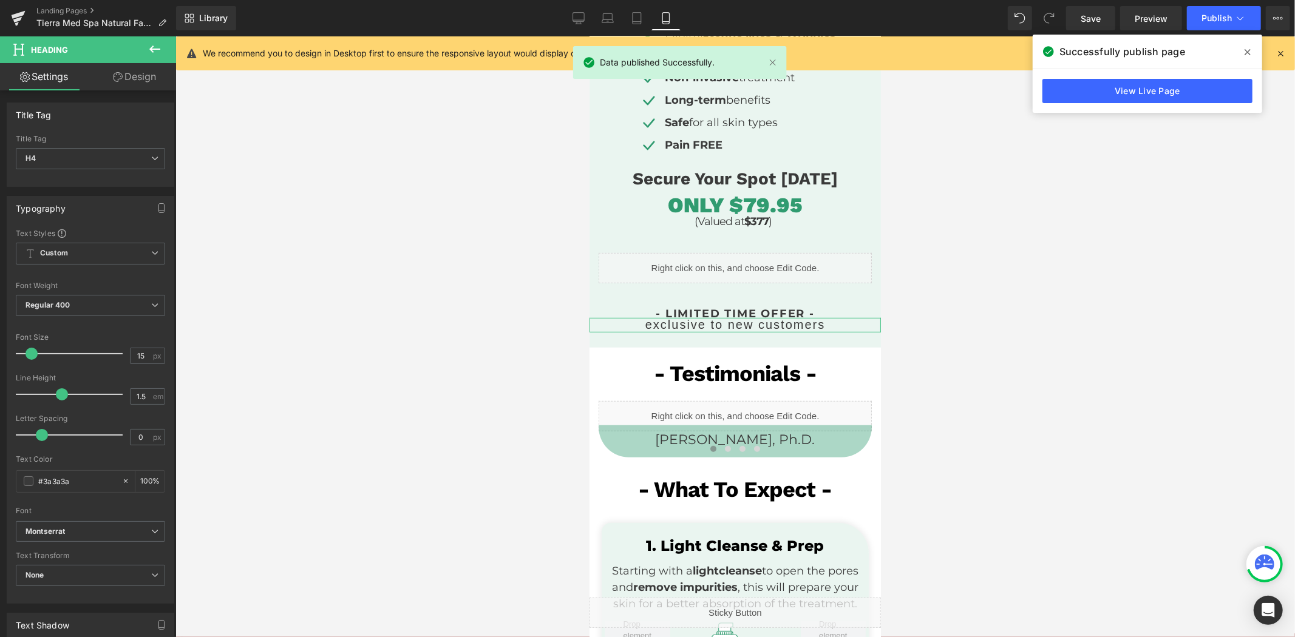
click at [140, 81] on link "Design" at bounding box center [134, 76] width 88 height 27
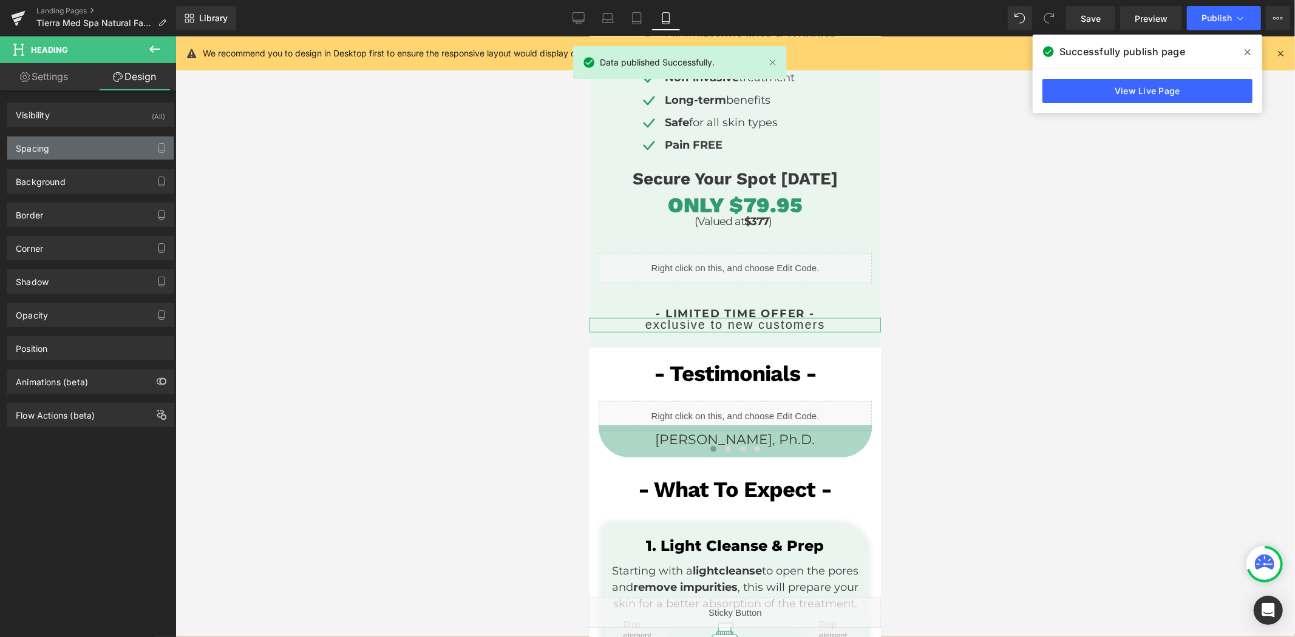
click at [89, 146] on div "Spacing" at bounding box center [90, 148] width 166 height 23
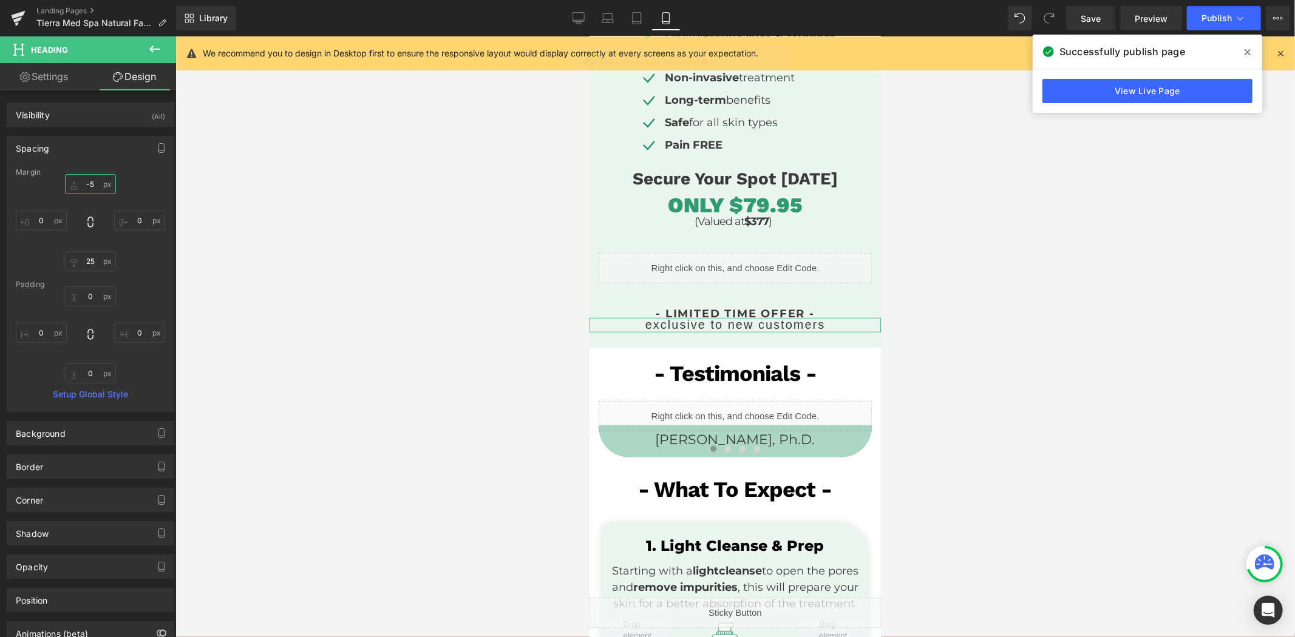
click at [95, 177] on input "-5" at bounding box center [90, 184] width 51 height 20
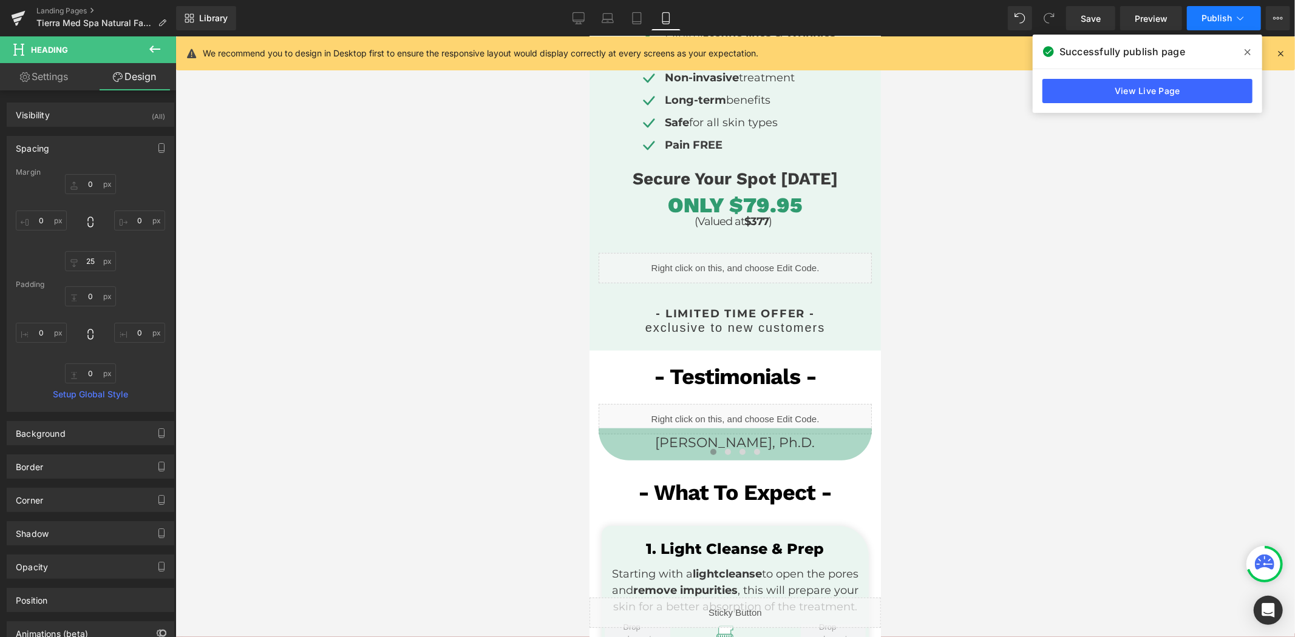
click at [1210, 19] on span "Publish" at bounding box center [1216, 18] width 30 height 10
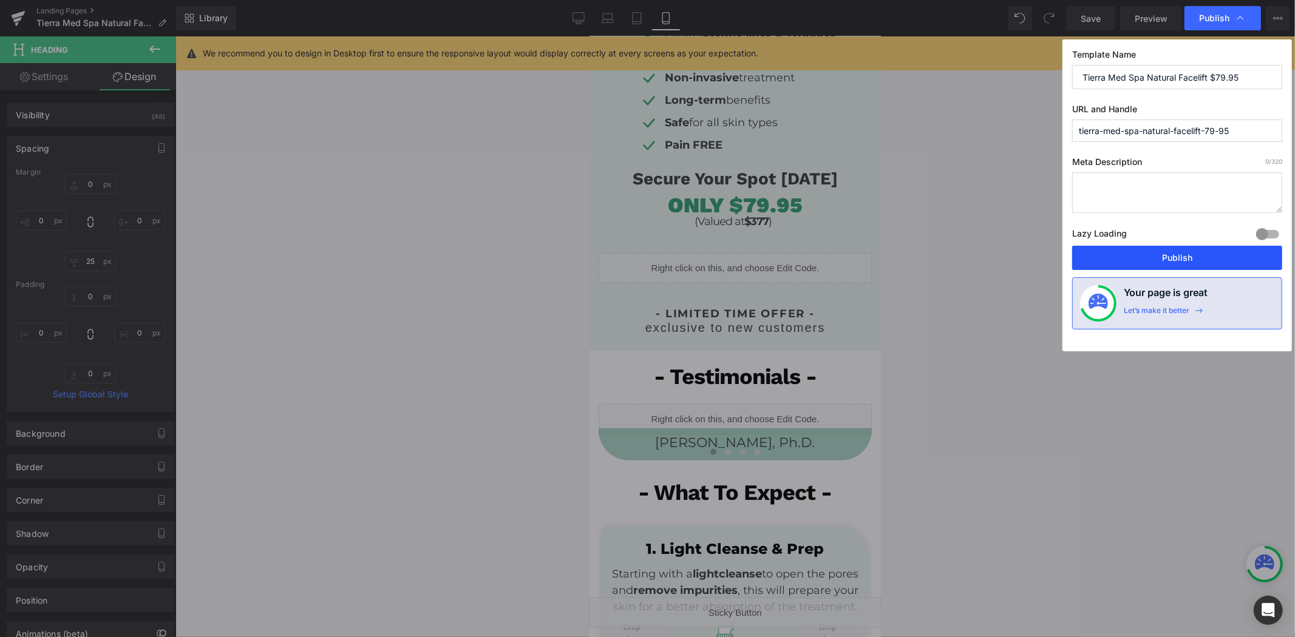
click at [1138, 260] on button "Publish" at bounding box center [1177, 258] width 210 height 24
